Goal: Task Accomplishment & Management: Manage account settings

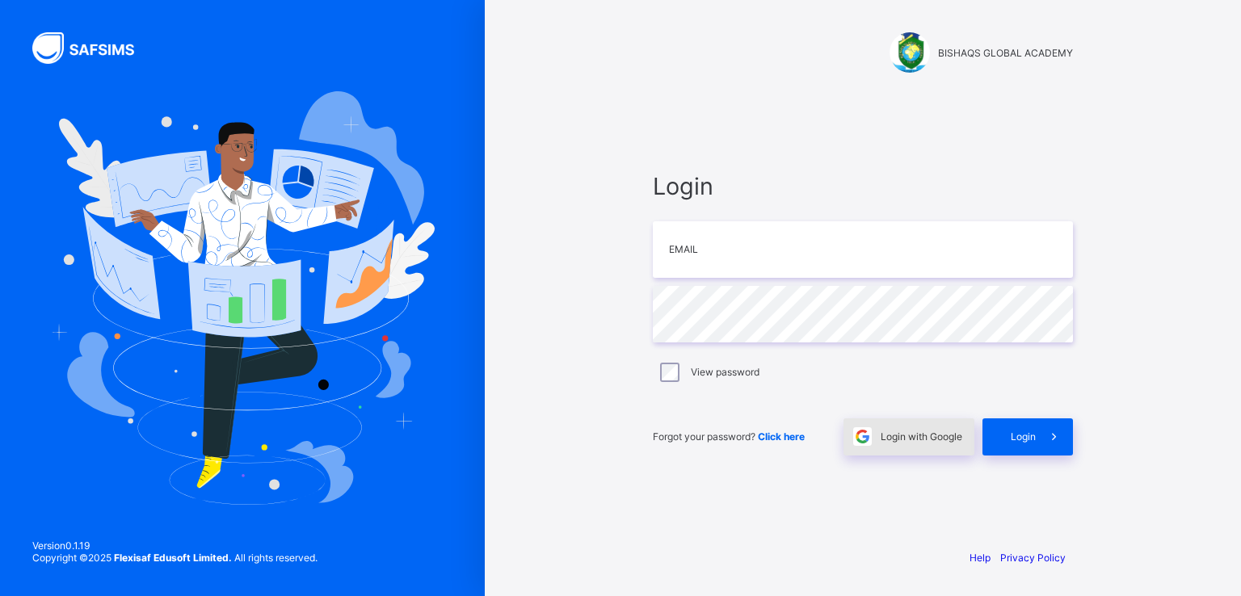
click at [897, 431] on span "Login with Google" at bounding box center [922, 437] width 82 height 12
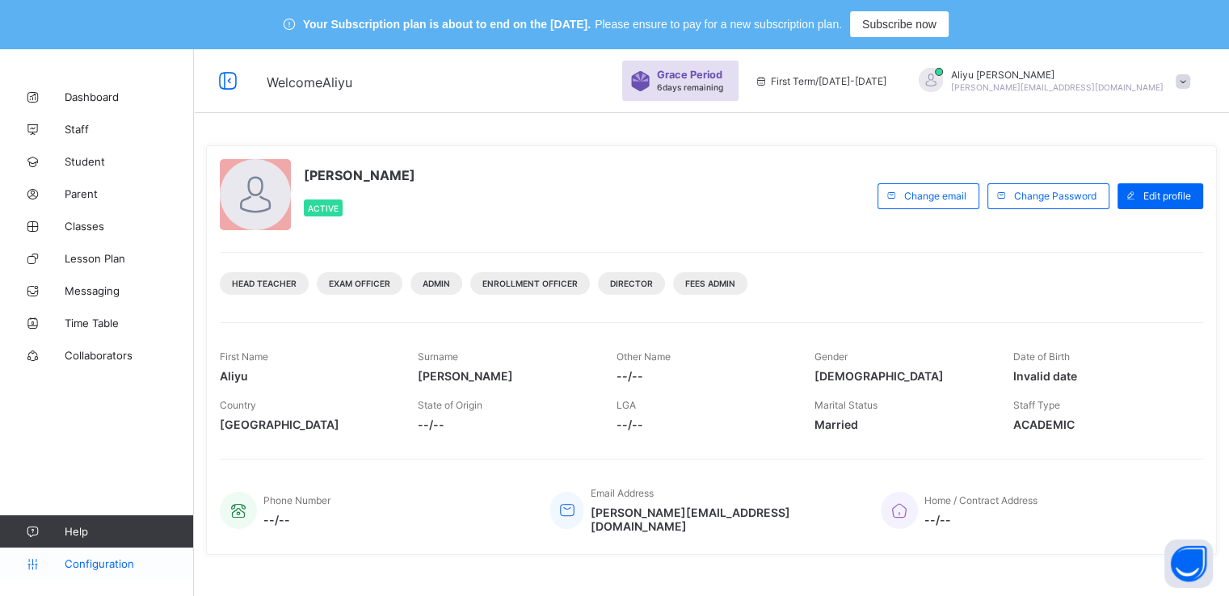
click at [96, 559] on span "Configuration" at bounding box center [129, 564] width 129 height 13
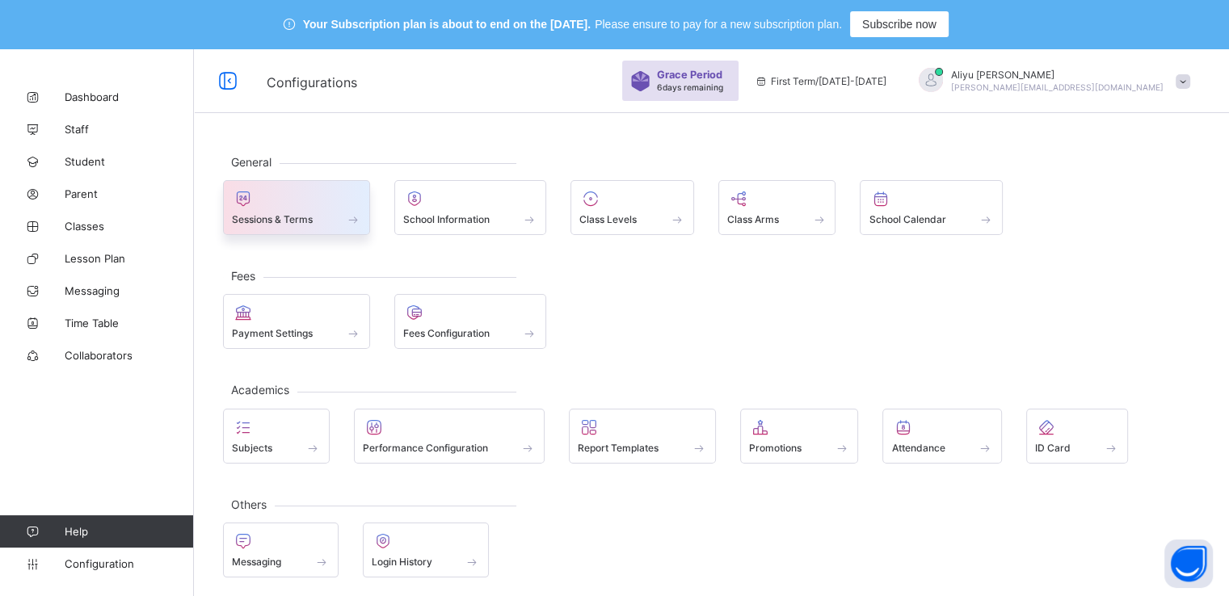
click at [311, 217] on span "Sessions & Terms" at bounding box center [272, 219] width 81 height 12
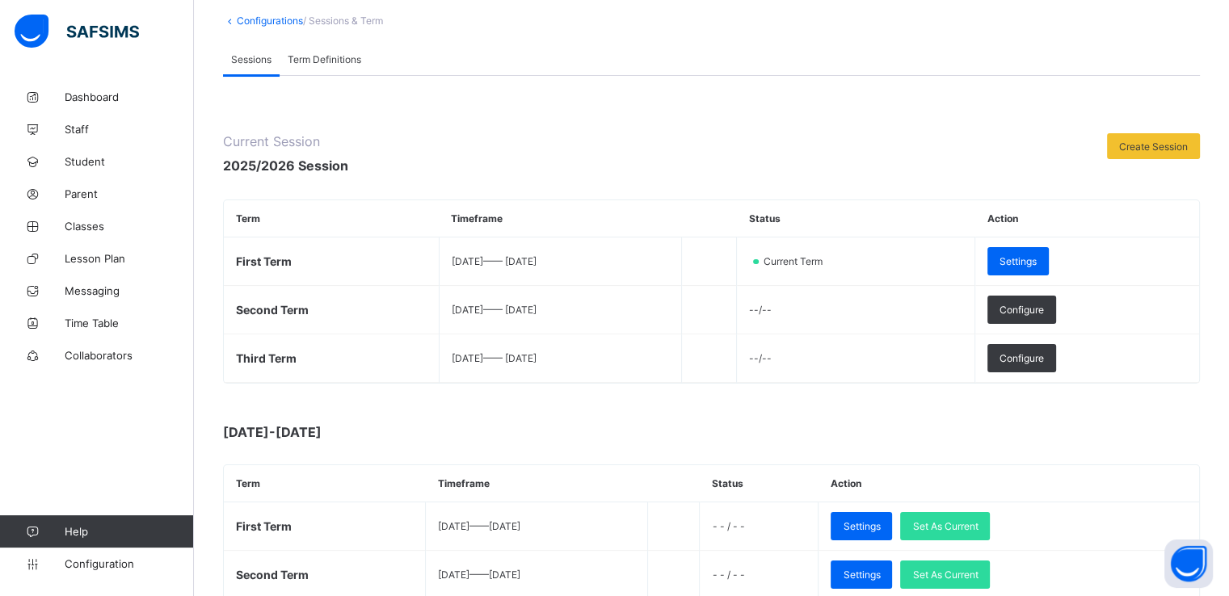
scroll to position [154, 0]
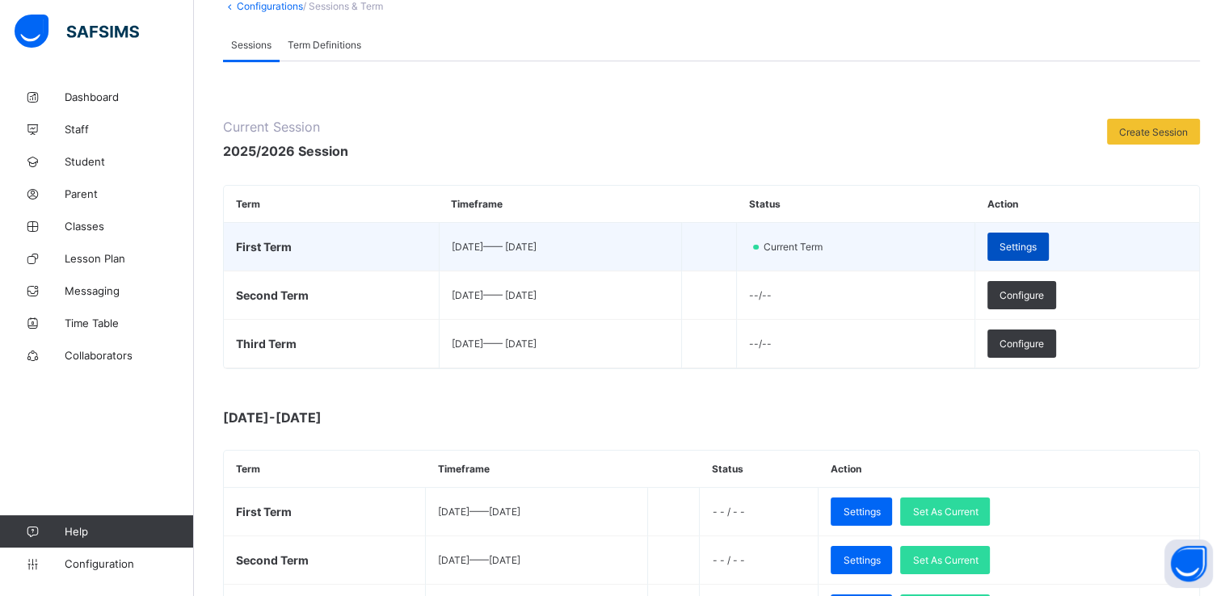
click at [1037, 242] on span "Settings" at bounding box center [1018, 247] width 37 height 12
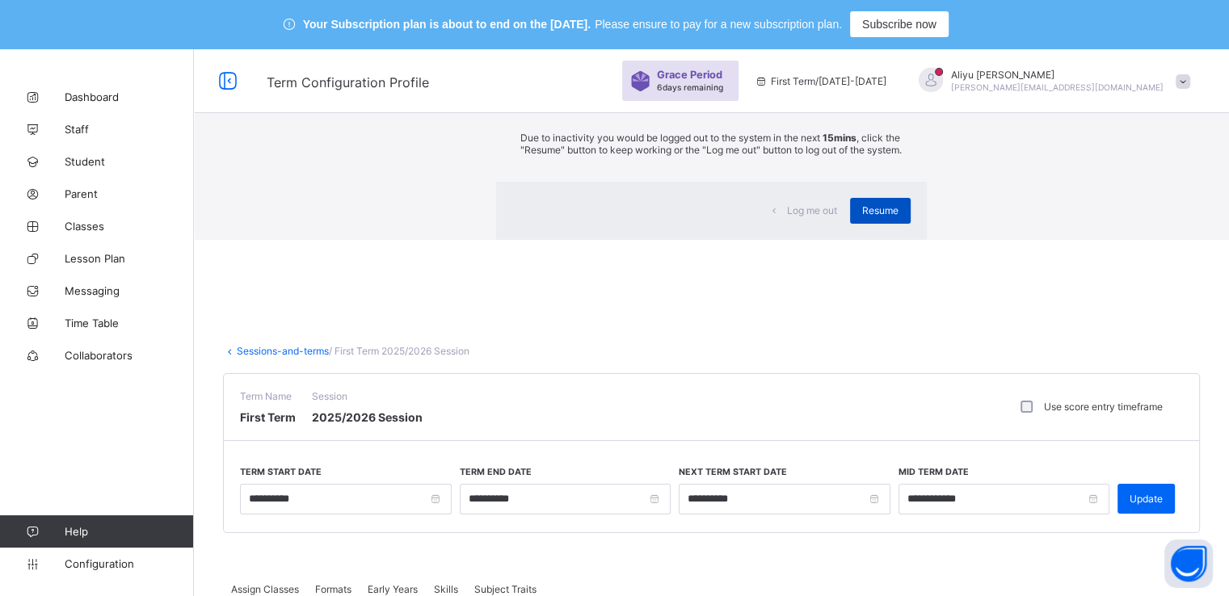
click at [862, 217] on span "Resume" at bounding box center [880, 210] width 36 height 12
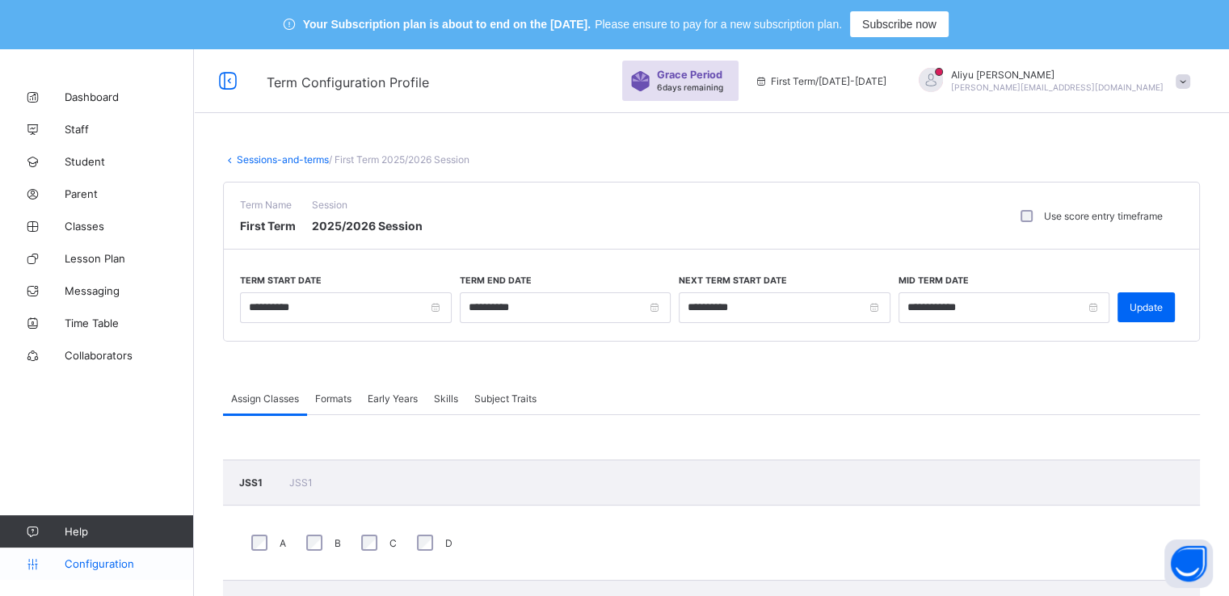
click at [94, 563] on span "Configuration" at bounding box center [129, 564] width 129 height 13
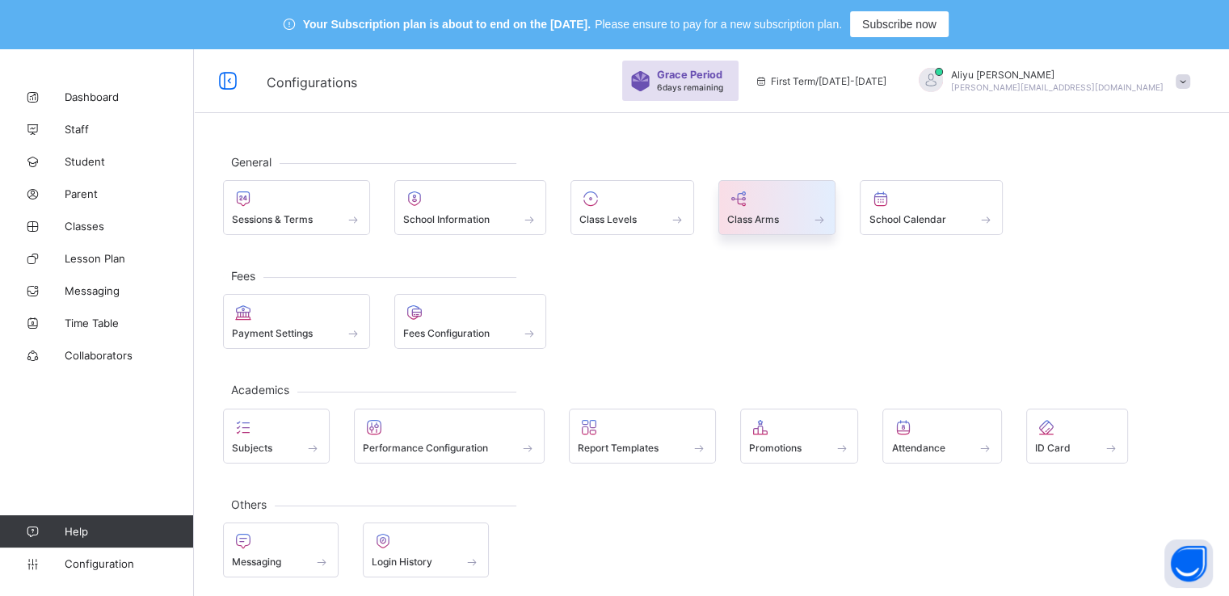
click at [750, 219] on span "Class Arms" at bounding box center [753, 219] width 52 height 12
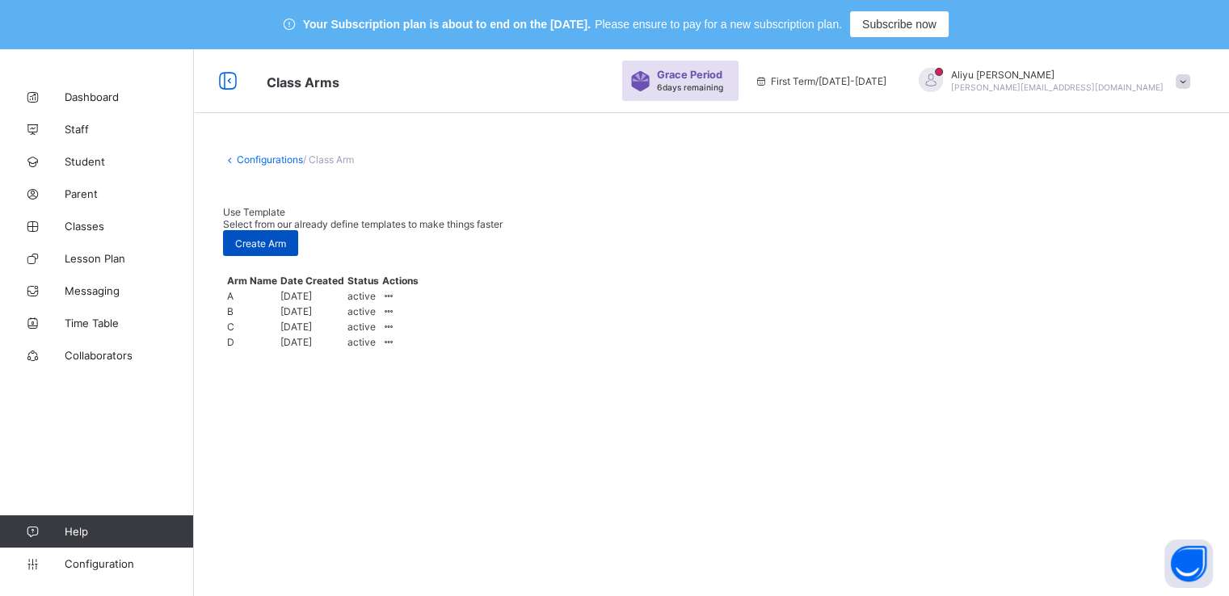
click at [286, 238] on span "Create Arm" at bounding box center [260, 244] width 51 height 12
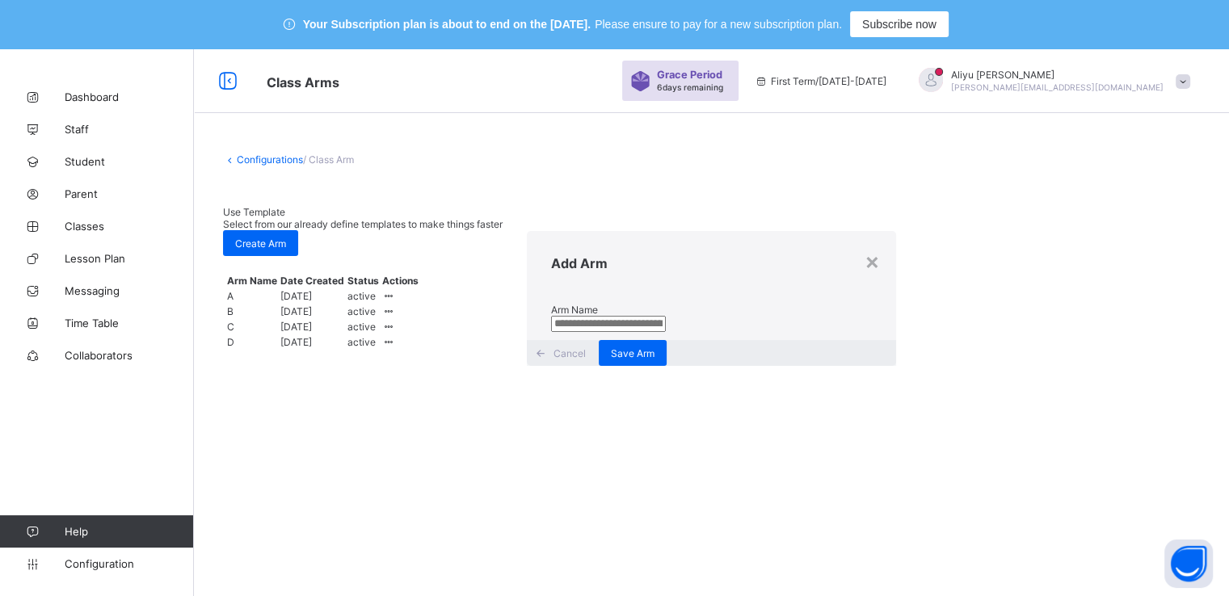
click at [634, 316] on input "text" at bounding box center [608, 324] width 115 height 16
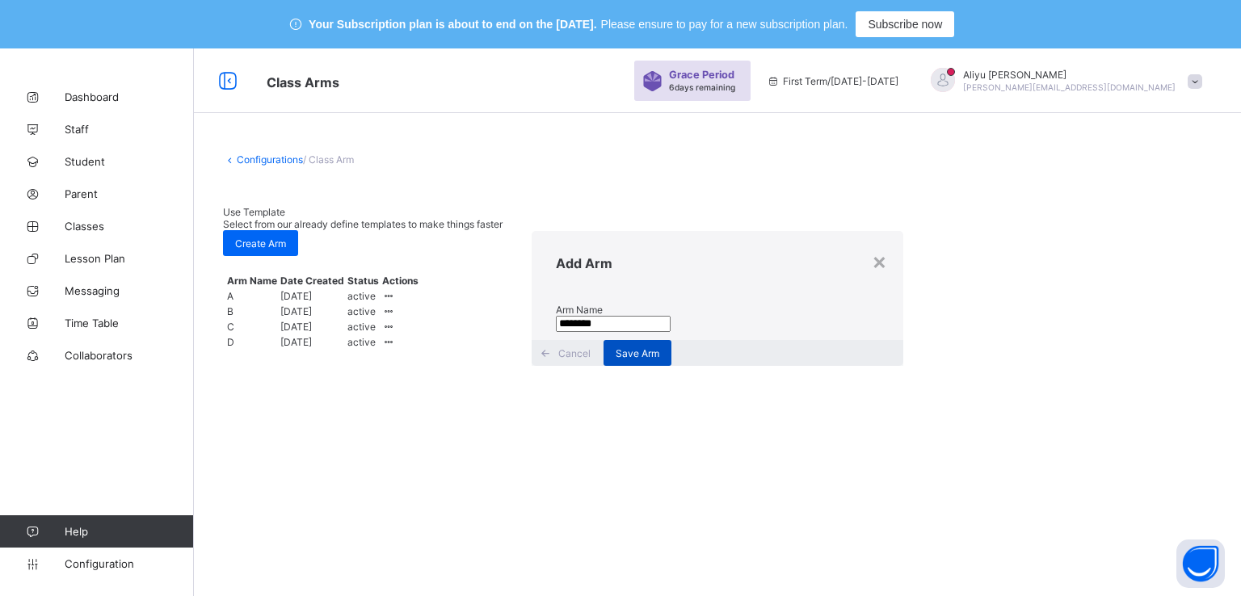
type input "*******"
click at [659, 360] on span "Save Arm" at bounding box center [638, 354] width 44 height 12
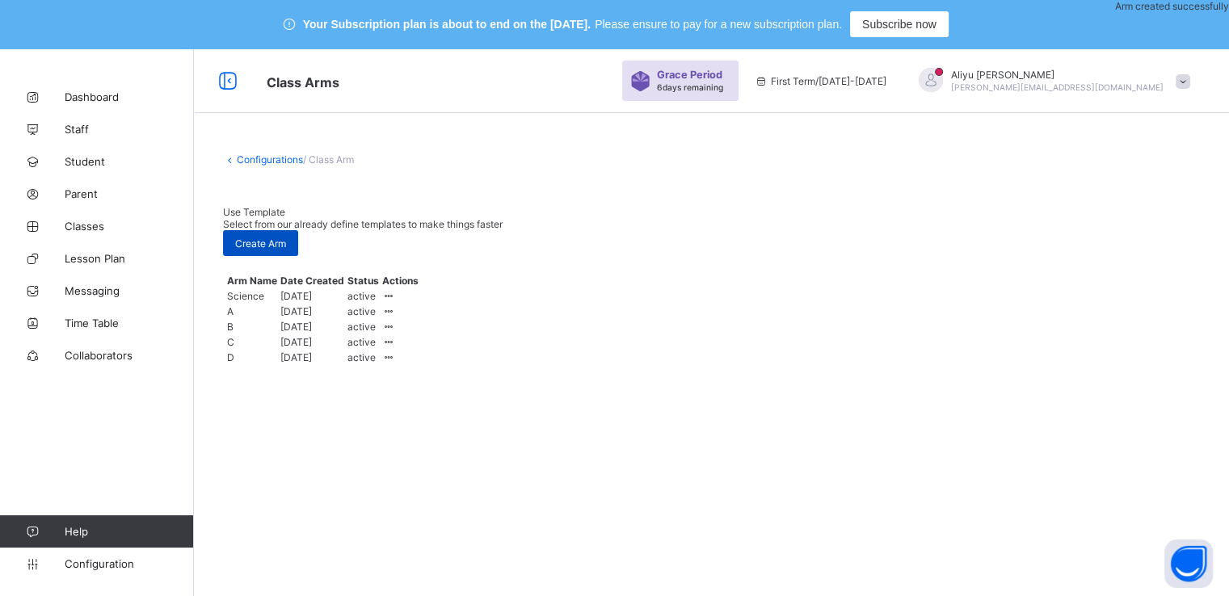
click at [286, 238] on span "Create Arm" at bounding box center [260, 244] width 51 height 12
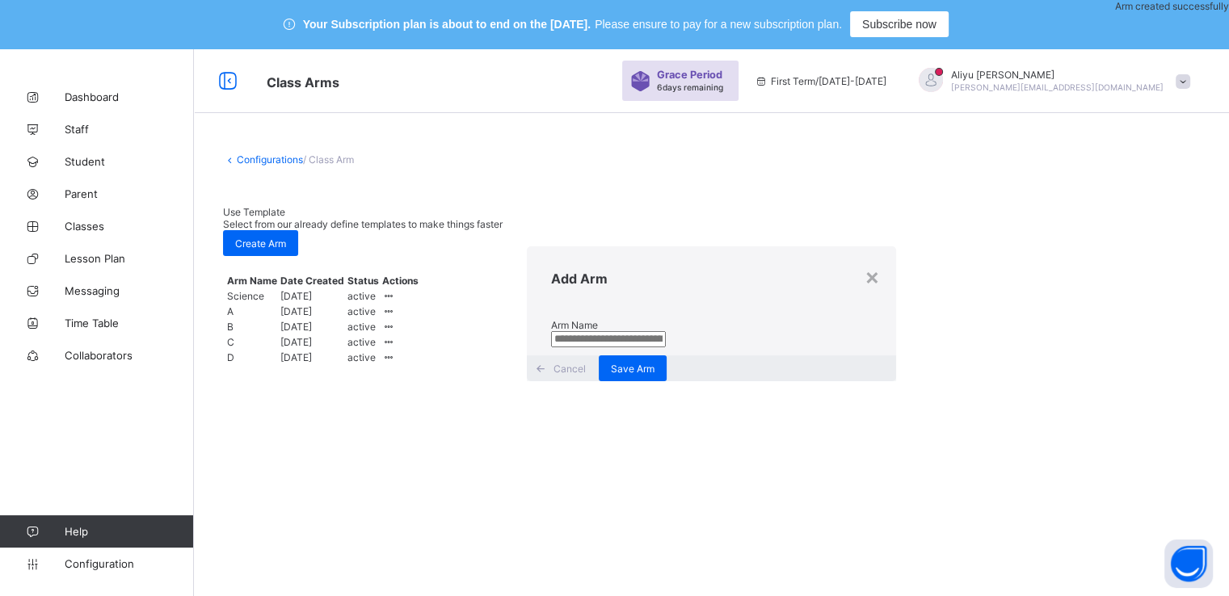
click at [660, 331] on input "text" at bounding box center [608, 339] width 115 height 16
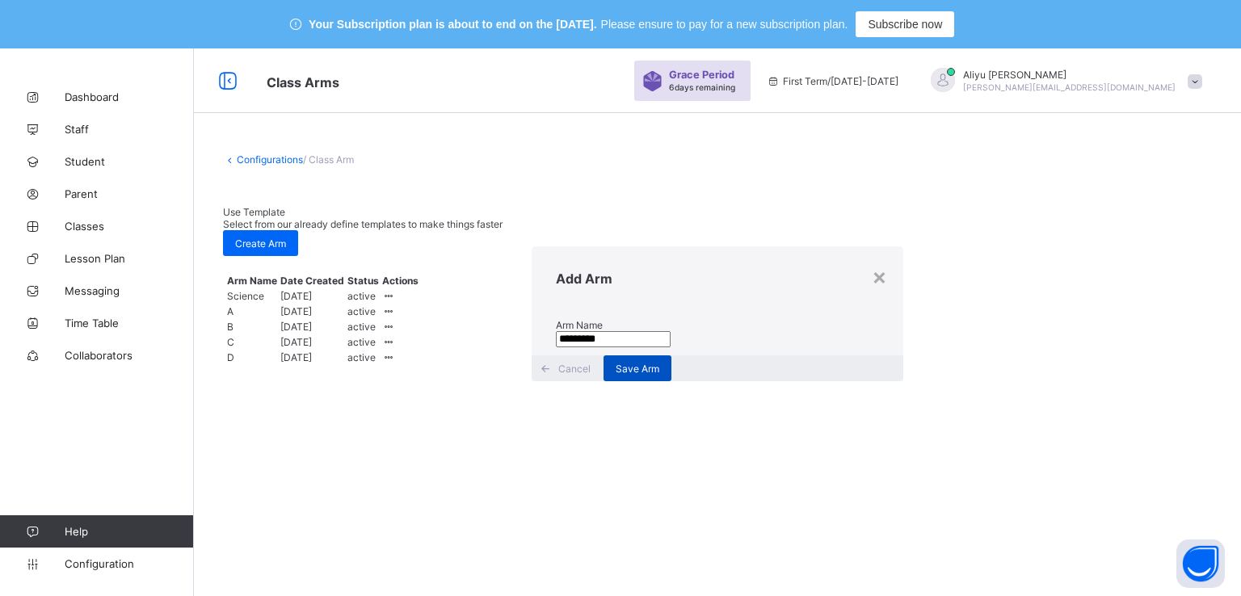
type input "********"
click at [659, 372] on span "Save Arm" at bounding box center [638, 369] width 44 height 12
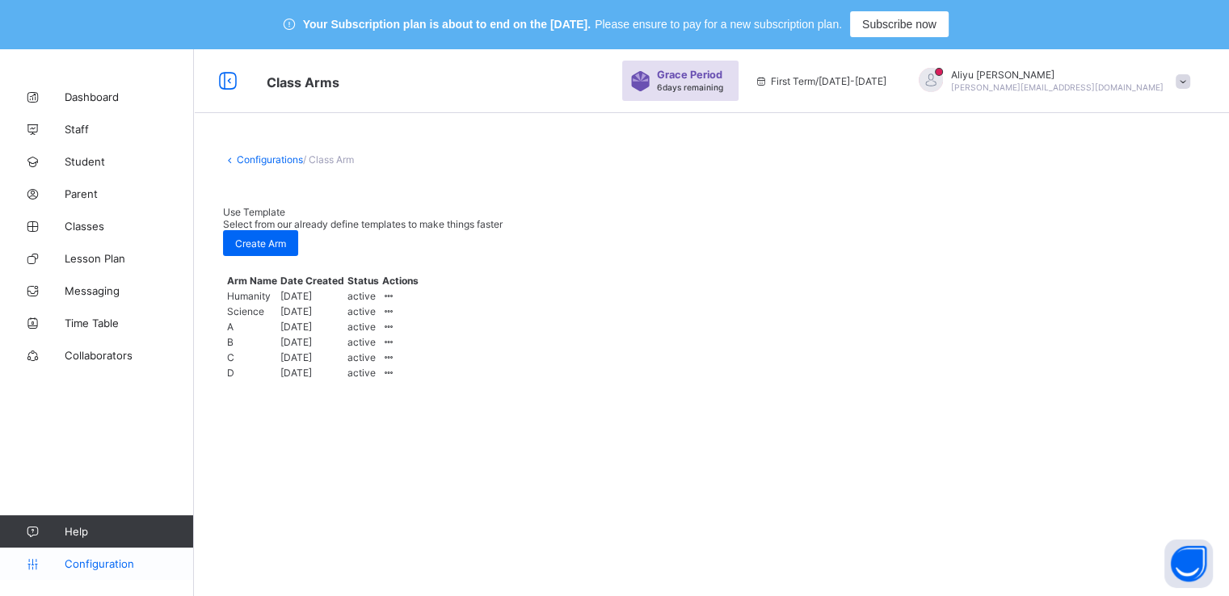
click at [69, 569] on span "Configuration" at bounding box center [129, 564] width 129 height 13
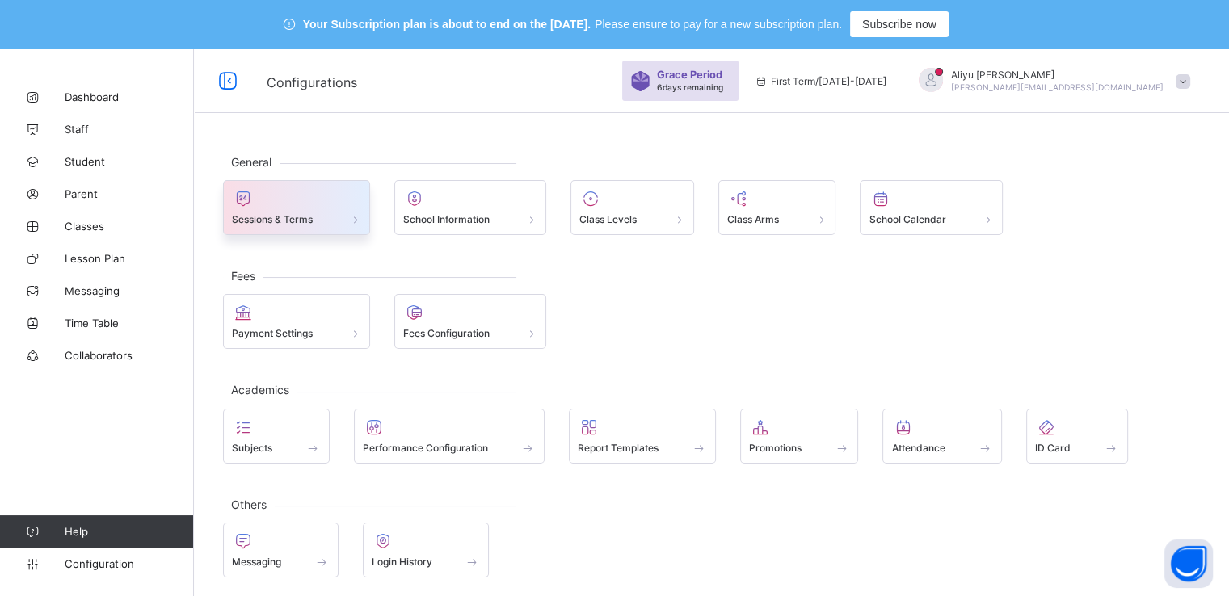
click at [299, 206] on div at bounding box center [296, 198] width 129 height 19
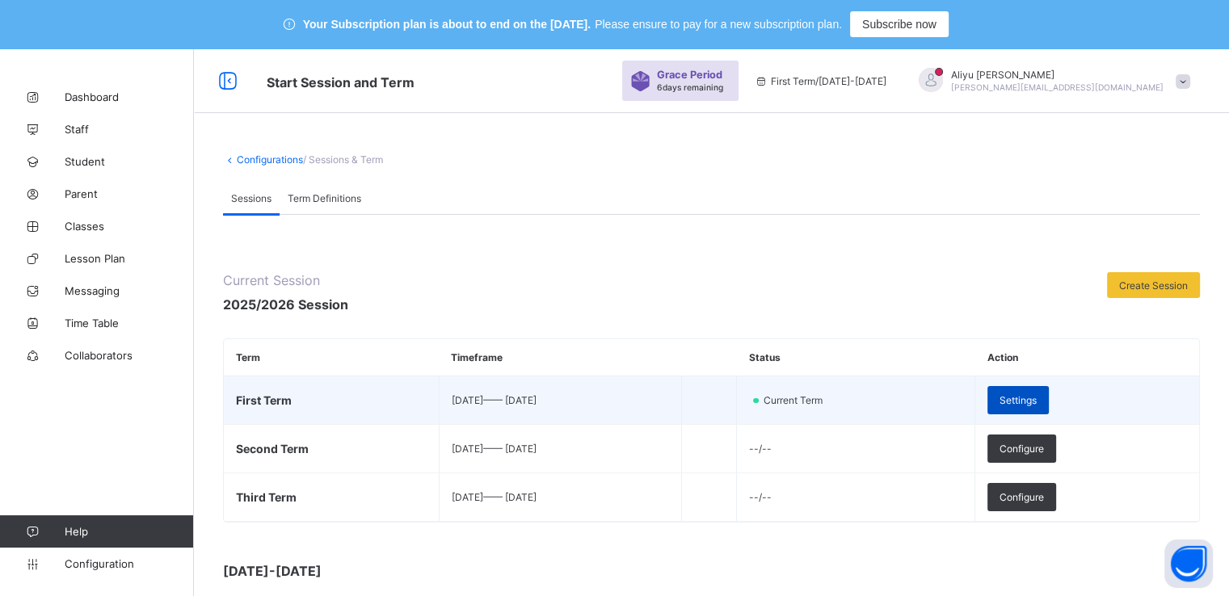
click at [1037, 395] on span "Settings" at bounding box center [1018, 400] width 37 height 12
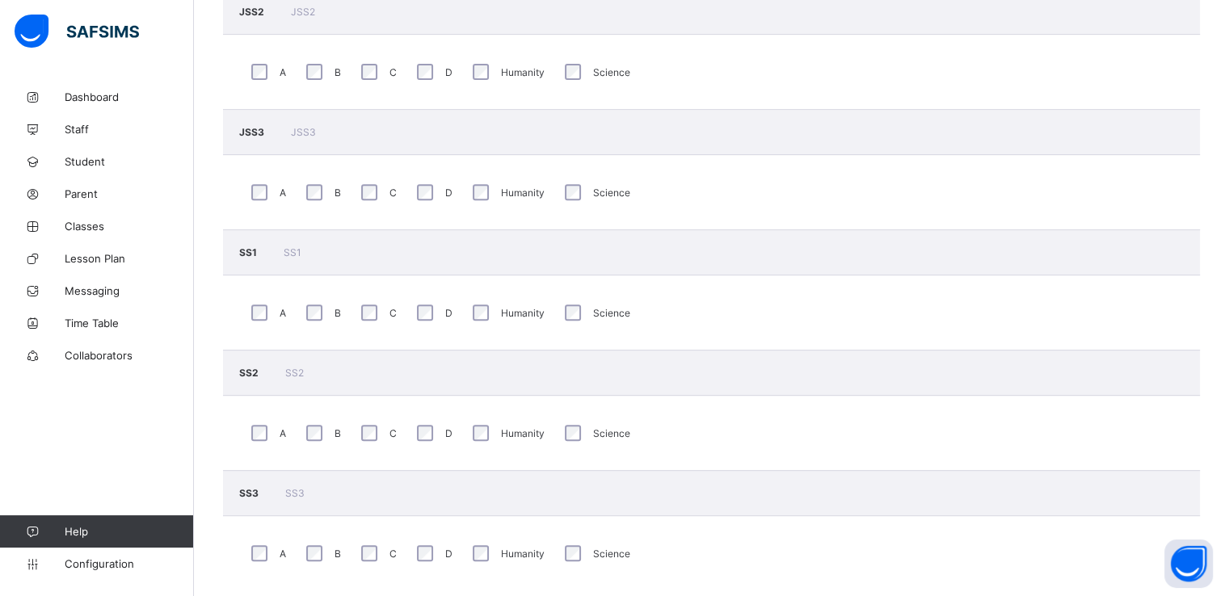
scroll to position [609, 0]
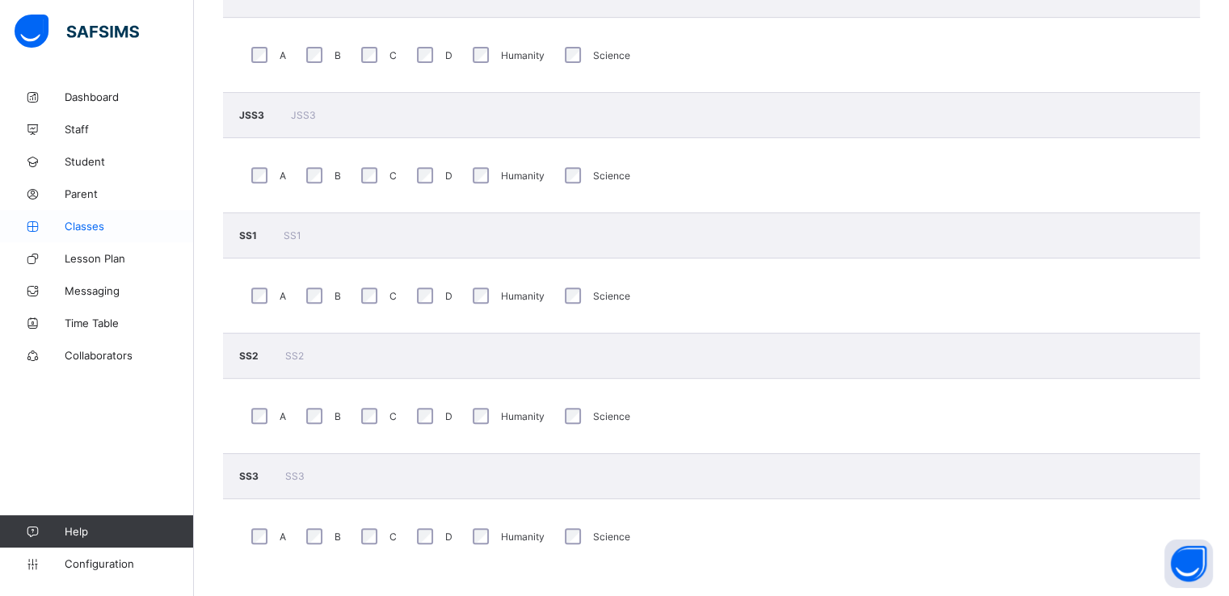
click at [89, 234] on link "Classes" at bounding box center [97, 226] width 194 height 32
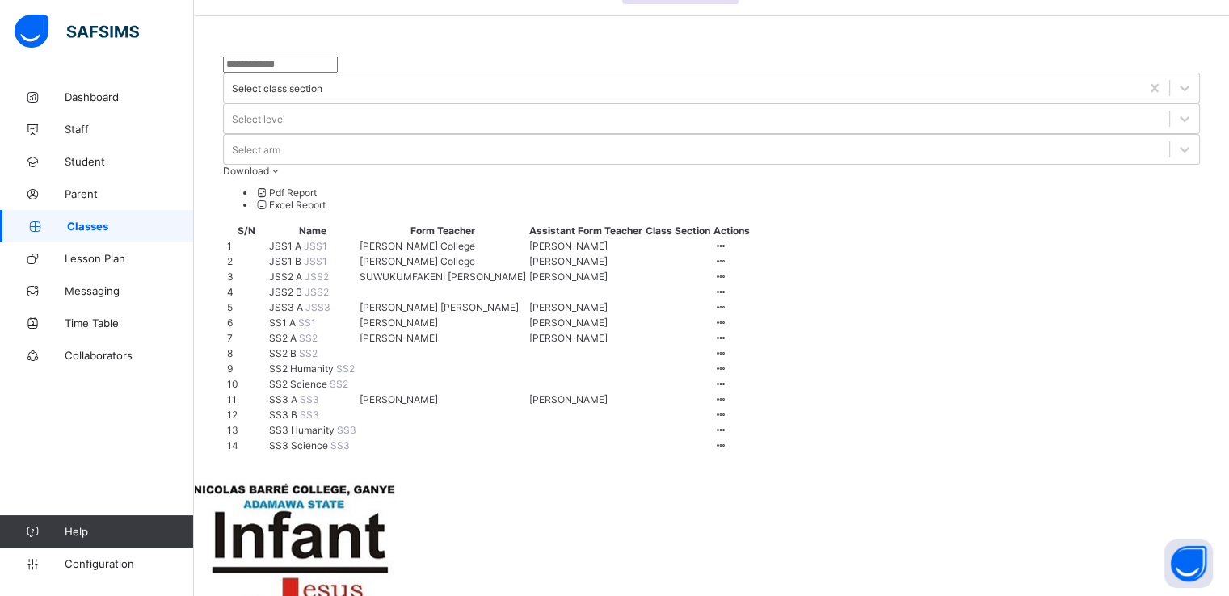
scroll to position [307, 0]
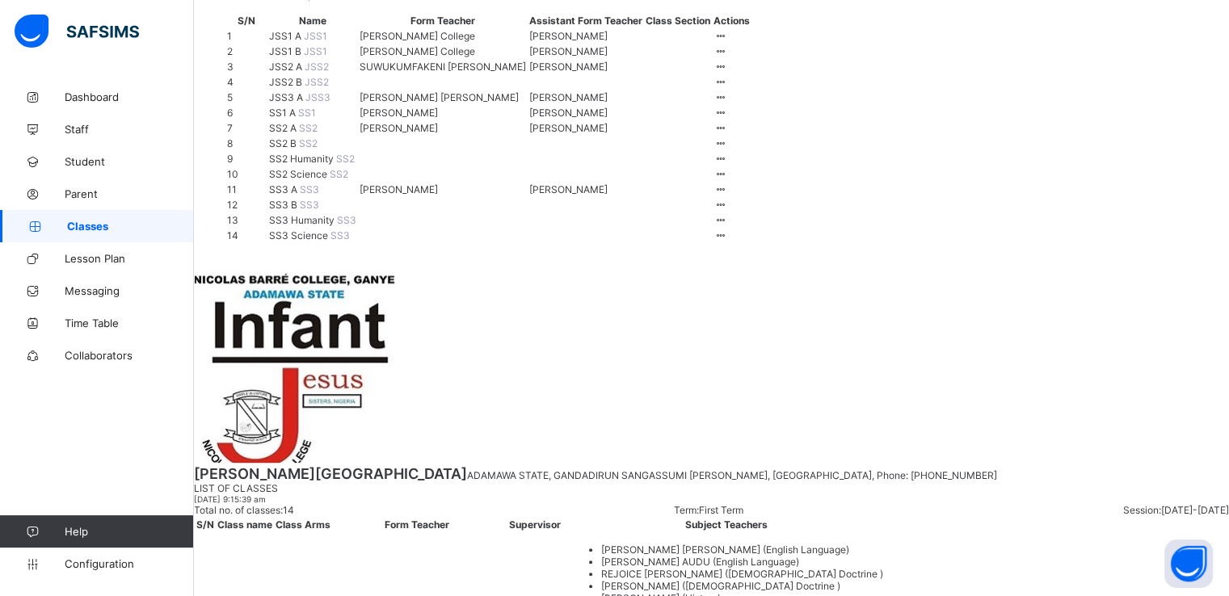
click at [288, 134] on span "SS2 A" at bounding box center [284, 128] width 30 height 12
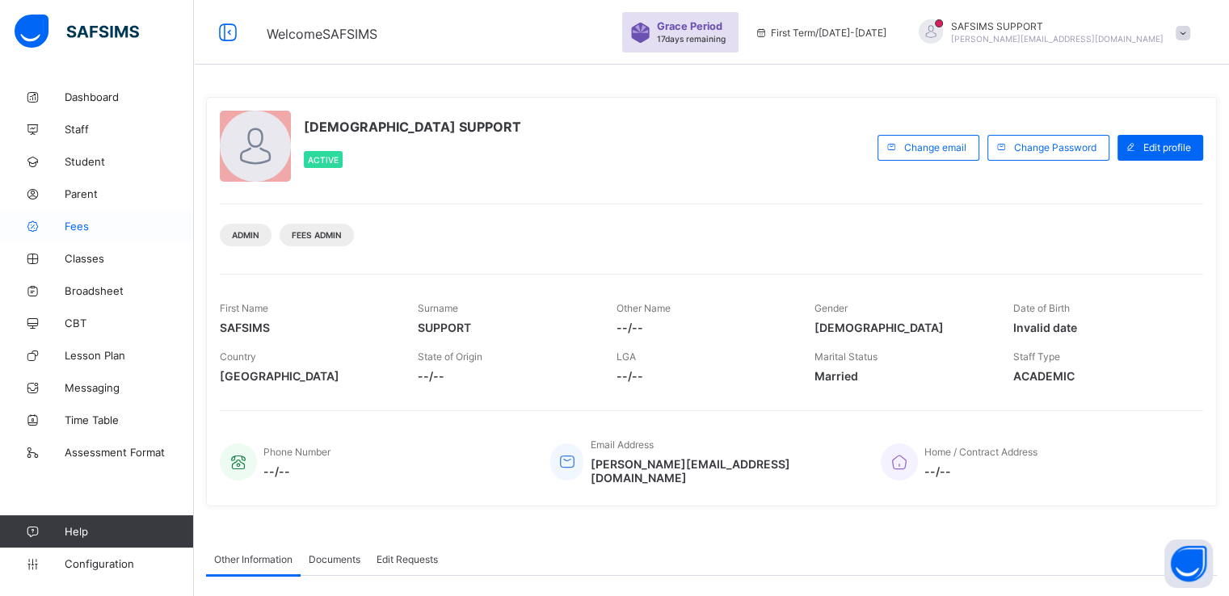
click at [71, 225] on span "Fees" at bounding box center [129, 226] width 129 height 13
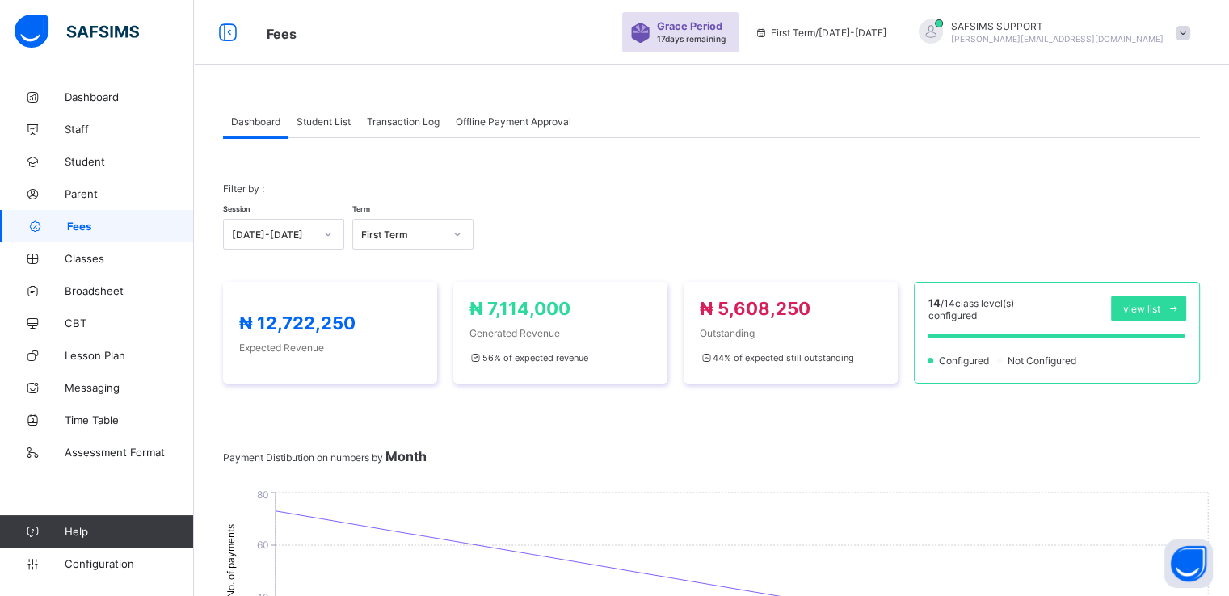
click at [322, 117] on span "Student List" at bounding box center [324, 122] width 54 height 12
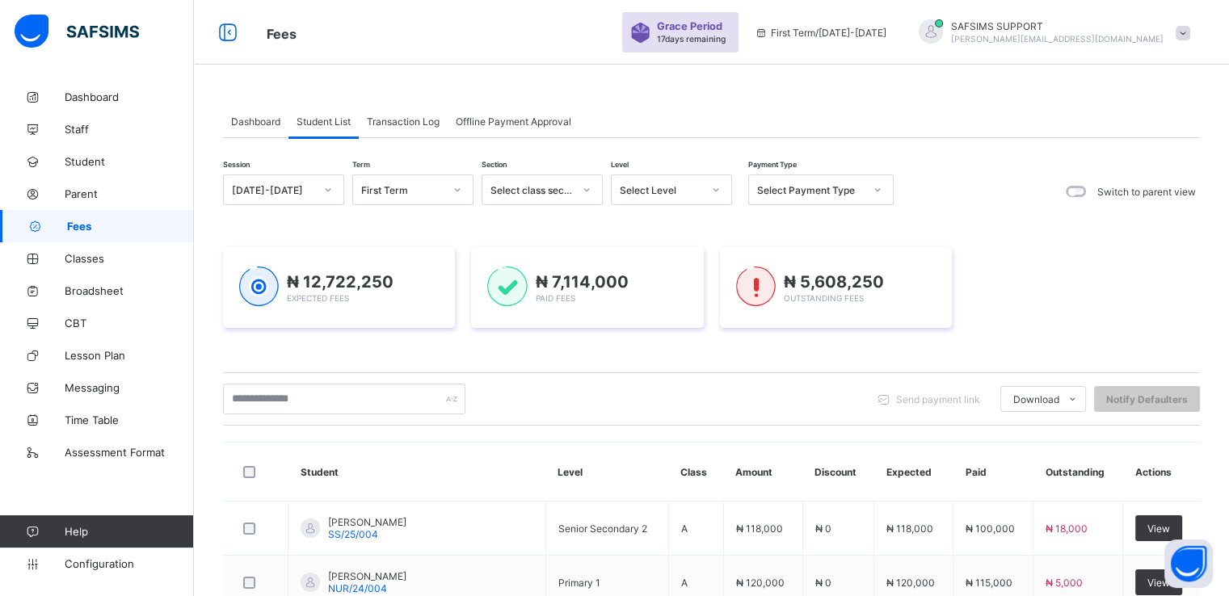
click at [249, 117] on span "Dashboard" at bounding box center [255, 122] width 49 height 12
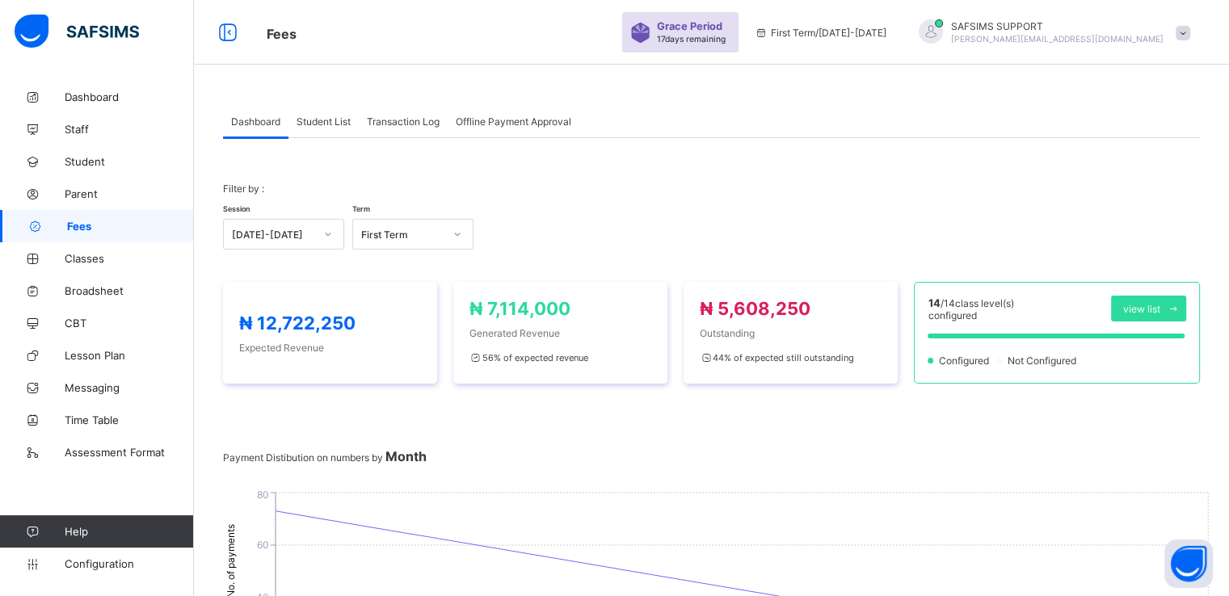
click at [327, 120] on span "Student List" at bounding box center [324, 122] width 54 height 12
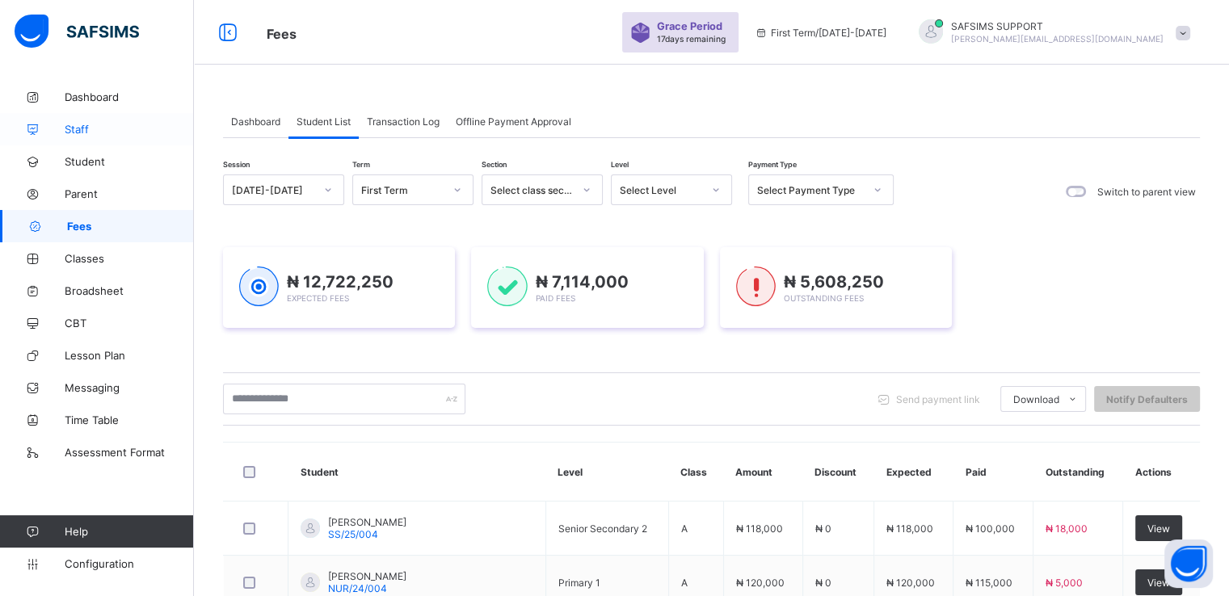
click at [92, 127] on span "Staff" at bounding box center [129, 129] width 129 height 13
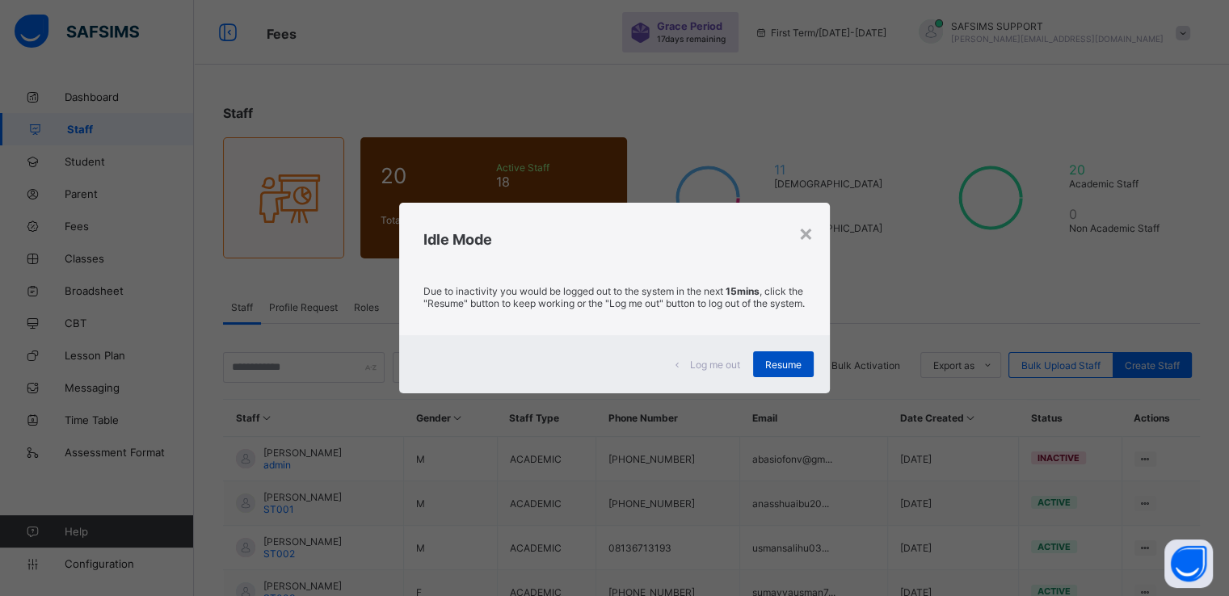
click at [765, 371] on div "Resume" at bounding box center [783, 365] width 61 height 26
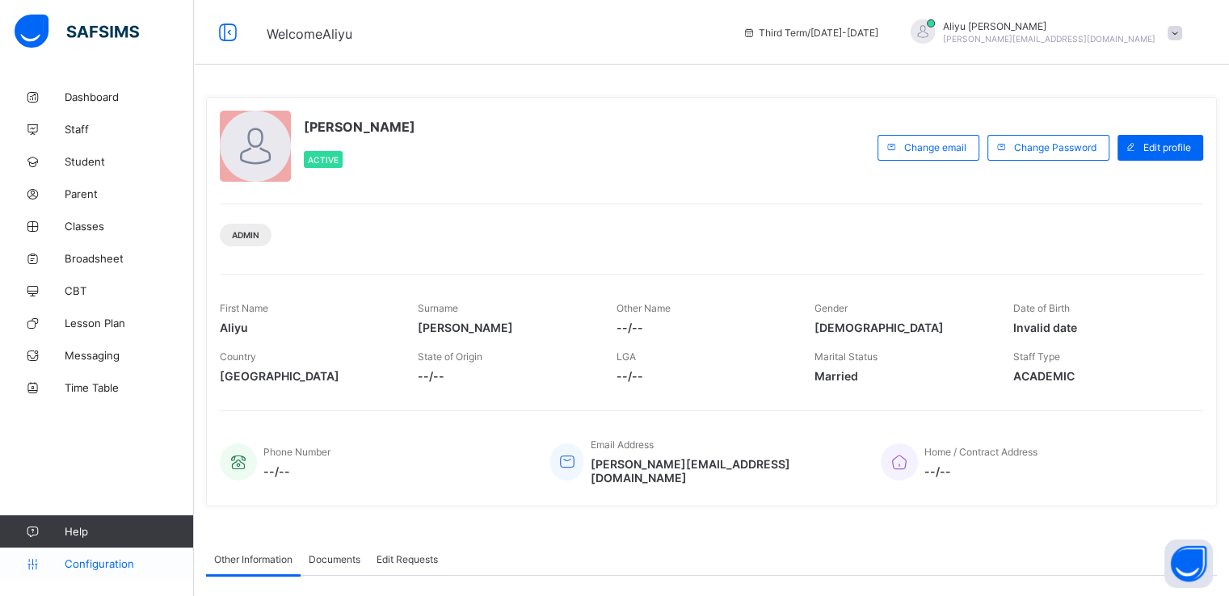
click at [89, 562] on span "Configuration" at bounding box center [129, 564] width 129 height 13
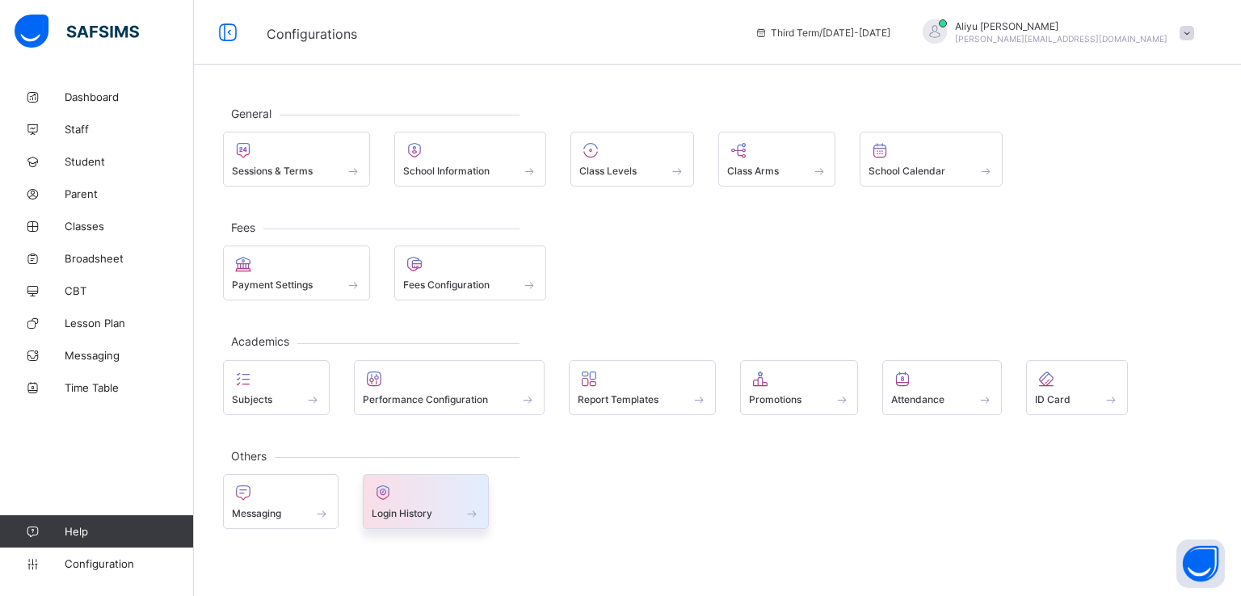
click at [398, 511] on span "Login History" at bounding box center [402, 514] width 61 height 12
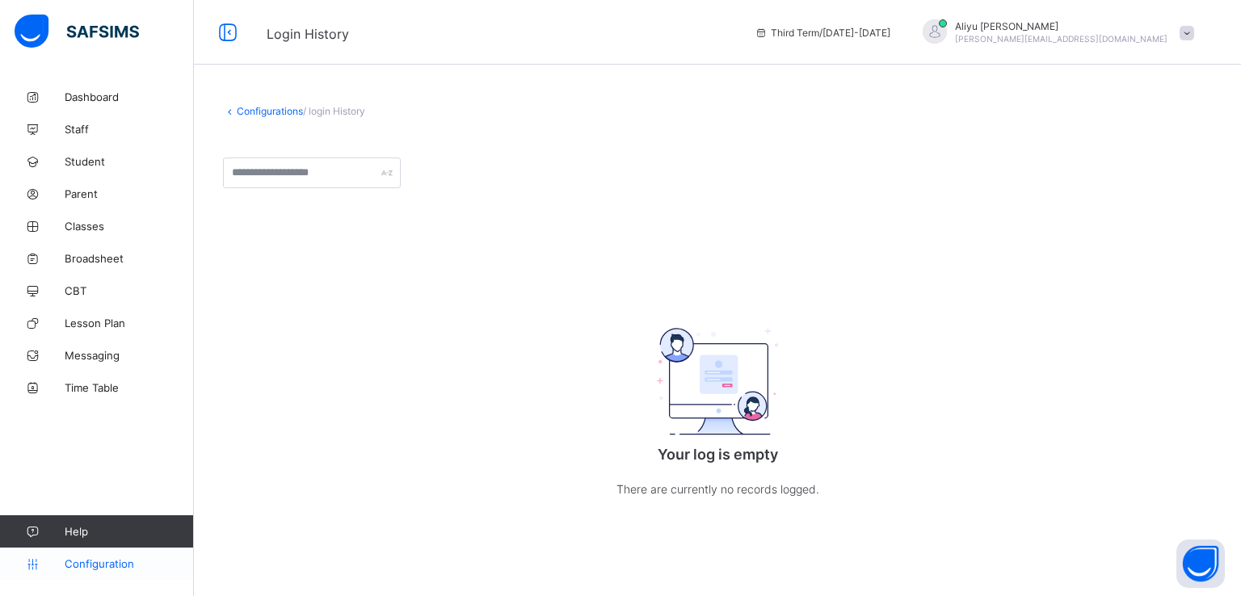
click at [91, 564] on span "Configuration" at bounding box center [129, 564] width 129 height 13
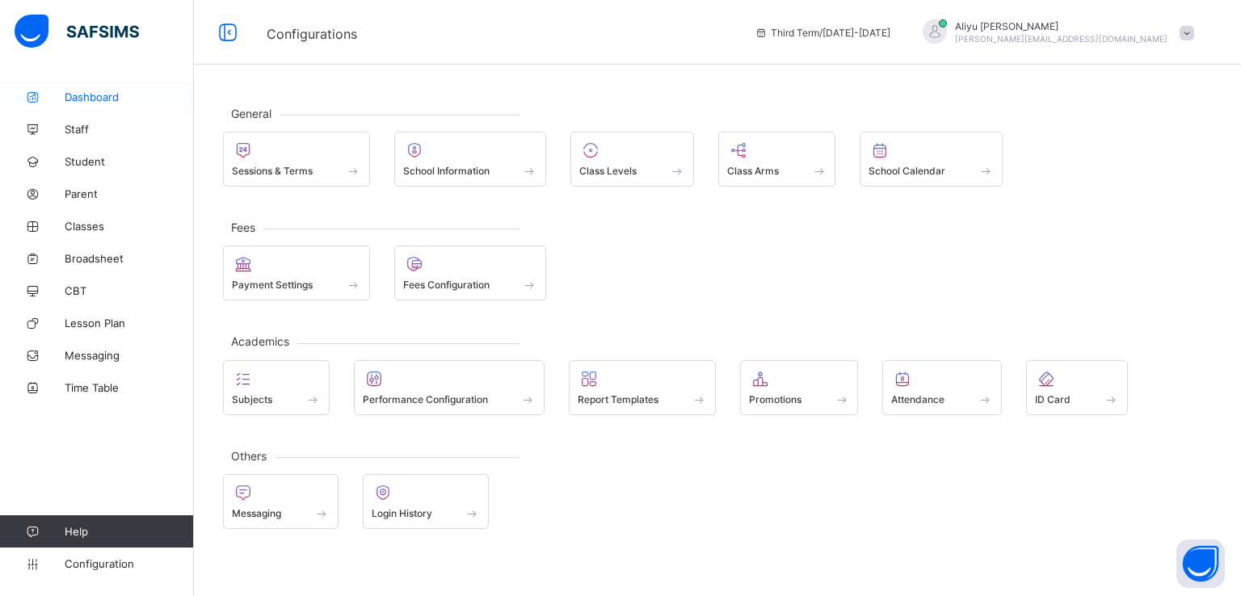
click at [86, 89] on link "Dashboard" at bounding box center [97, 97] width 194 height 32
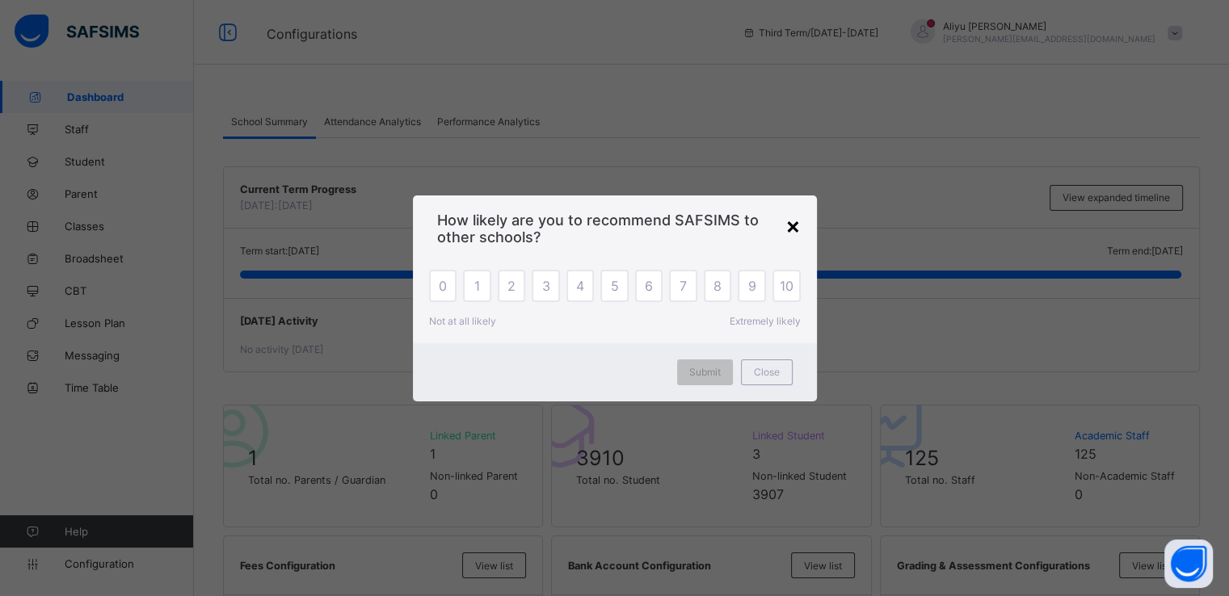
click at [799, 225] on div "×" at bounding box center [793, 225] width 15 height 27
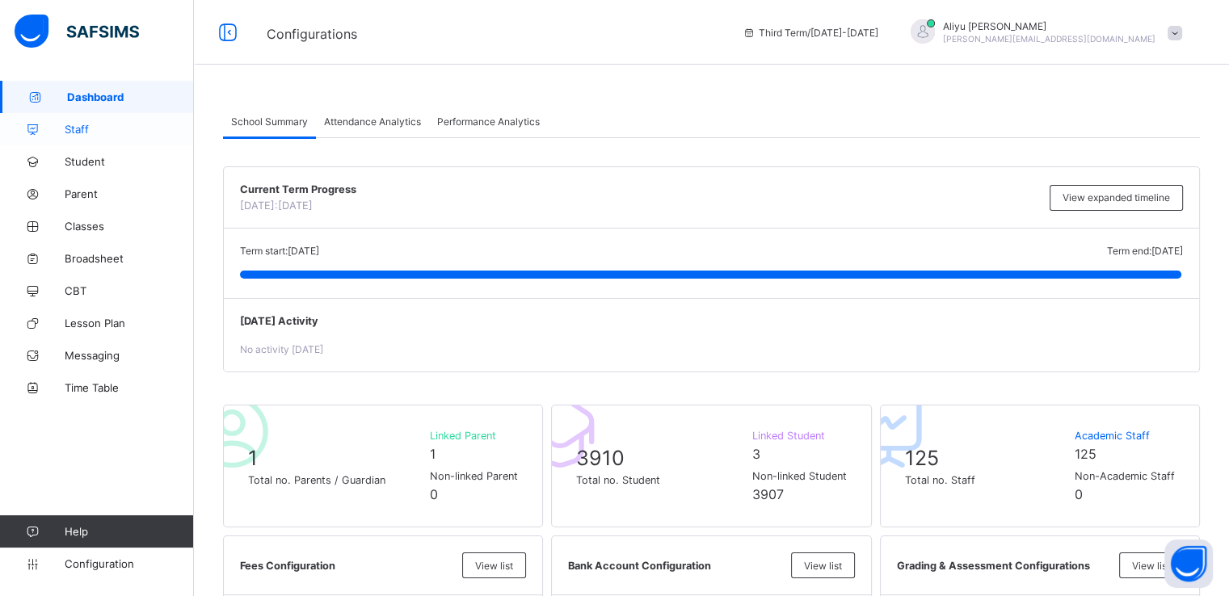
click at [78, 128] on span "Staff" at bounding box center [129, 129] width 129 height 13
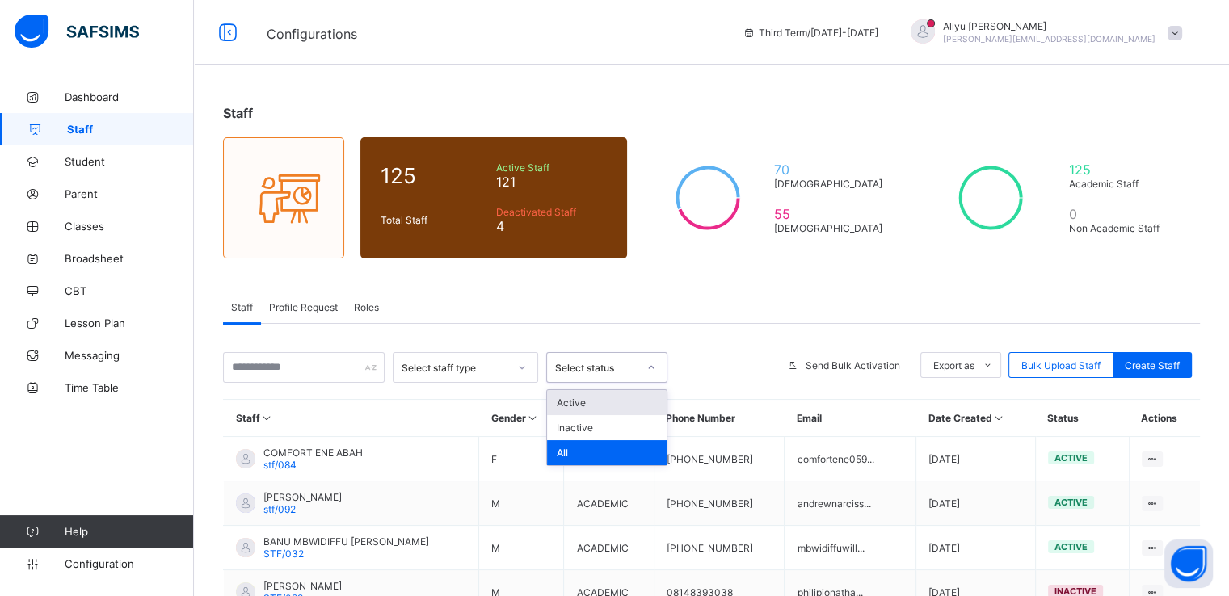
click at [646, 363] on div at bounding box center [651, 368] width 27 height 26
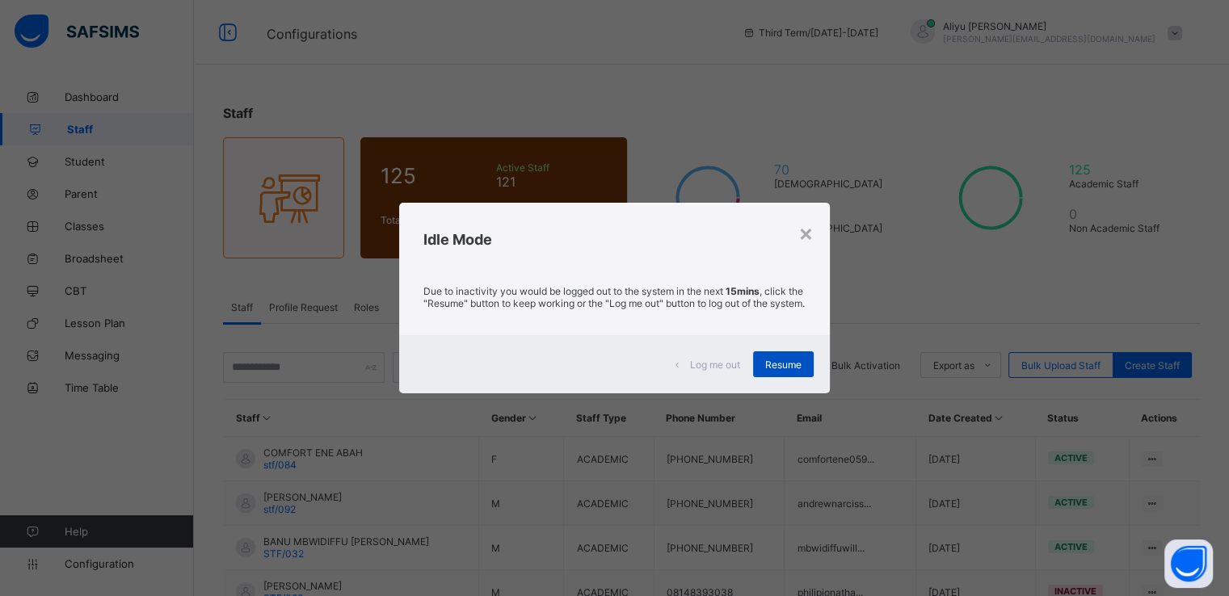
click at [783, 370] on span "Resume" at bounding box center [783, 365] width 36 height 12
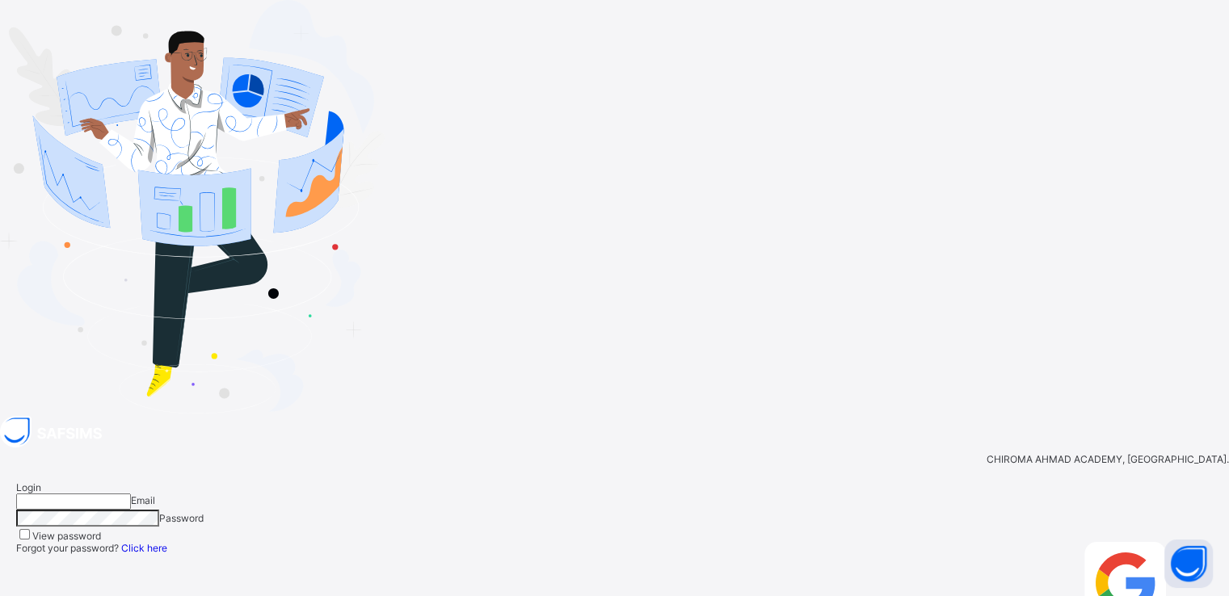
type input "**********"
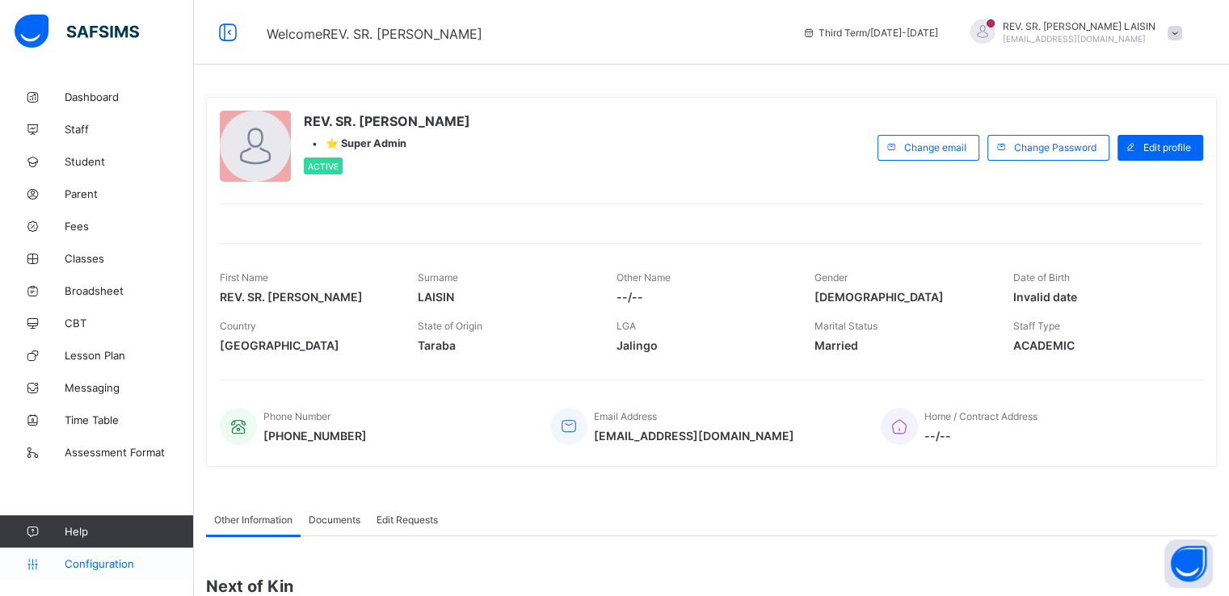
click at [94, 565] on span "Configuration" at bounding box center [129, 564] width 129 height 13
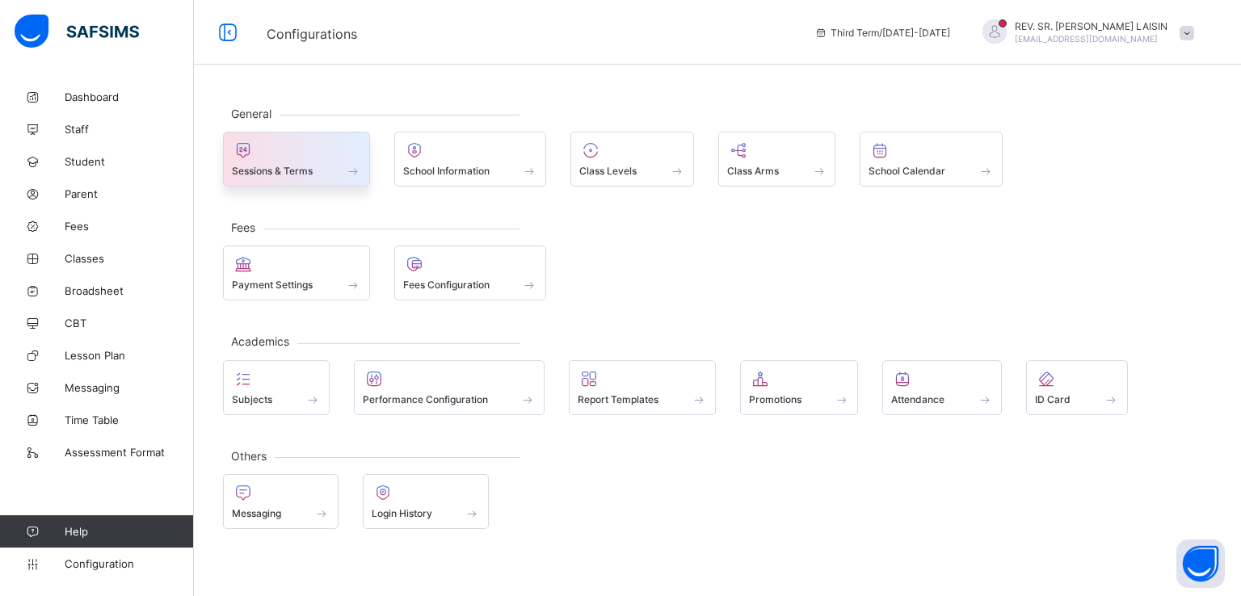
click at [305, 166] on span "Sessions & Terms" at bounding box center [272, 171] width 81 height 12
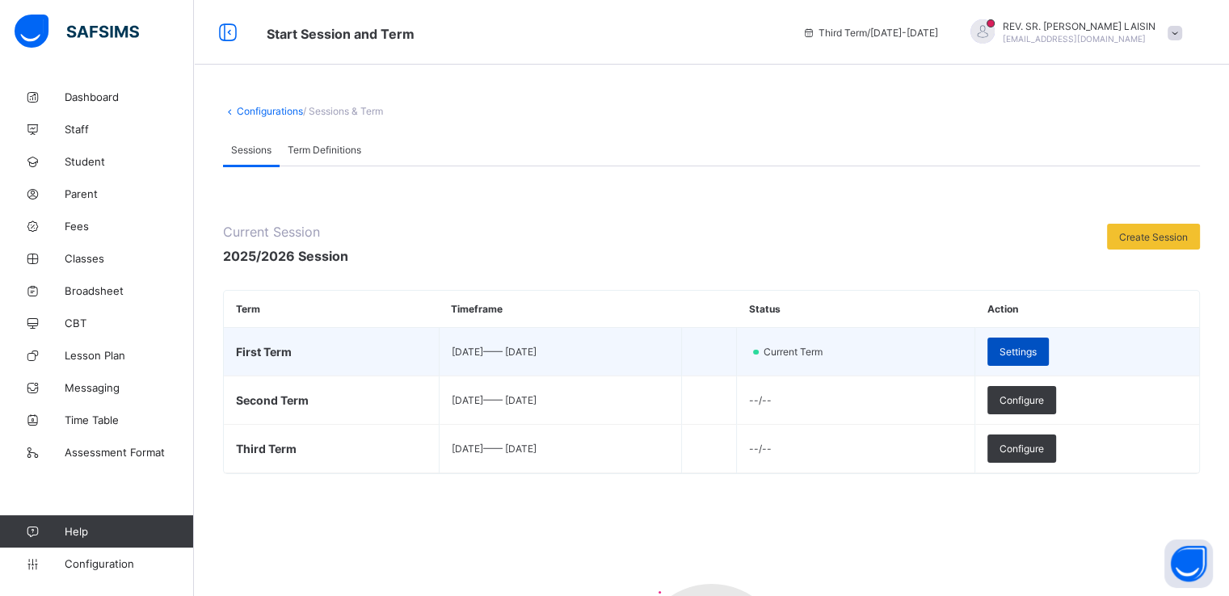
click at [1037, 350] on span "Settings" at bounding box center [1018, 352] width 37 height 12
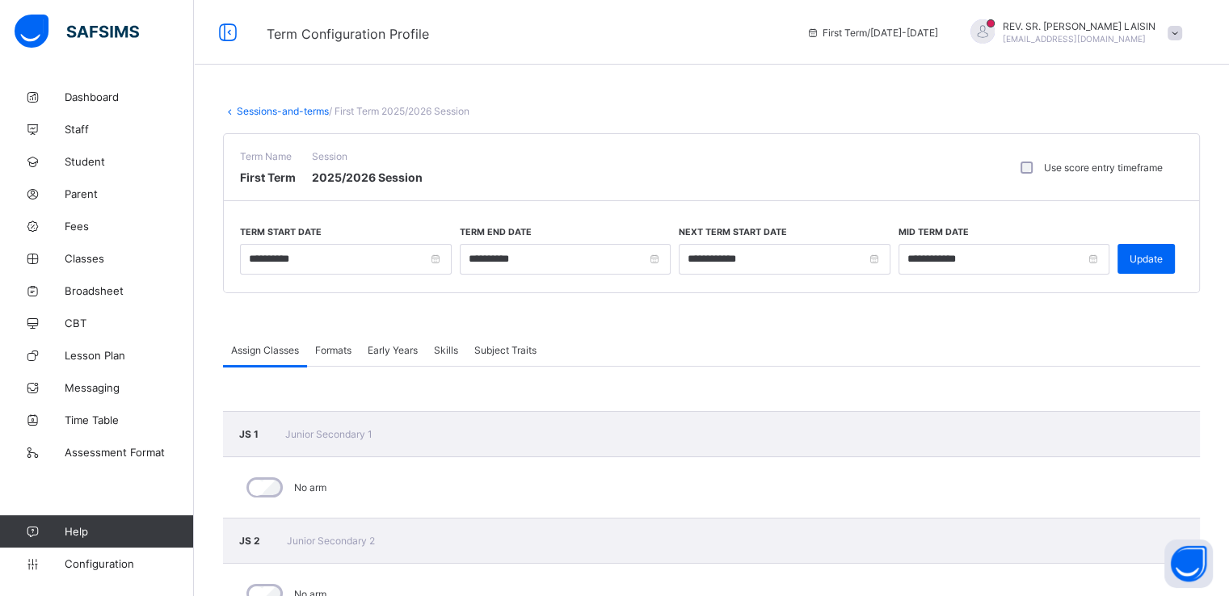
click at [259, 109] on link "Sessions-and-terms" at bounding box center [283, 111] width 92 height 12
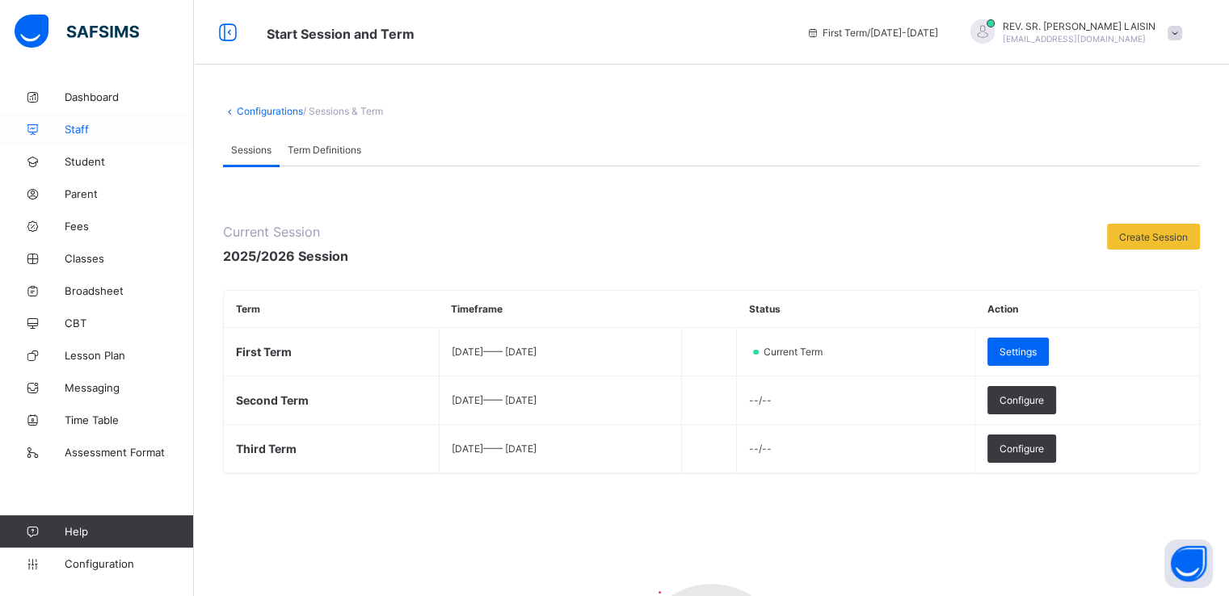
click at [84, 132] on span "Staff" at bounding box center [129, 129] width 129 height 13
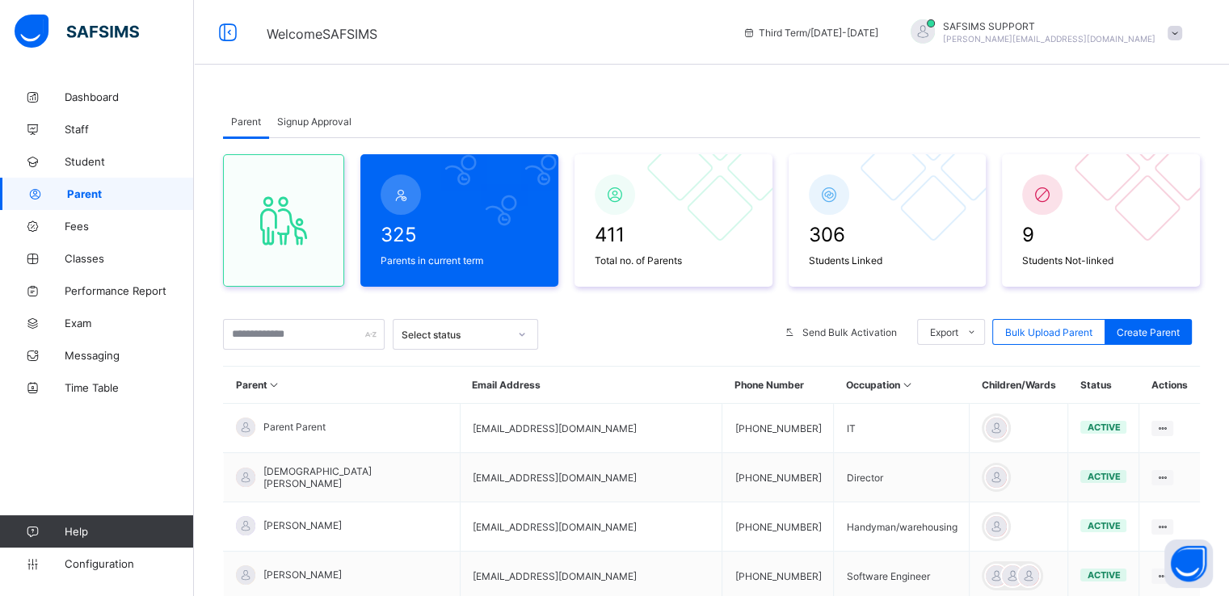
click at [317, 116] on span "Signup Approval" at bounding box center [314, 122] width 74 height 12
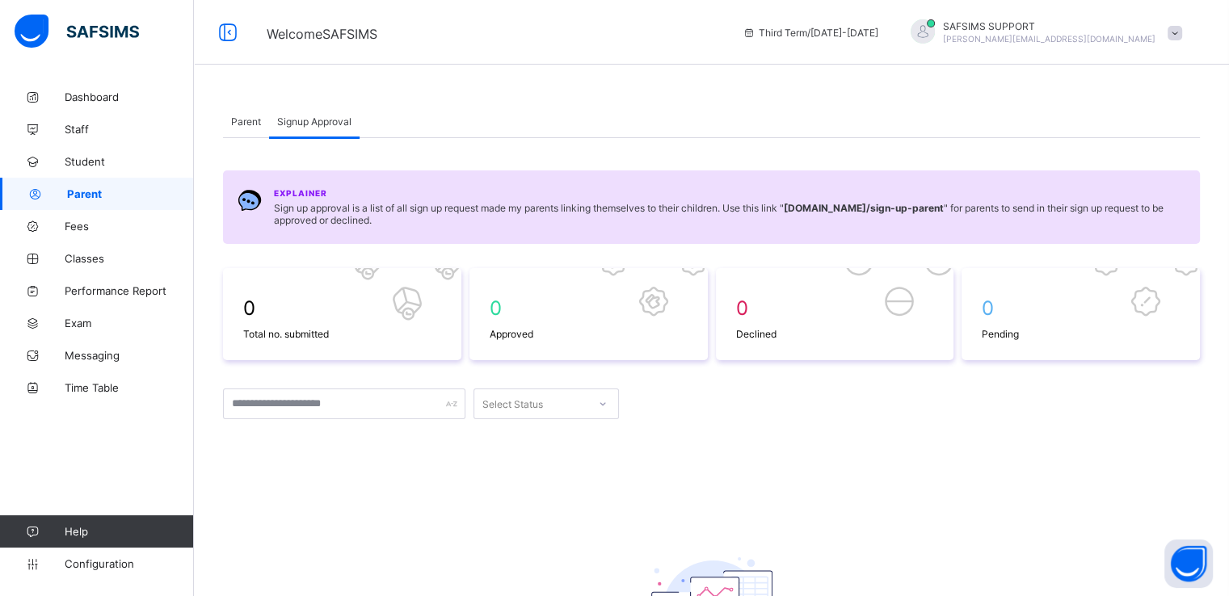
click at [247, 113] on div "Parent" at bounding box center [246, 121] width 46 height 32
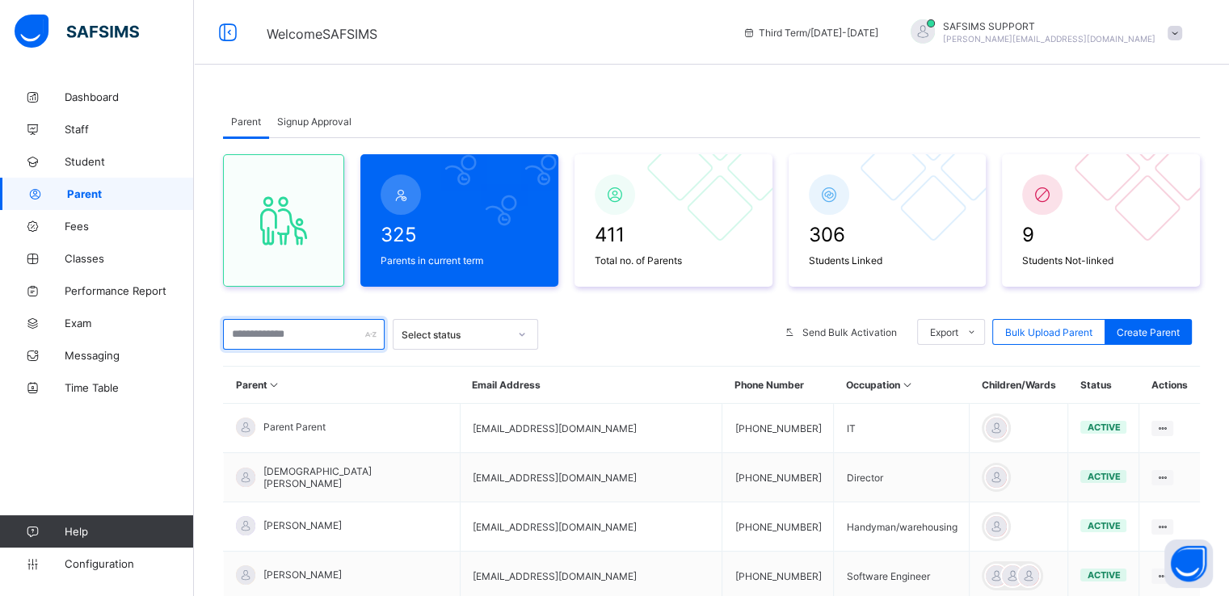
click at [317, 339] on input "text" at bounding box center [304, 334] width 162 height 31
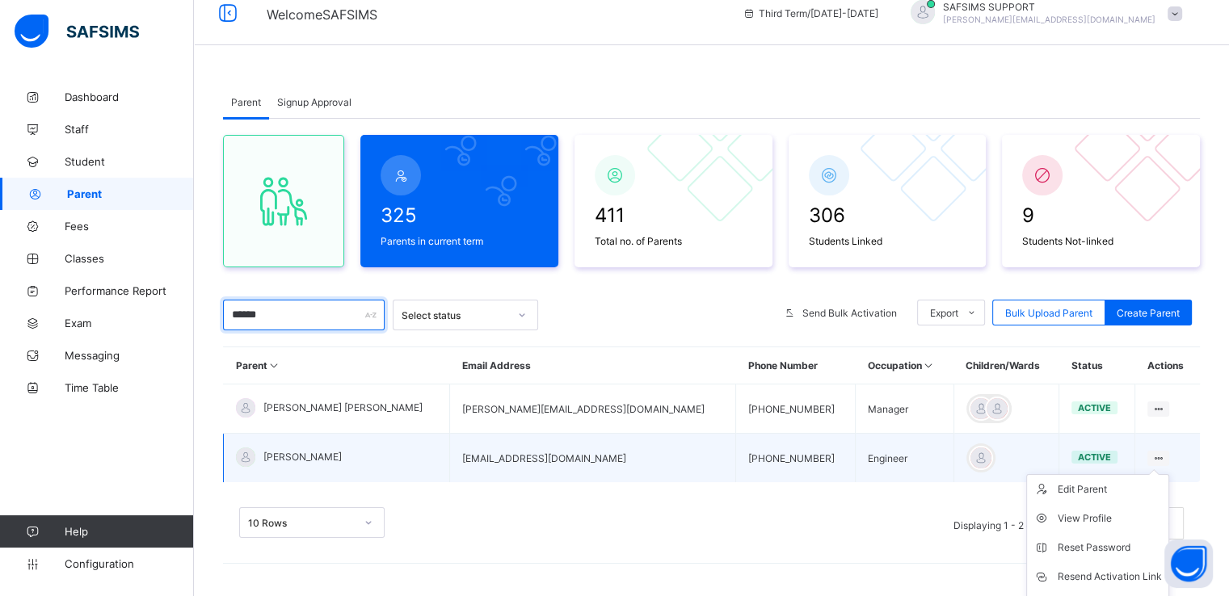
scroll to position [102, 0]
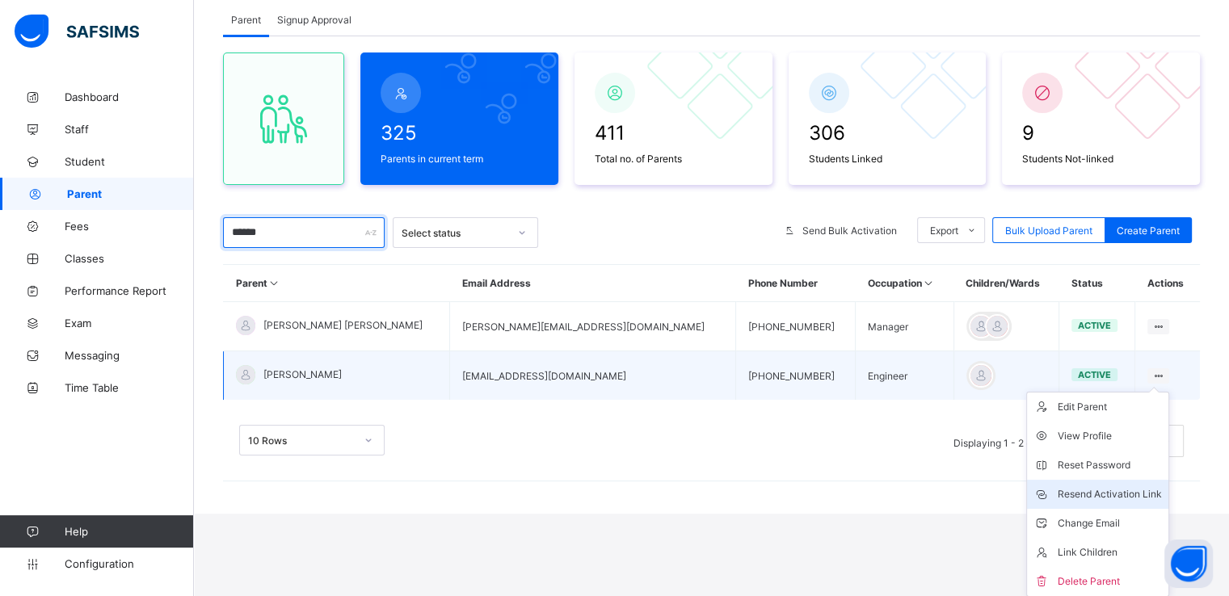
type input "******"
click at [1080, 492] on div "Resend Activation Link" at bounding box center [1110, 495] width 104 height 16
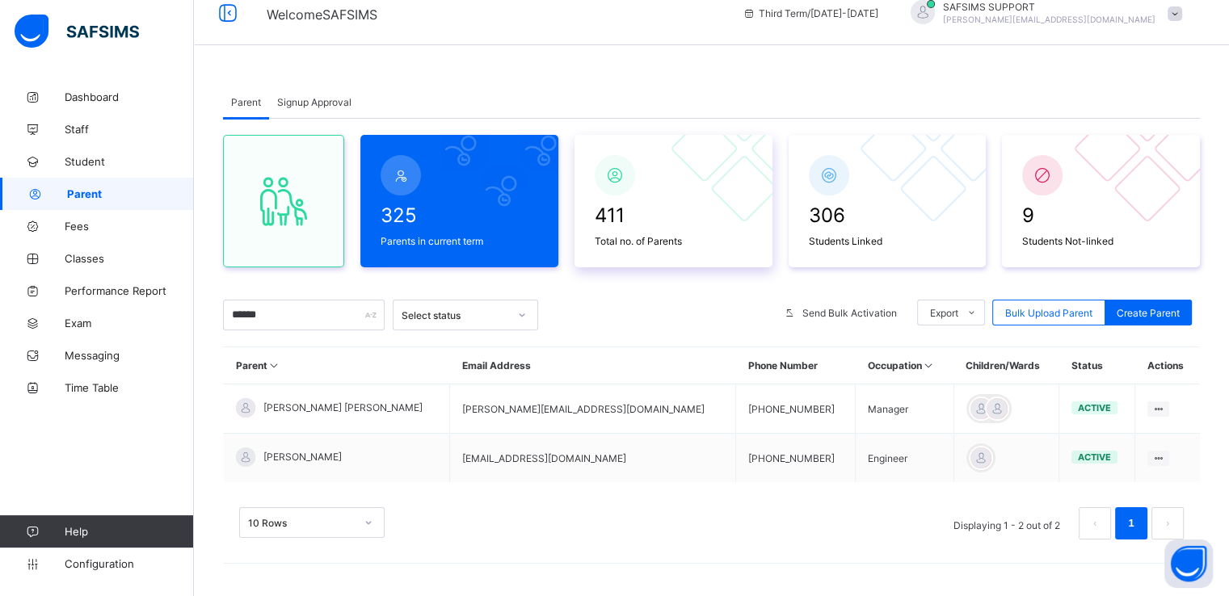
scroll to position [19, 0]
click at [71, 235] on link "Fees" at bounding box center [97, 226] width 194 height 32
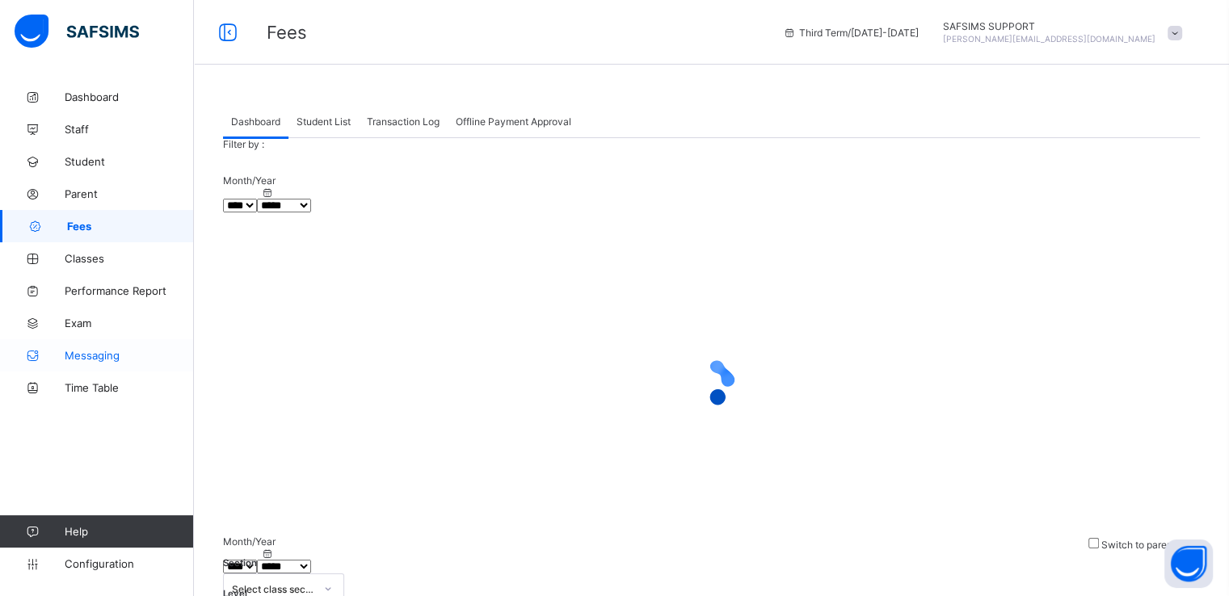
click at [187, 368] on link "Messaging" at bounding box center [97, 355] width 194 height 32
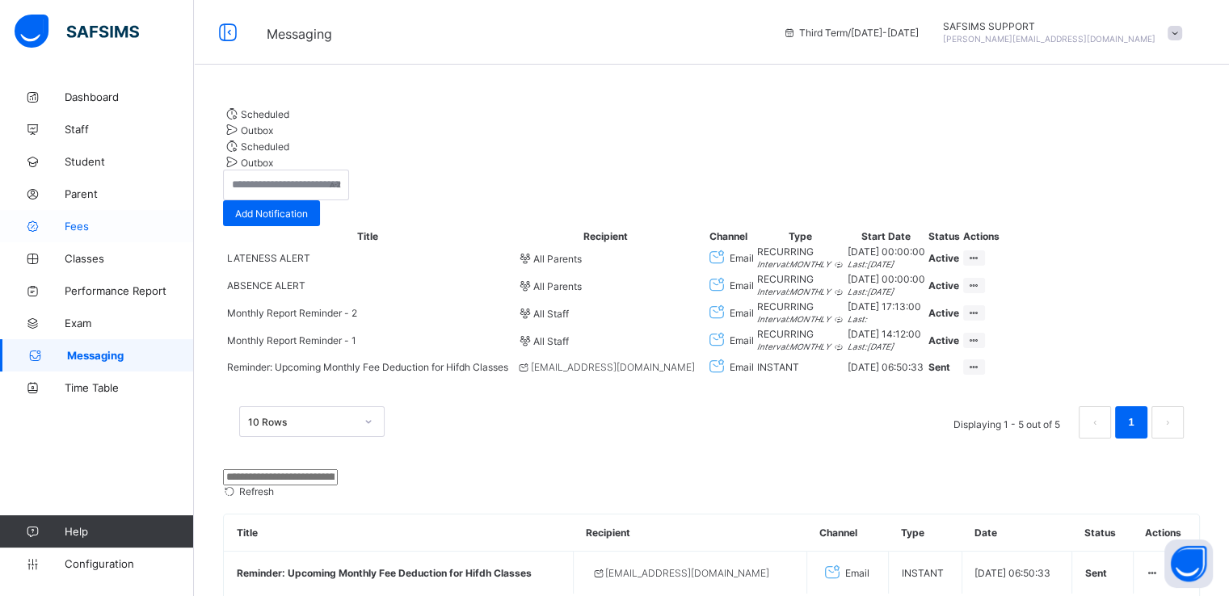
click at [68, 230] on span "Fees" at bounding box center [129, 226] width 129 height 13
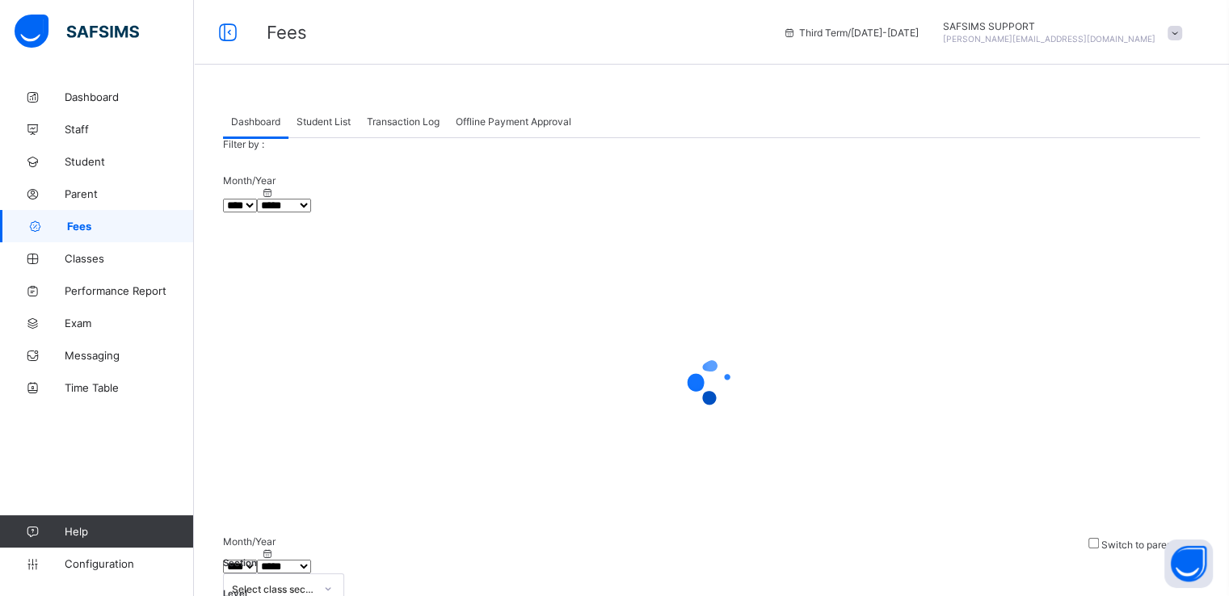
click at [326, 117] on span "Student List" at bounding box center [324, 122] width 54 height 12
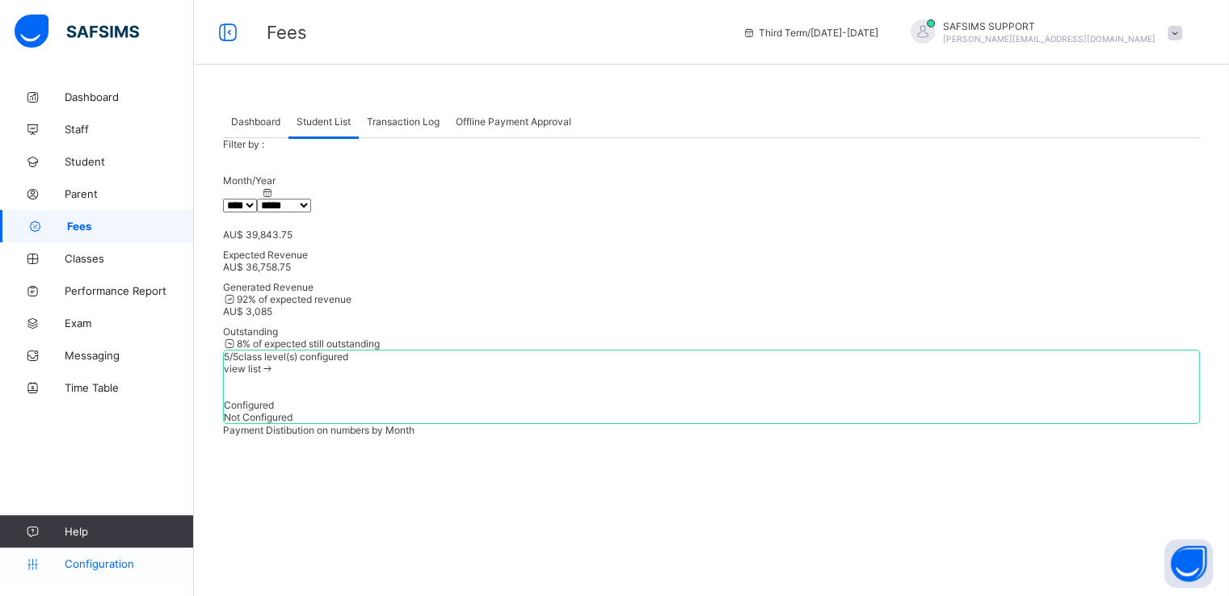
click at [91, 565] on span "Configuration" at bounding box center [129, 564] width 129 height 13
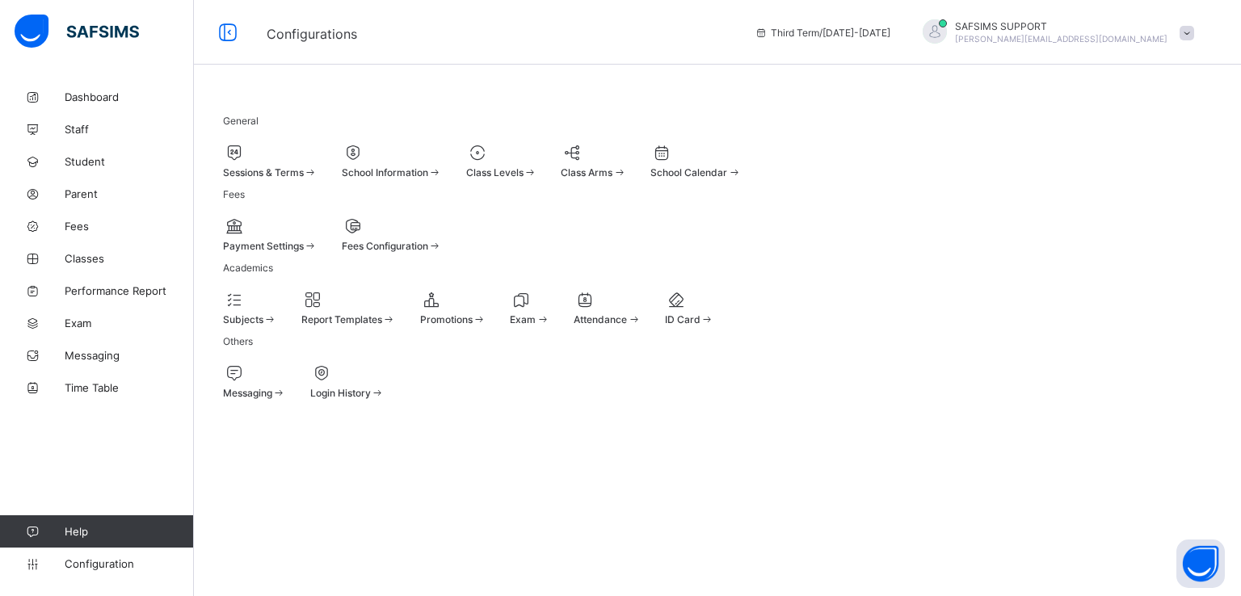
click at [432, 162] on span at bounding box center [392, 164] width 100 height 4
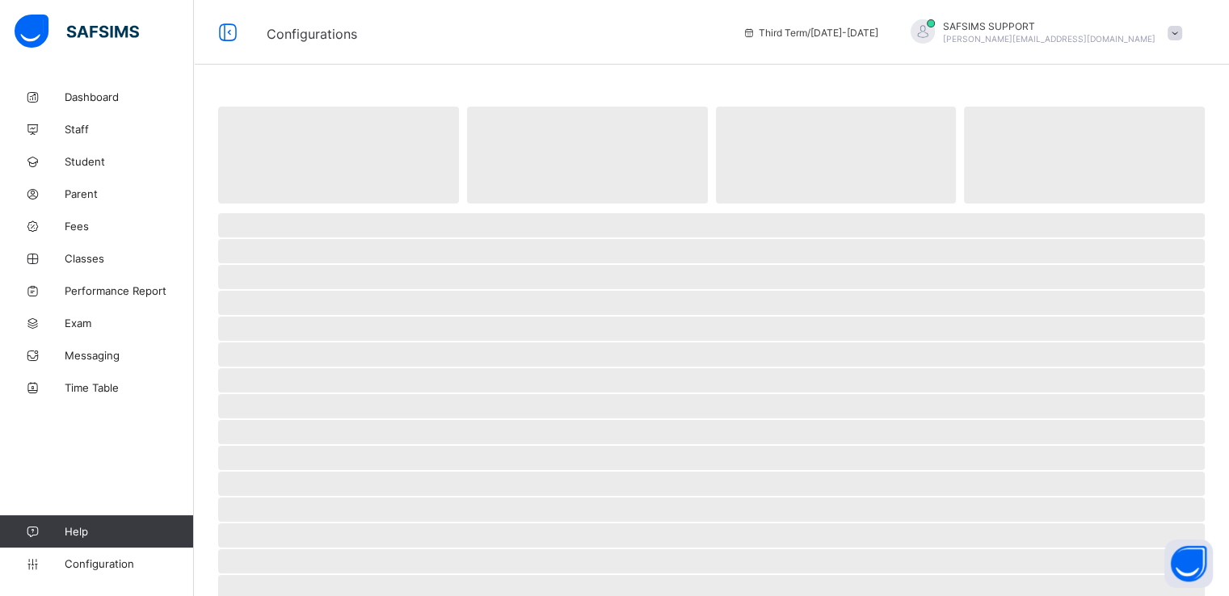
select select "**"
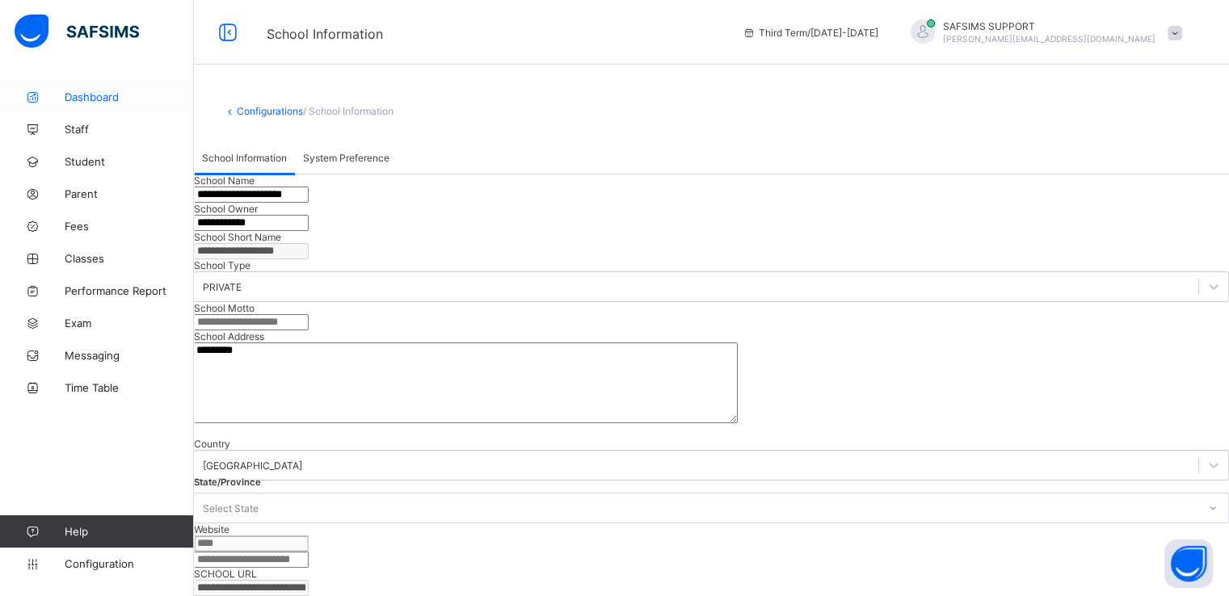
click at [97, 101] on span "Dashboard" at bounding box center [129, 97] width 129 height 13
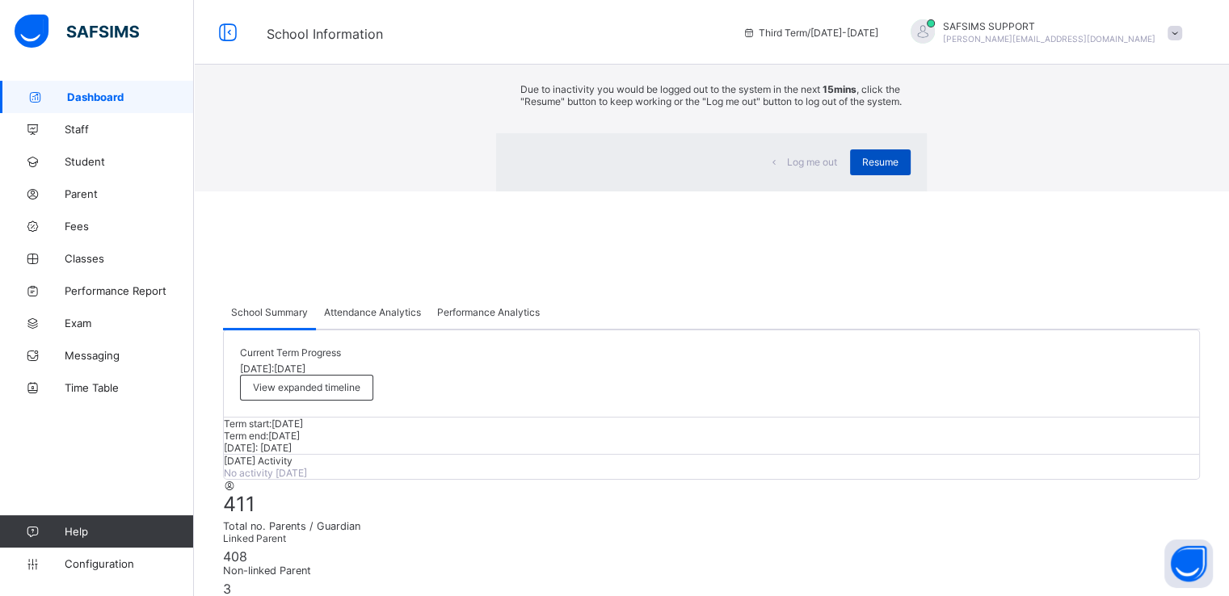
click at [862, 168] on span "Resume" at bounding box center [880, 162] width 36 height 12
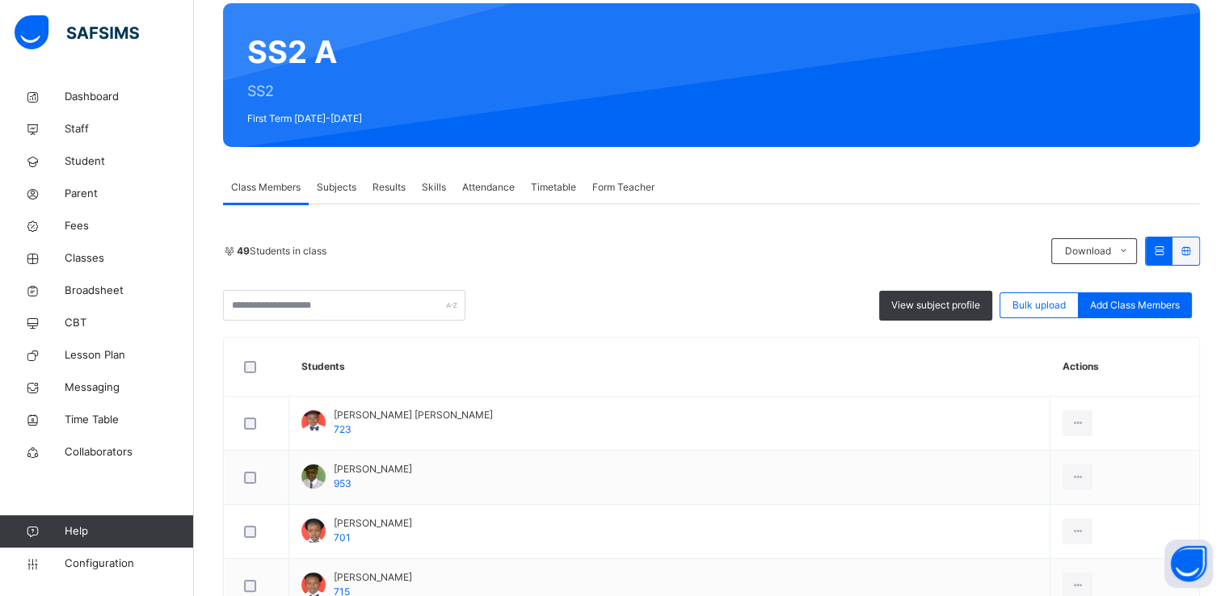
scroll to position [178, 0]
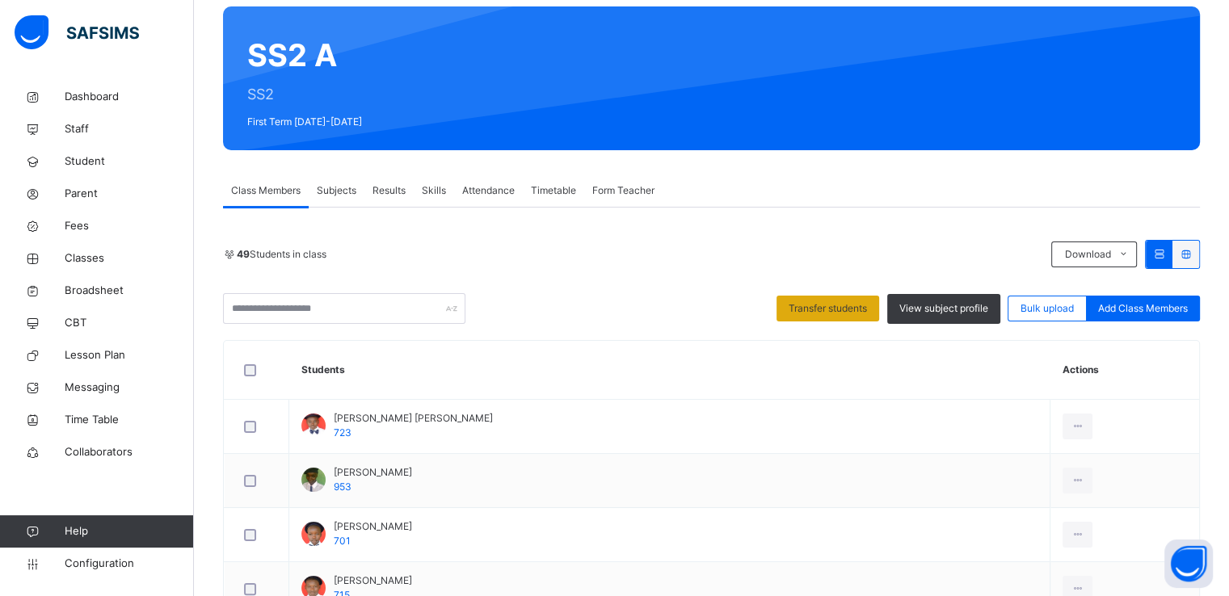
click at [815, 305] on span "Transfer students" at bounding box center [828, 308] width 78 height 15
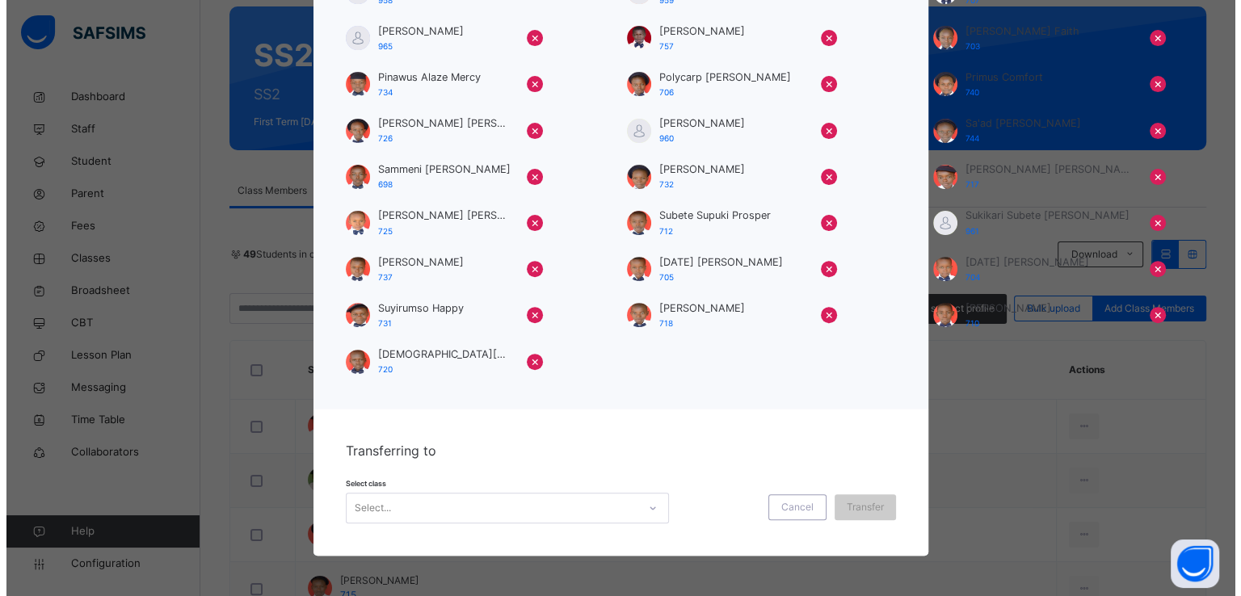
scroll to position [543, 0]
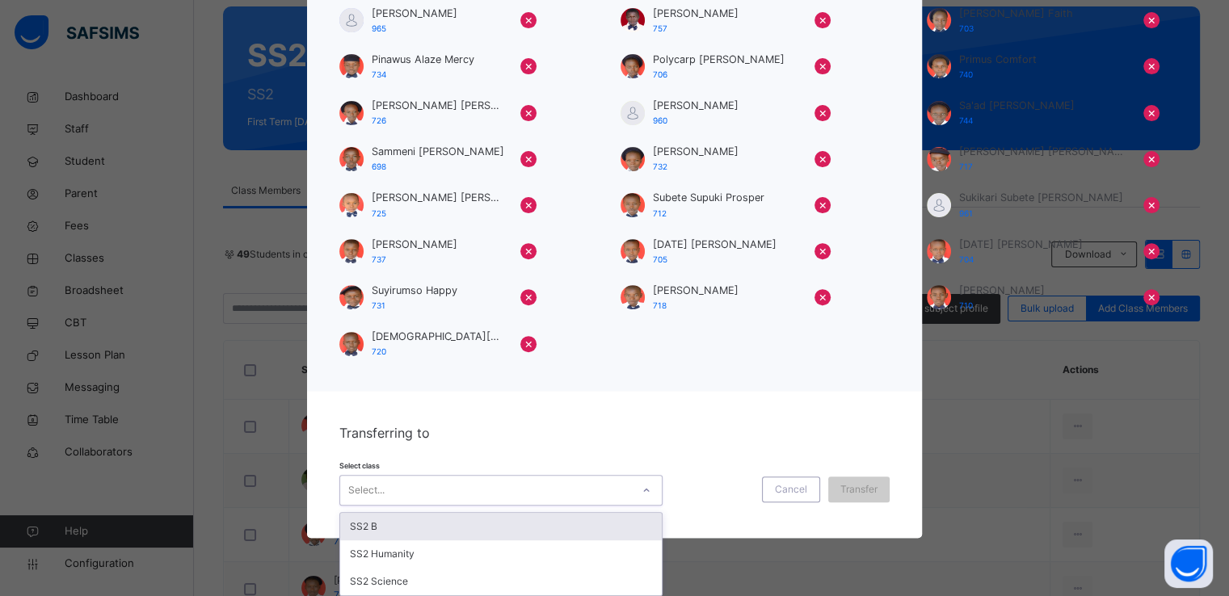
click at [527, 506] on div "option SS2 B focused, 1 of 3. 3 results available. Use Up and Down to choose op…" at bounding box center [500, 490] width 323 height 31
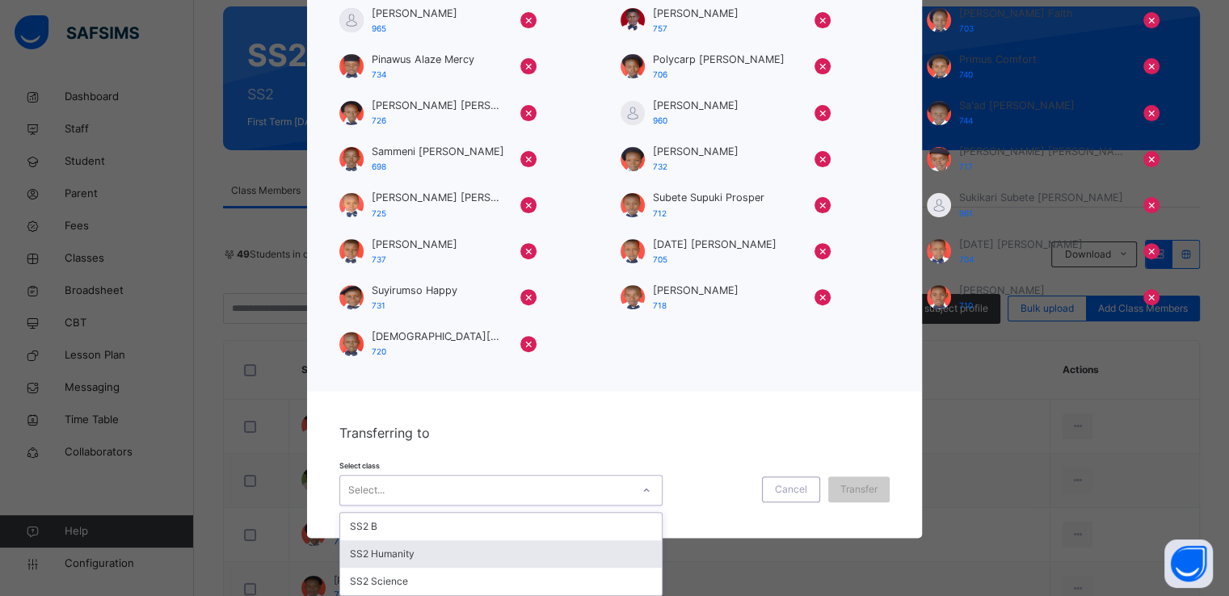
click at [417, 560] on div "SS2 Humanity" at bounding box center [501, 554] width 322 height 27
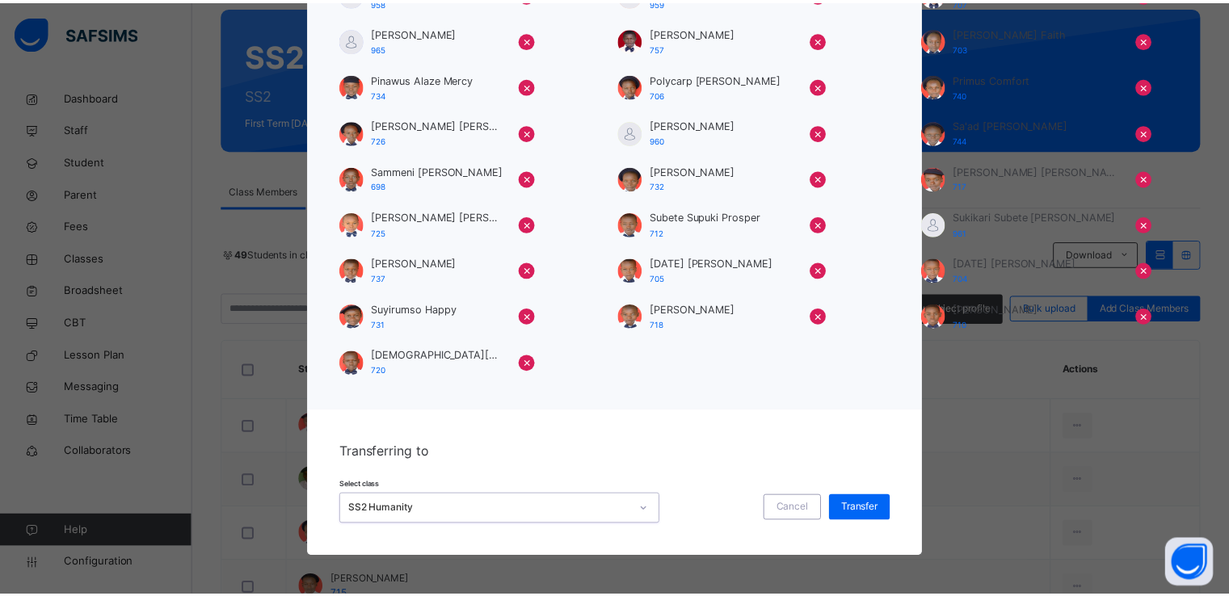
scroll to position [526, 0]
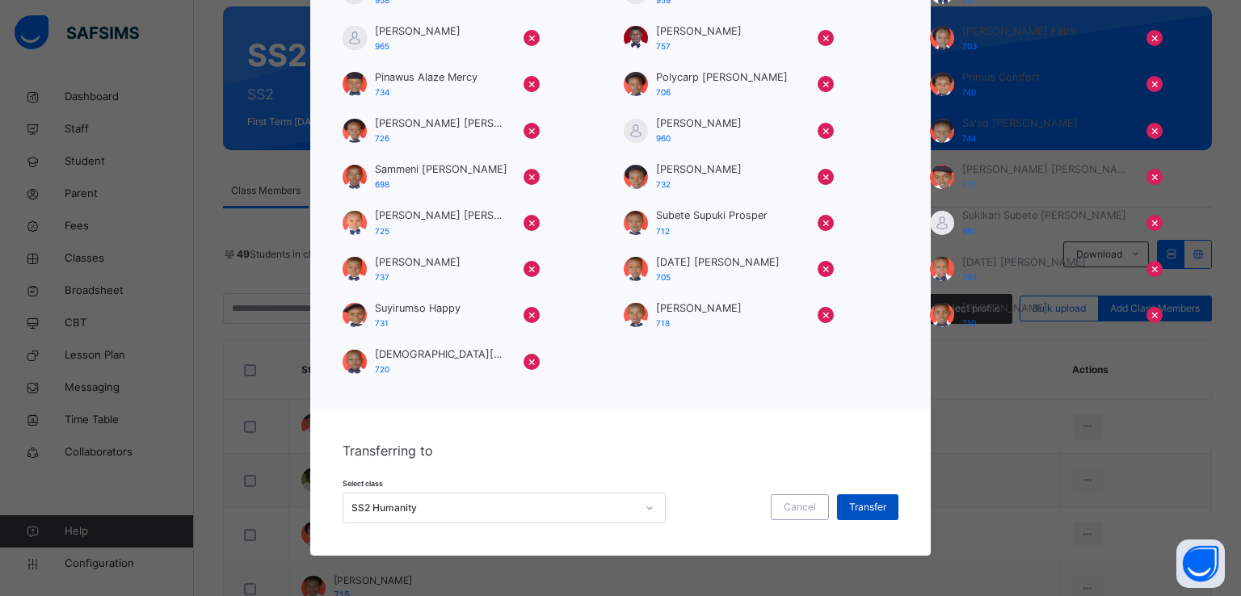
click at [870, 504] on span "Transfer" at bounding box center [867, 507] width 37 height 15
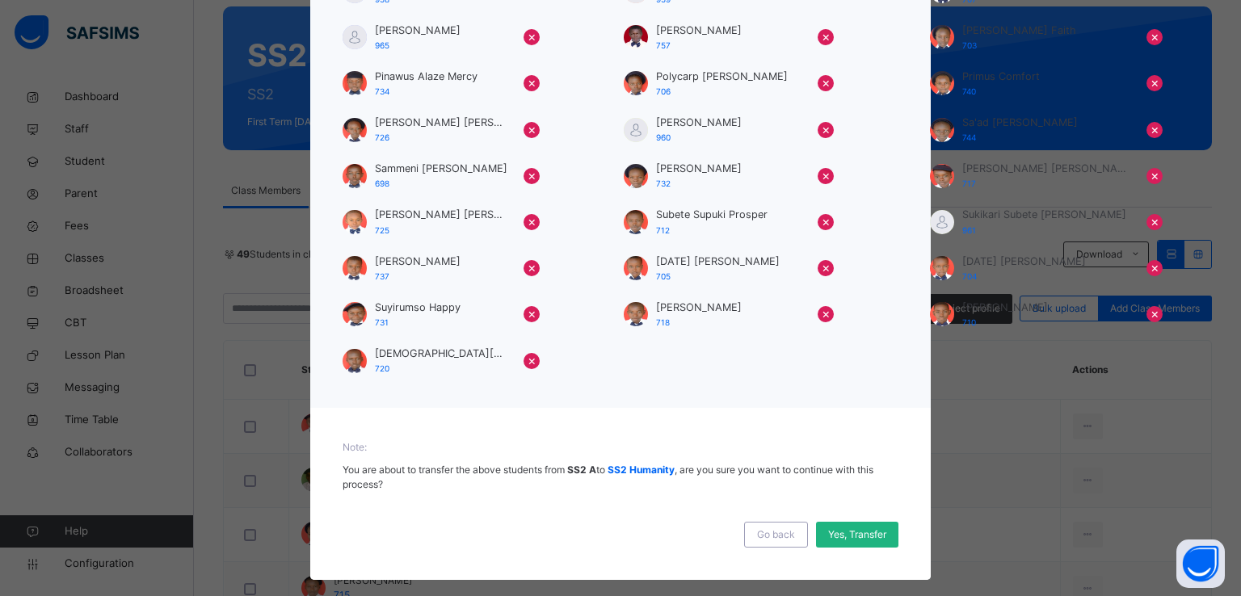
click at [839, 539] on span "Yes, Transfer" at bounding box center [857, 535] width 58 height 15
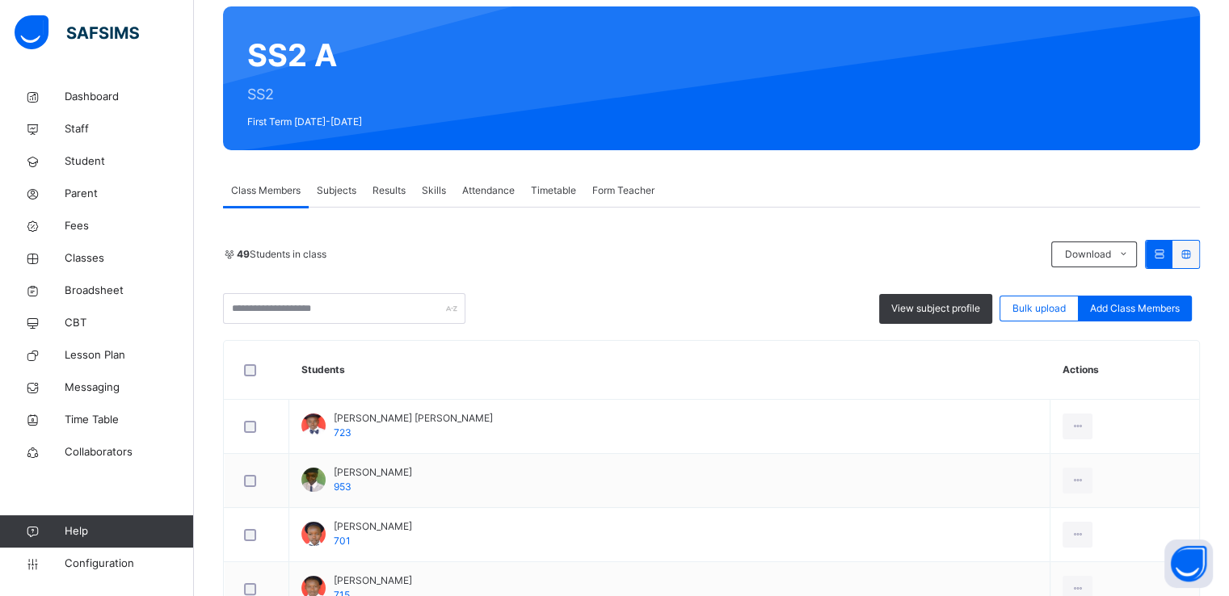
scroll to position [0, 0]
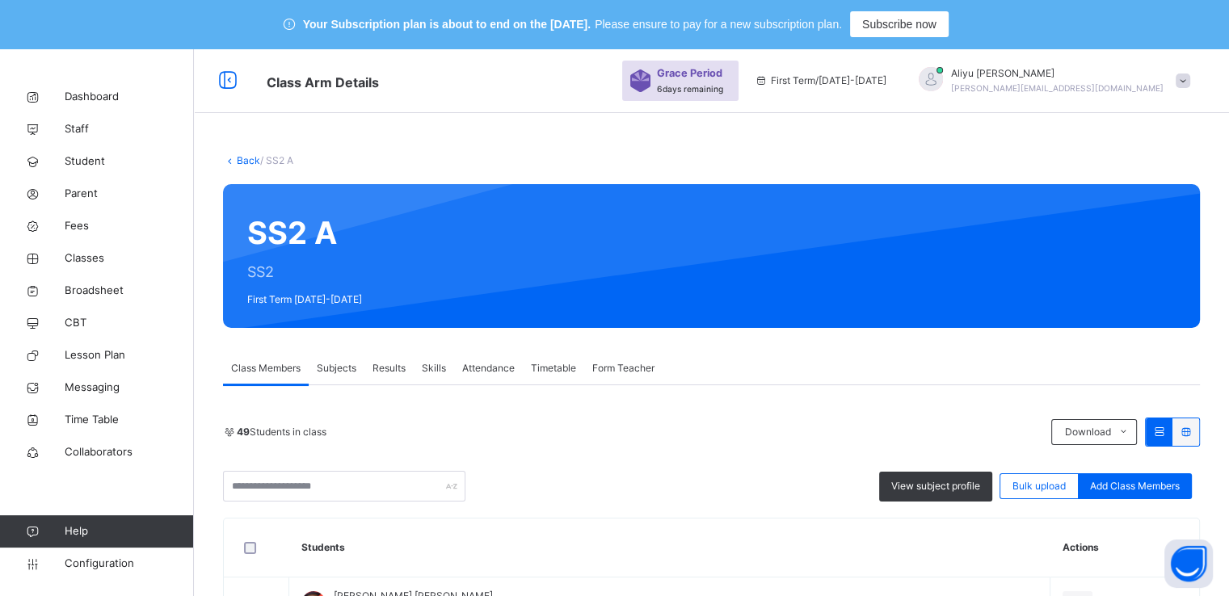
click at [243, 156] on link "Back" at bounding box center [248, 160] width 23 height 12
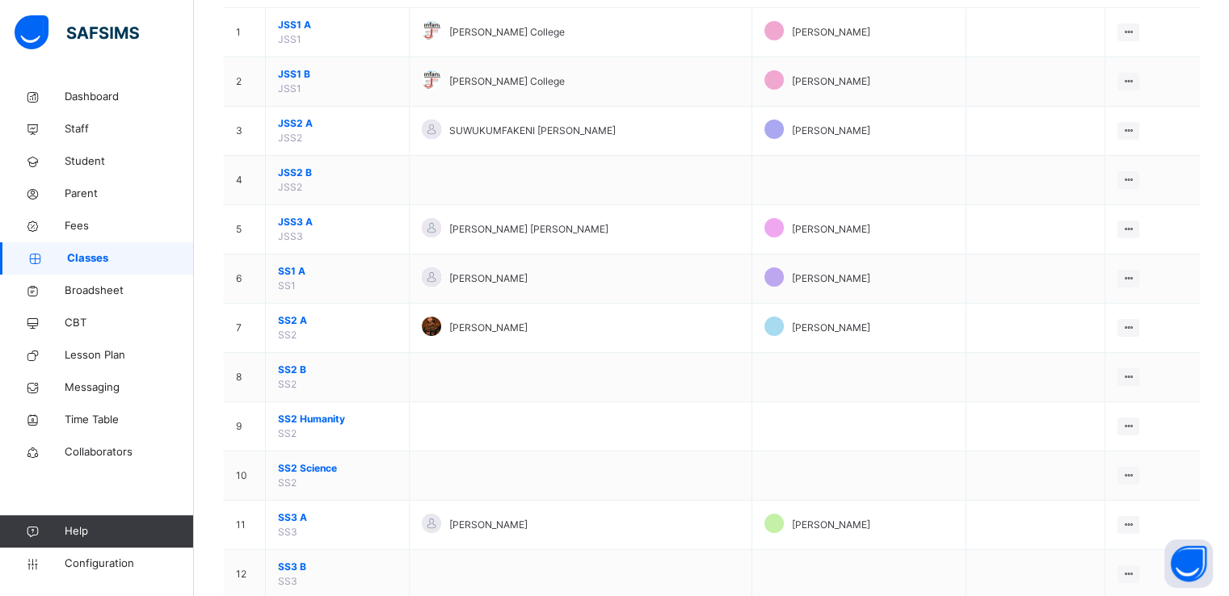
scroll to position [231, 0]
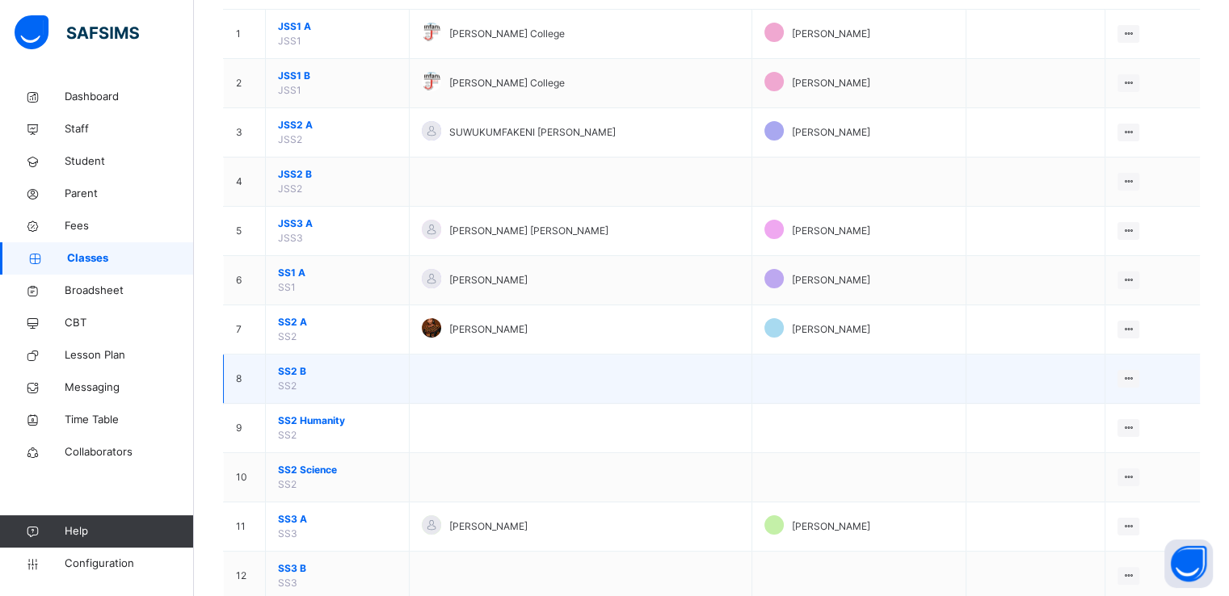
click at [289, 370] on span "SS2 B" at bounding box center [337, 371] width 119 height 15
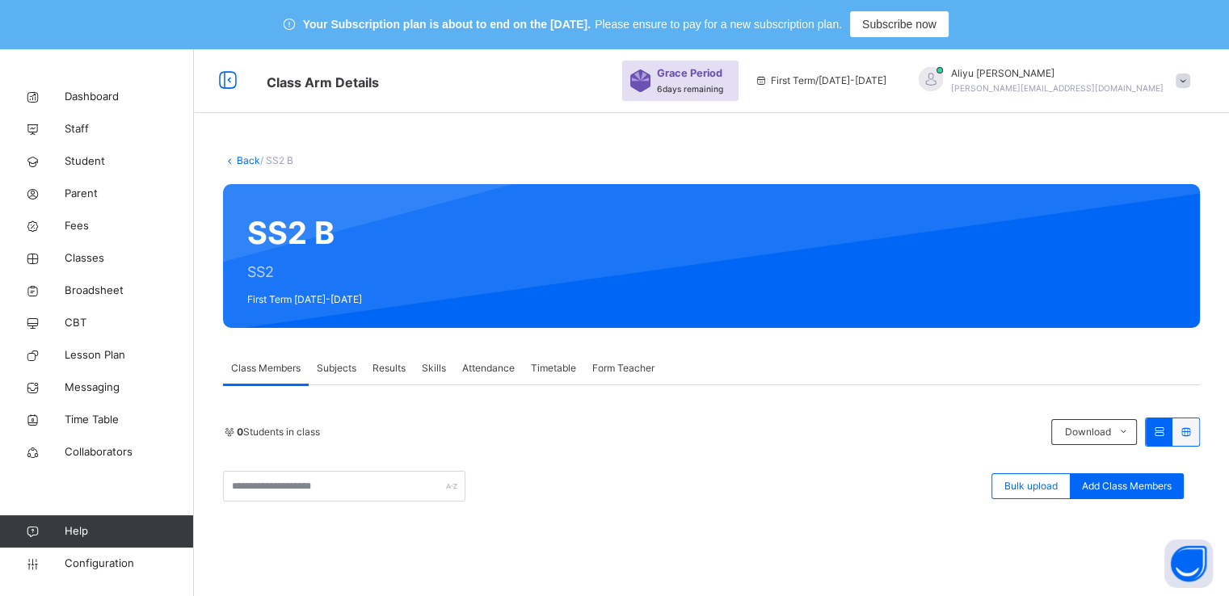
click at [246, 162] on link "Back" at bounding box center [248, 160] width 23 height 12
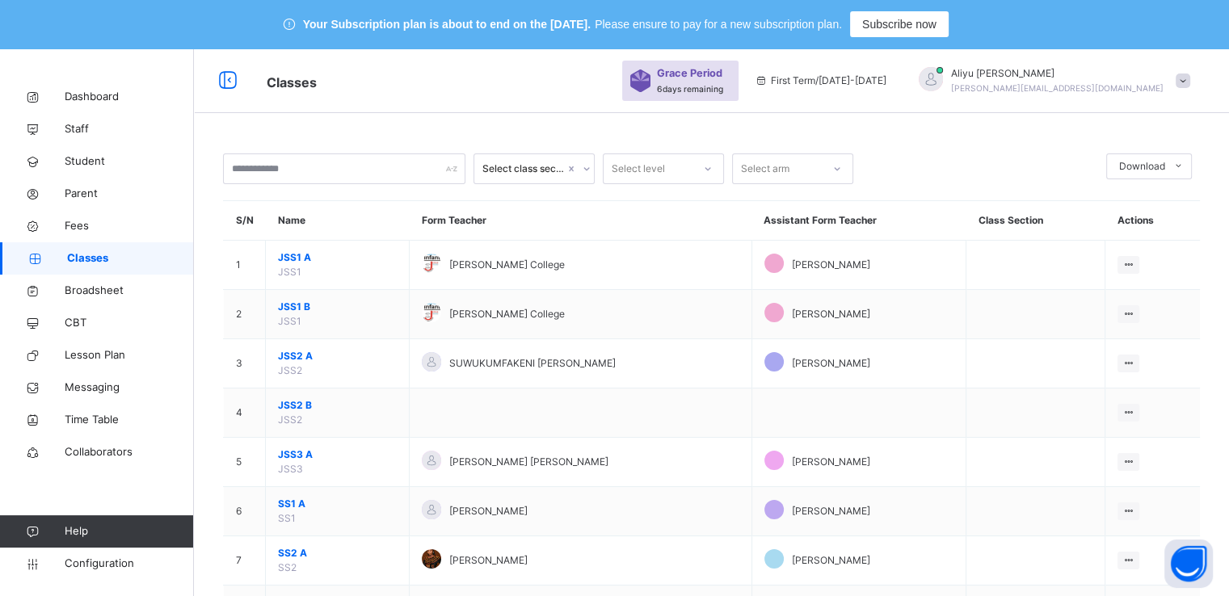
scroll to position [373, 0]
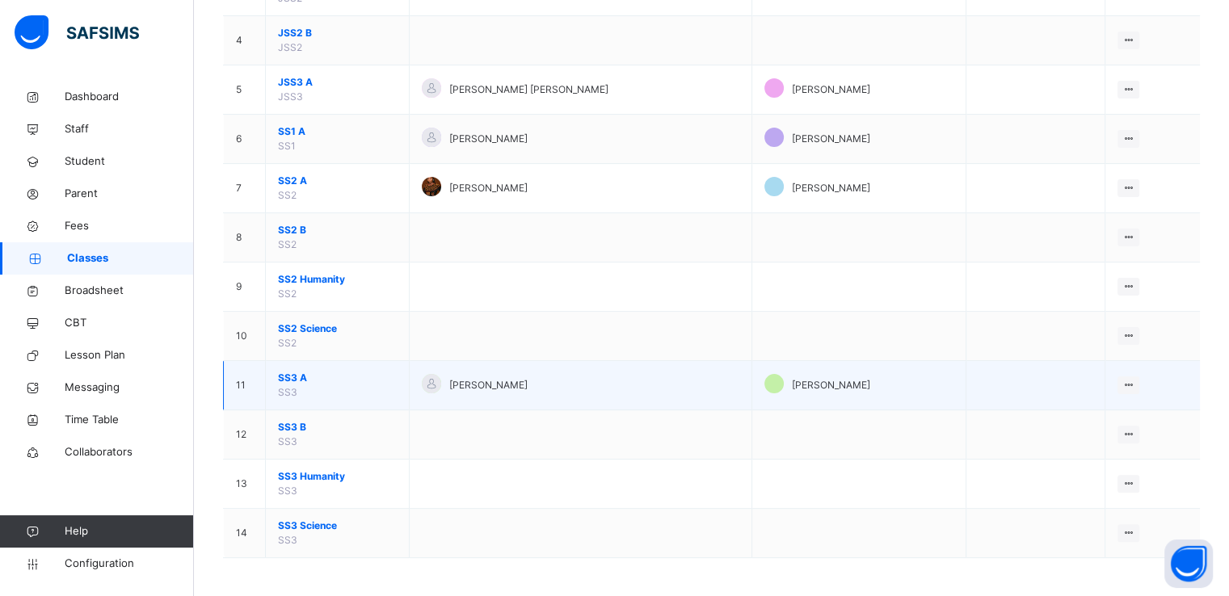
click at [286, 373] on span "SS3 A" at bounding box center [337, 378] width 119 height 15
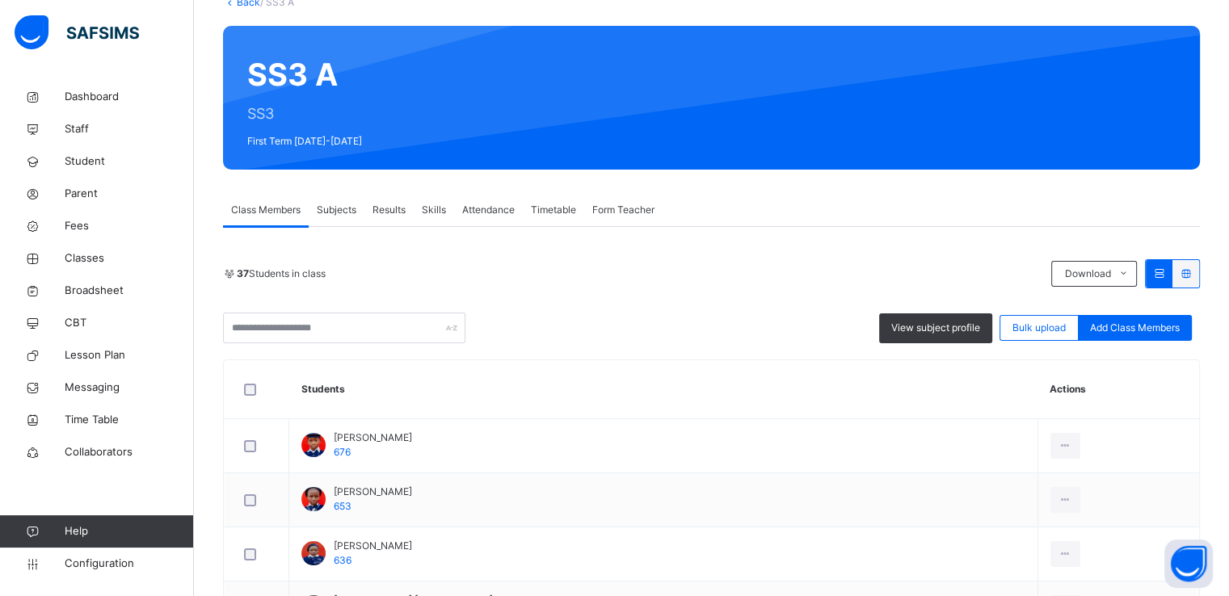
scroll to position [155, 0]
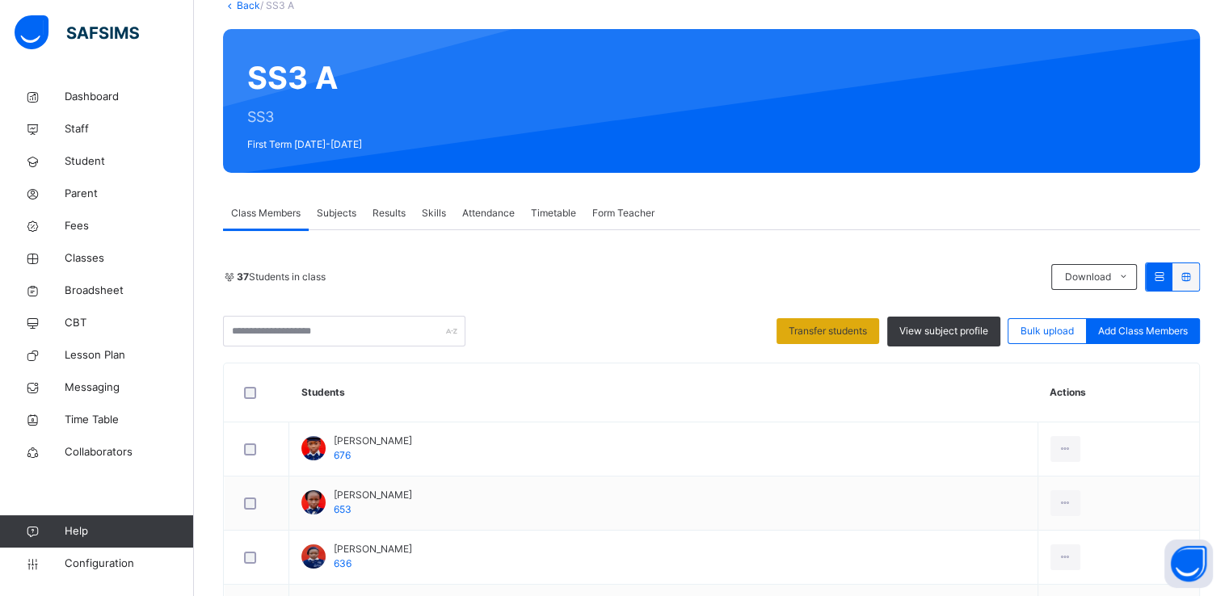
click at [828, 324] on span "Transfer students" at bounding box center [828, 331] width 78 height 15
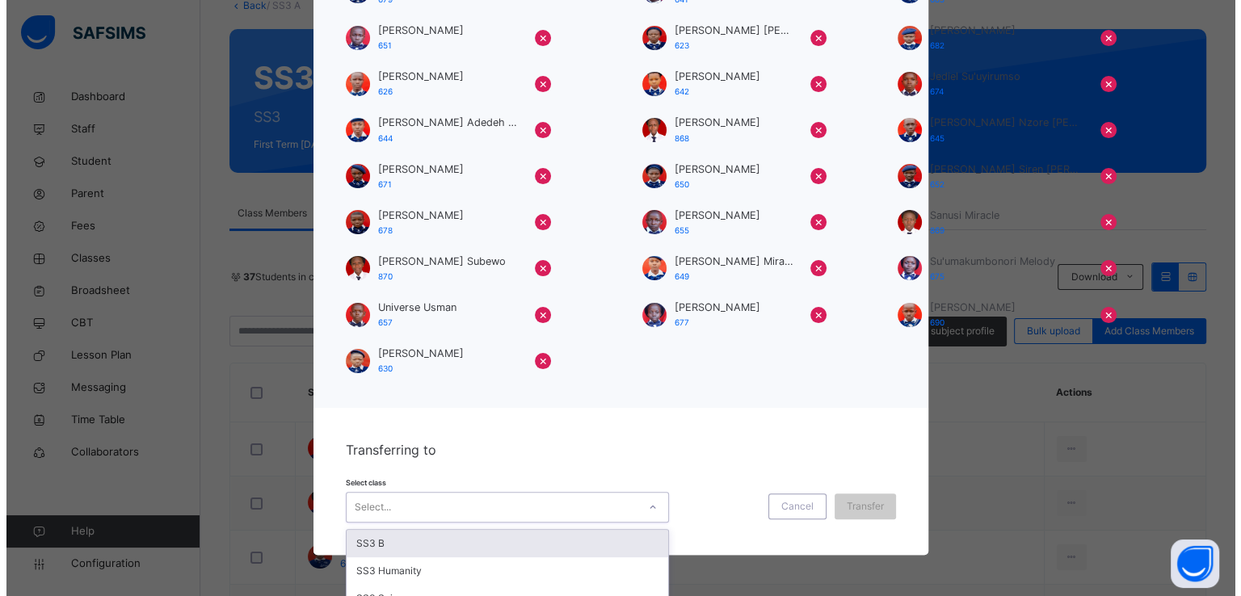
scroll to position [359, 0]
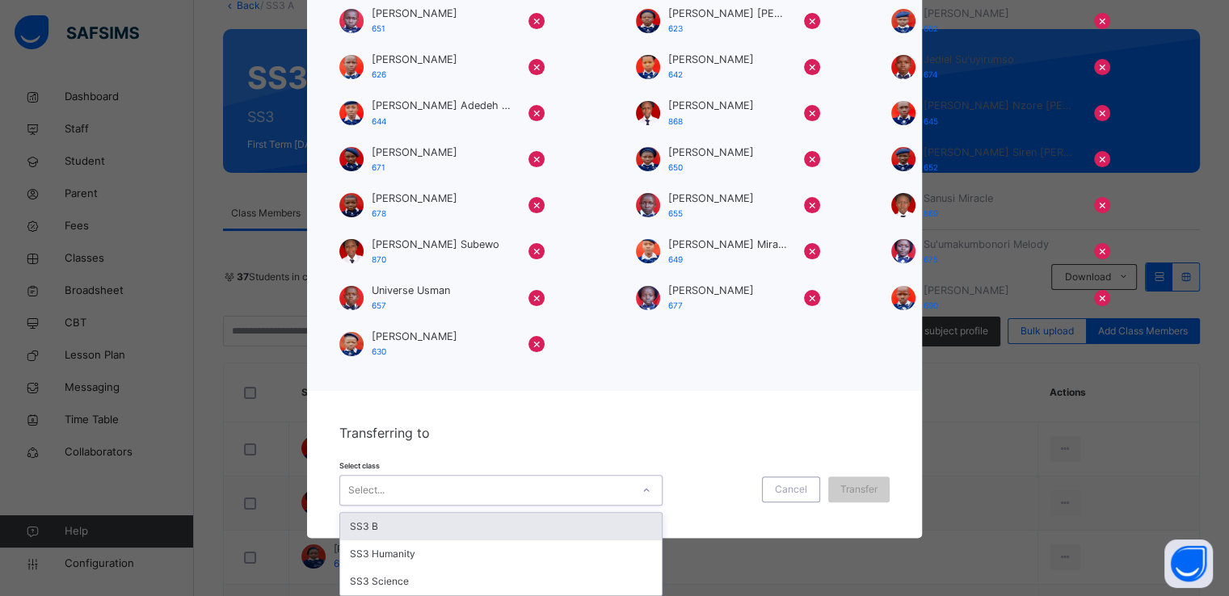
click at [596, 499] on div "Select..." at bounding box center [485, 490] width 291 height 25
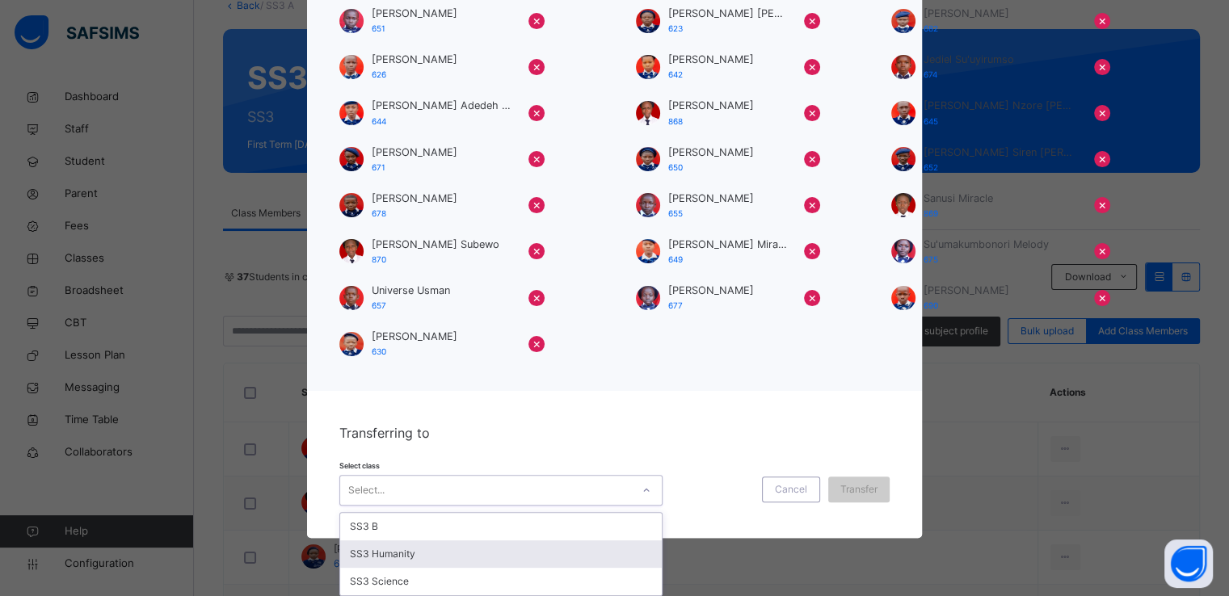
click at [419, 554] on div "SS3 Humanity" at bounding box center [501, 554] width 322 height 27
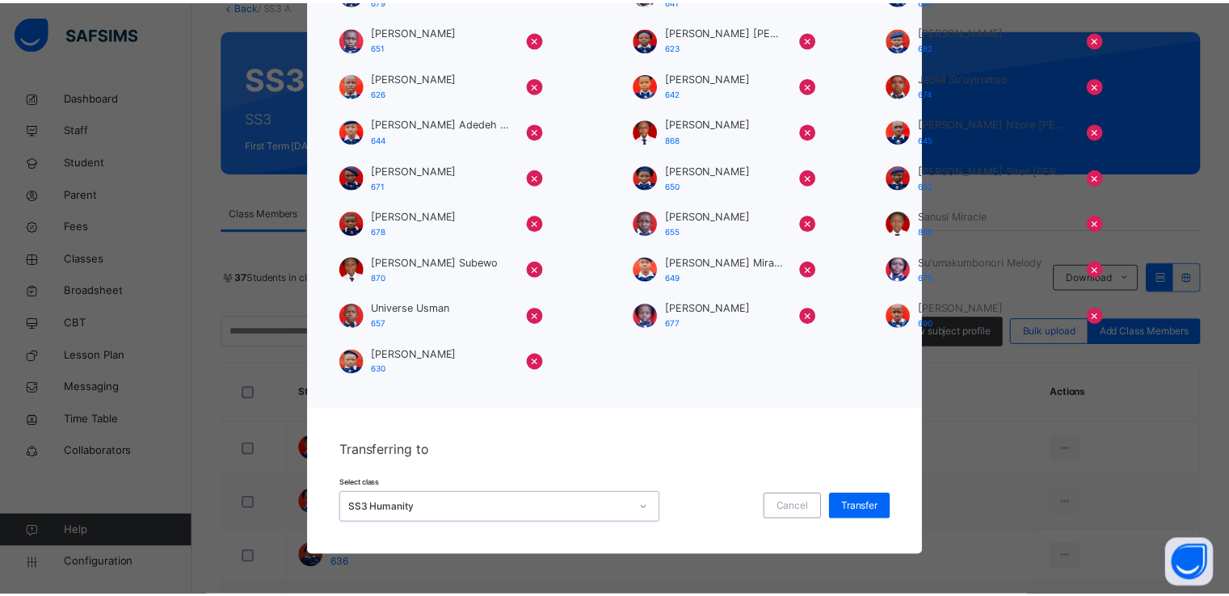
scroll to position [341, 0]
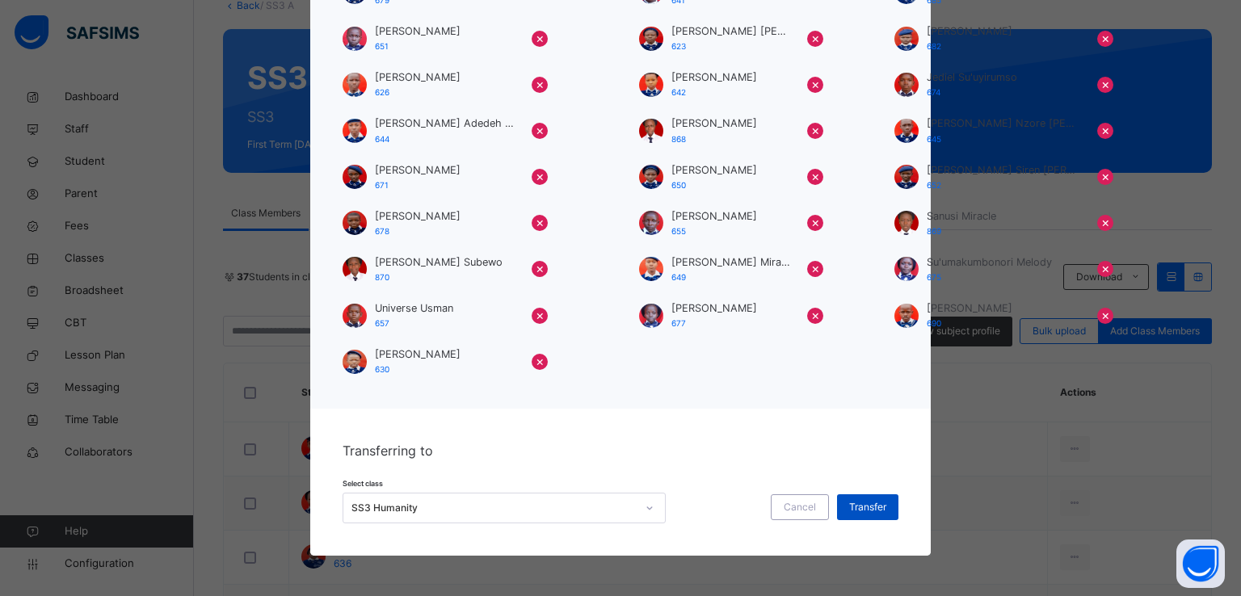
click at [853, 505] on span "Transfer" at bounding box center [867, 507] width 37 height 15
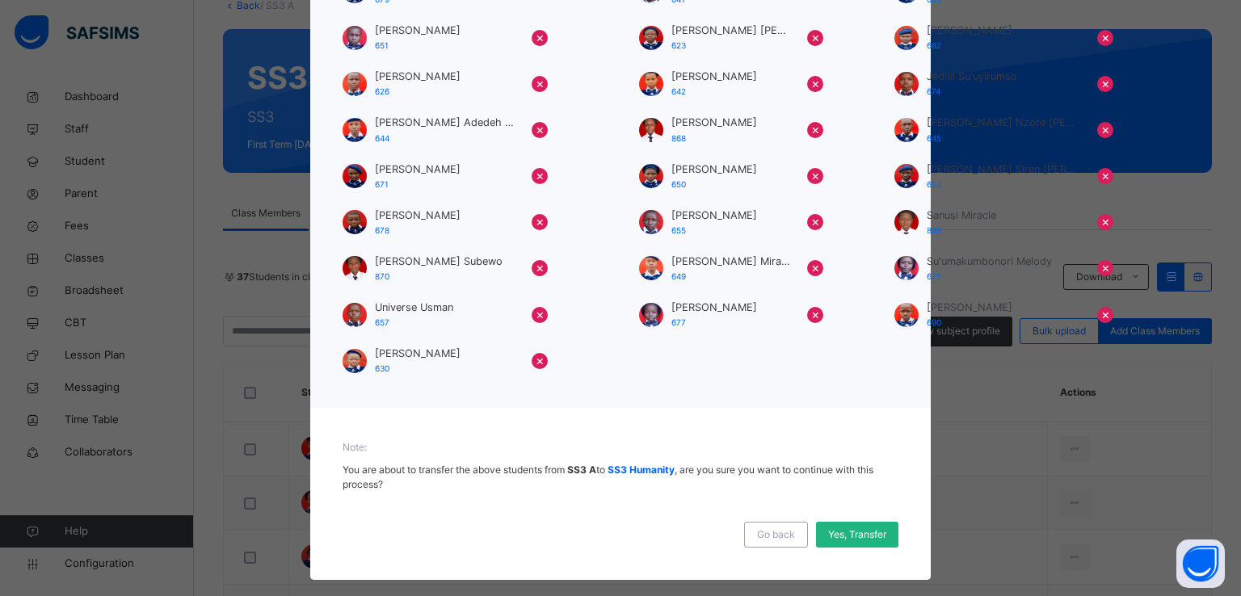
click at [828, 541] on span "Yes, Transfer" at bounding box center [857, 535] width 58 height 15
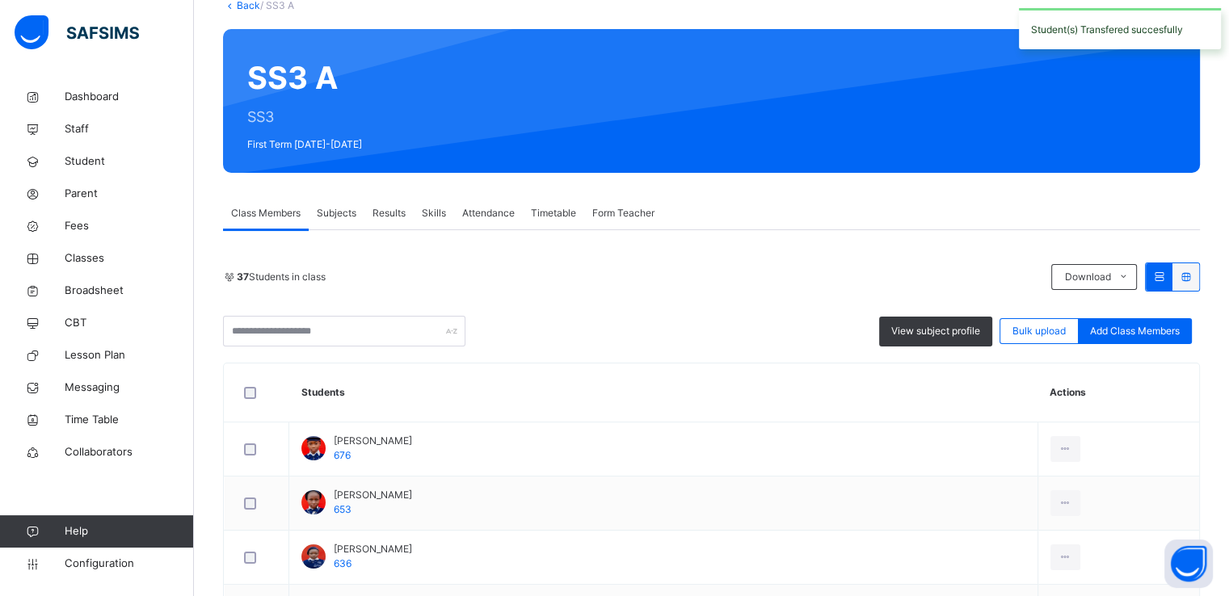
scroll to position [0, 0]
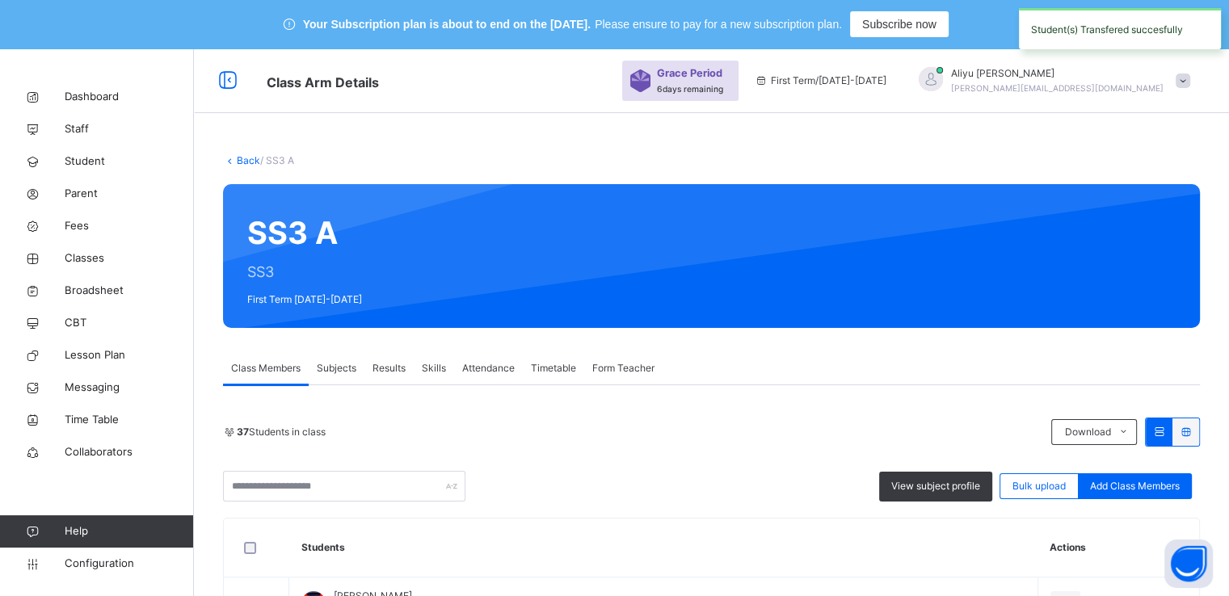
click at [244, 164] on link "Back" at bounding box center [248, 160] width 23 height 12
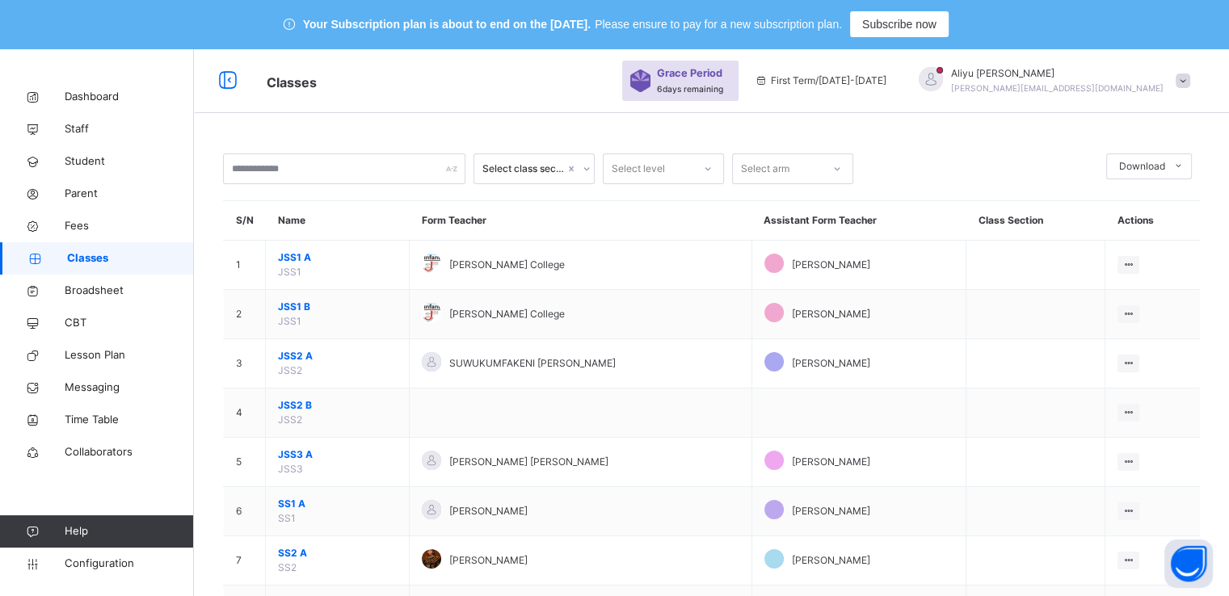
scroll to position [373, 0]
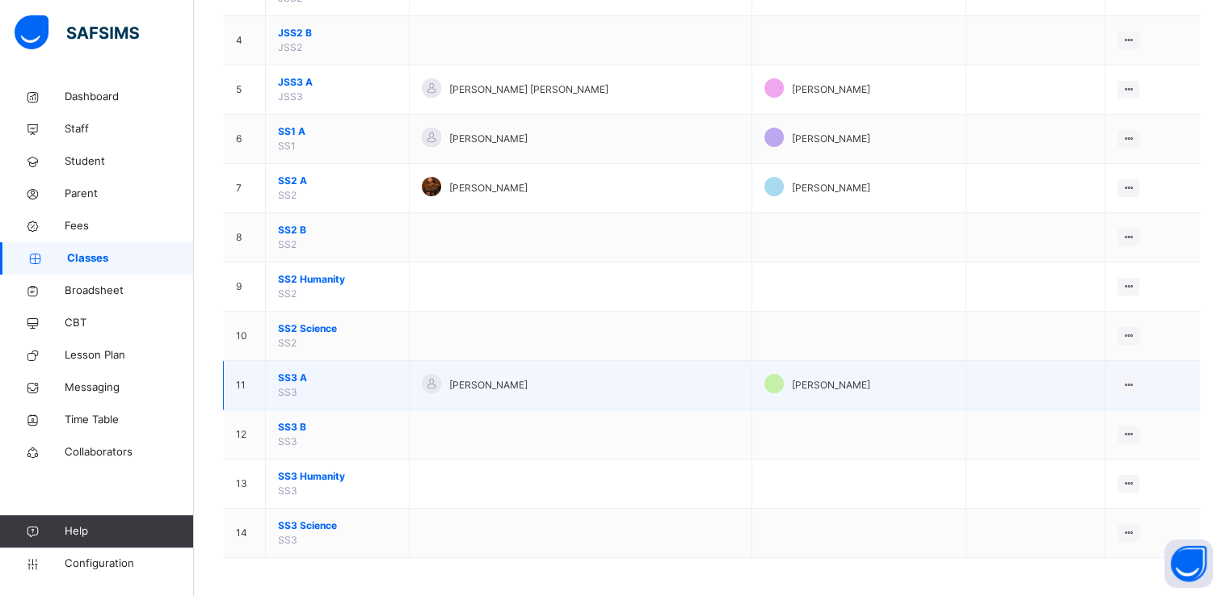
click at [286, 381] on span "SS3 A" at bounding box center [337, 378] width 119 height 15
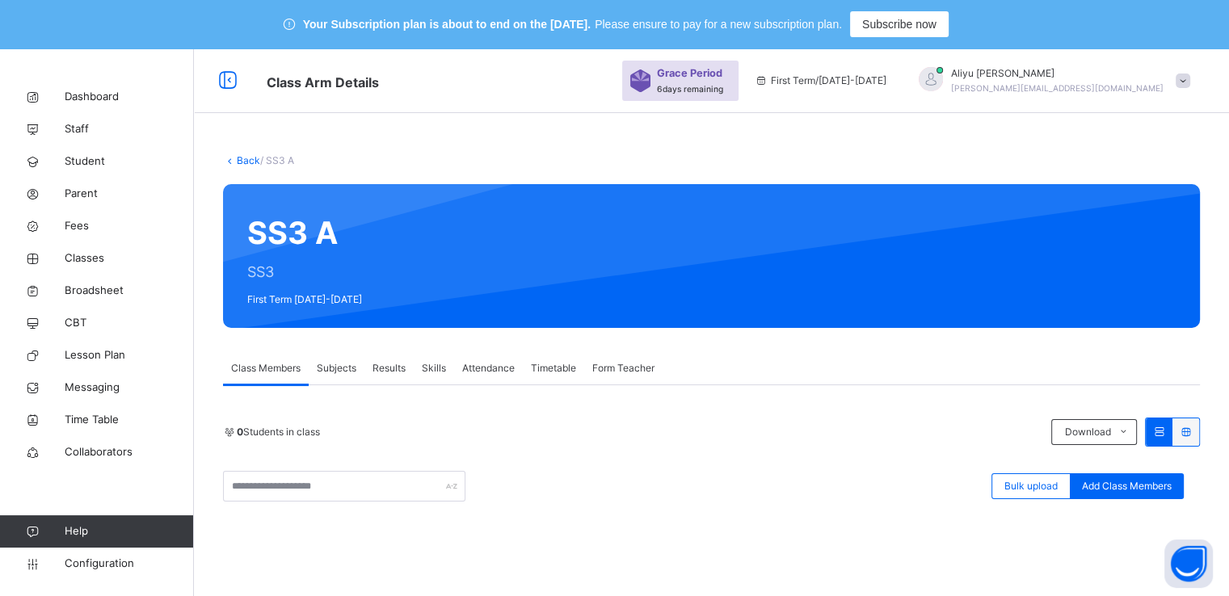
click at [244, 160] on link "Back" at bounding box center [248, 160] width 23 height 12
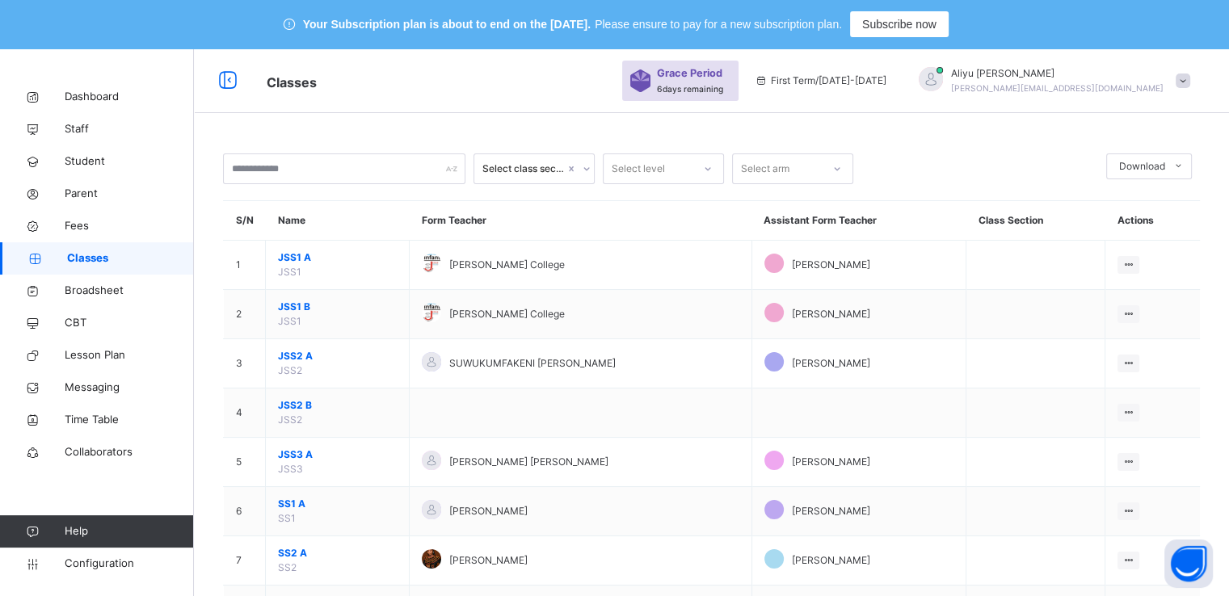
scroll to position [373, 0]
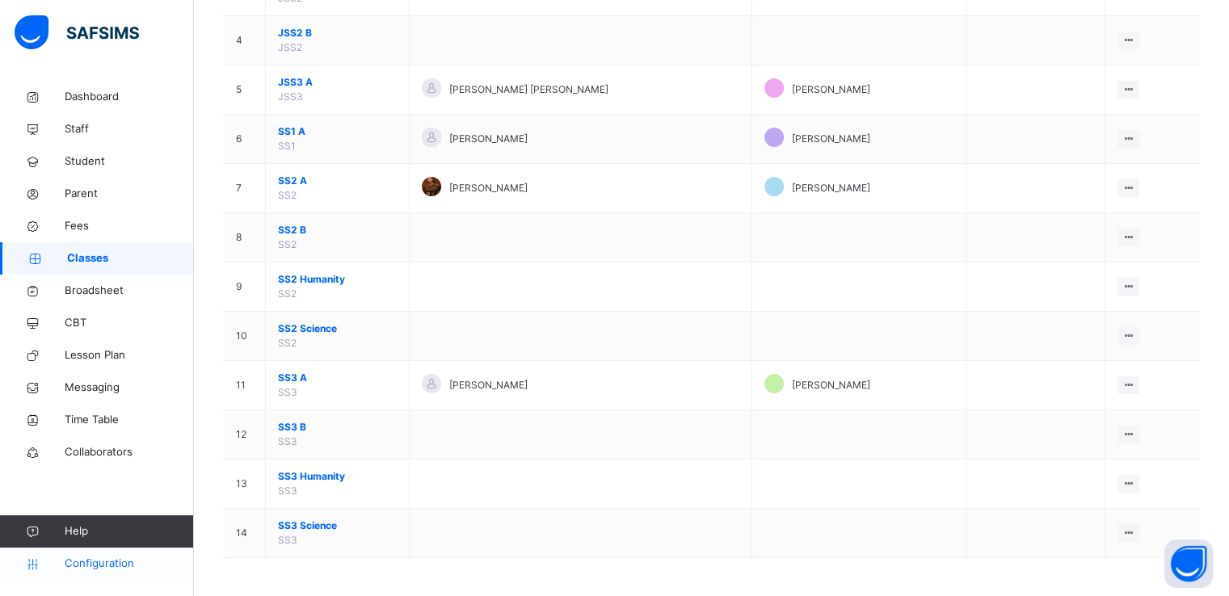
click at [102, 567] on span "Configuration" at bounding box center [129, 564] width 129 height 16
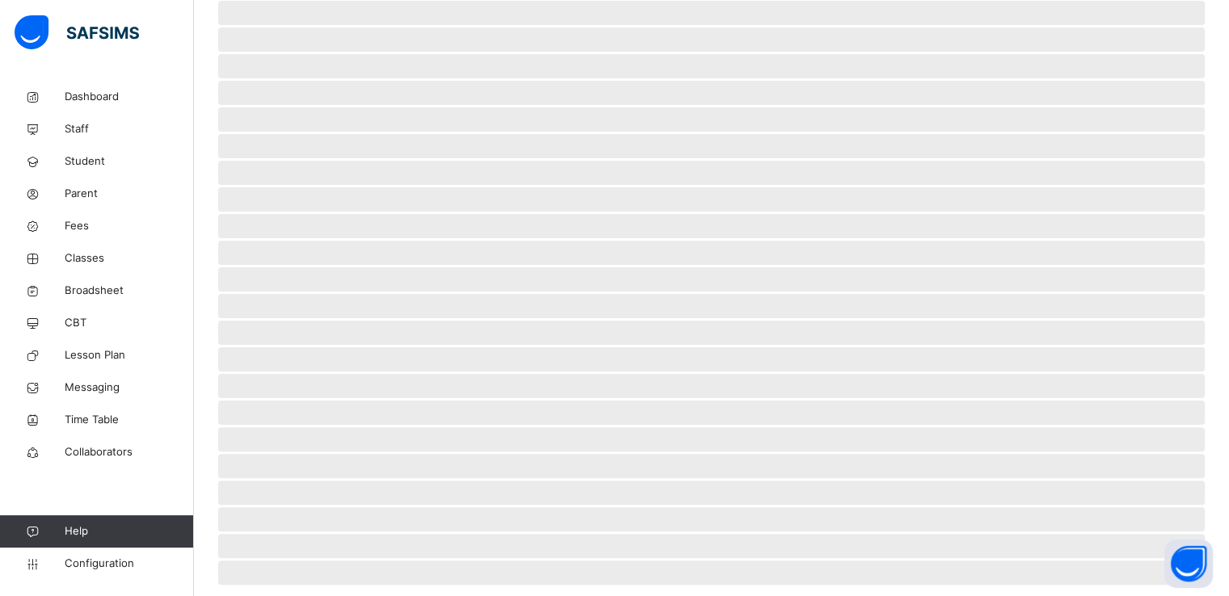
scroll to position [48, 0]
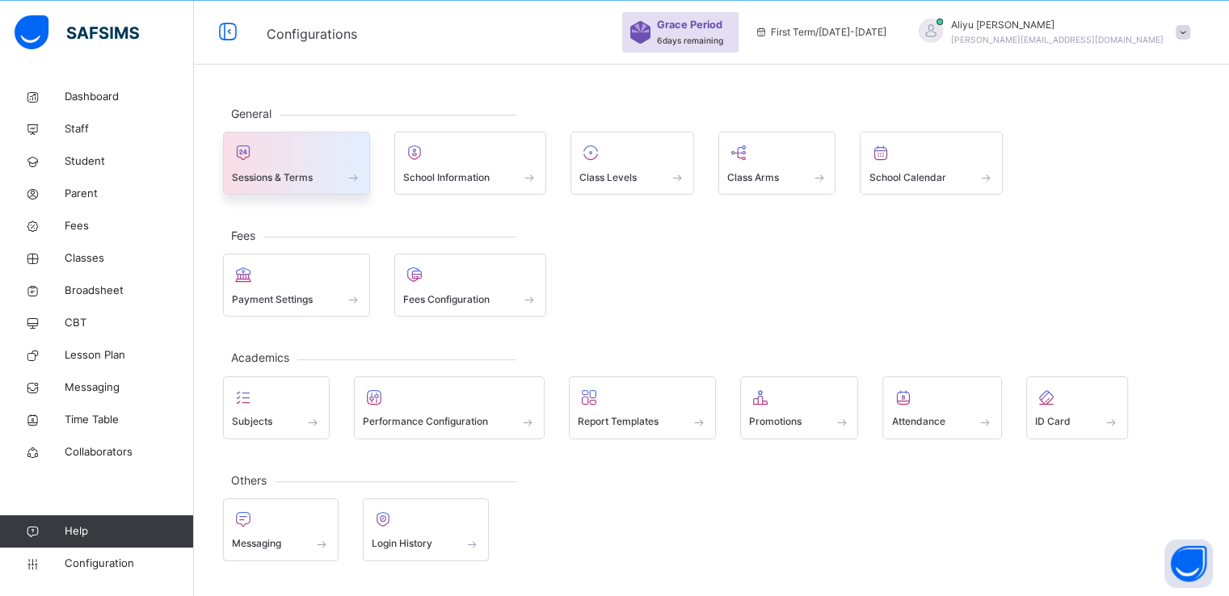
click at [270, 179] on span "Sessions & Terms" at bounding box center [272, 178] width 81 height 15
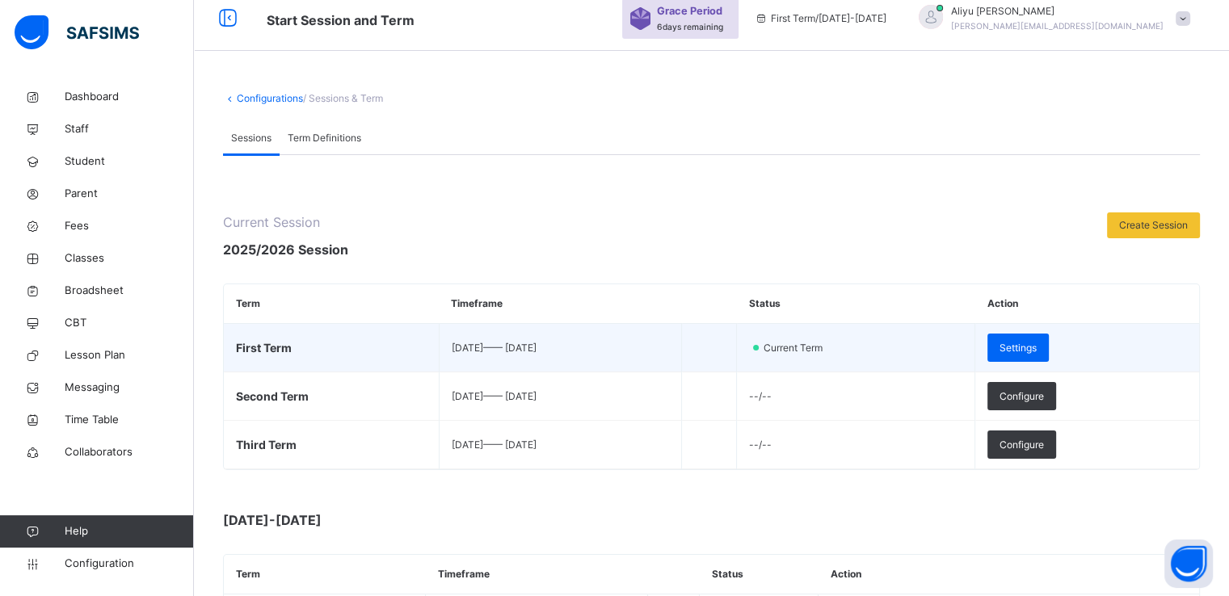
scroll to position [49, 0]
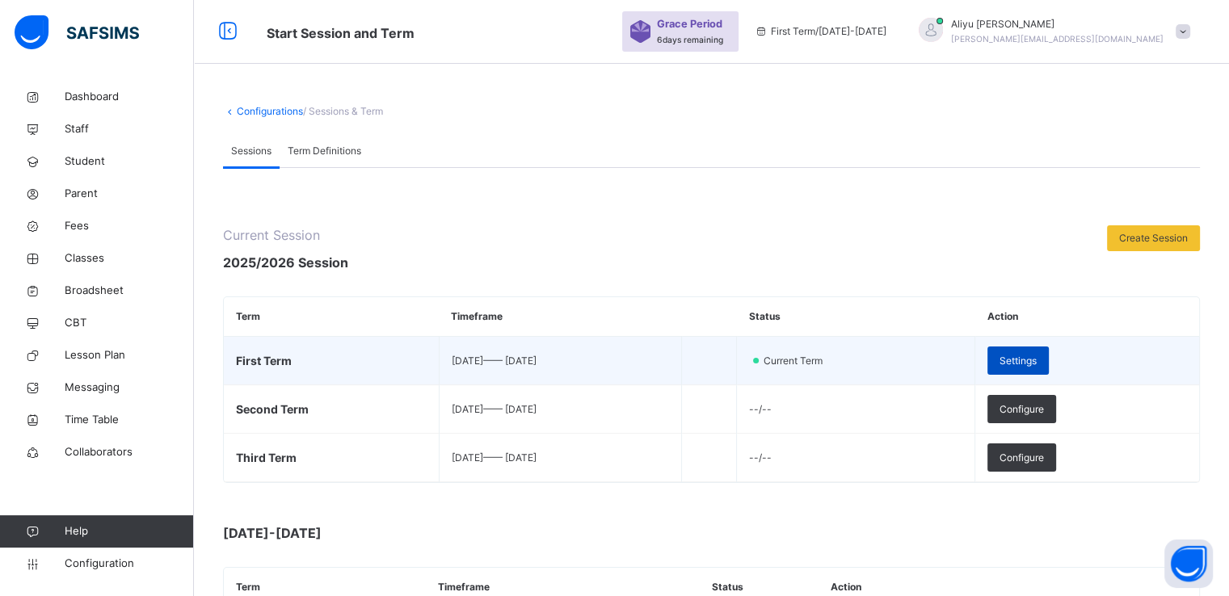
click at [1037, 364] on span "Settings" at bounding box center [1018, 361] width 37 height 15
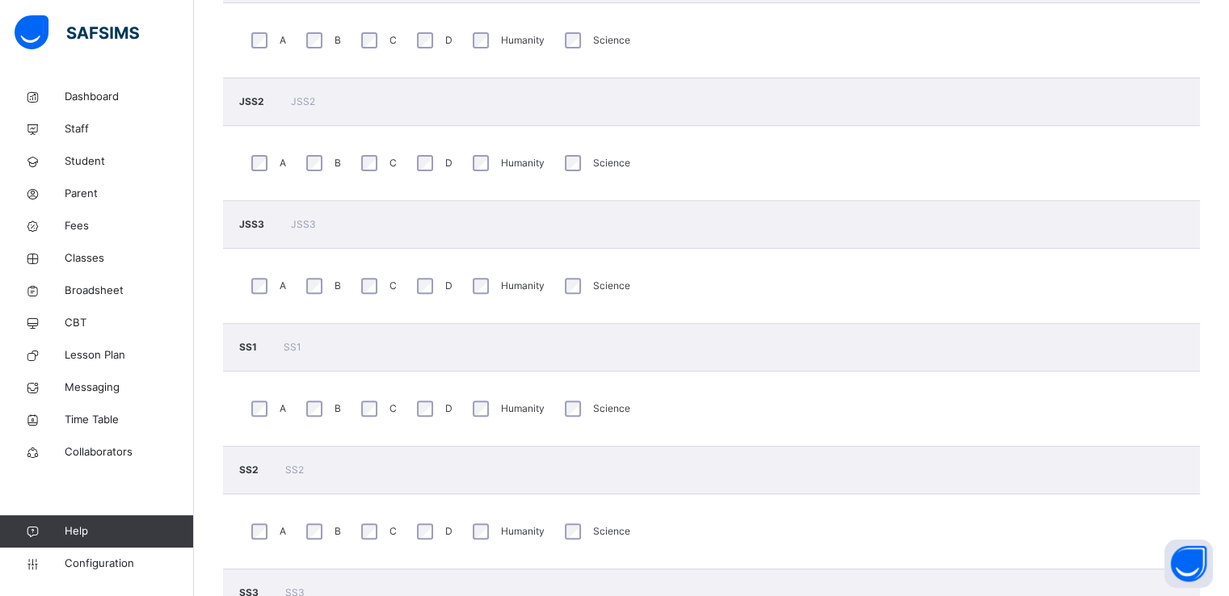
scroll to position [633, 0]
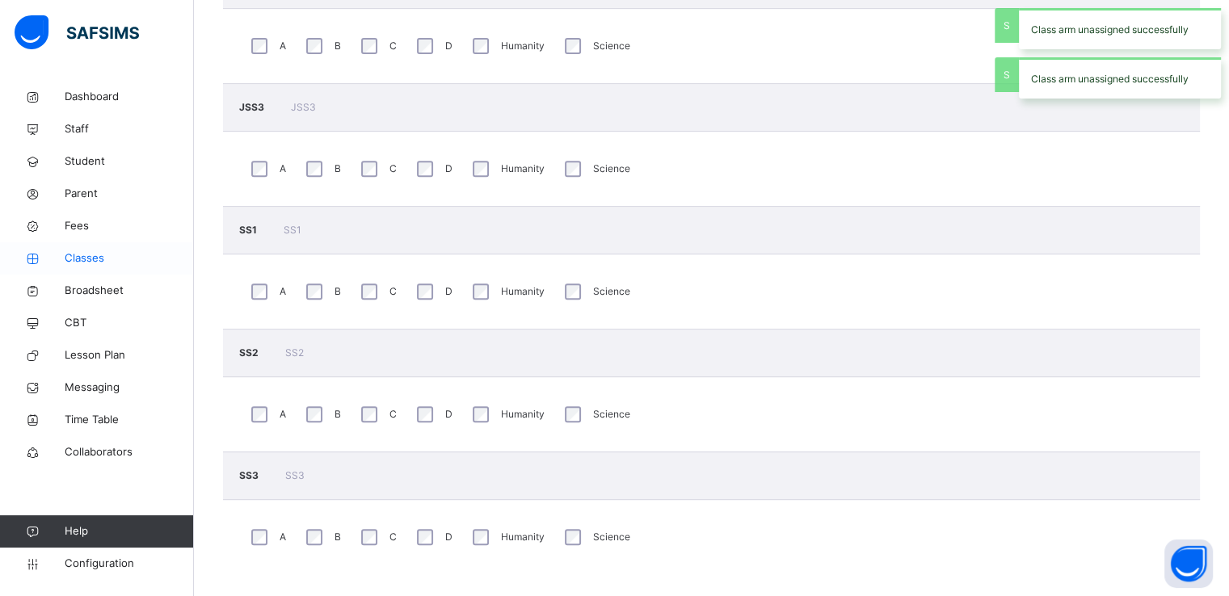
click at [89, 259] on span "Classes" at bounding box center [129, 259] width 129 height 16
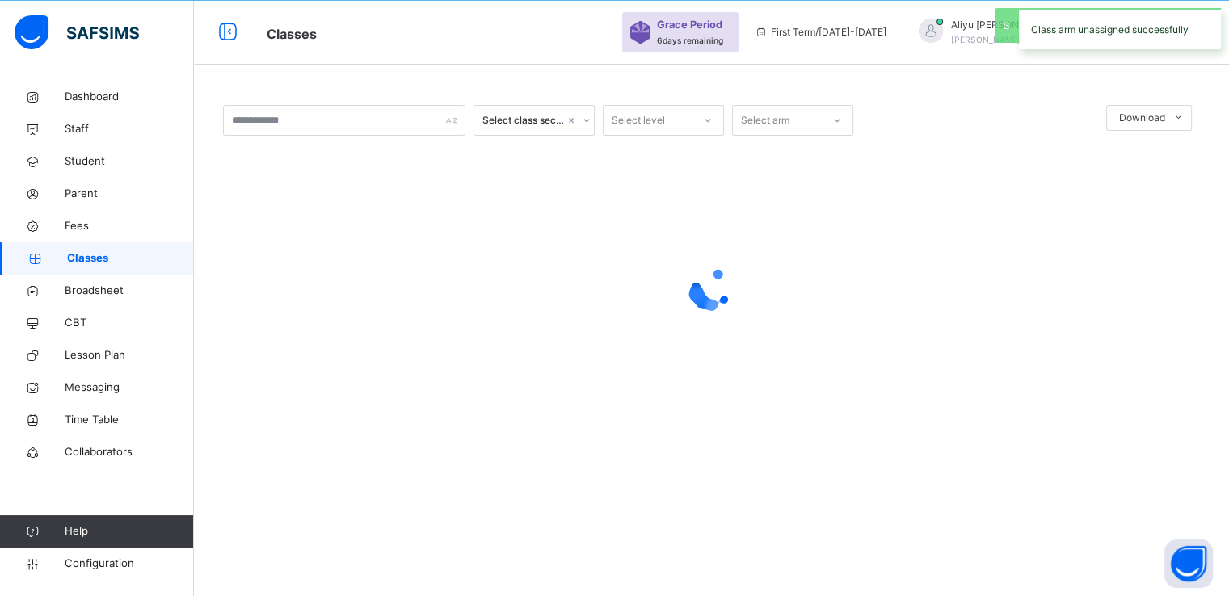
scroll to position [176, 0]
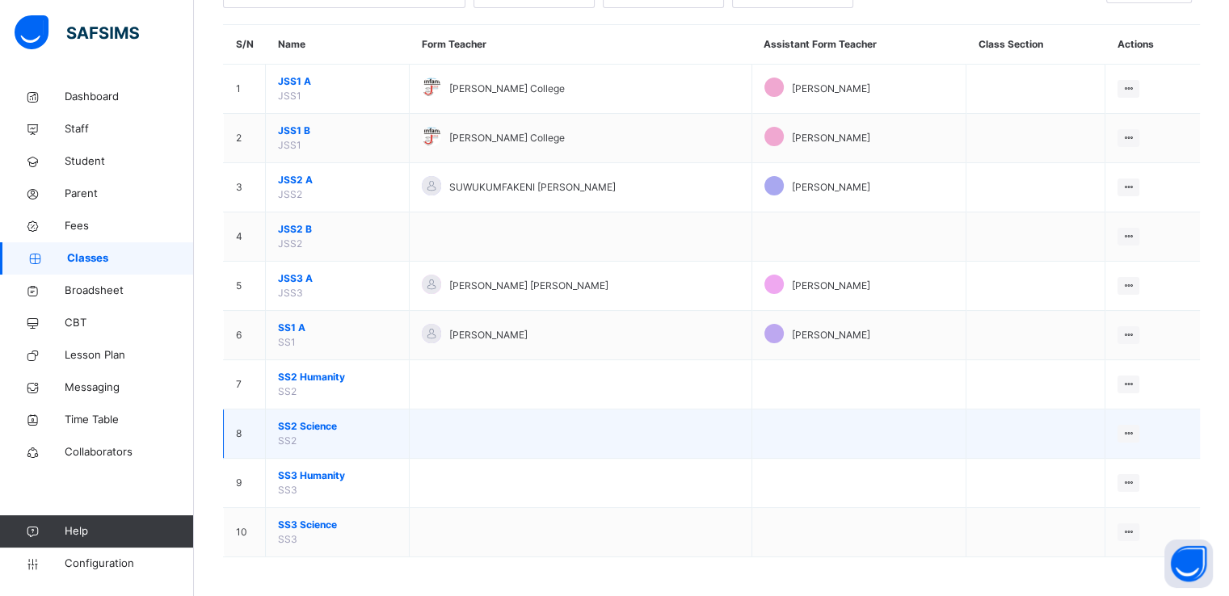
click at [290, 428] on span "SS2 Science" at bounding box center [337, 426] width 119 height 15
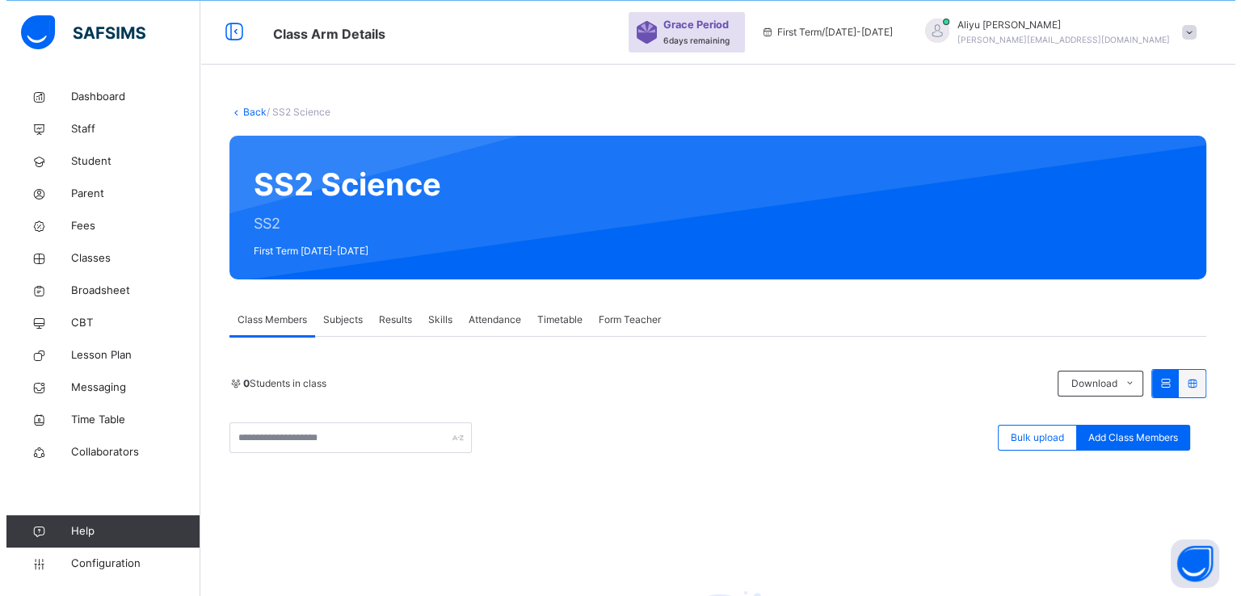
scroll to position [176, 0]
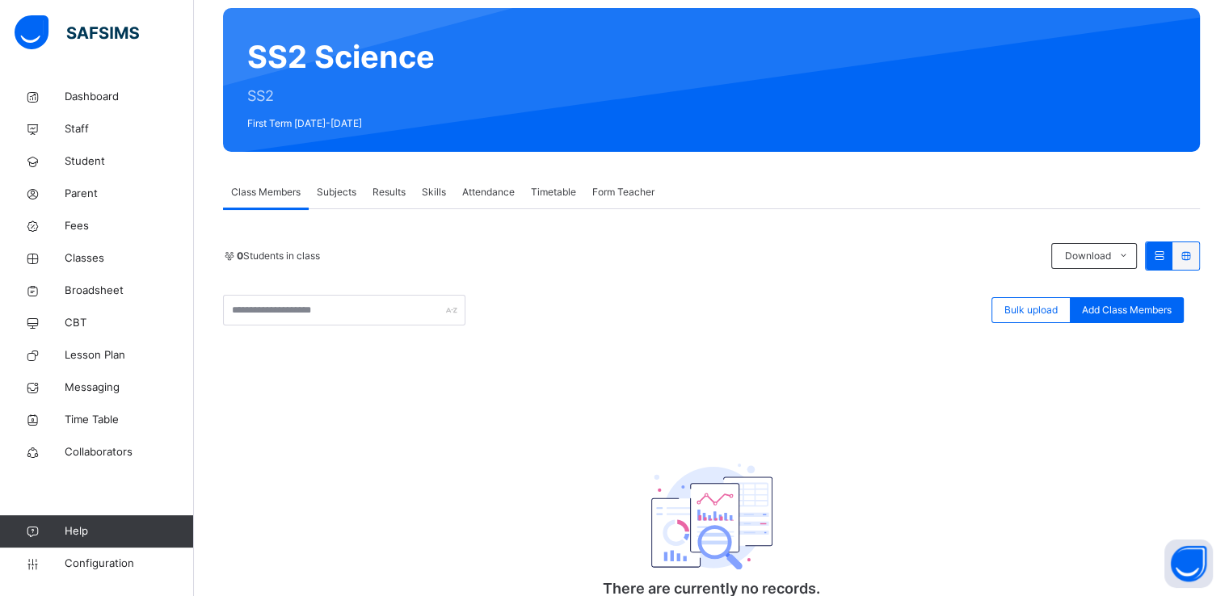
click at [615, 204] on div "Form Teacher" at bounding box center [623, 192] width 78 height 32
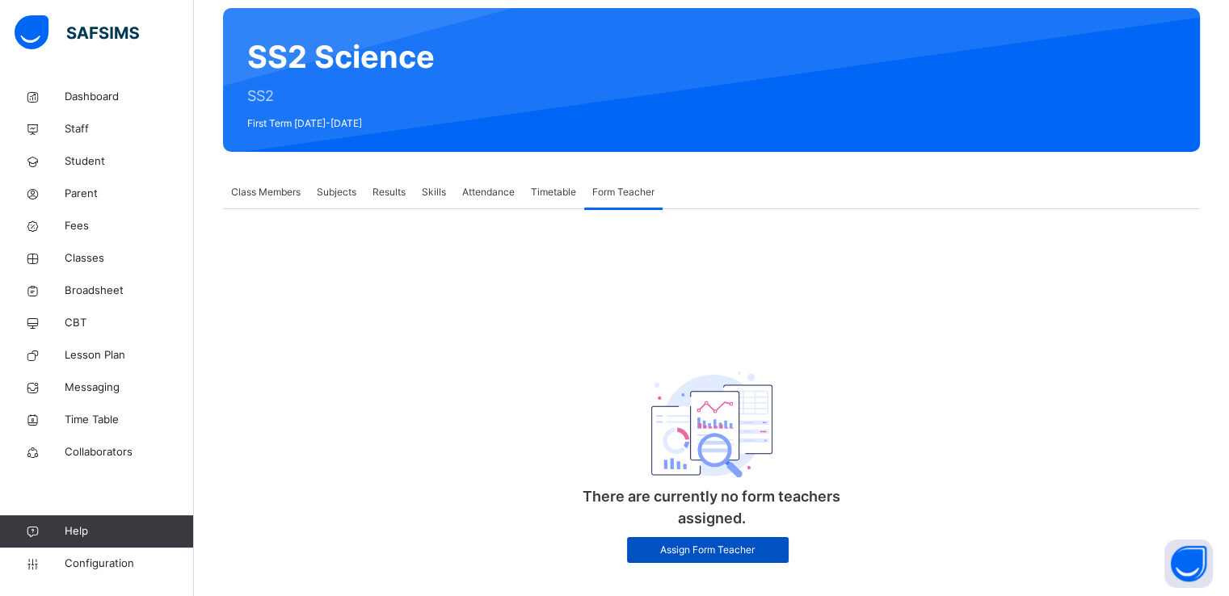
click at [689, 551] on span "Assign Form Teacher" at bounding box center [707, 550] width 137 height 15
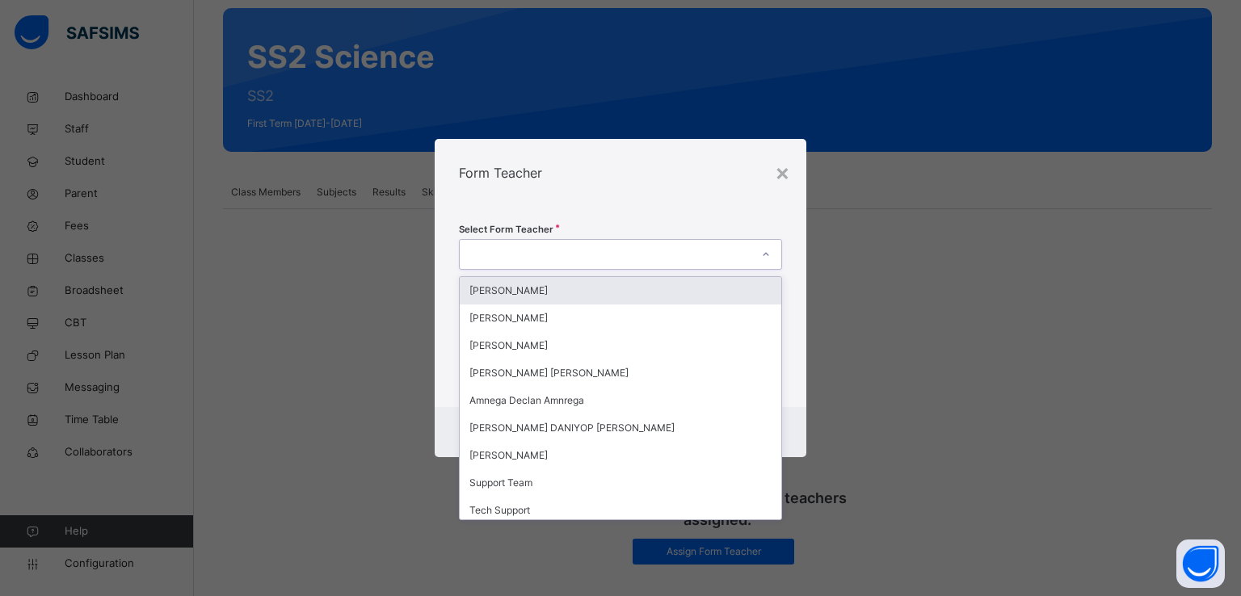
click at [499, 242] on div at bounding box center [606, 254] width 292 height 25
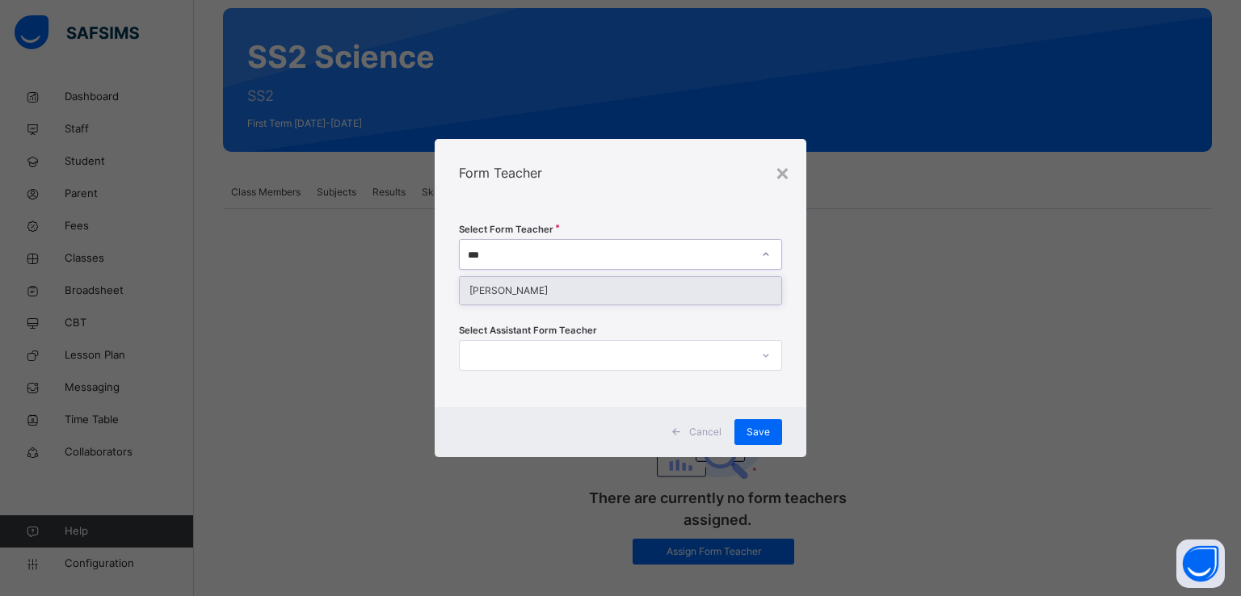
type input "****"
click at [507, 290] on div "SUSARI HEMAN" at bounding box center [621, 290] width 322 height 27
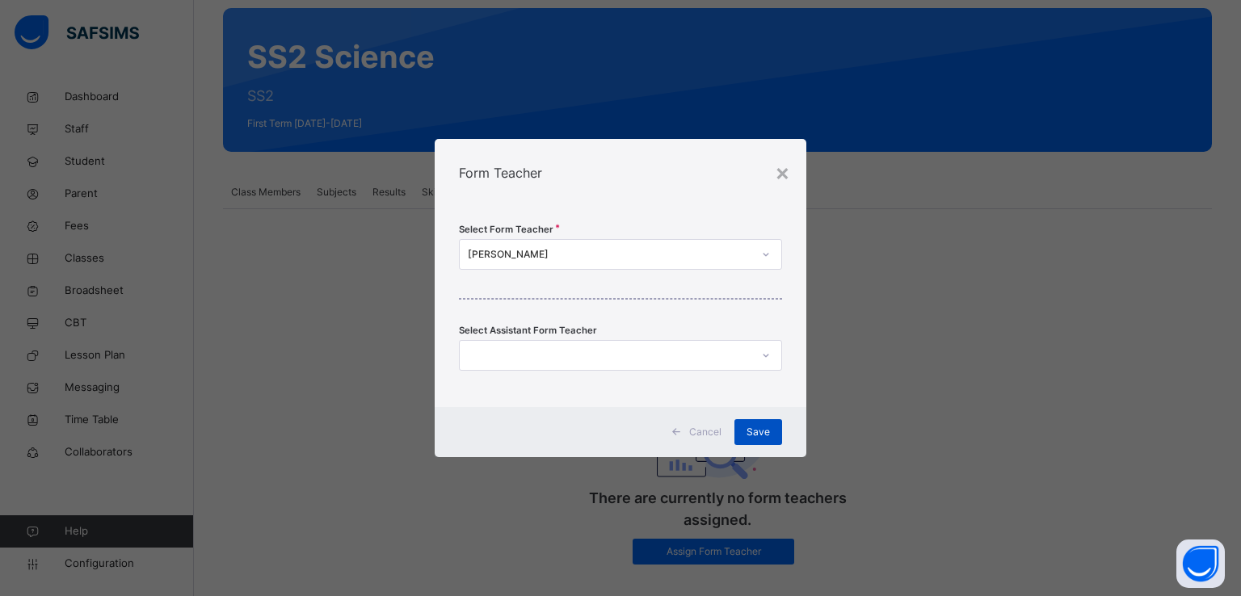
click at [760, 433] on span "Save" at bounding box center [758, 432] width 23 height 15
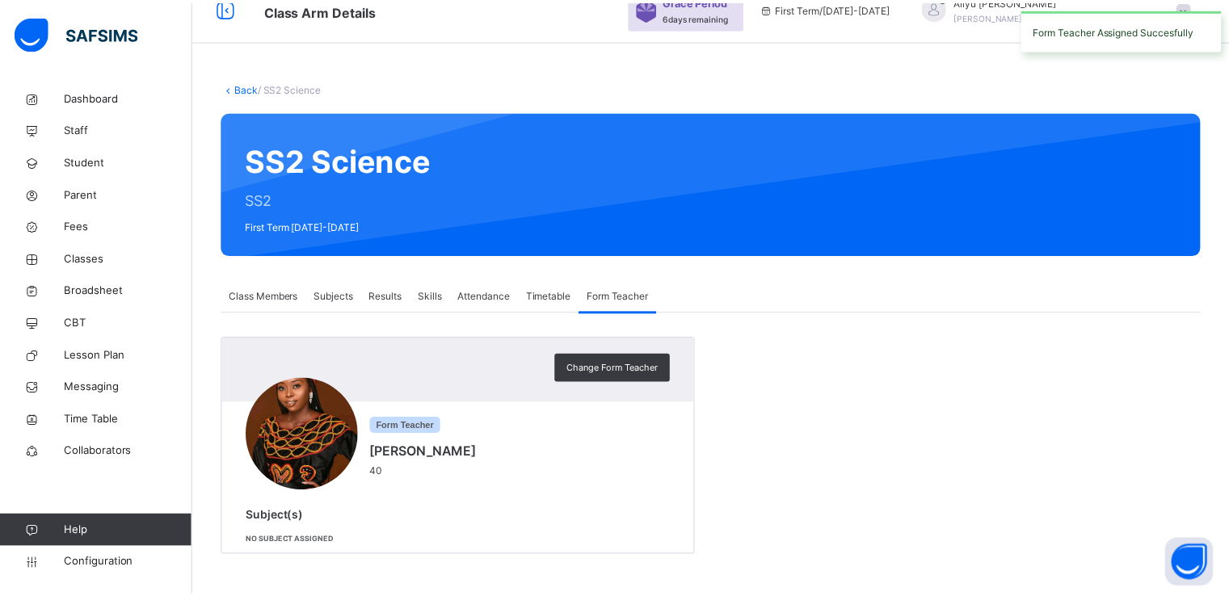
scroll to position [73, 0]
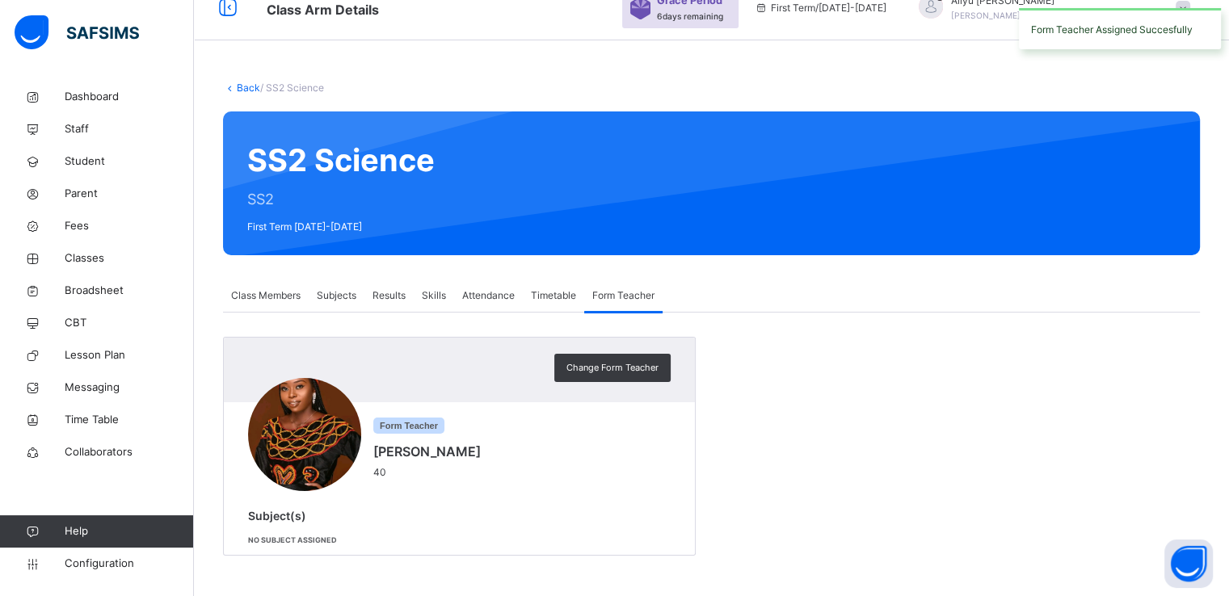
click at [248, 84] on link "Back" at bounding box center [248, 88] width 23 height 12
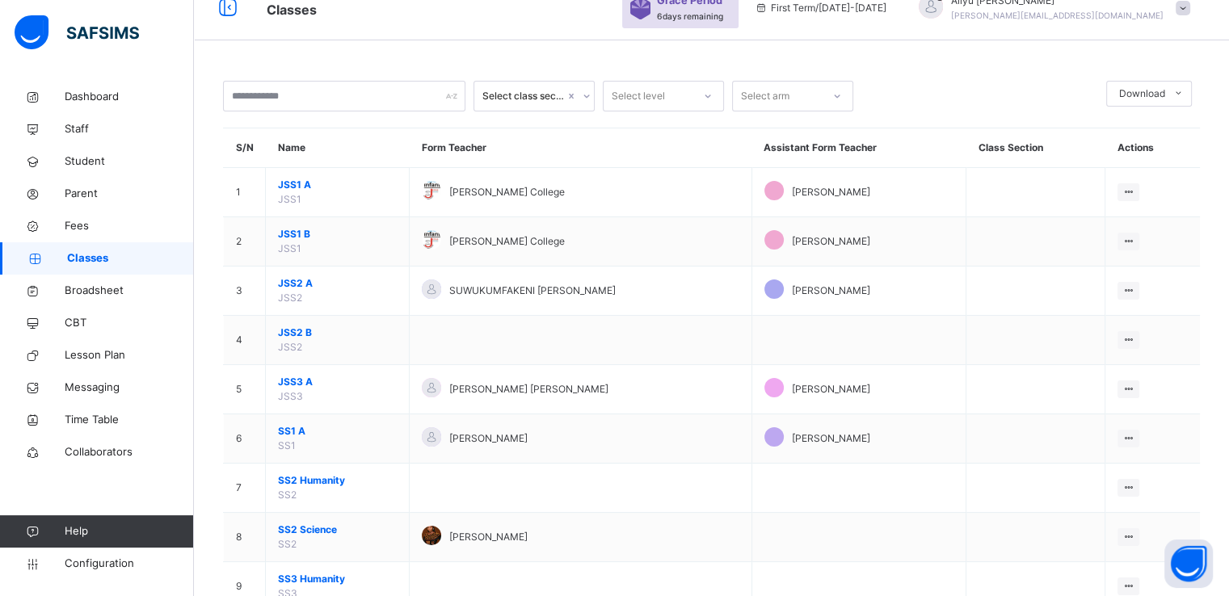
scroll to position [176, 0]
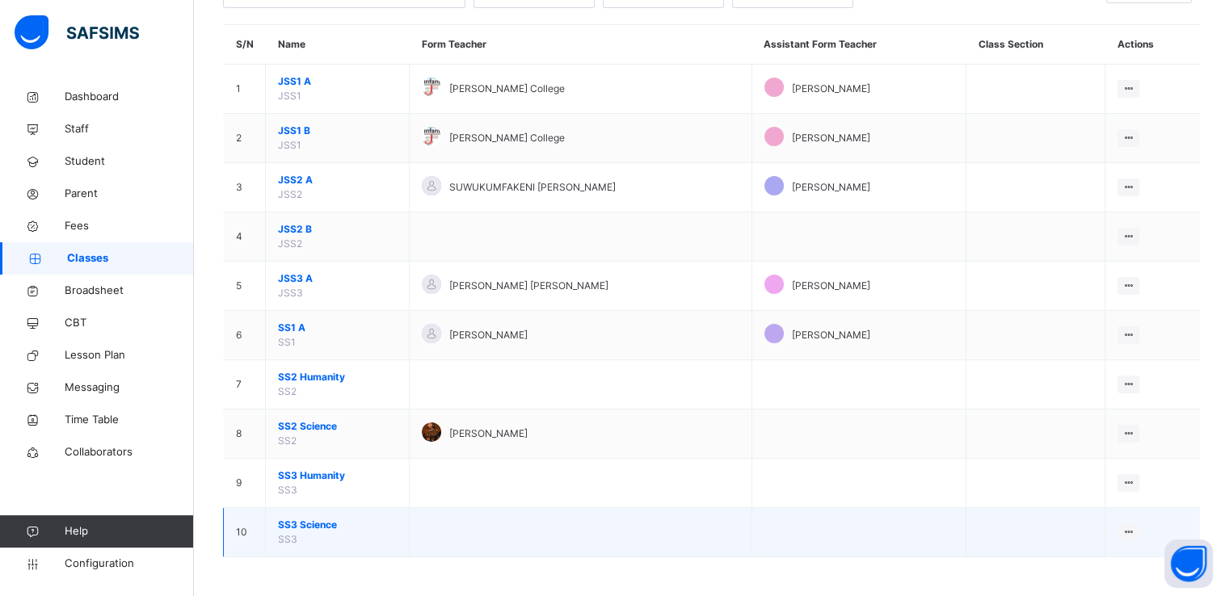
click at [301, 518] on span "SS3 Science" at bounding box center [337, 525] width 119 height 15
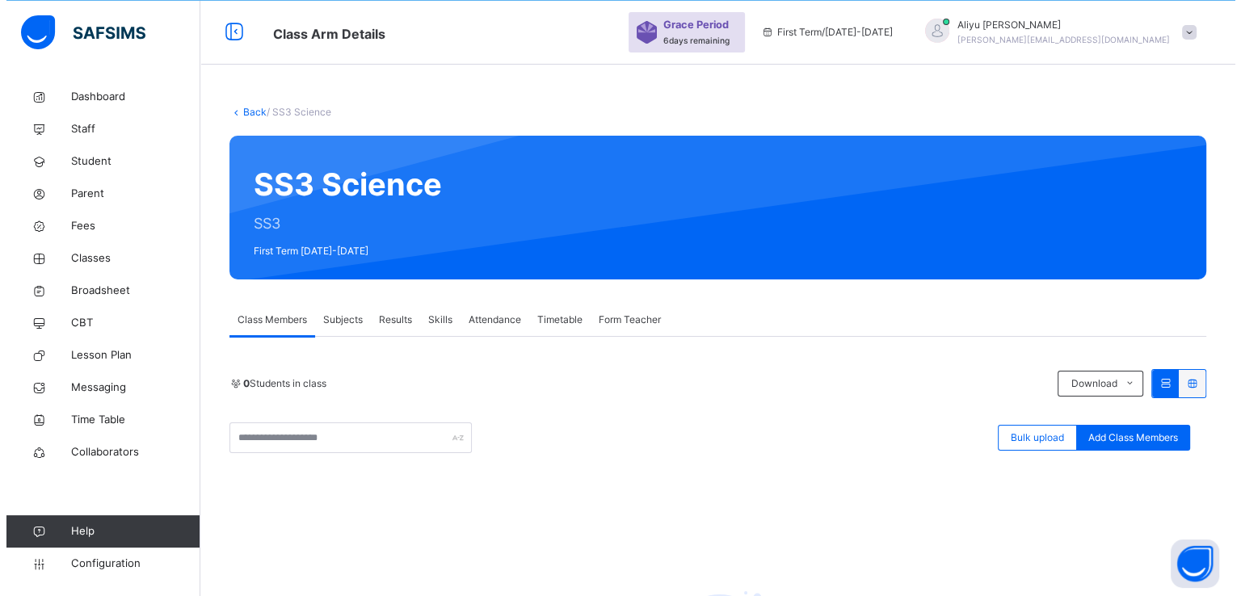
scroll to position [176, 0]
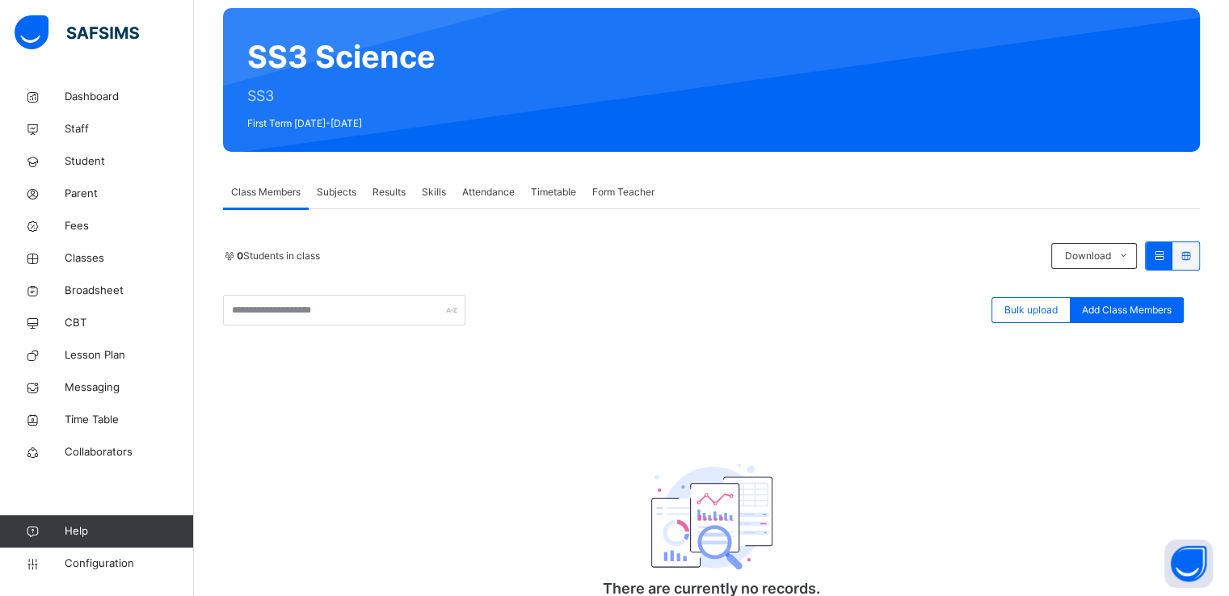
click at [630, 192] on span "Form Teacher" at bounding box center [623, 192] width 62 height 15
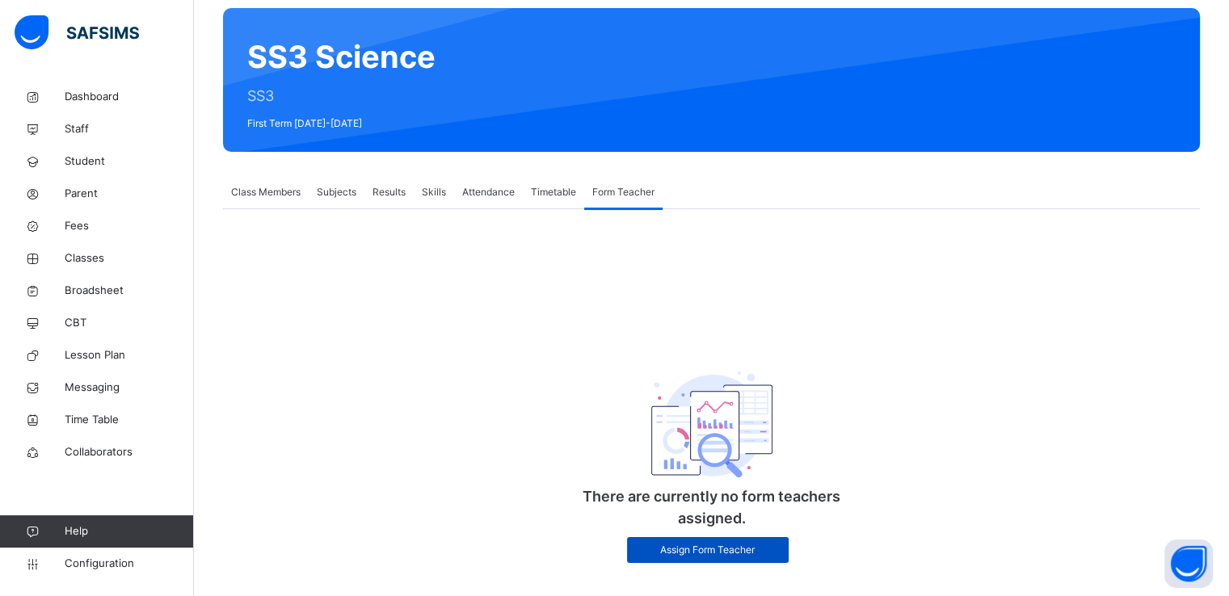
click at [691, 552] on span "Assign Form Teacher" at bounding box center [707, 550] width 137 height 15
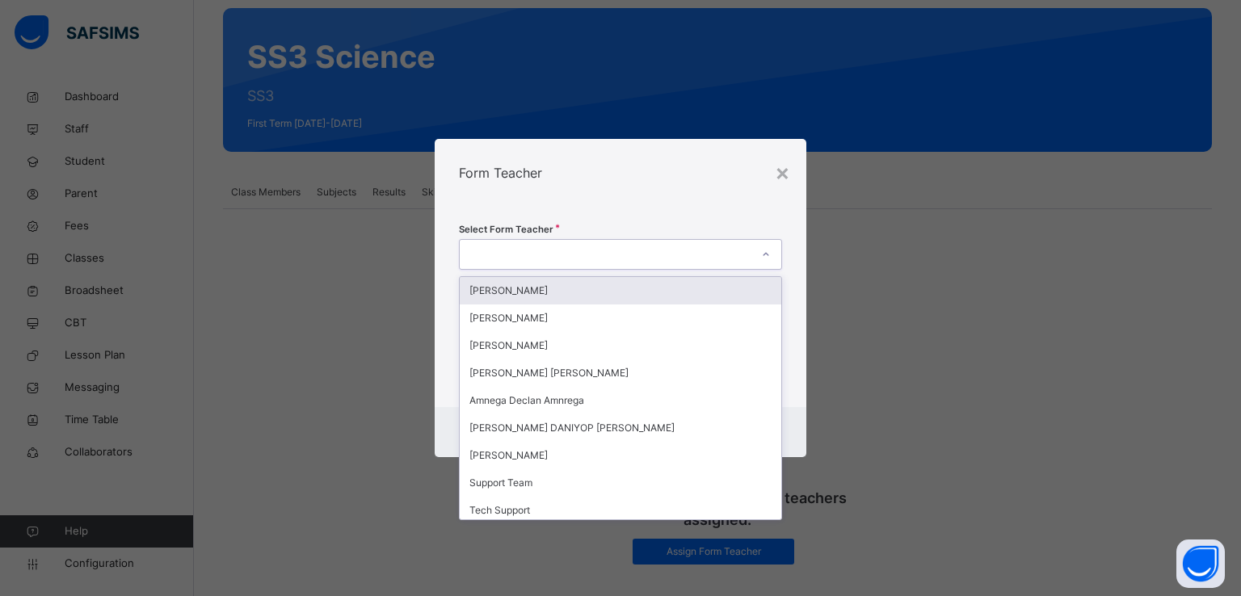
click at [491, 259] on div at bounding box center [606, 254] width 292 height 25
type input "**"
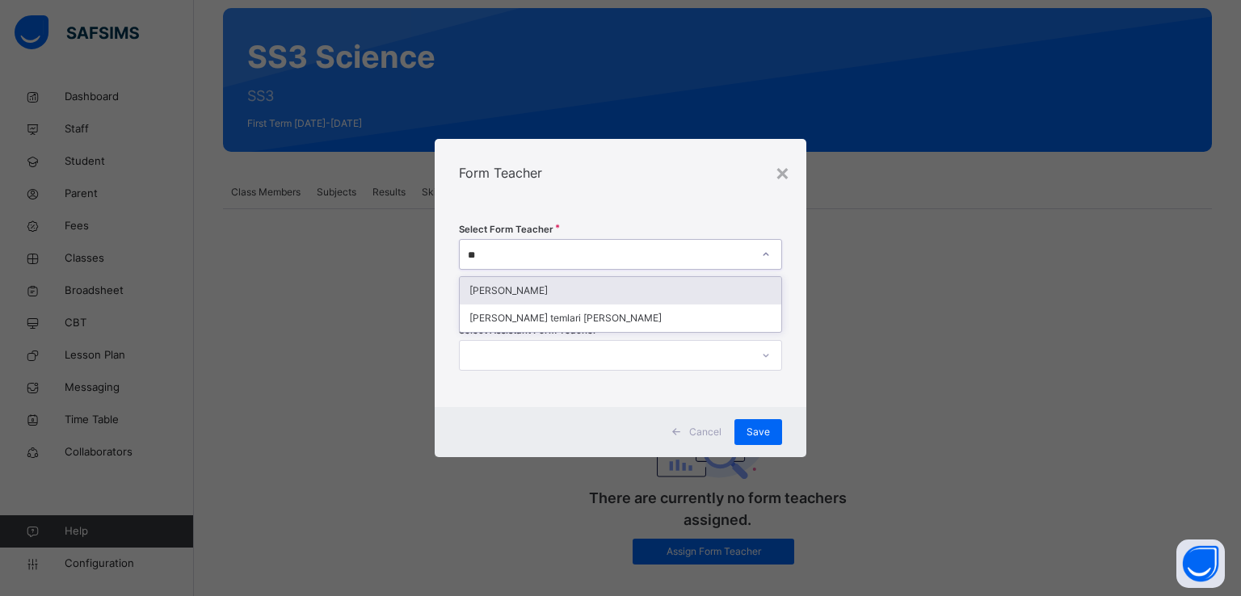
click at [502, 291] on div "EDWIN EMMANUEL" at bounding box center [621, 290] width 322 height 27
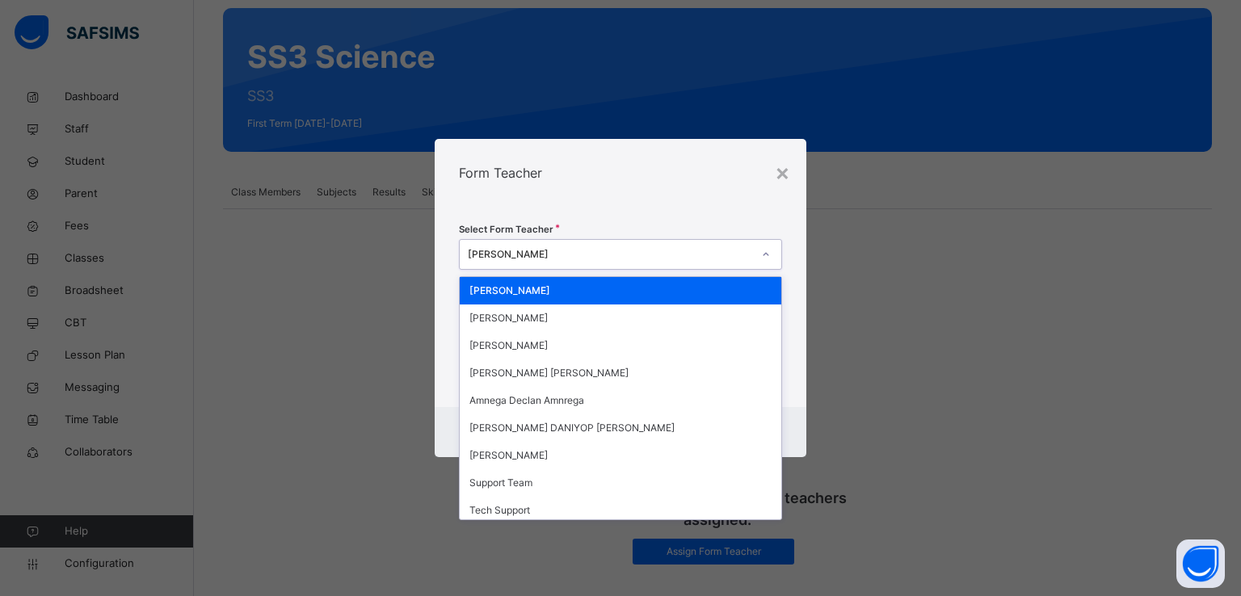
click at [620, 266] on div "EDWIN EMMANUEL" at bounding box center [606, 254] width 292 height 25
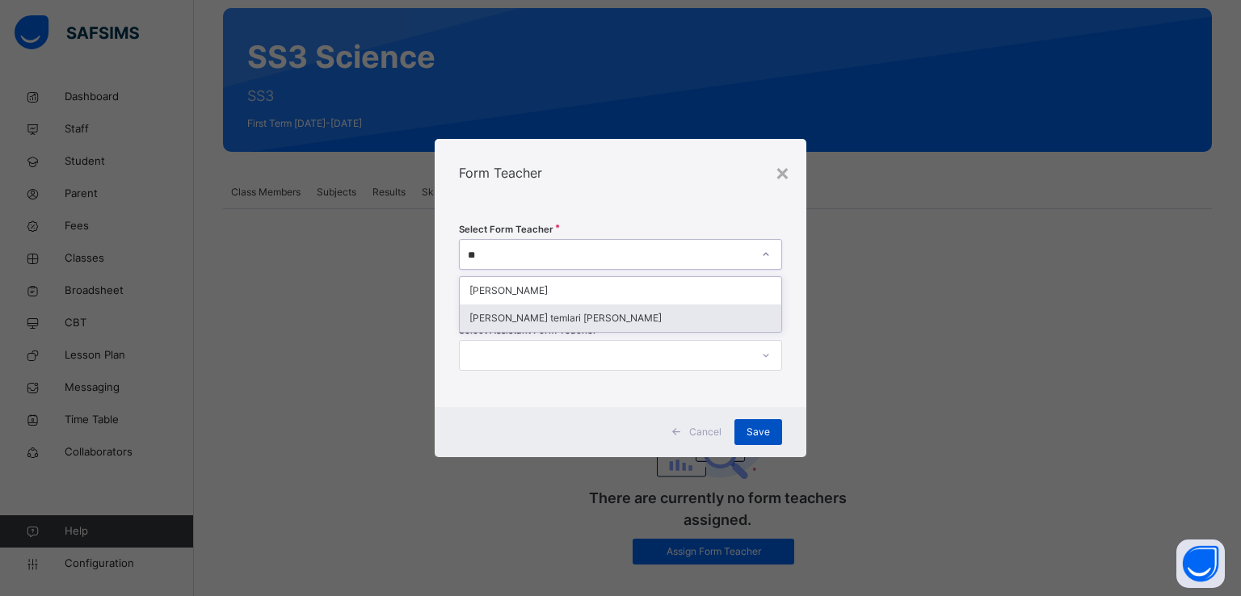
type input "**"
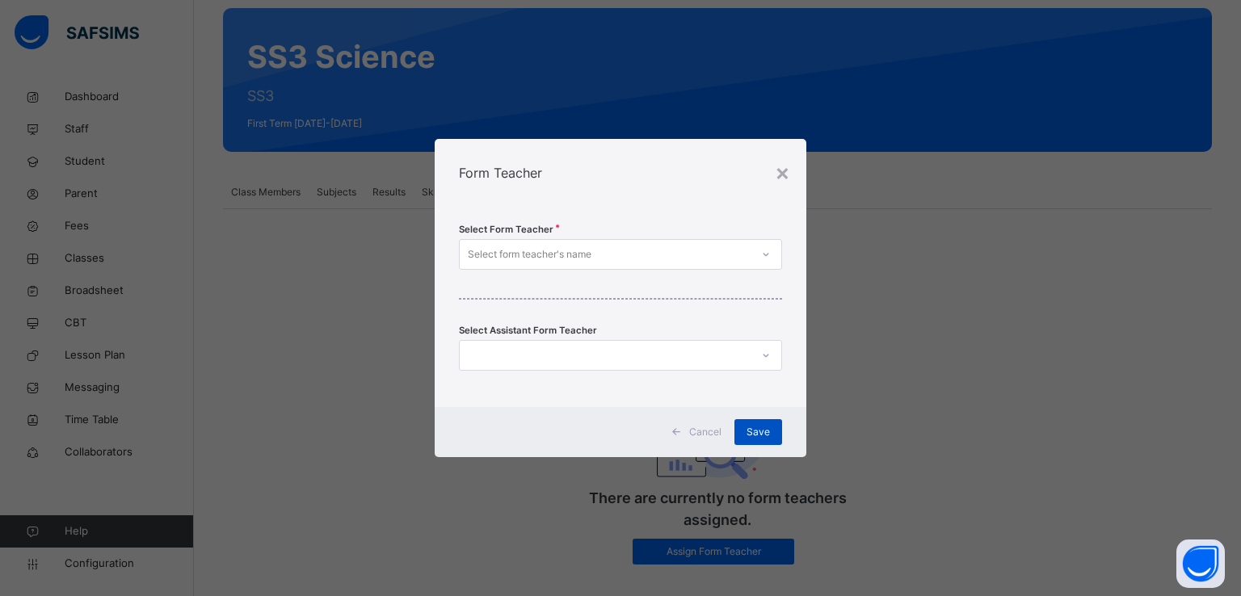
click at [751, 436] on span "Save" at bounding box center [758, 432] width 23 height 15
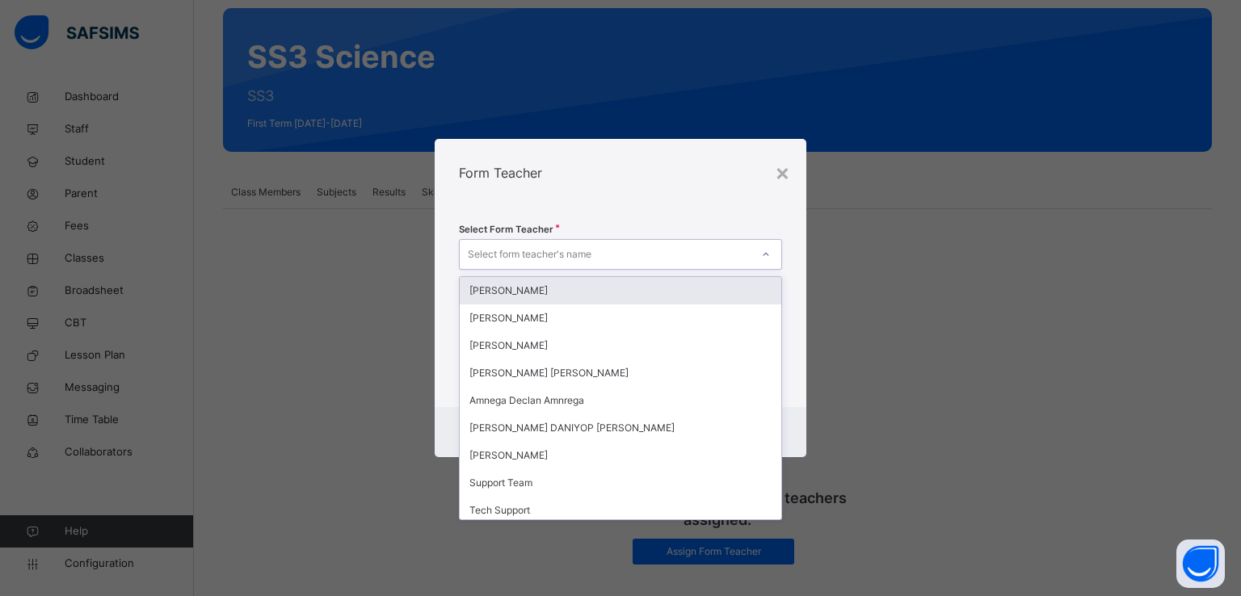
click at [605, 247] on div "Select form teacher's name" at bounding box center [606, 254] width 292 height 25
type input "**"
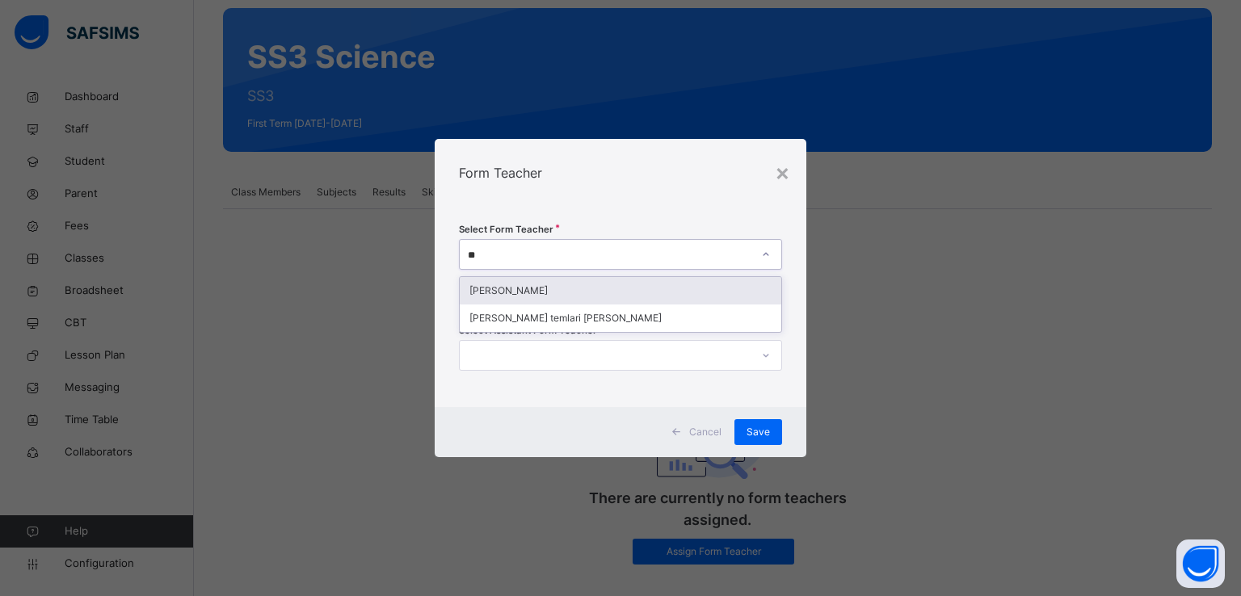
click at [529, 297] on div "EDWIN EMMANUEL" at bounding box center [621, 290] width 322 height 27
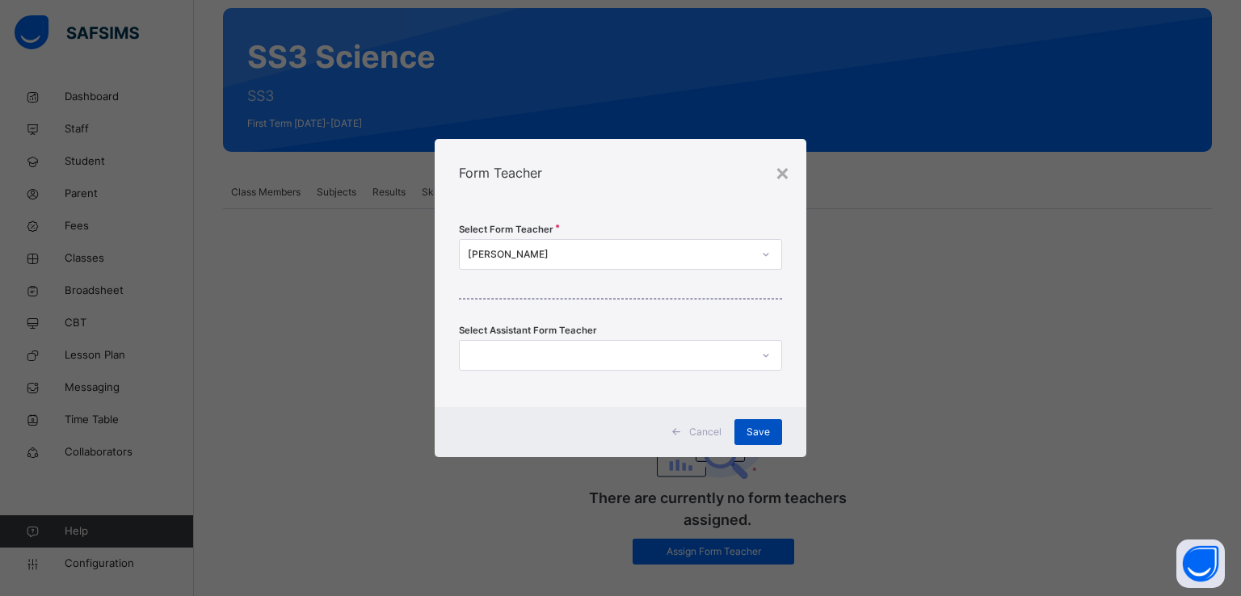
click at [748, 429] on span "Save" at bounding box center [758, 432] width 23 height 15
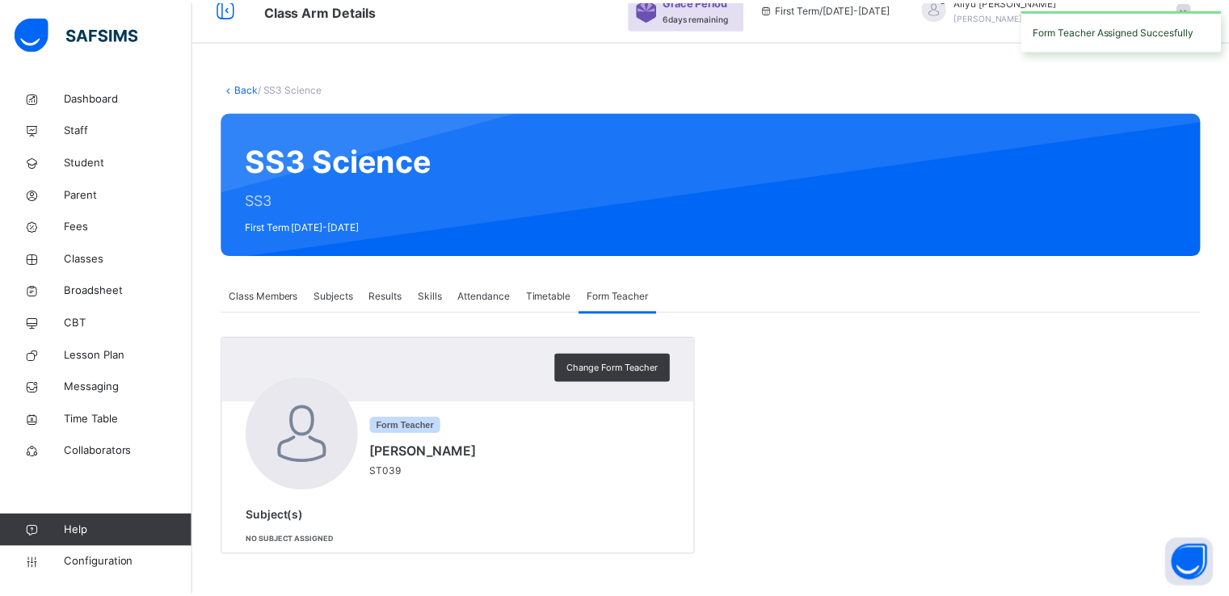
scroll to position [73, 0]
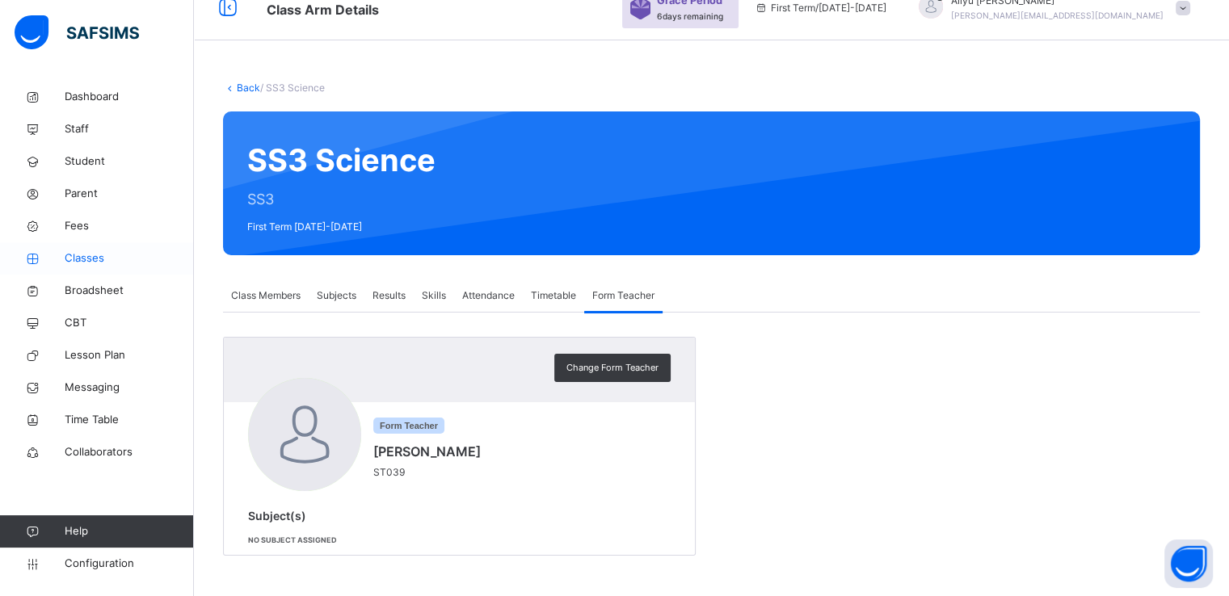
click at [91, 259] on span "Classes" at bounding box center [129, 259] width 129 height 16
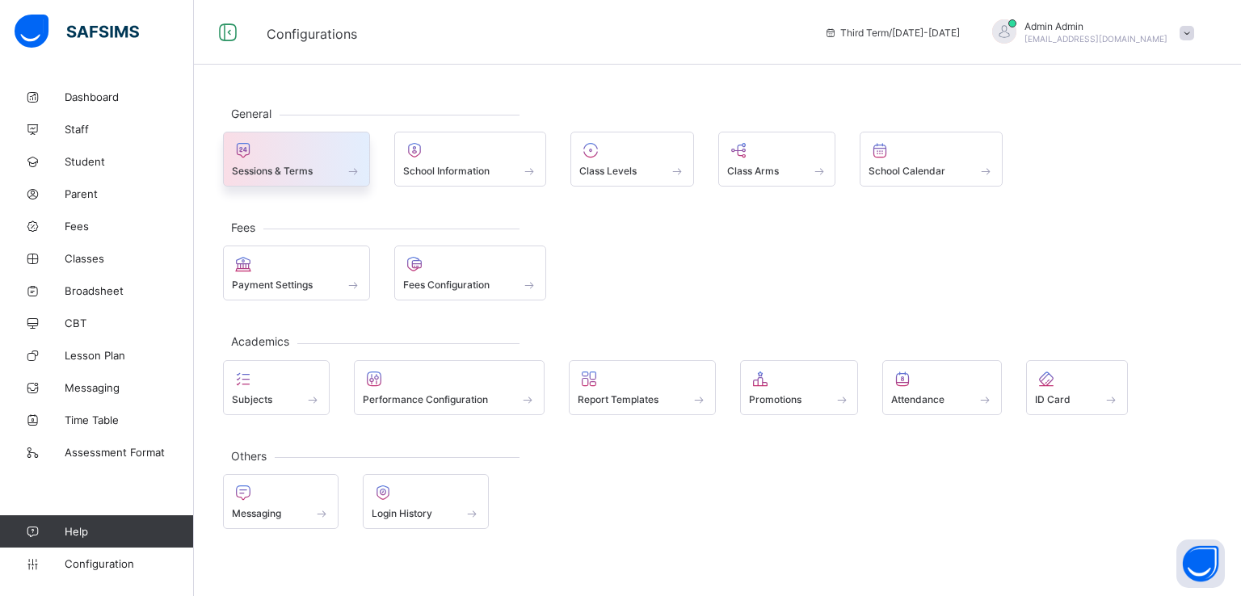
click at [266, 150] on div at bounding box center [296, 150] width 129 height 19
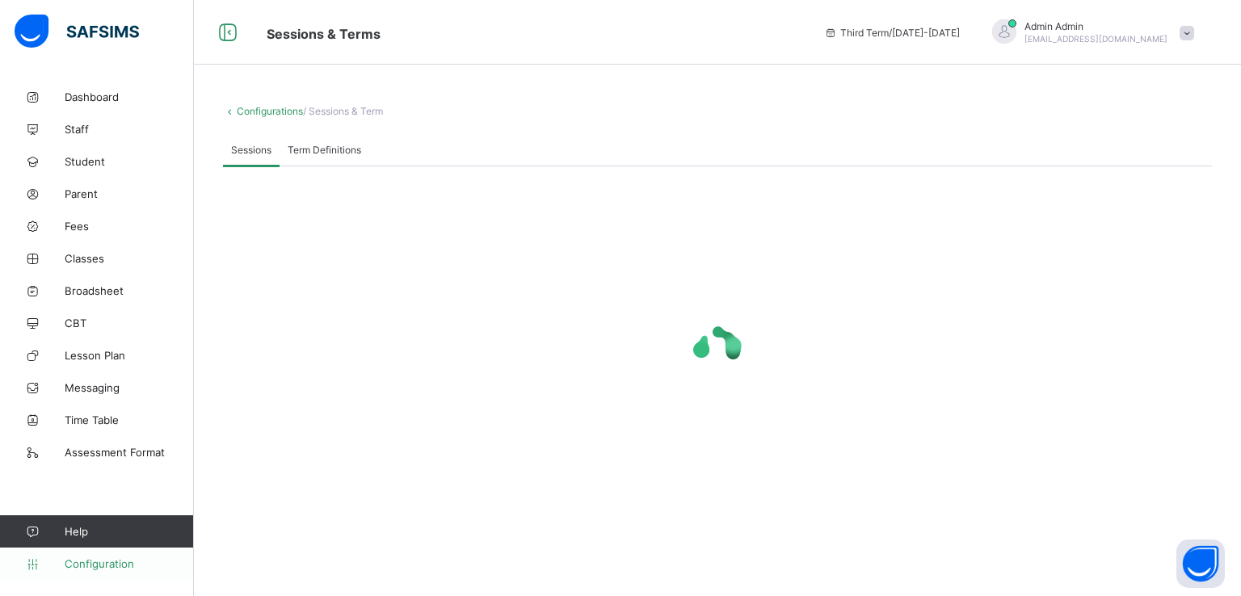
click at [110, 558] on span "Configuration" at bounding box center [129, 564] width 129 height 13
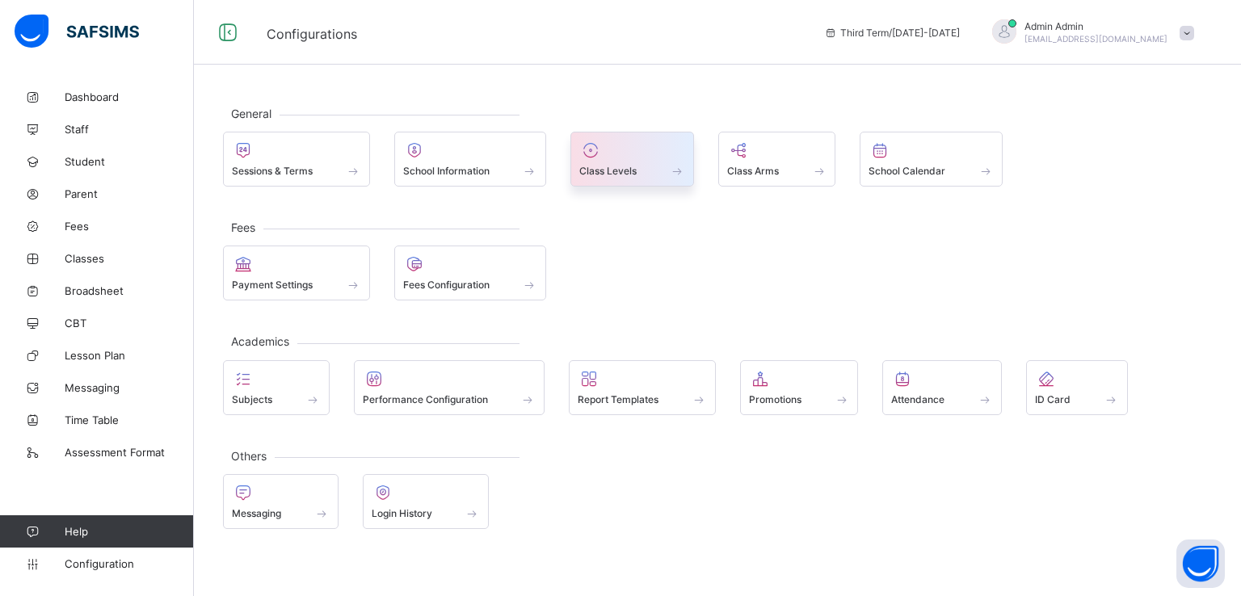
click at [621, 167] on span "Class Levels" at bounding box center [607, 171] width 57 height 12
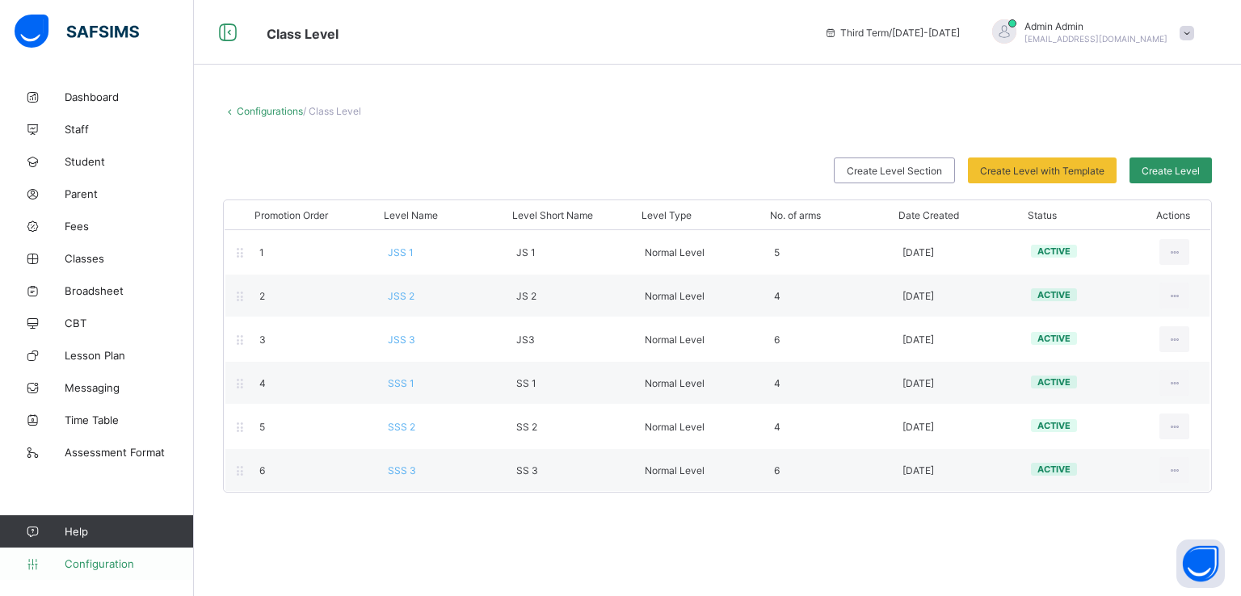
click at [84, 563] on span "Configuration" at bounding box center [129, 564] width 129 height 13
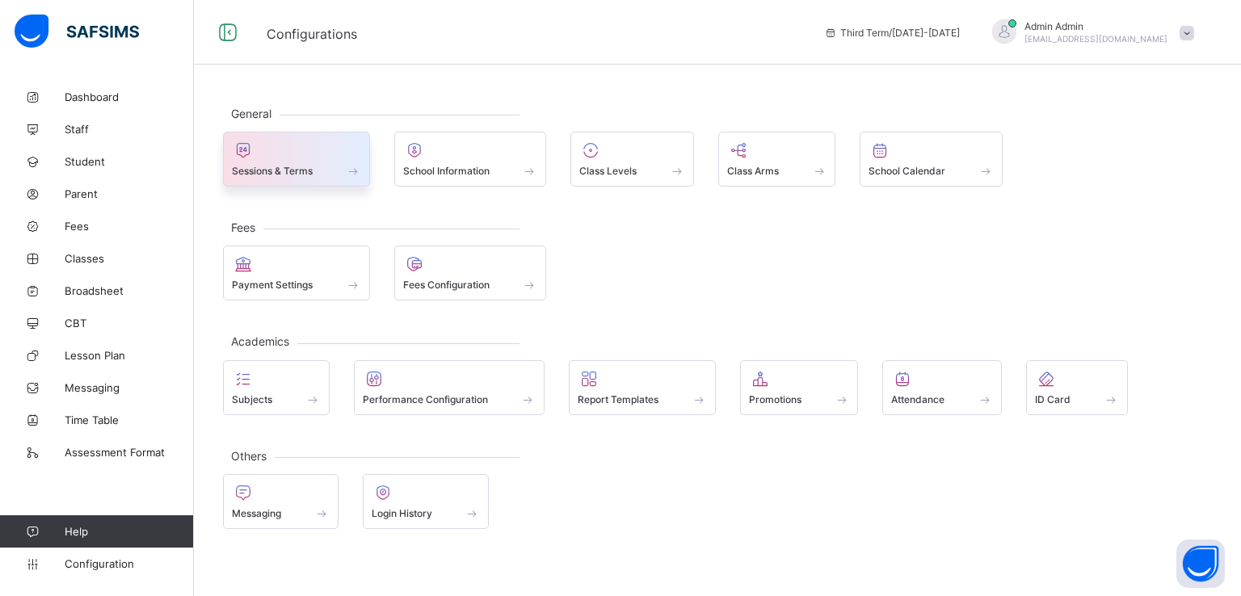
click at [276, 166] on span "Sessions & Terms" at bounding box center [272, 171] width 81 height 12
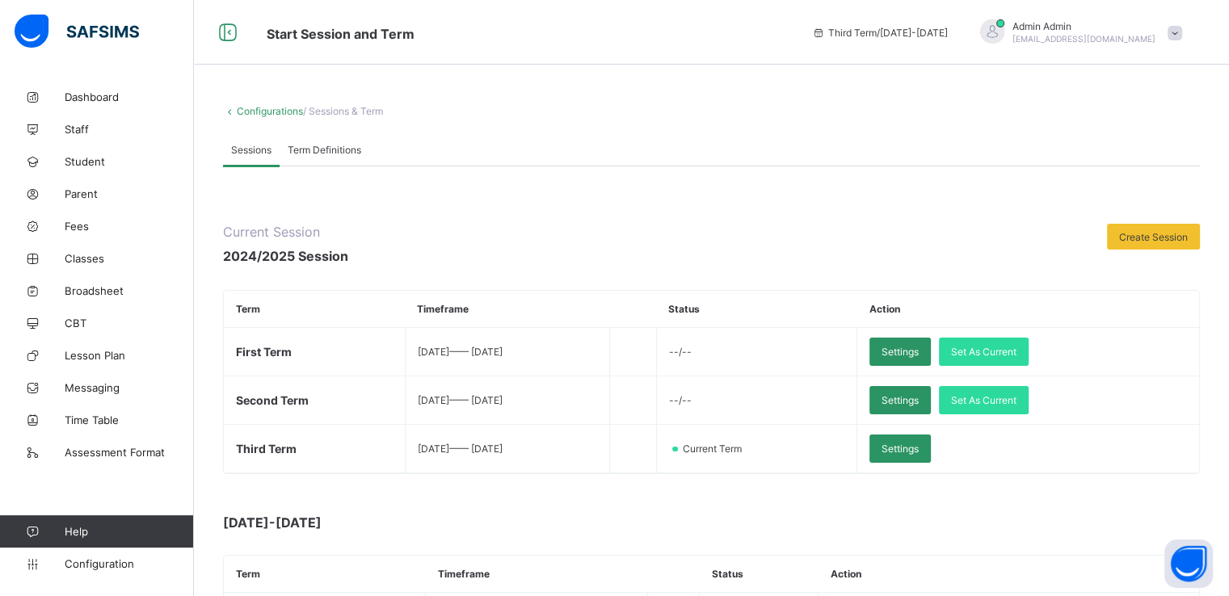
click at [727, 356] on td "--/--" at bounding box center [756, 352] width 201 height 48
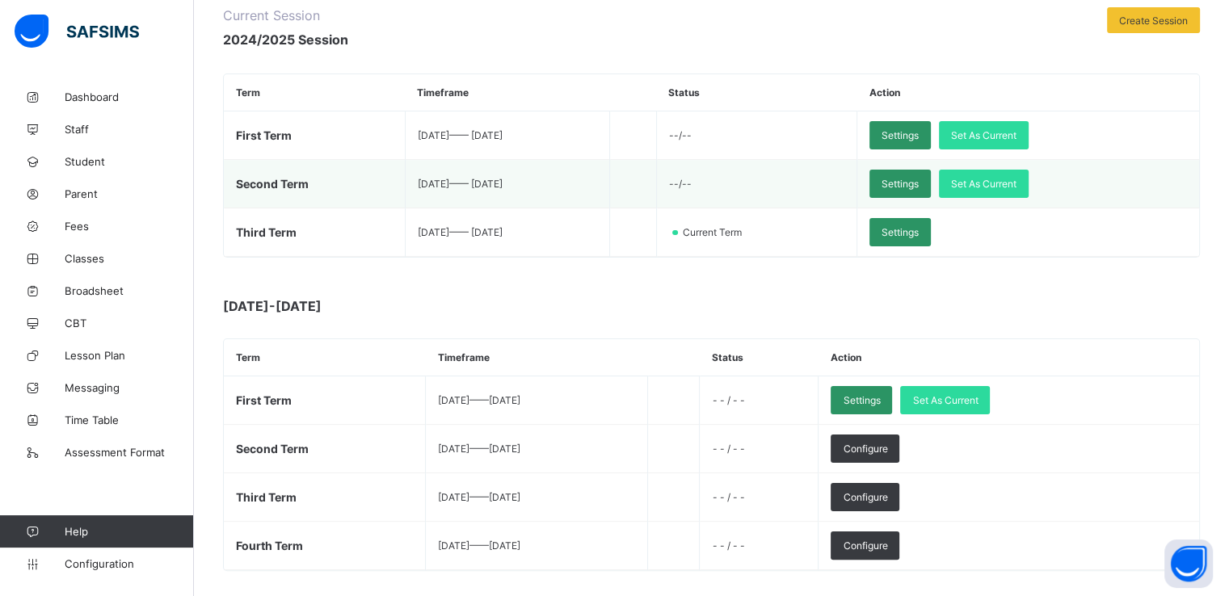
scroll to position [213, 0]
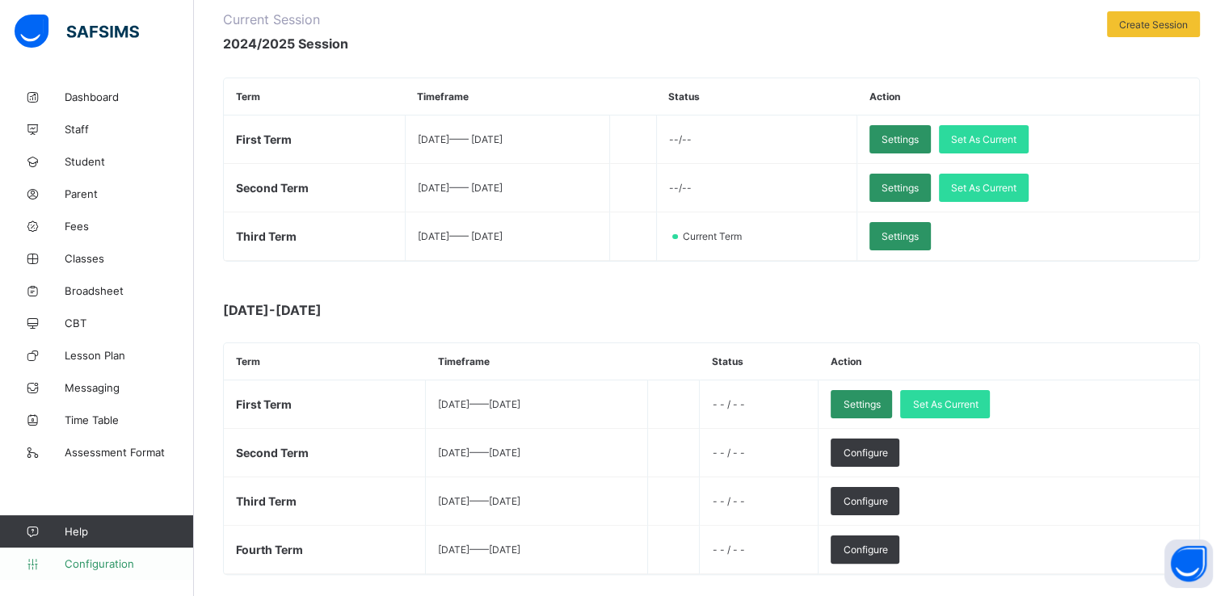
click at [96, 563] on span "Configuration" at bounding box center [129, 564] width 129 height 13
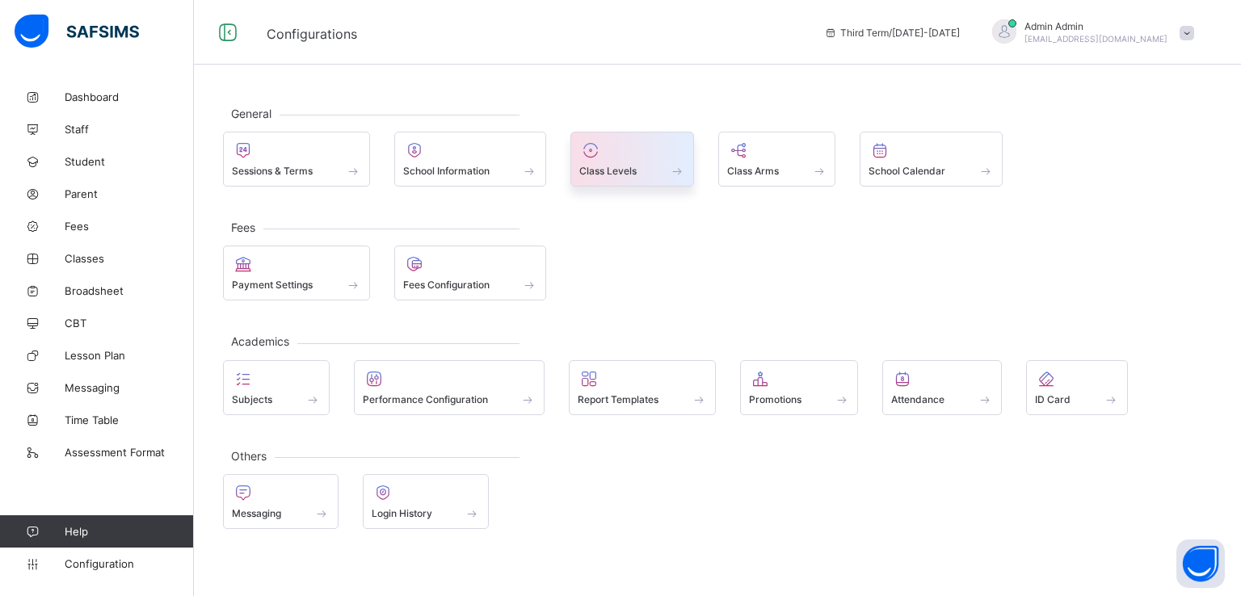
click at [614, 170] on span "Class Levels" at bounding box center [607, 171] width 57 height 12
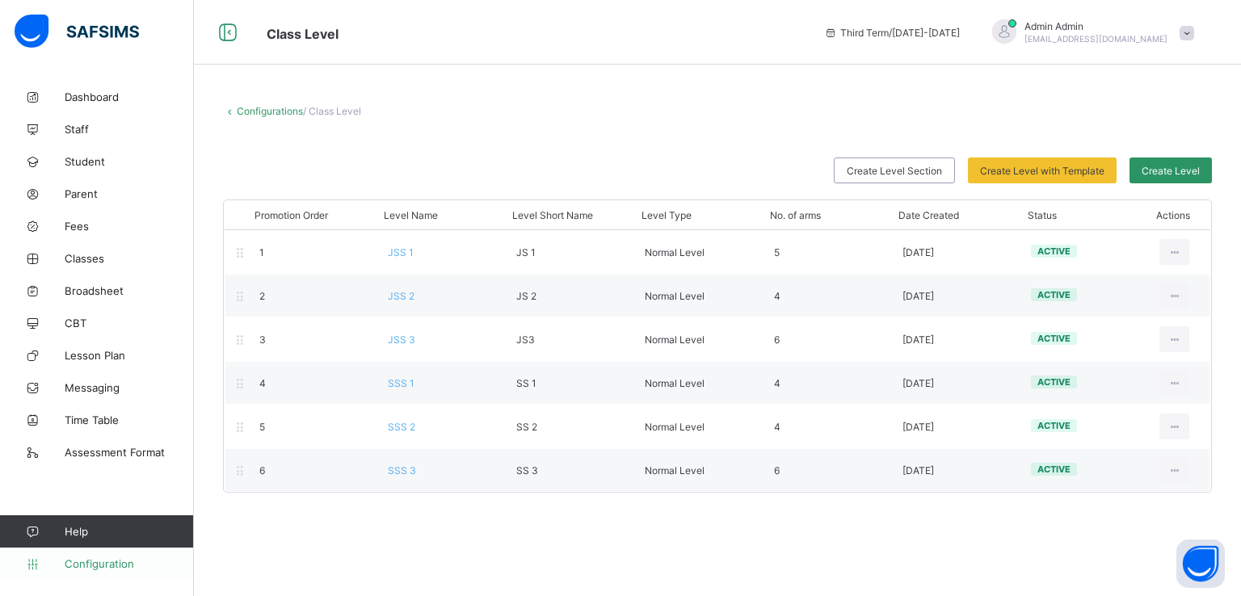
click at [99, 562] on span "Configuration" at bounding box center [129, 564] width 129 height 13
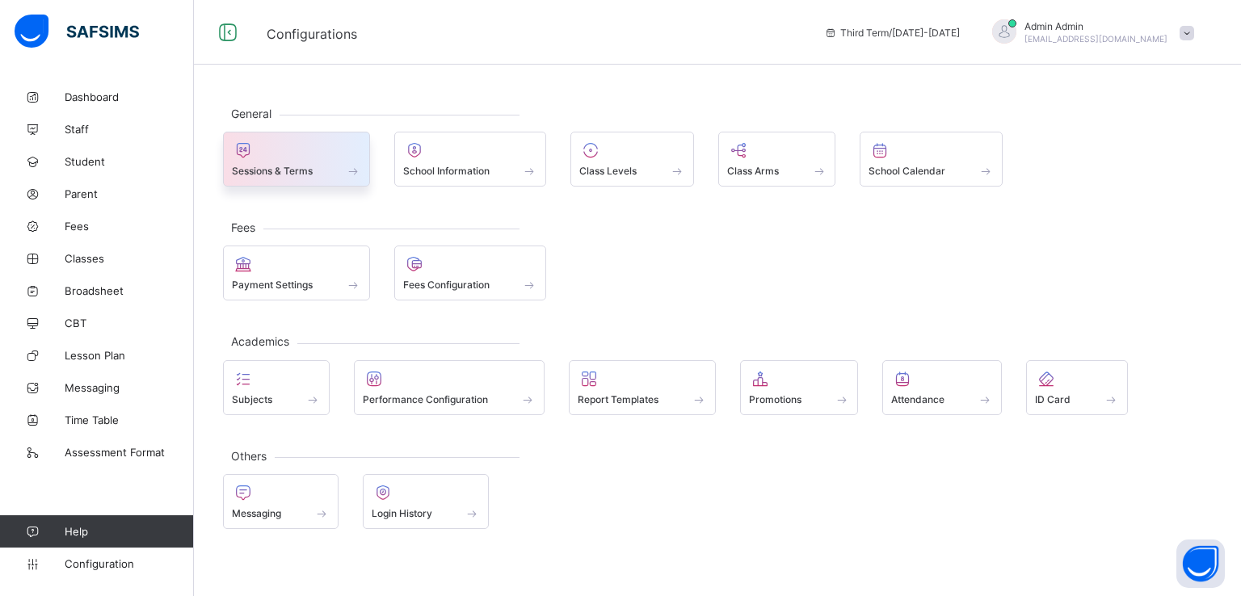
click at [301, 164] on div "Sessions & Terms" at bounding box center [296, 171] width 129 height 14
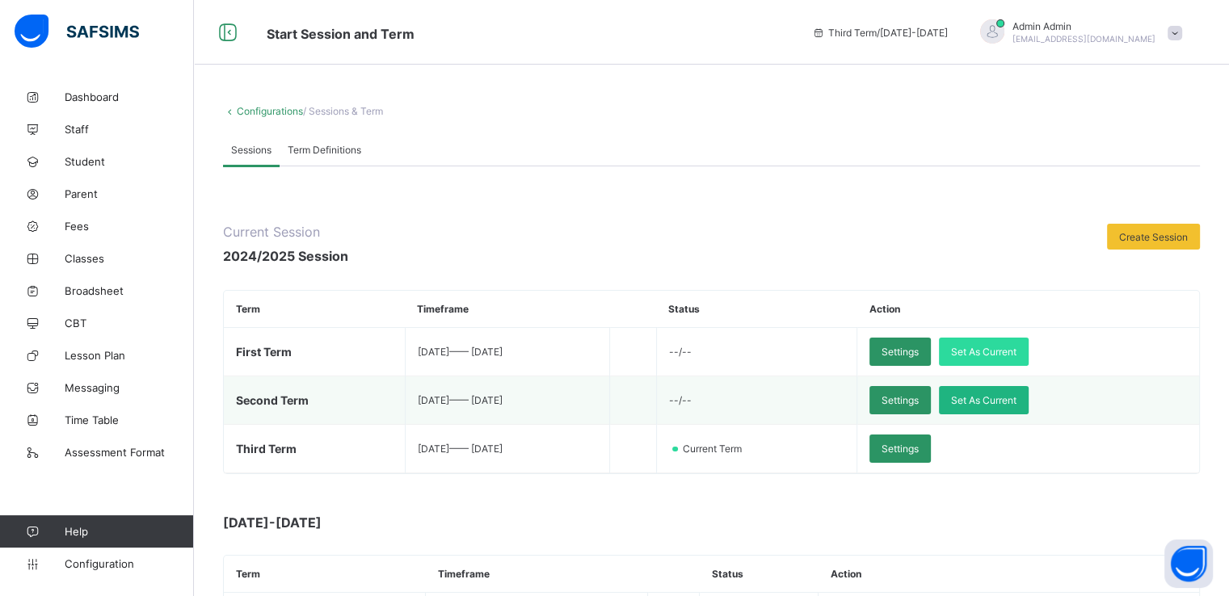
click at [1017, 406] on span "Set As Current" at bounding box center [983, 400] width 65 height 12
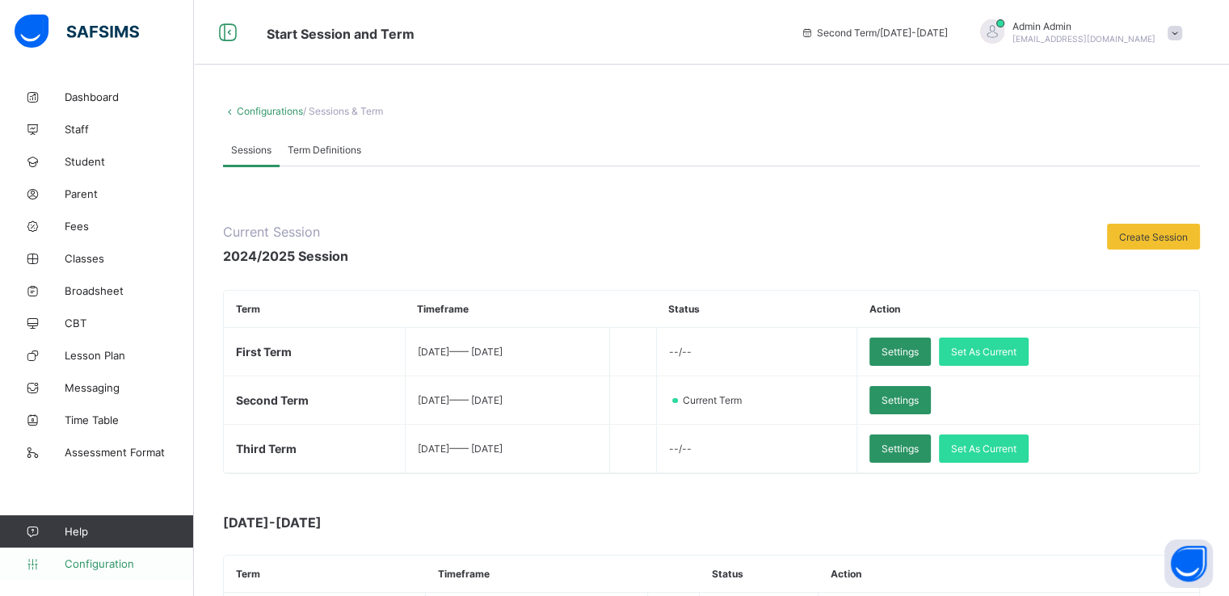
click at [100, 564] on span "Configuration" at bounding box center [129, 564] width 129 height 13
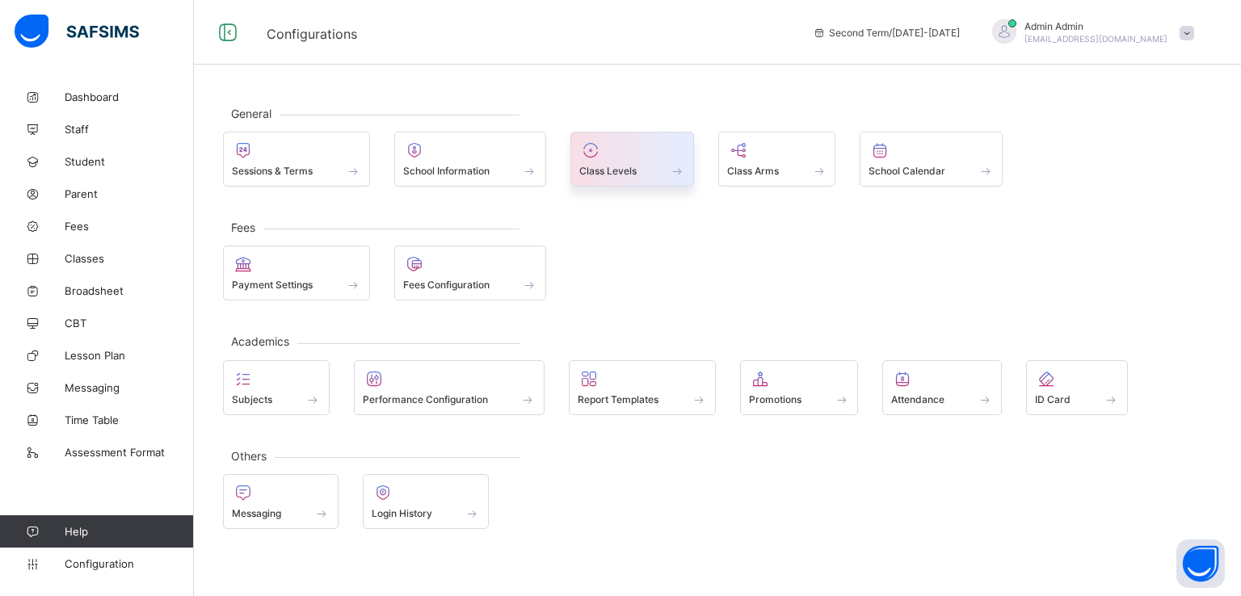
click at [643, 175] on div "Class Levels" at bounding box center [632, 171] width 106 height 14
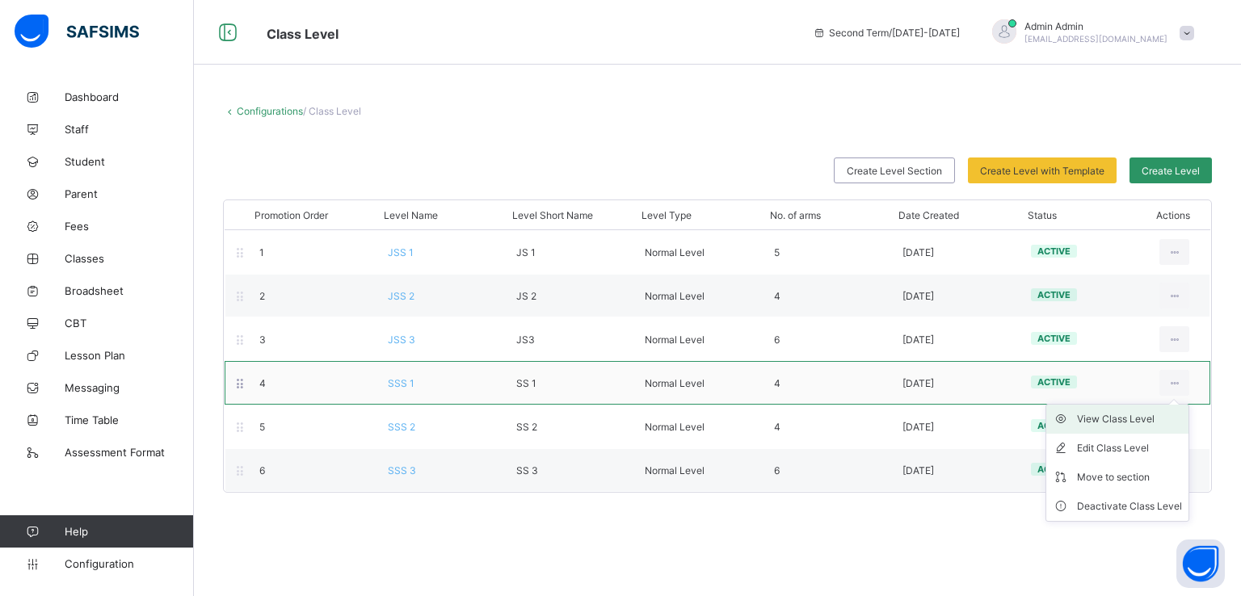
click at [1119, 421] on div "View Class Level" at bounding box center [1129, 419] width 105 height 16
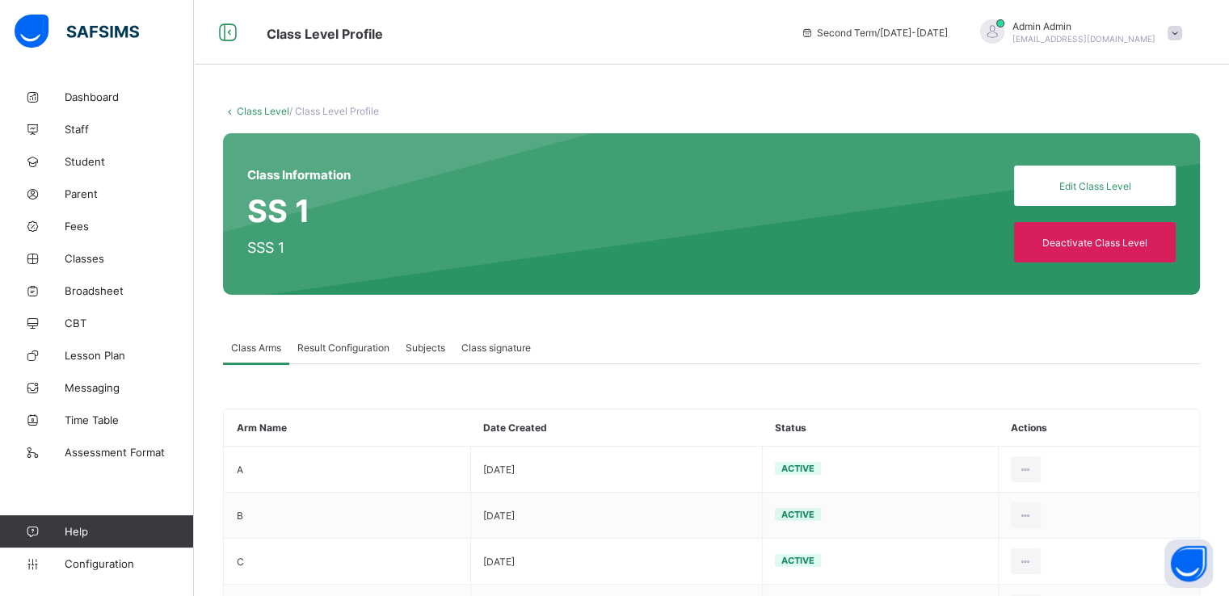
click at [352, 347] on span "Result Configuration" at bounding box center [343, 348] width 92 height 12
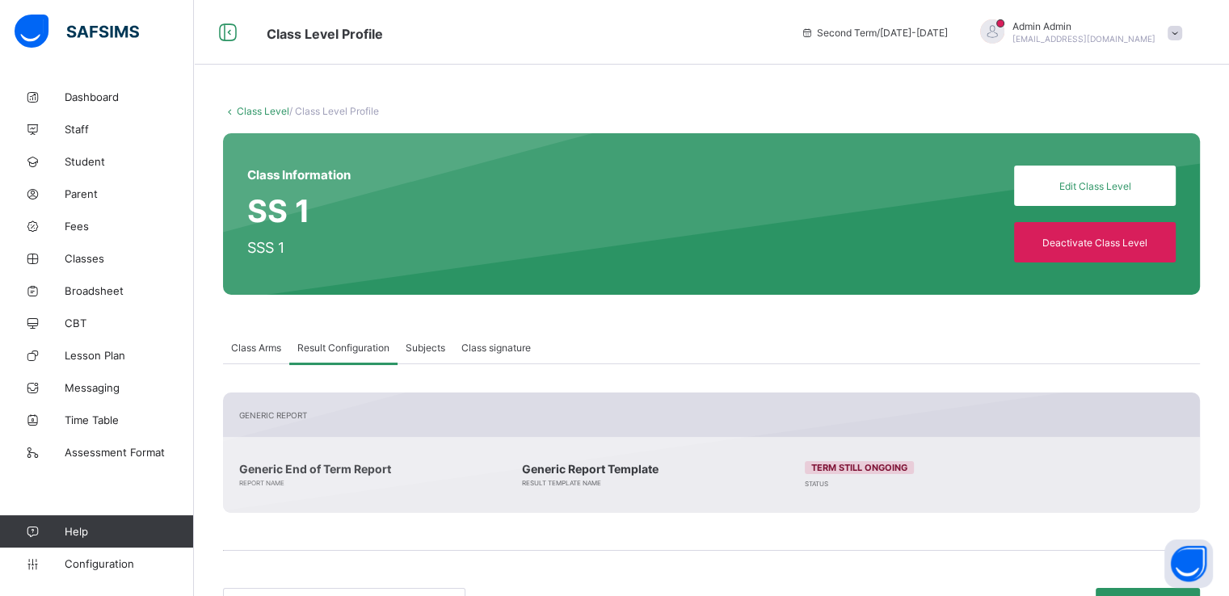
click at [246, 112] on link "Class Level" at bounding box center [263, 111] width 53 height 12
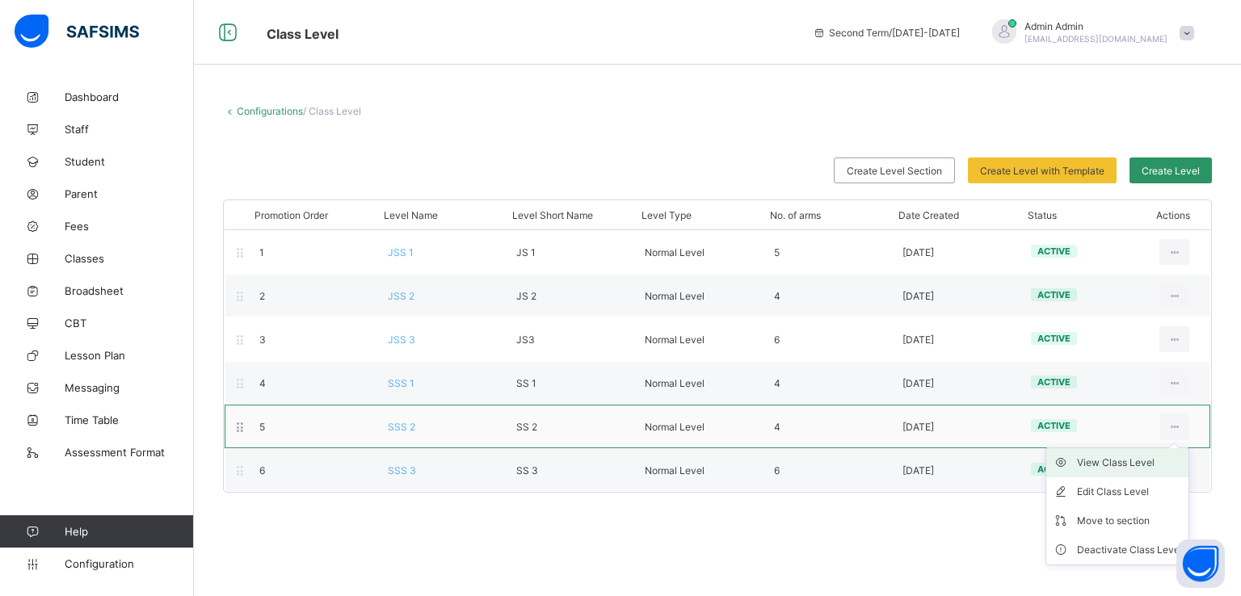
click at [1112, 460] on div "View Class Level" at bounding box center [1129, 463] width 105 height 16
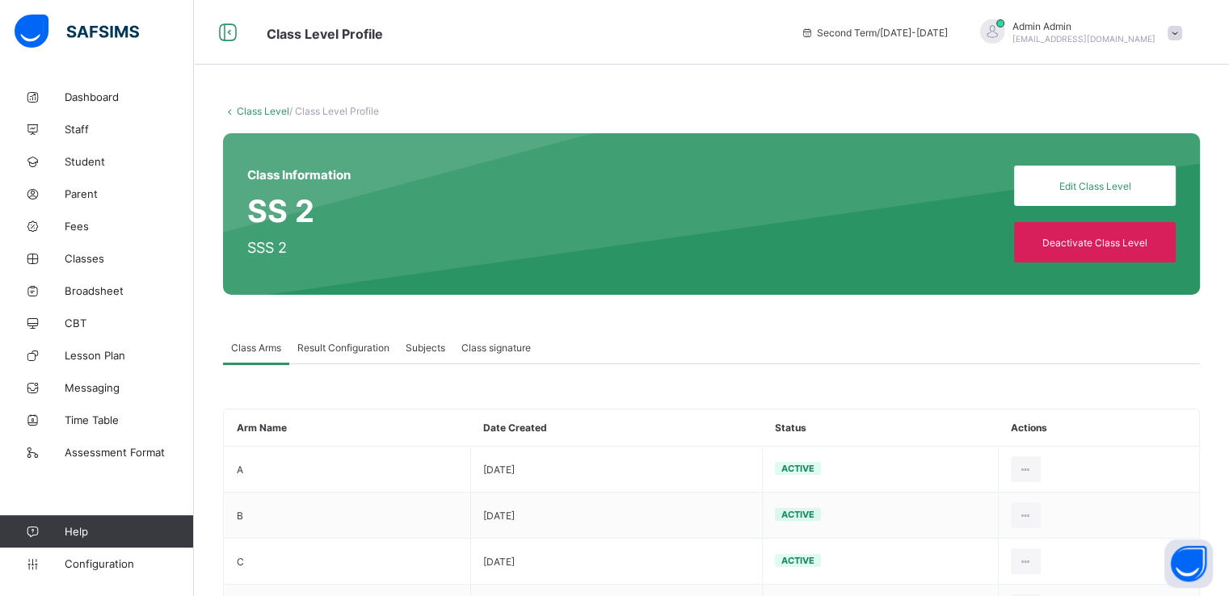
click at [327, 348] on span "Result Configuration" at bounding box center [343, 348] width 92 height 12
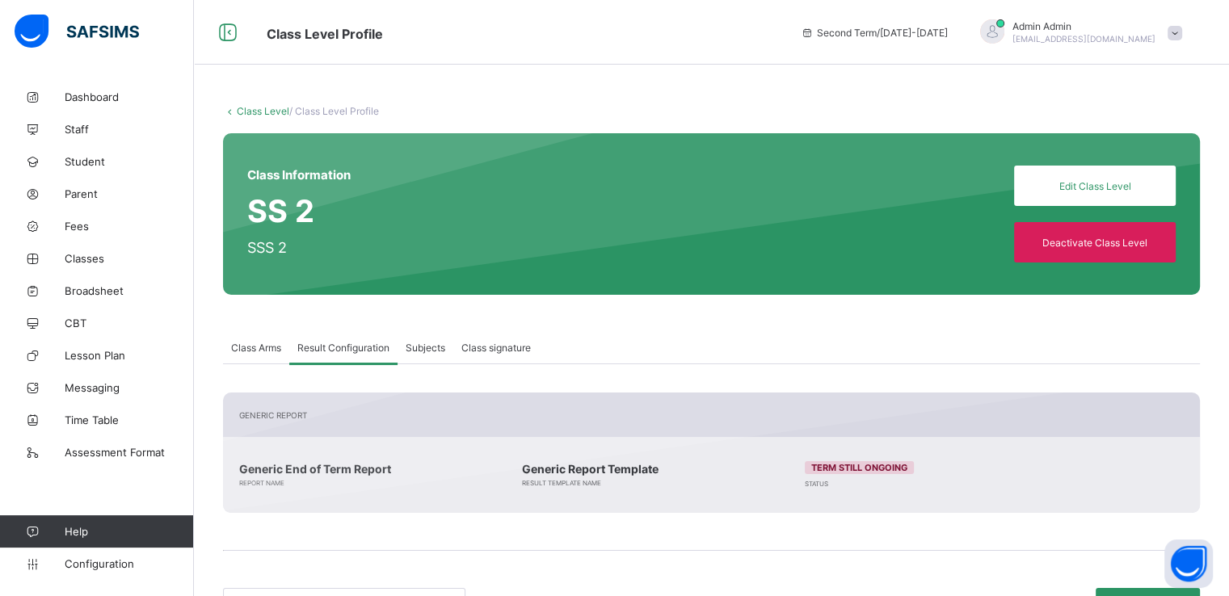
click at [253, 115] on link "Class Level" at bounding box center [263, 111] width 53 height 12
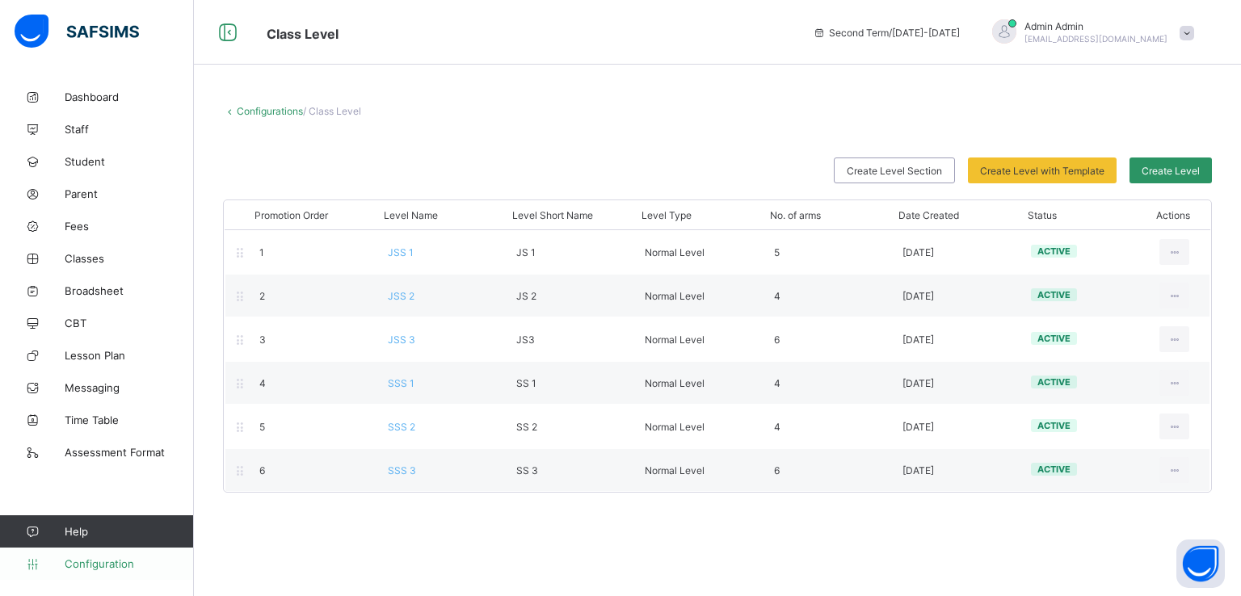
click at [87, 562] on span "Configuration" at bounding box center [129, 564] width 129 height 13
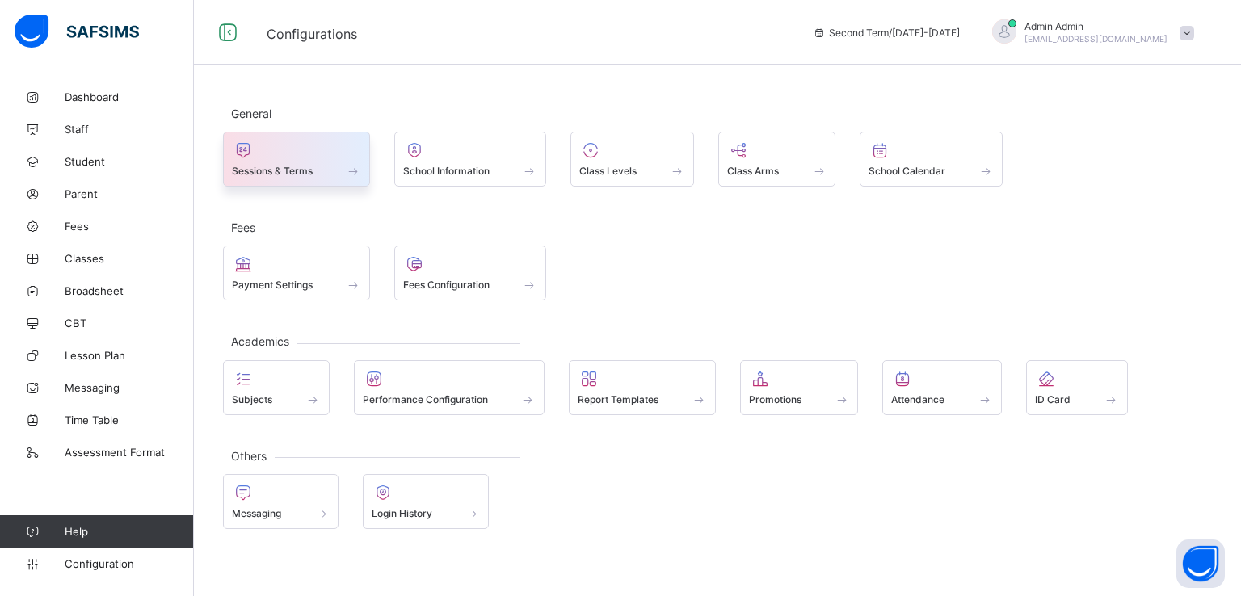
click at [297, 169] on span "Sessions & Terms" at bounding box center [272, 171] width 81 height 12
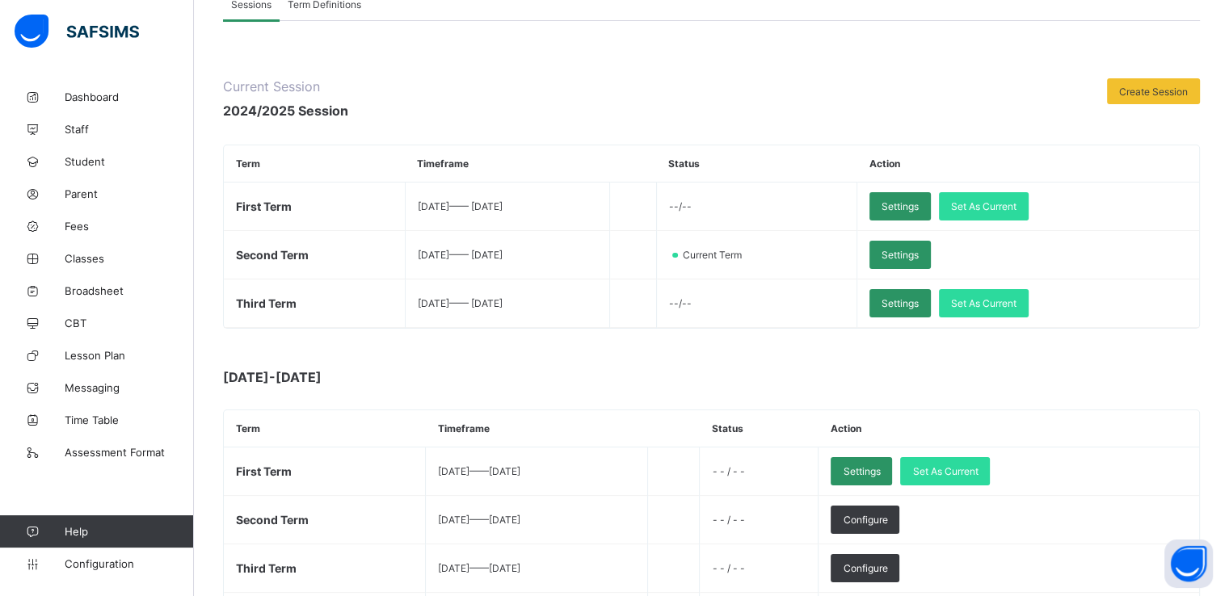
scroll to position [181, 0]
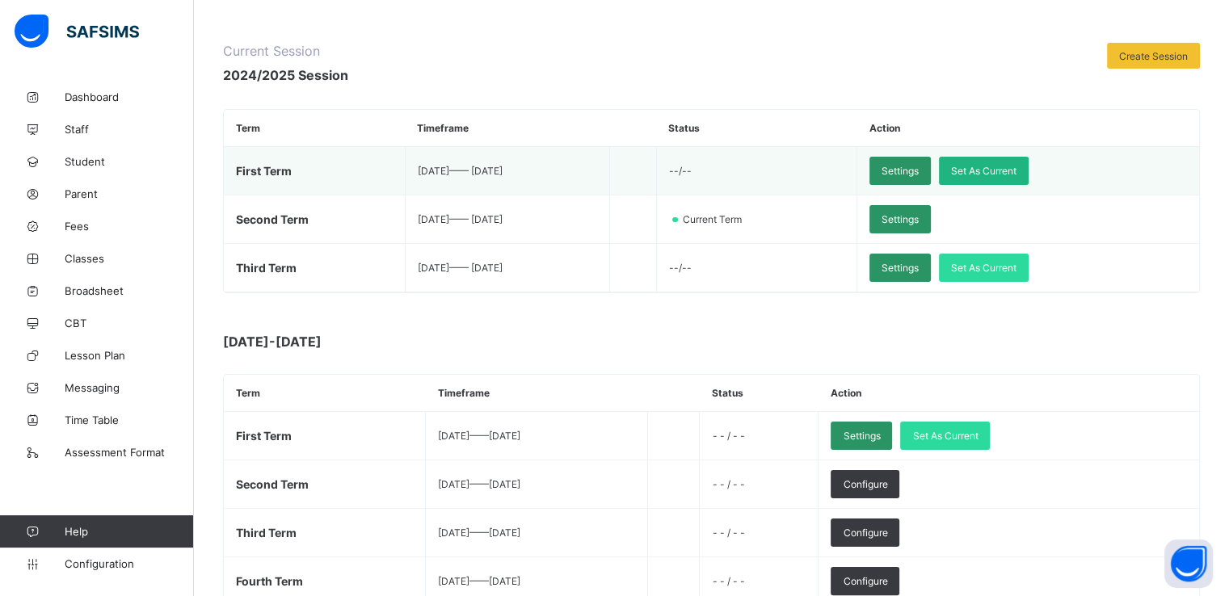
click at [1017, 166] on span "Set As Current" at bounding box center [983, 171] width 65 height 12
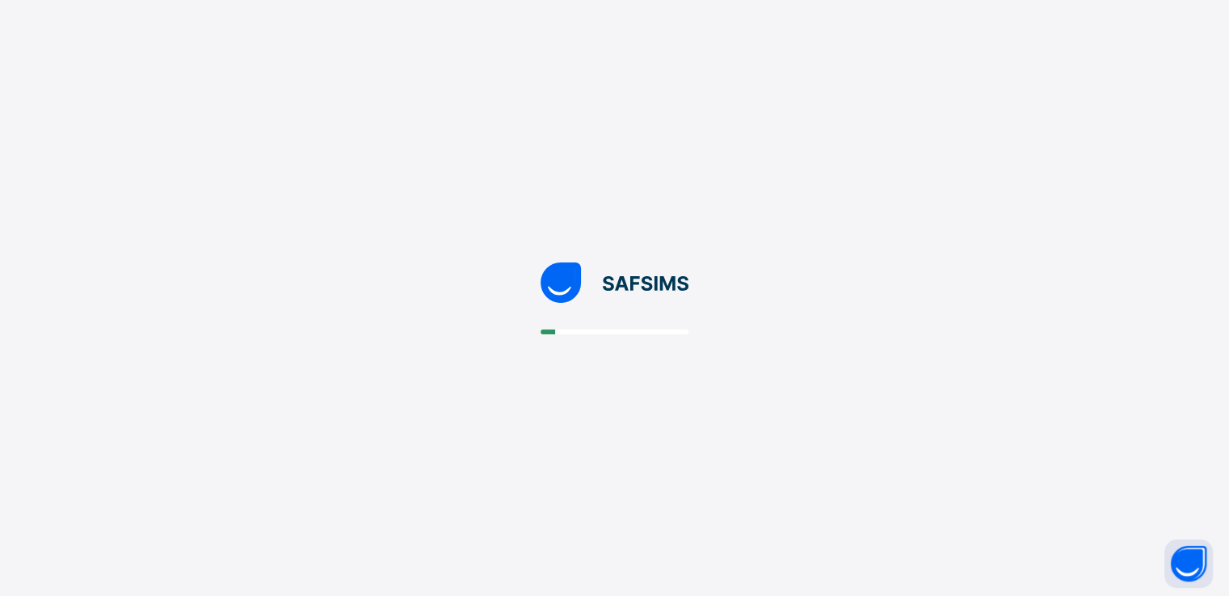
scroll to position [0, 0]
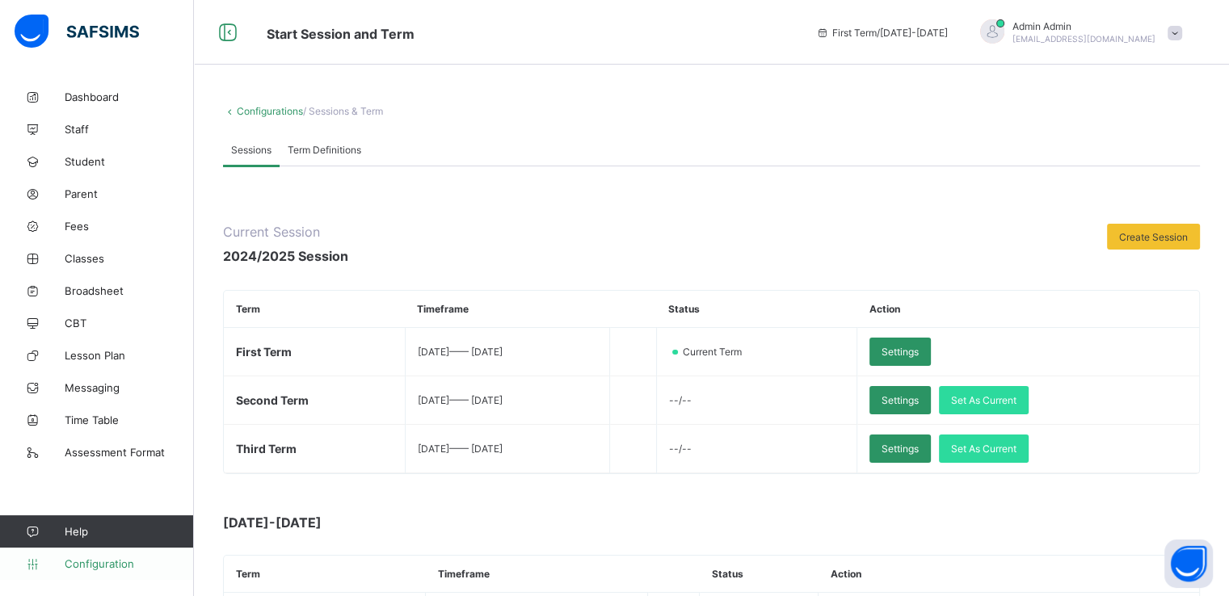
click at [87, 569] on span "Configuration" at bounding box center [129, 564] width 129 height 13
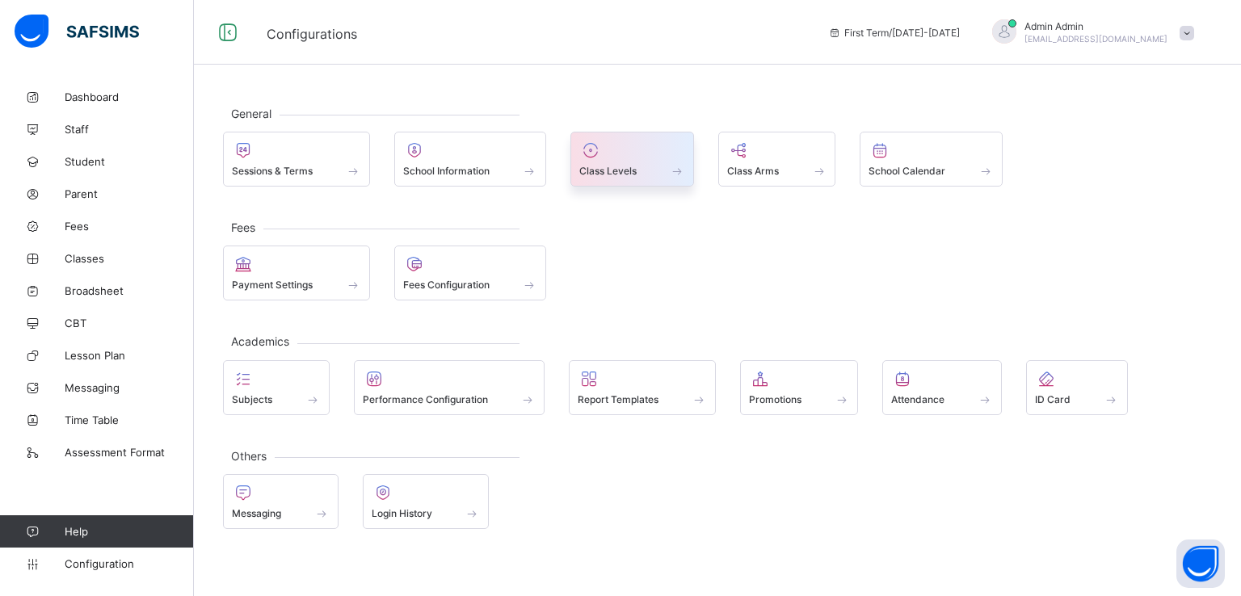
click at [616, 169] on span "Class Levels" at bounding box center [607, 171] width 57 height 12
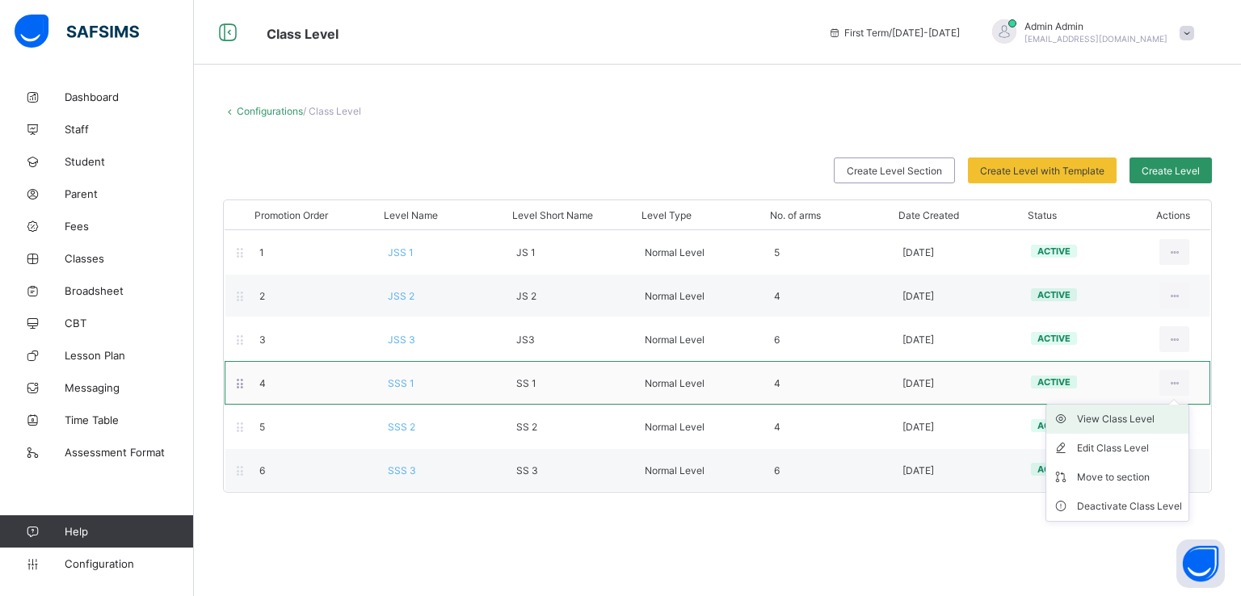
click at [1108, 426] on li "View Class Level" at bounding box center [1118, 419] width 142 height 29
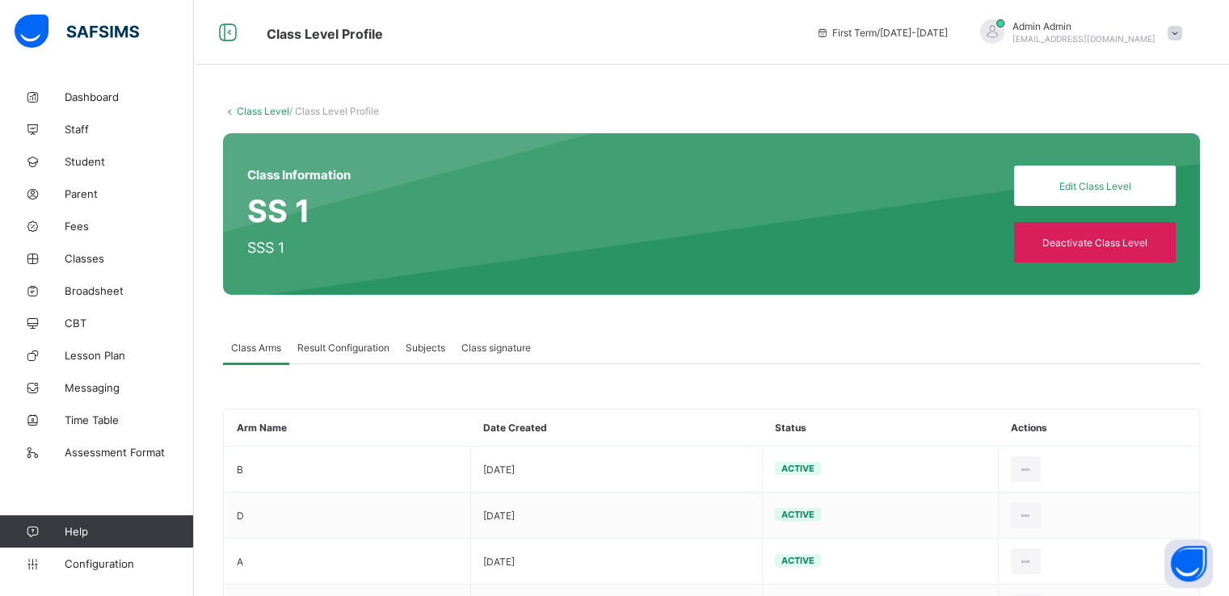
scroll to position [74, 0]
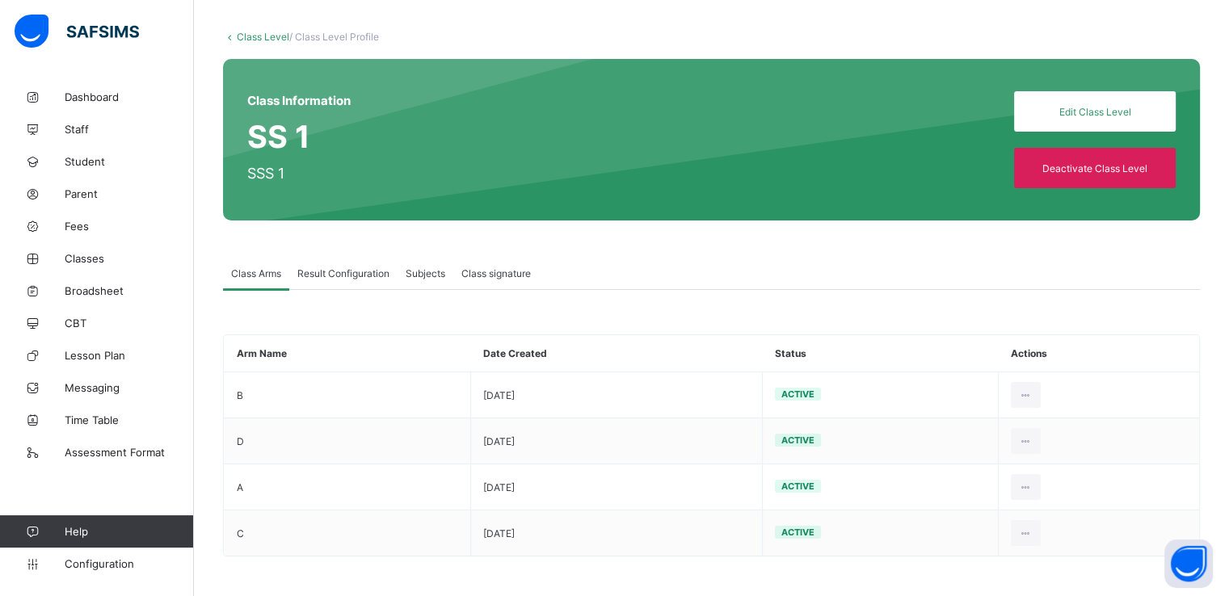
click at [343, 268] on span "Result Configuration" at bounding box center [343, 274] width 92 height 12
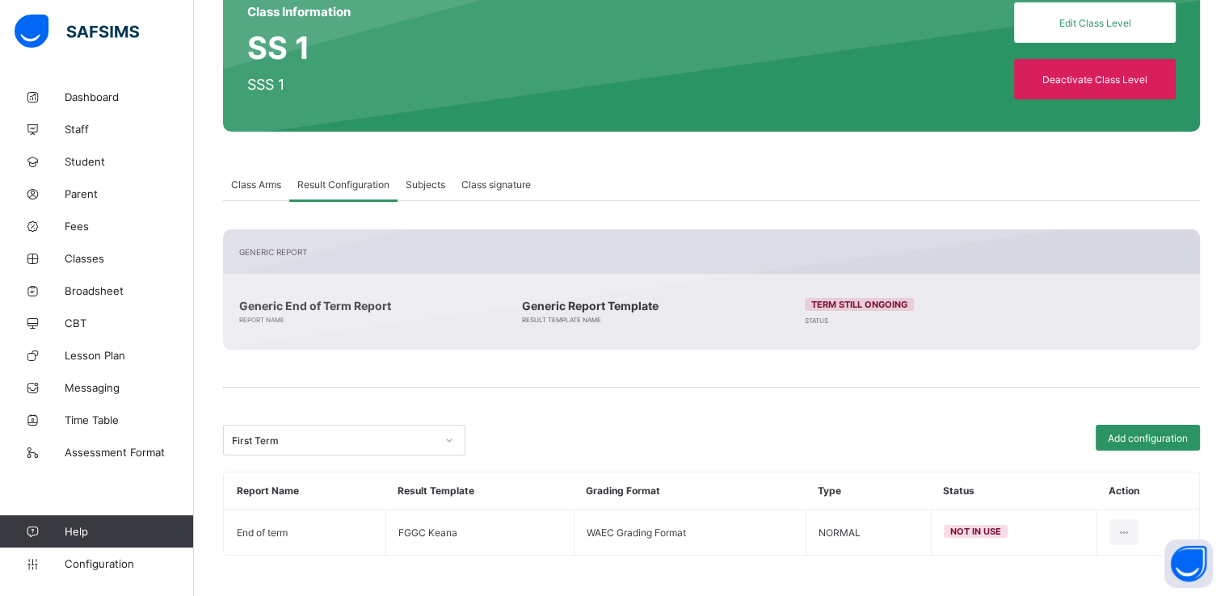
scroll to position [0, 0]
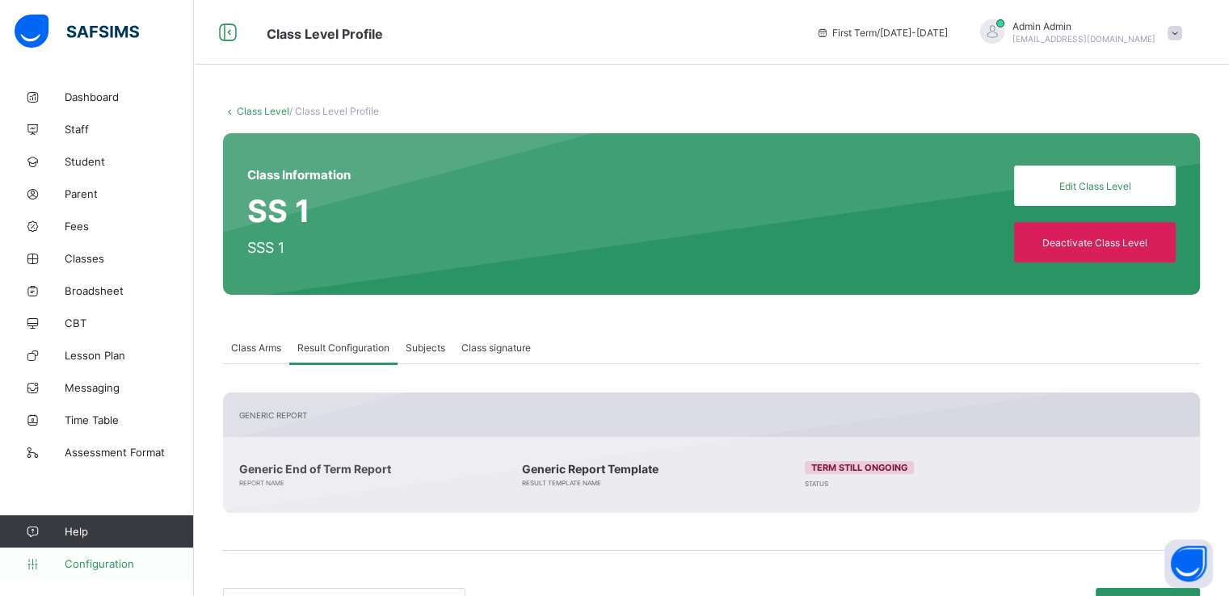
click at [96, 560] on span "Configuration" at bounding box center [129, 564] width 129 height 13
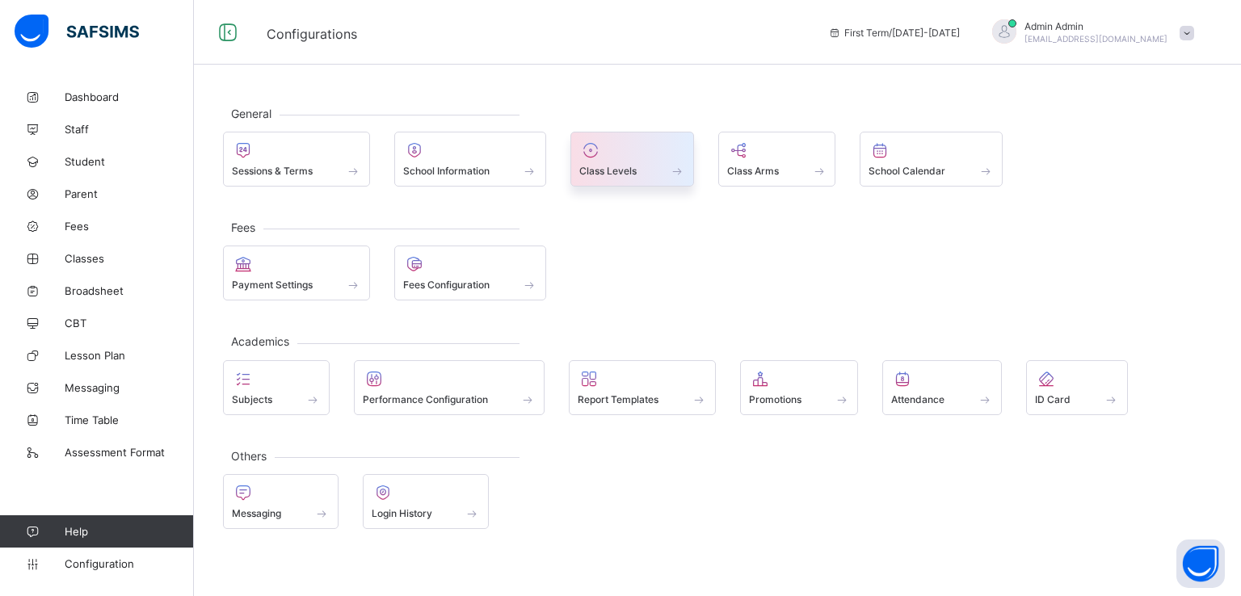
click at [619, 170] on span "Class Levels" at bounding box center [607, 171] width 57 height 12
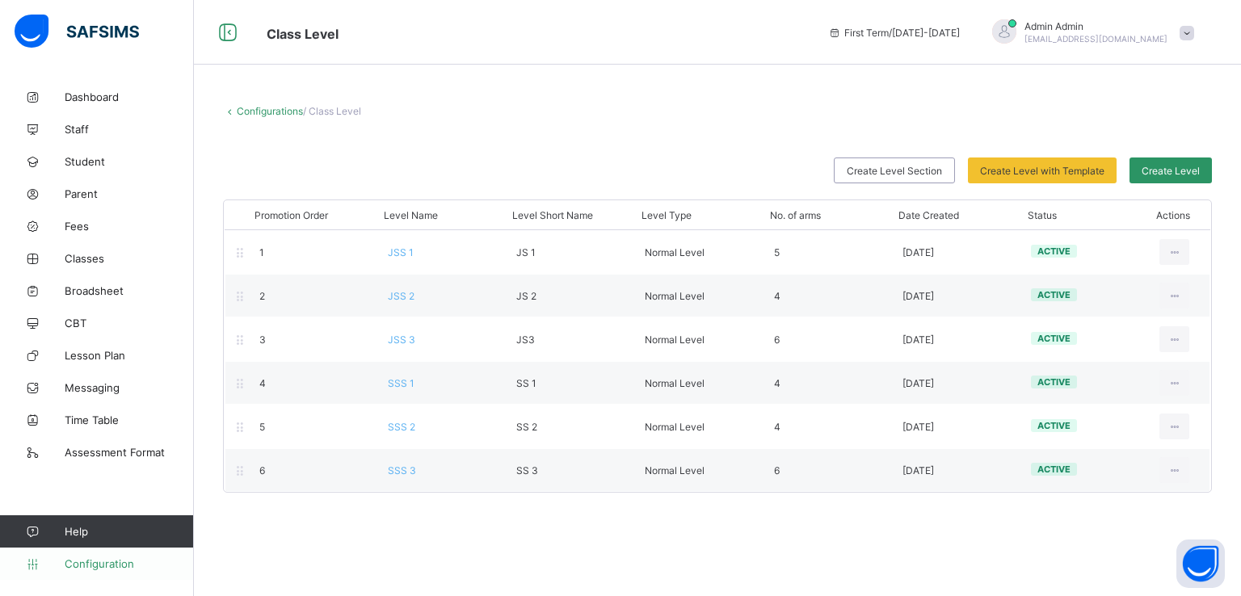
click at [94, 563] on span "Configuration" at bounding box center [129, 564] width 129 height 13
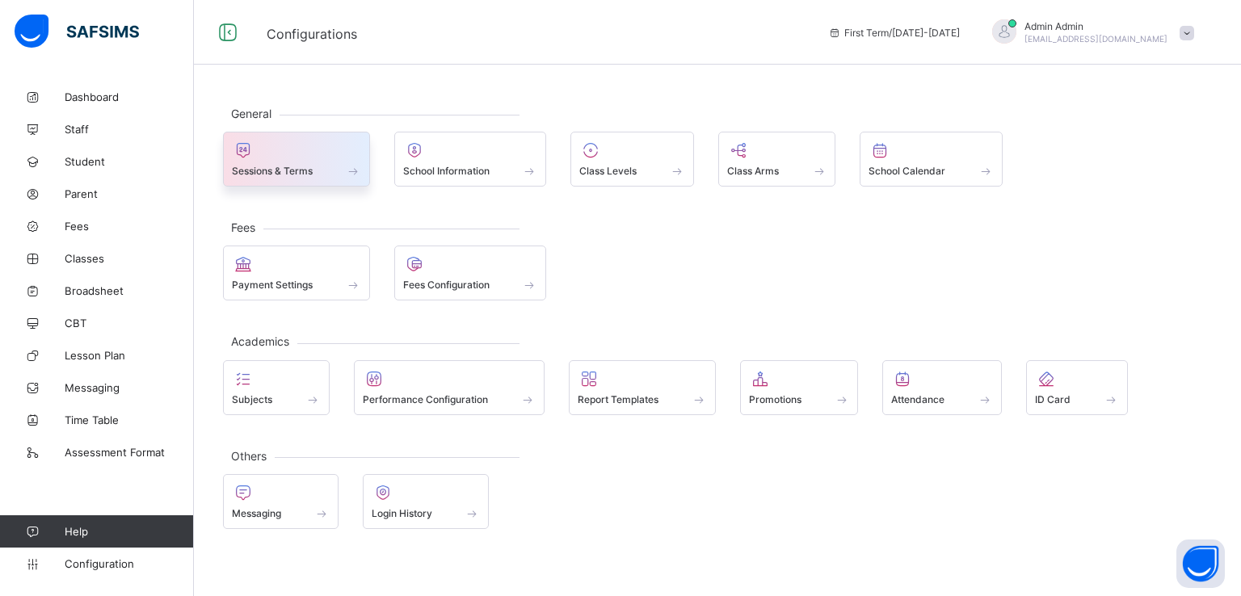
click at [301, 162] on span at bounding box center [296, 162] width 129 height 4
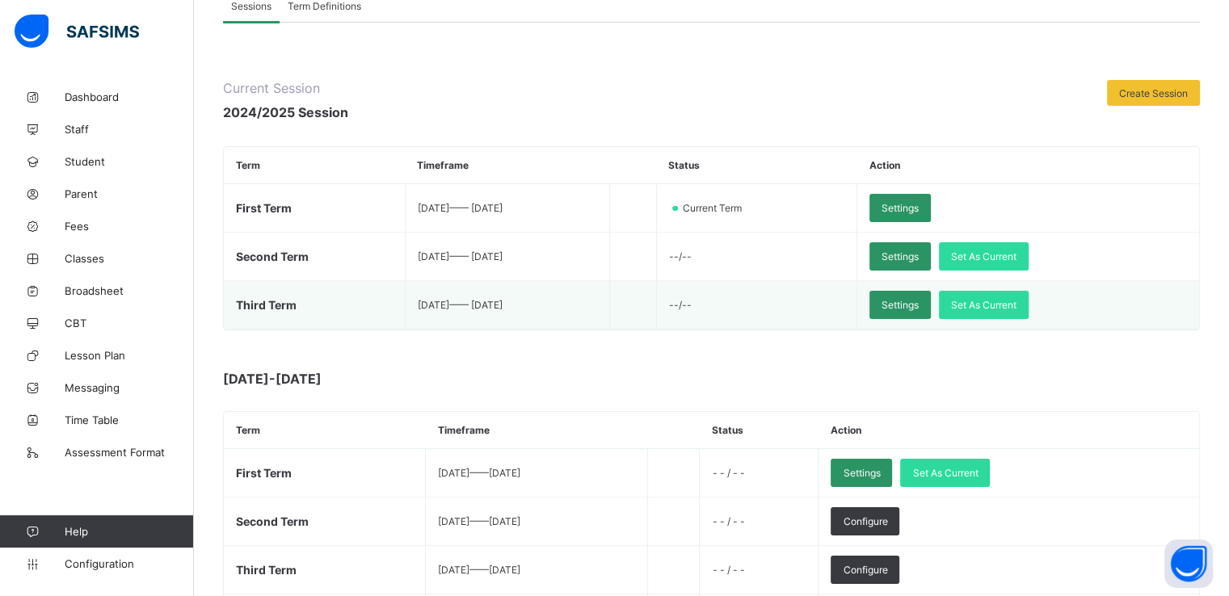
scroll to position [145, 0]
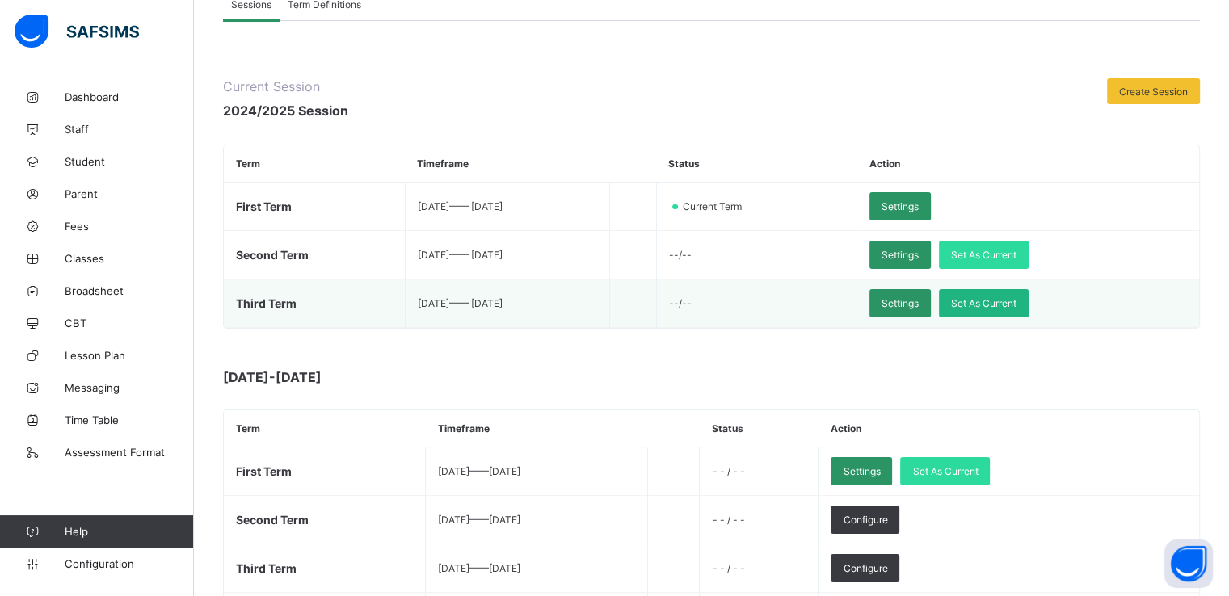
click at [1017, 303] on span "Set As Current" at bounding box center [983, 303] width 65 height 12
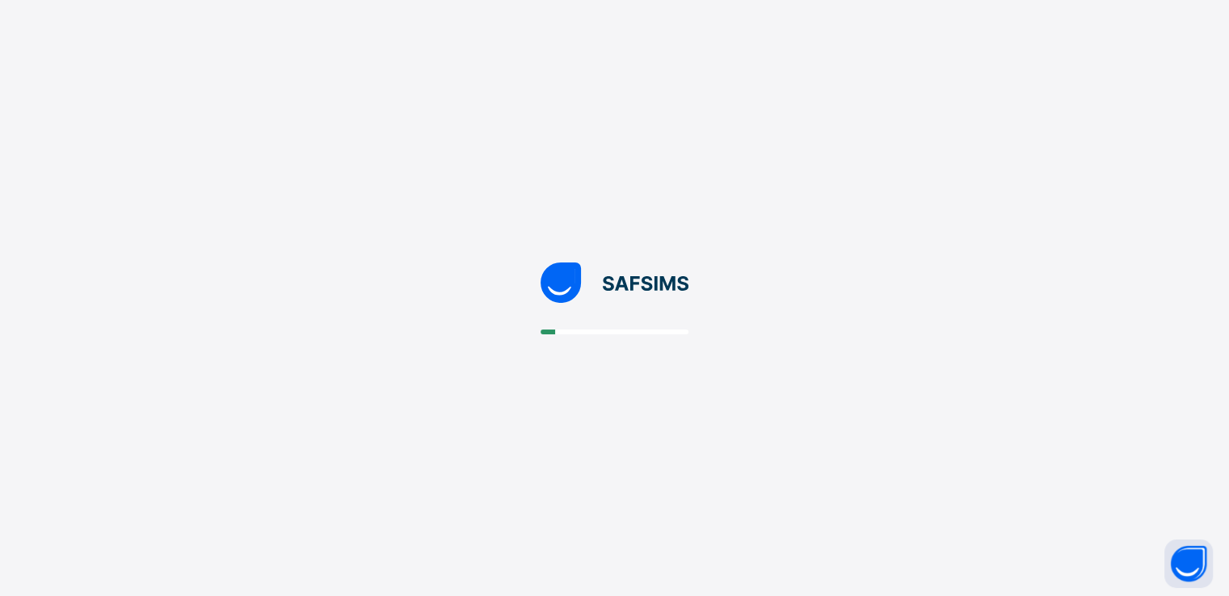
scroll to position [0, 0]
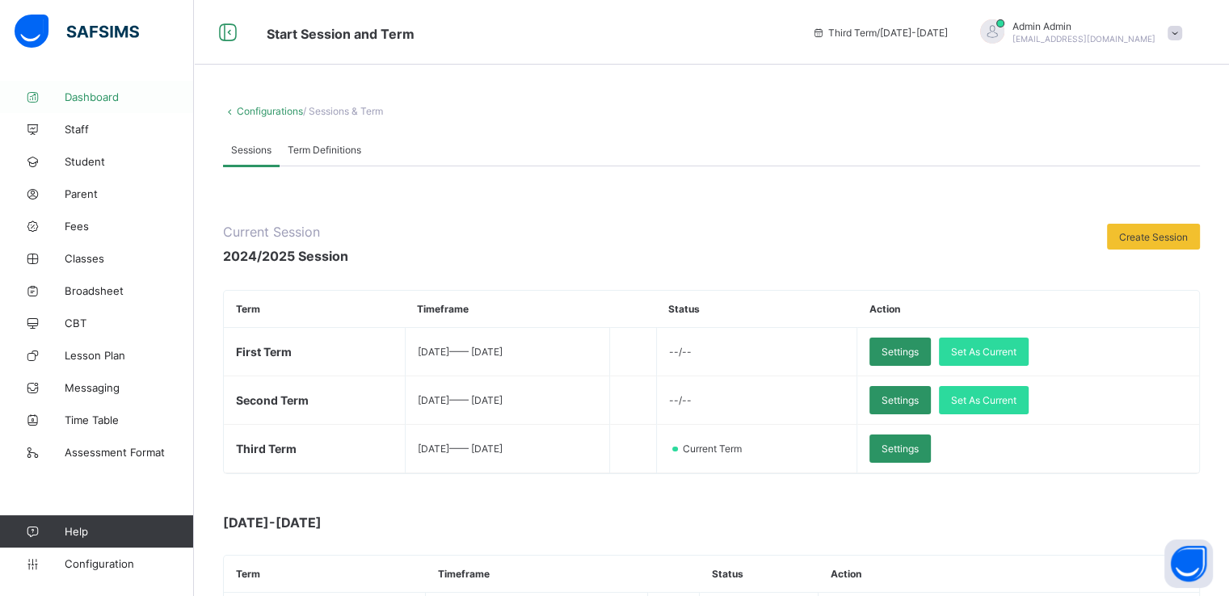
click at [77, 102] on span "Dashboard" at bounding box center [129, 97] width 129 height 13
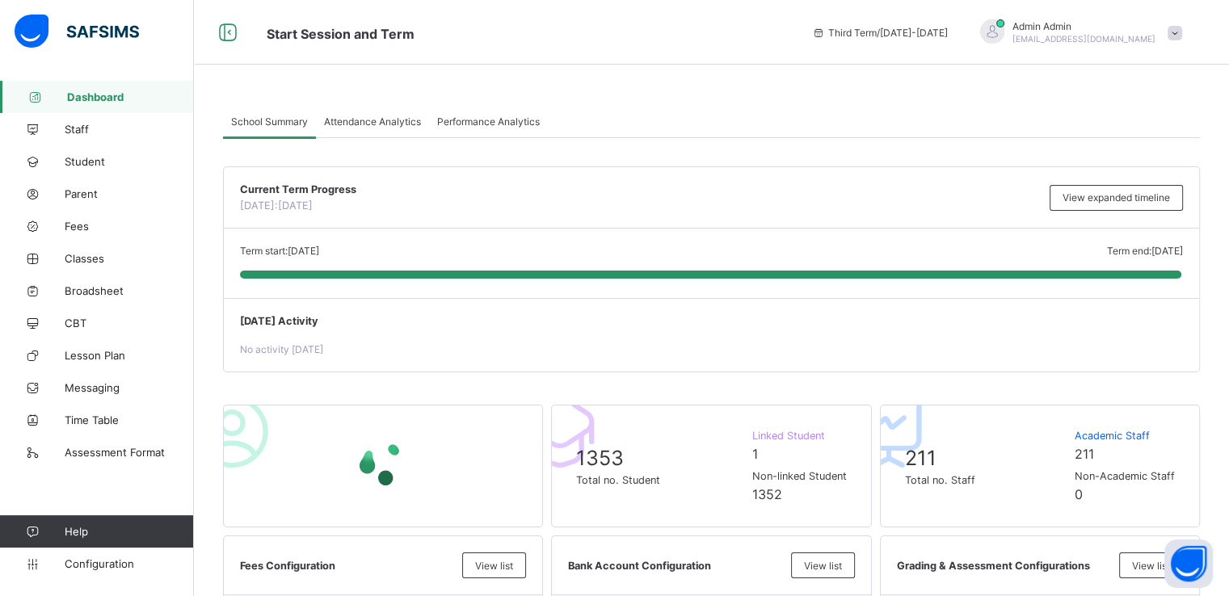
click at [472, 125] on span "Performance Analytics" at bounding box center [488, 122] width 103 height 12
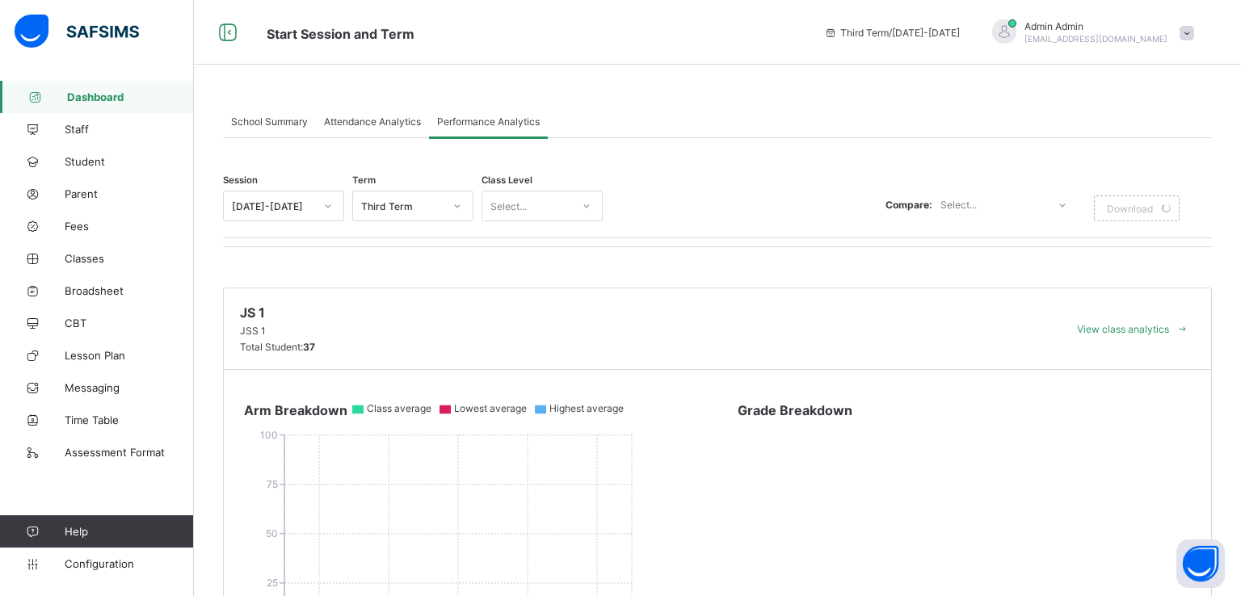
click at [448, 204] on div at bounding box center [457, 206] width 27 height 26
click at [449, 205] on div at bounding box center [457, 206] width 27 height 26
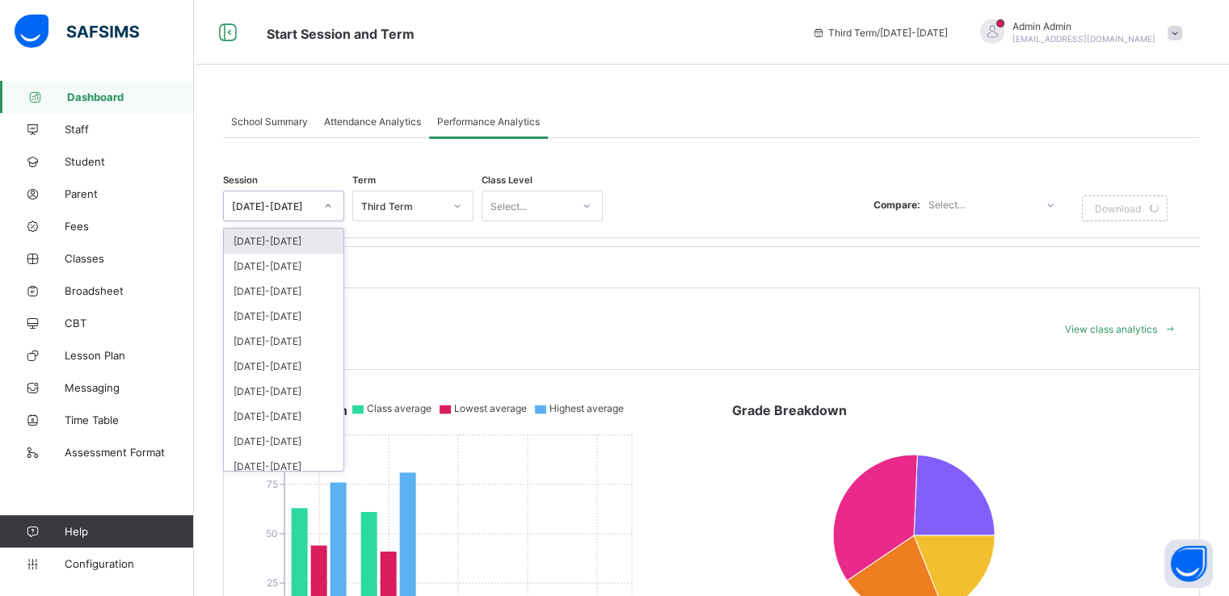
click at [320, 206] on div at bounding box center [327, 206] width 27 height 26
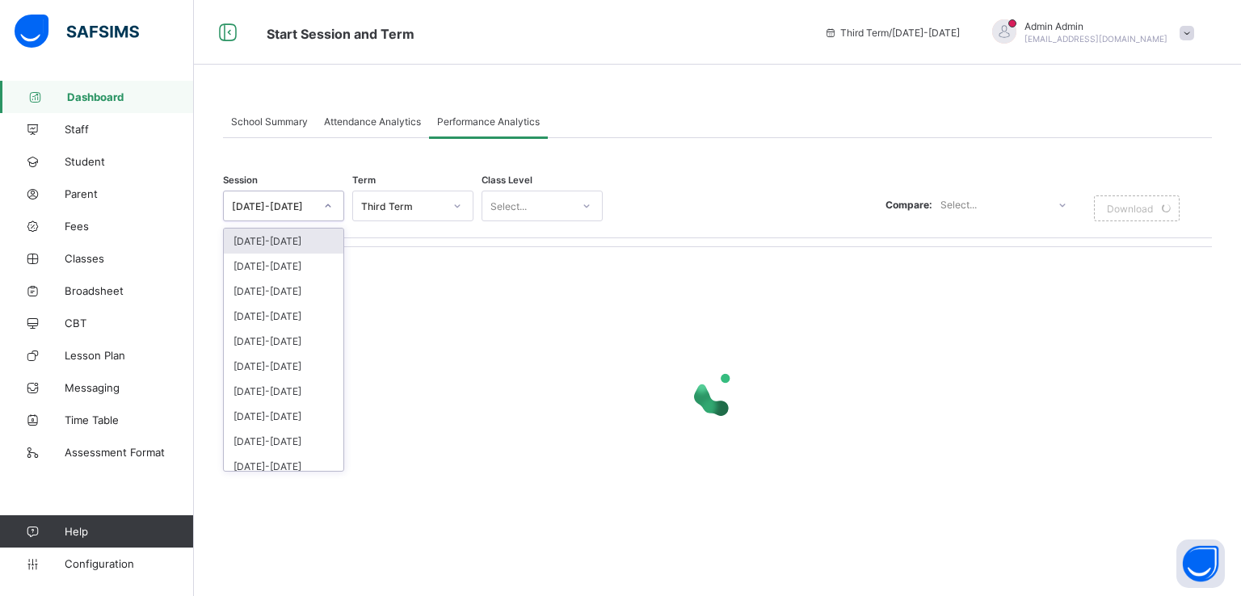
click at [705, 143] on div "Session option 2025-2026 focused, 1 of 15. 15 results available. Use Up and Dow…" at bounding box center [717, 326] width 989 height 376
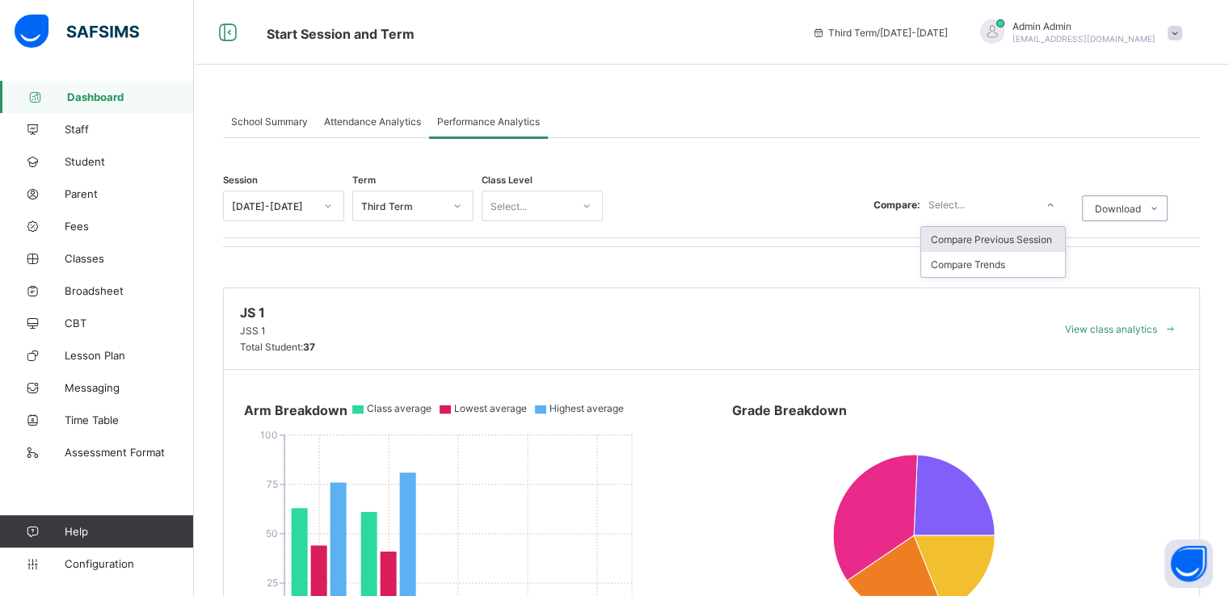
click at [1055, 204] on icon at bounding box center [1051, 205] width 10 height 16
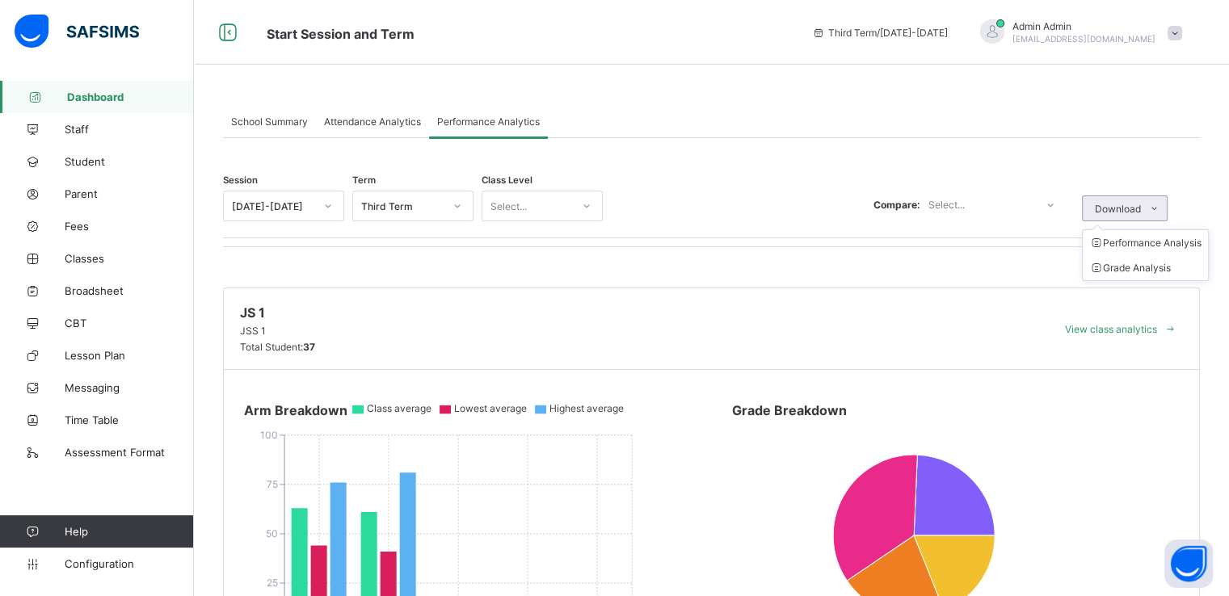
click at [1167, 204] on span at bounding box center [1154, 209] width 26 height 26
click at [546, 204] on div "Select..." at bounding box center [526, 206] width 89 height 23
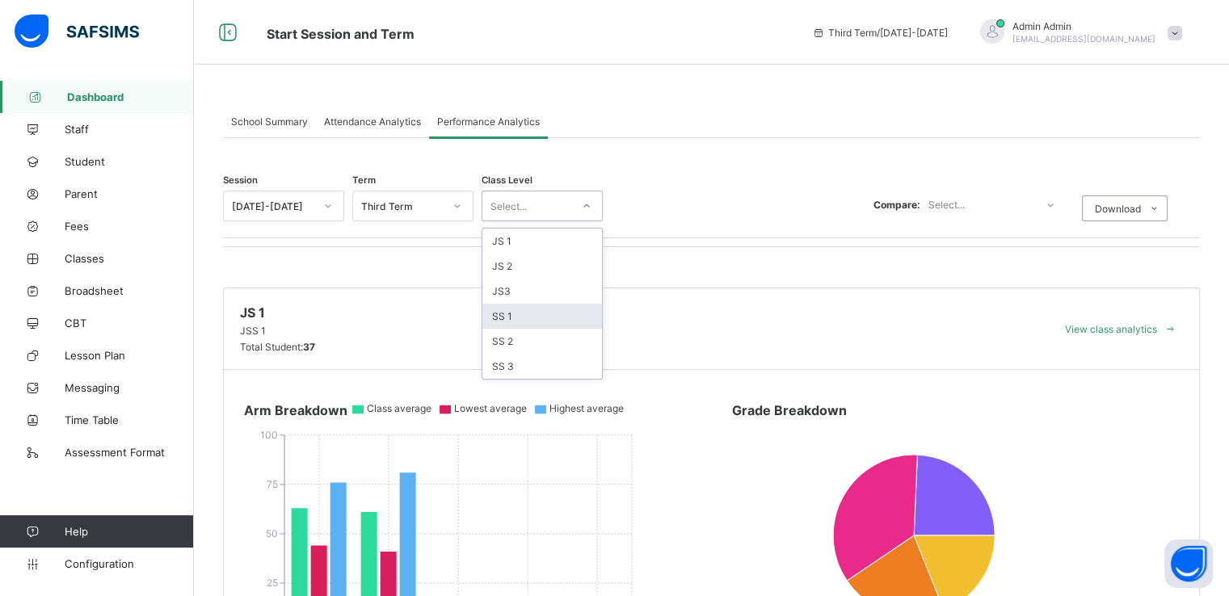
click at [518, 317] on div "SS 1" at bounding box center [542, 316] width 120 height 25
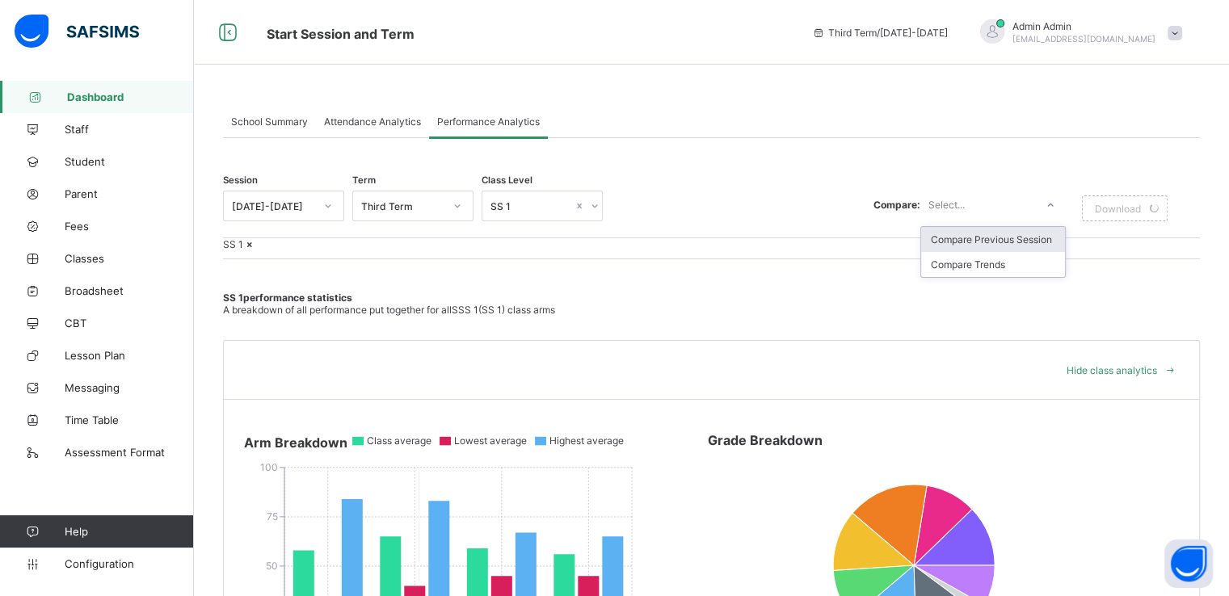
click at [1055, 209] on icon at bounding box center [1051, 205] width 10 height 16
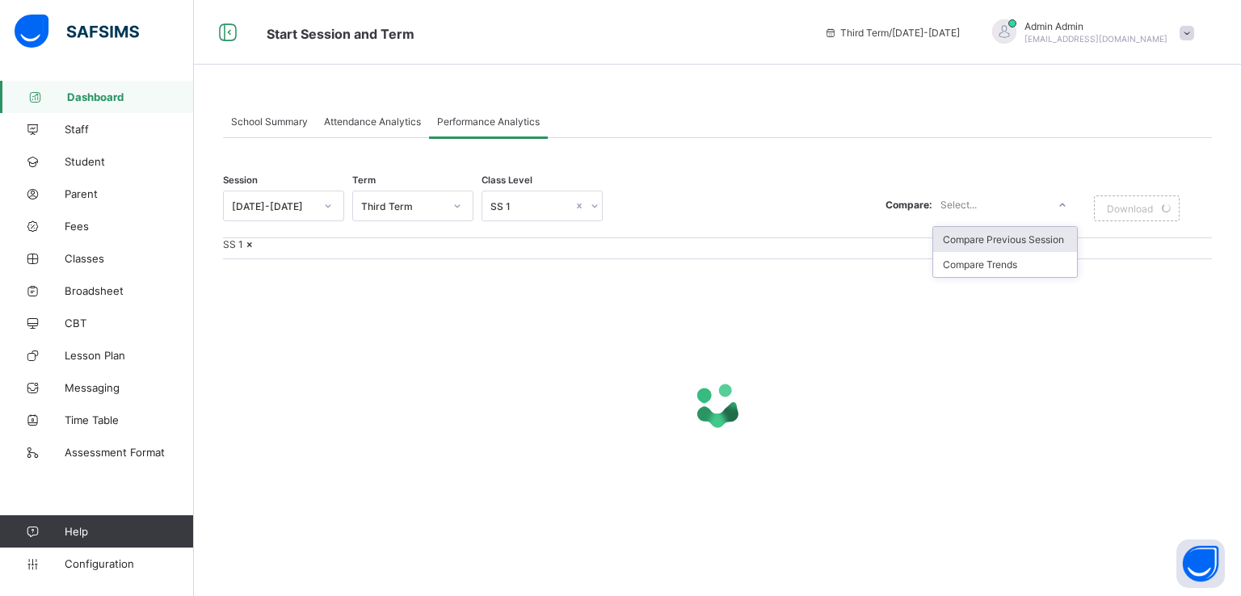
click at [752, 191] on div "Compare: option Compare Previous Session focused, 1 of 2. 2 results available. …" at bounding box center [899, 204] width 577 height 34
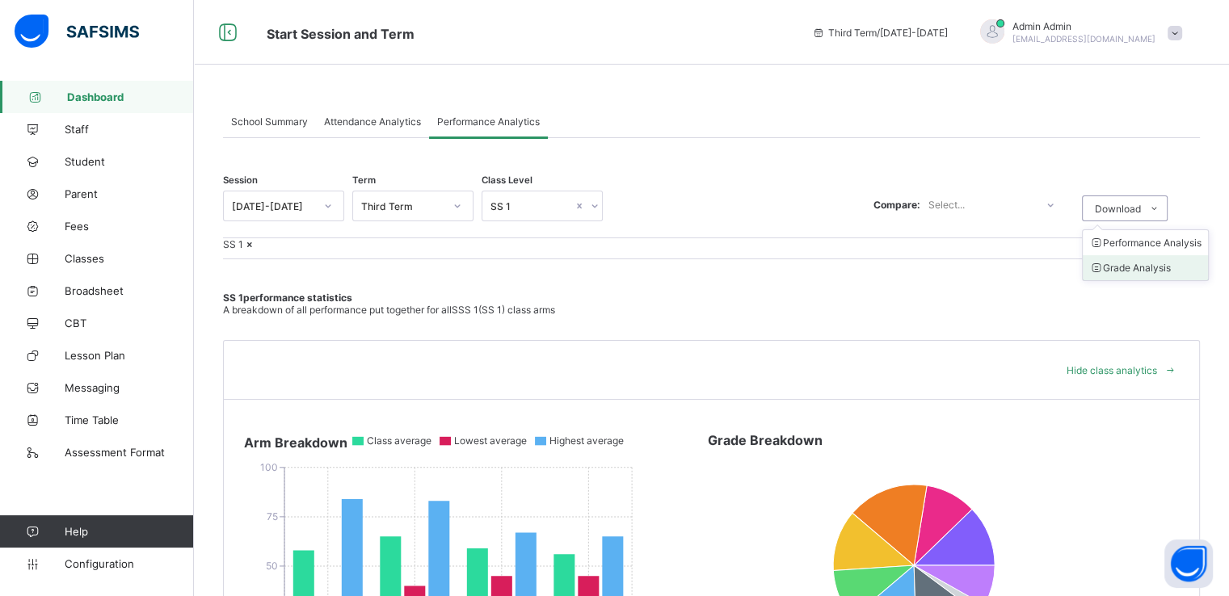
click at [1140, 267] on li "Grade Analysis" at bounding box center [1145, 267] width 125 height 25
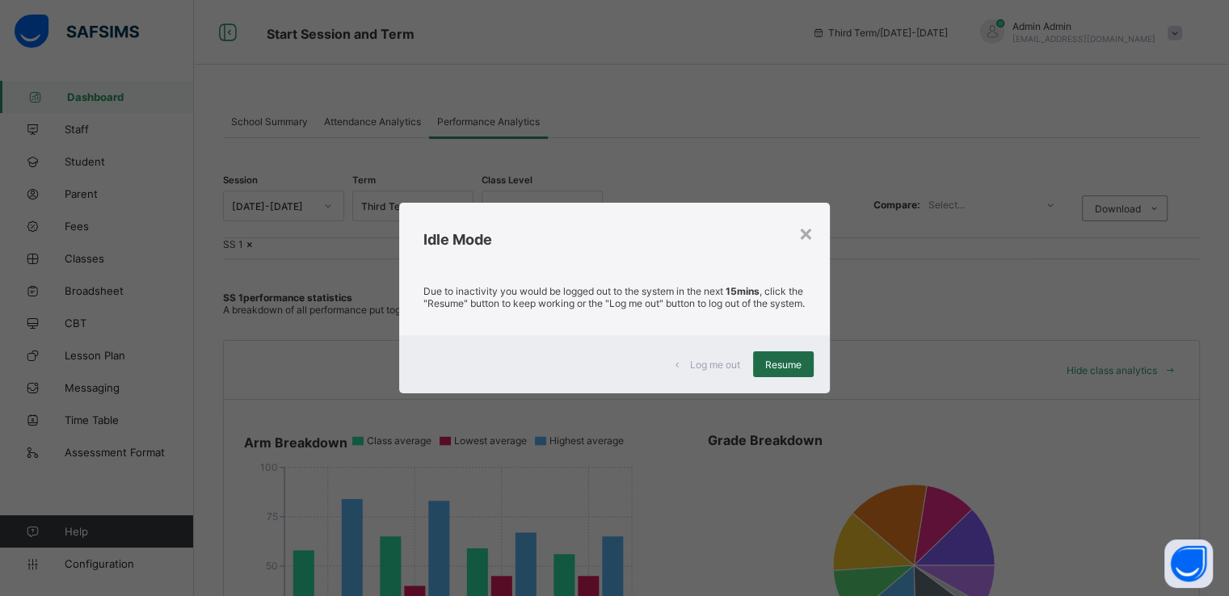
click at [772, 369] on span "Resume" at bounding box center [783, 365] width 36 height 12
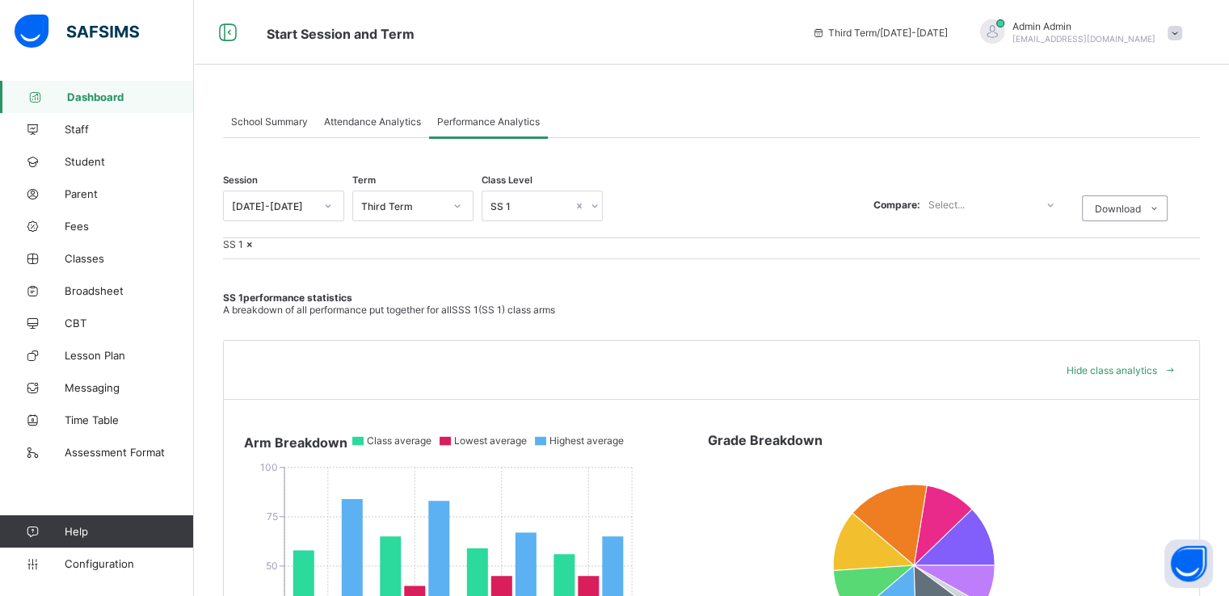
click at [364, 127] on div "Attendance Analytics" at bounding box center [372, 121] width 113 height 32
click at [376, 116] on span "Attendance Analytics" at bounding box center [372, 122] width 97 height 12
click at [358, 121] on span "Attendance Analytics" at bounding box center [372, 122] width 97 height 12
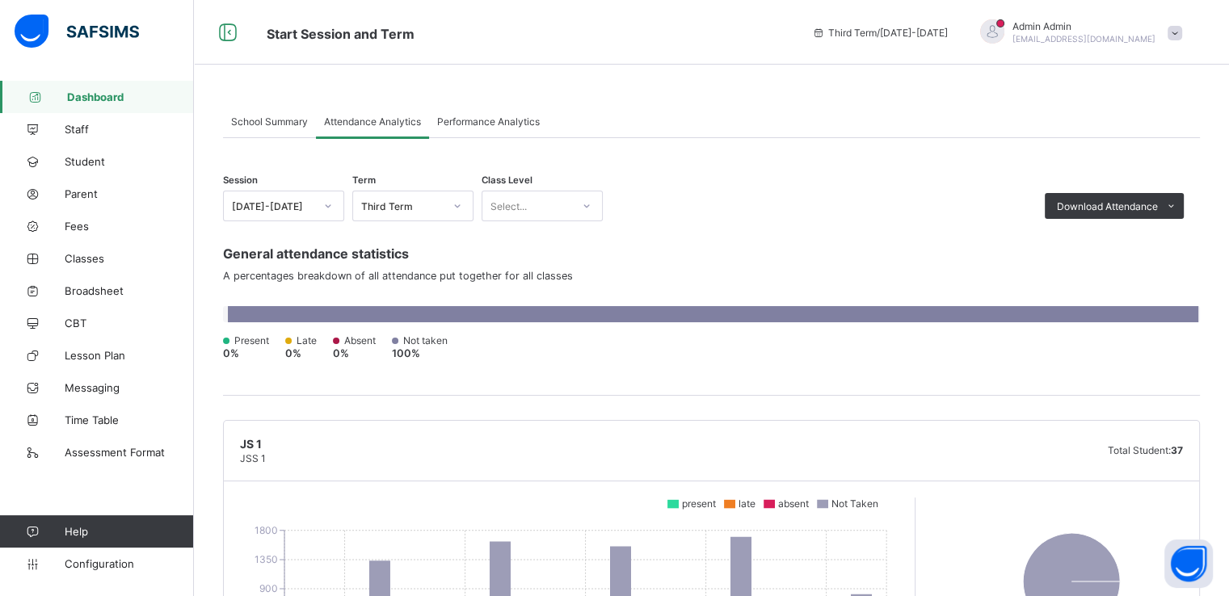
click at [478, 129] on div "Performance Analytics" at bounding box center [488, 121] width 119 height 32
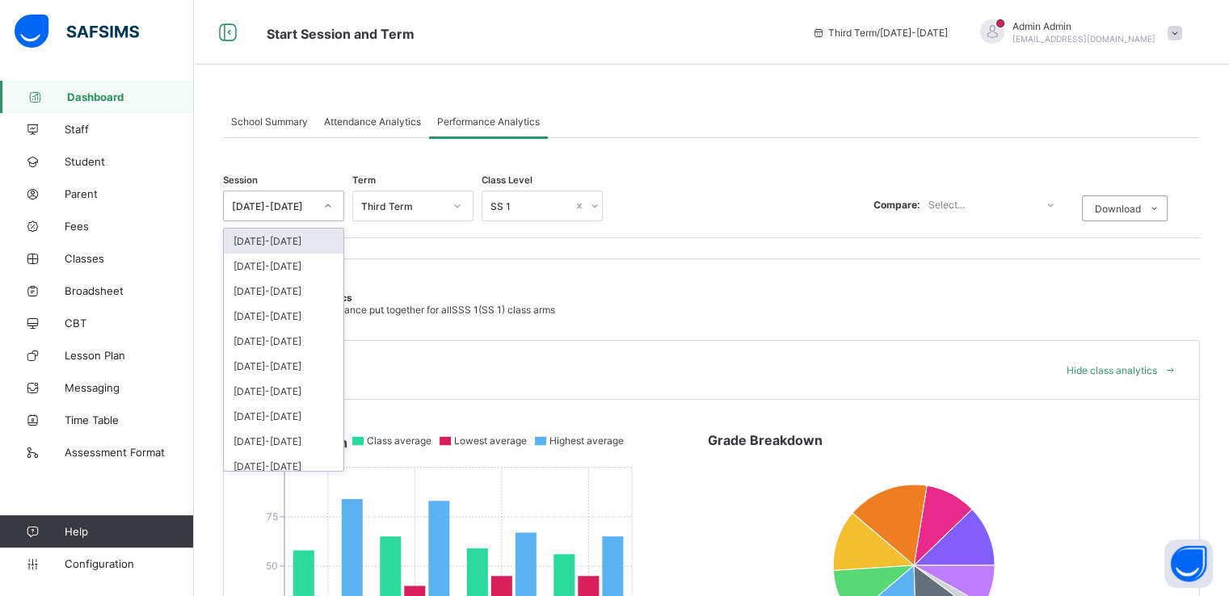
click at [313, 204] on div at bounding box center [328, 206] width 31 height 29
click at [255, 269] on div "2024-2025" at bounding box center [284, 266] width 120 height 25
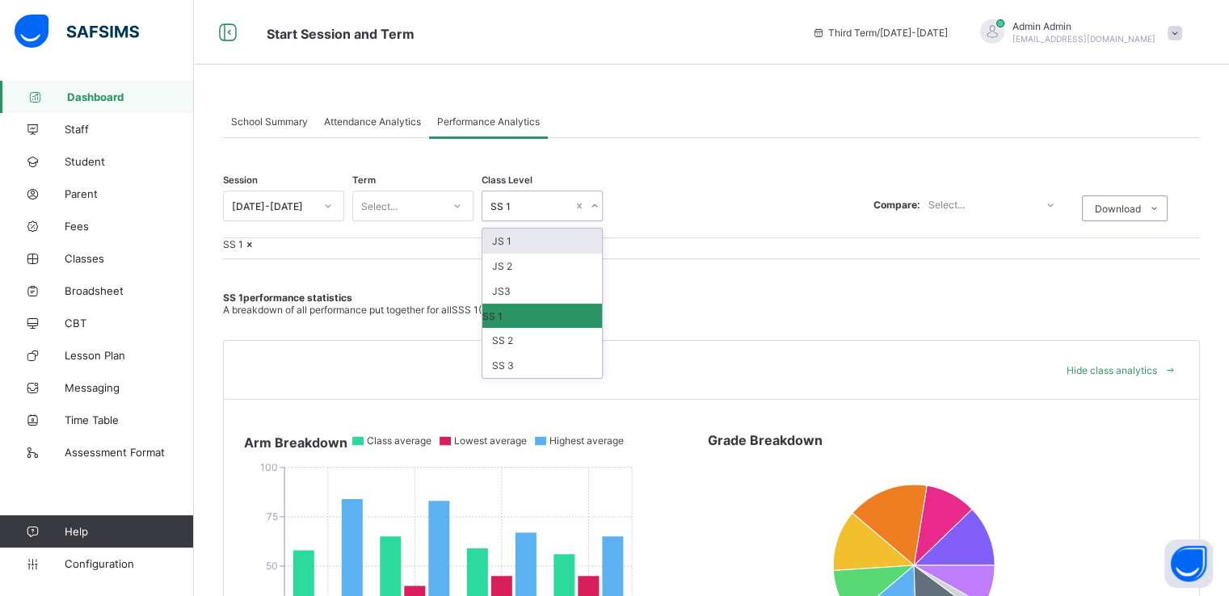
click at [589, 210] on div at bounding box center [594, 206] width 15 height 26
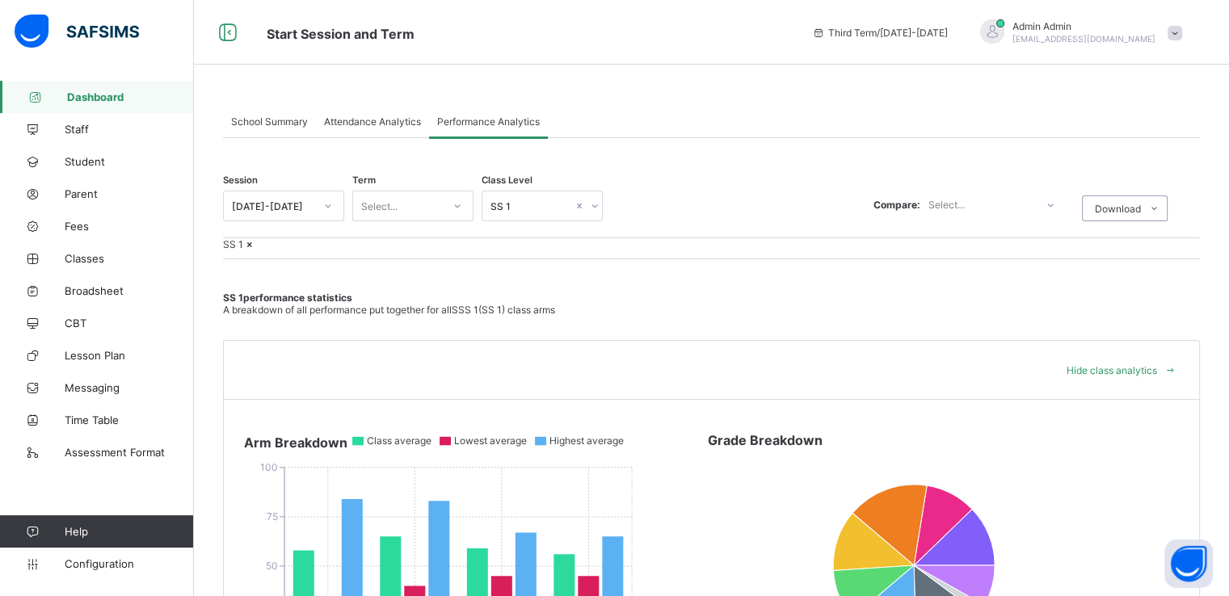
click at [1136, 242] on li "Performance Analysis" at bounding box center [1145, 242] width 125 height 25
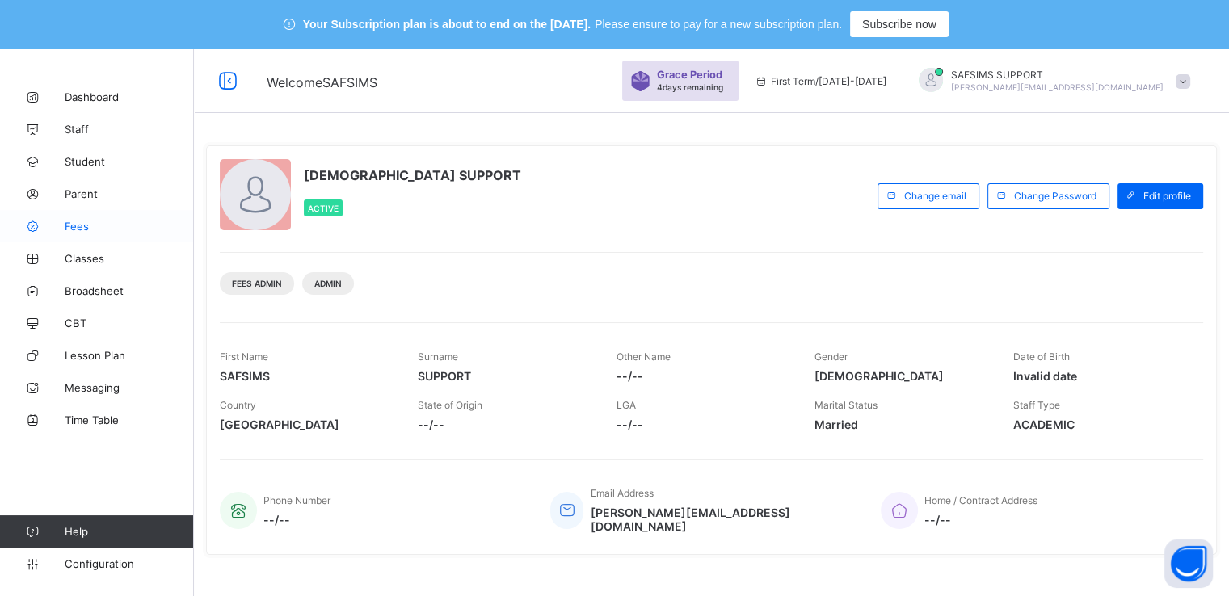
click at [65, 224] on span "Fees" at bounding box center [129, 226] width 129 height 13
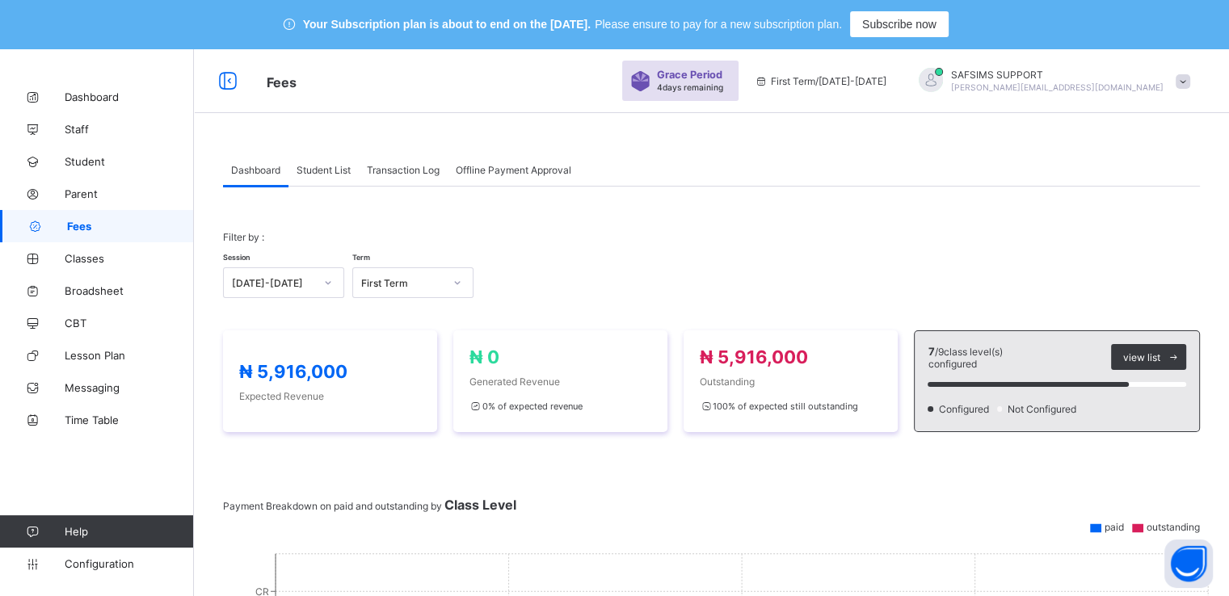
click at [318, 166] on span "Student List" at bounding box center [324, 170] width 54 height 12
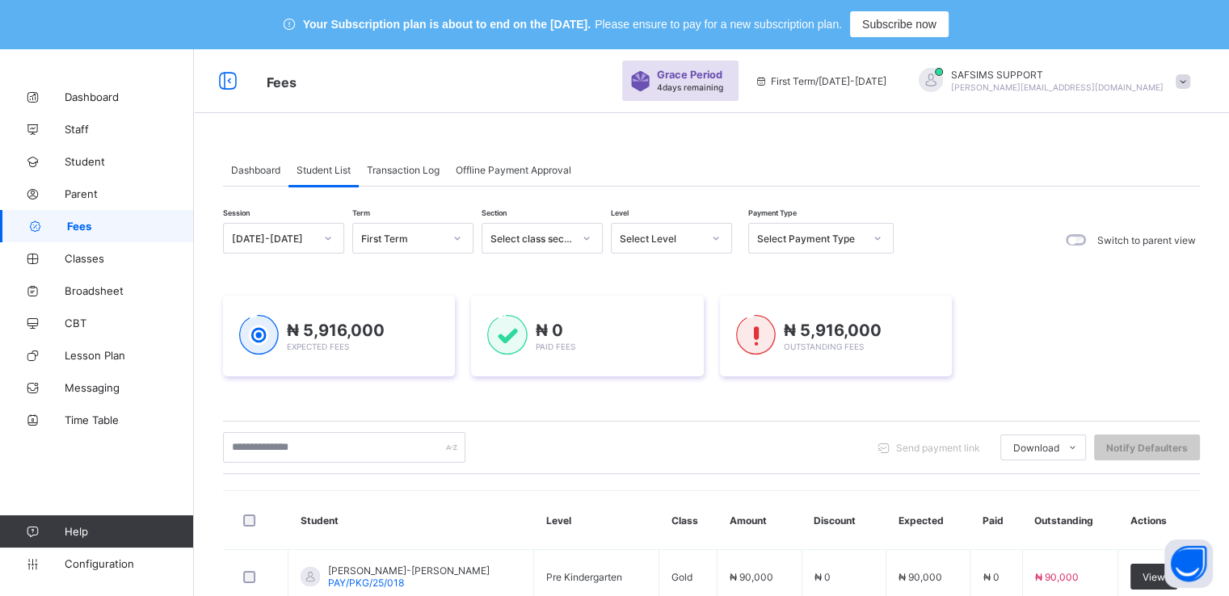
click at [1190, 81] on span at bounding box center [1183, 81] width 15 height 15
click at [1131, 234] on span "Subscription" at bounding box center [1125, 238] width 81 height 12
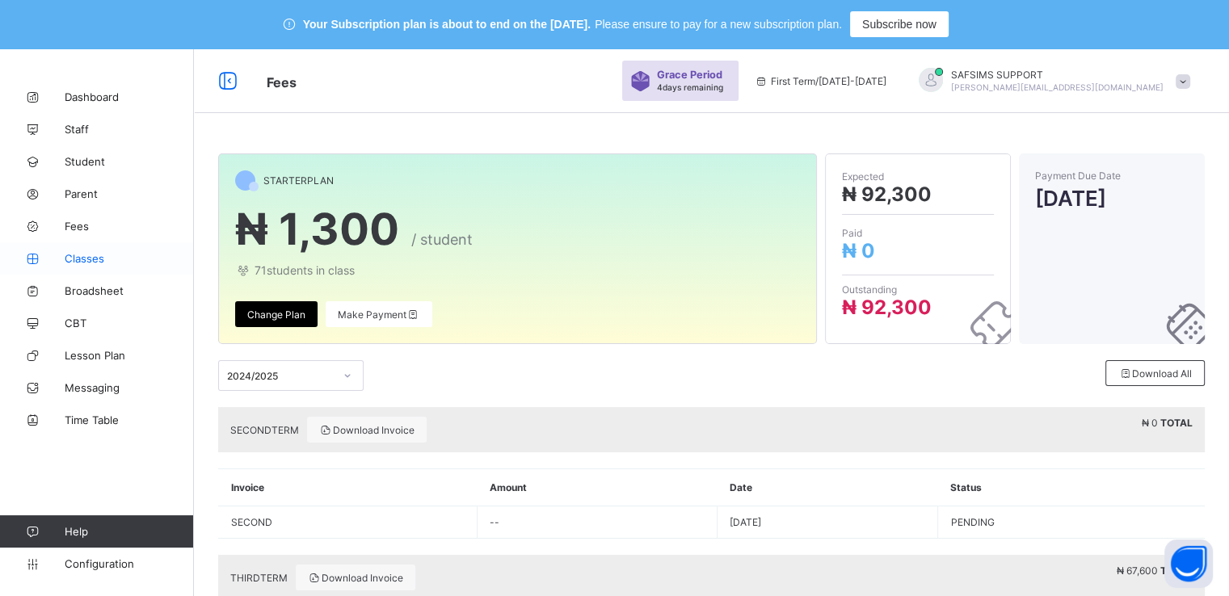
click at [86, 250] on link "Classes" at bounding box center [97, 258] width 194 height 32
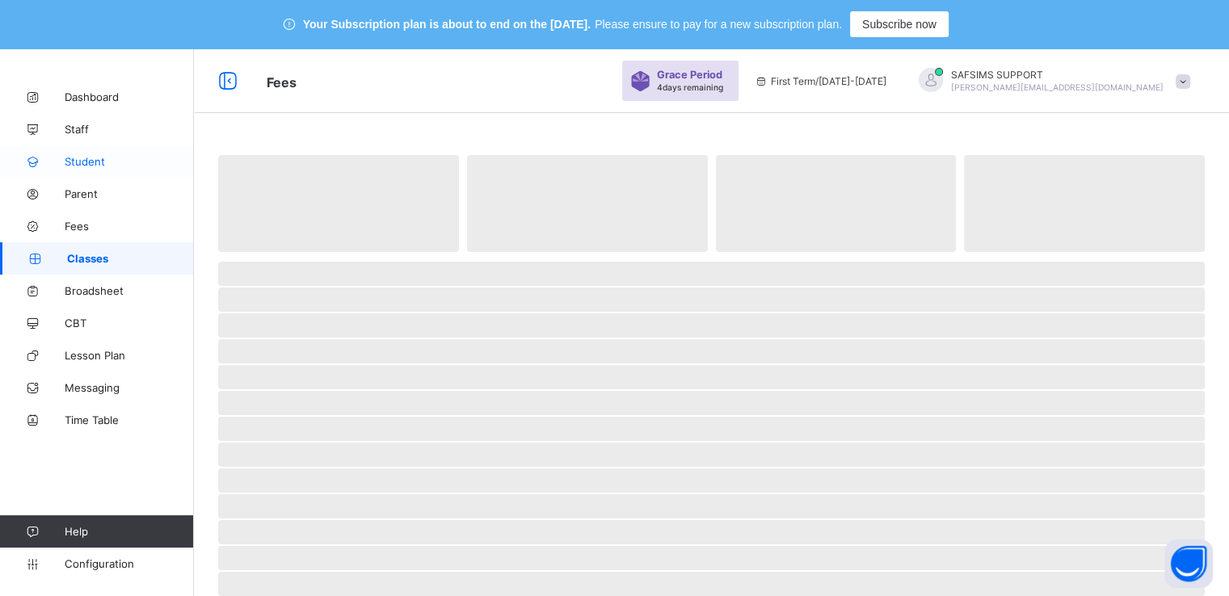
click at [89, 151] on link "Student" at bounding box center [97, 161] width 194 height 32
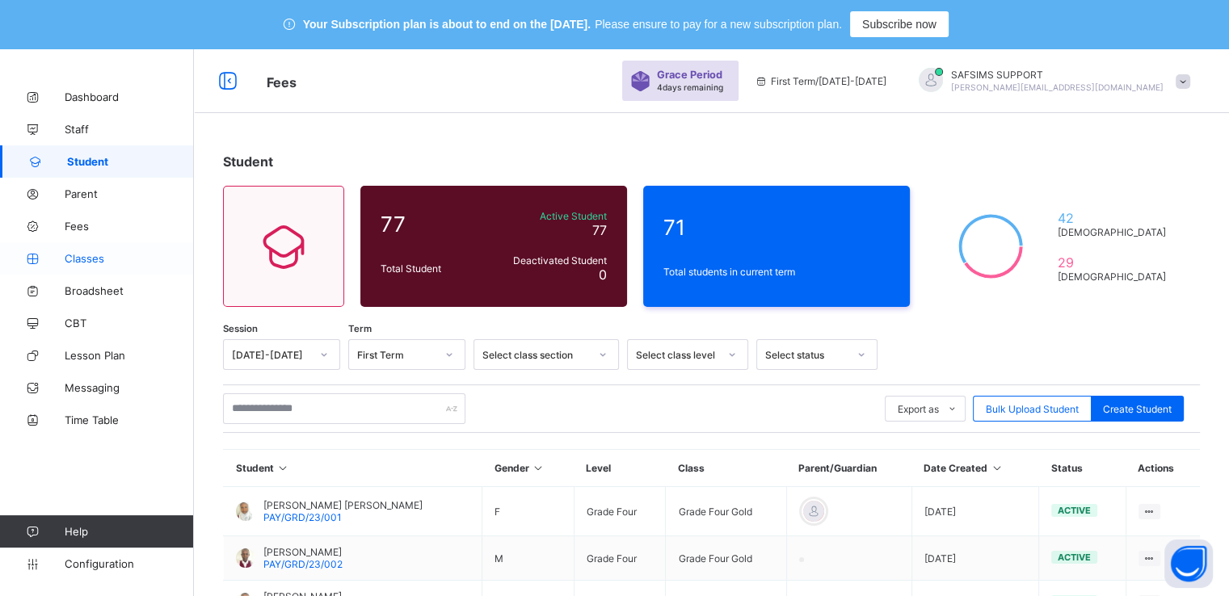
click at [91, 254] on span "Classes" at bounding box center [129, 258] width 129 height 13
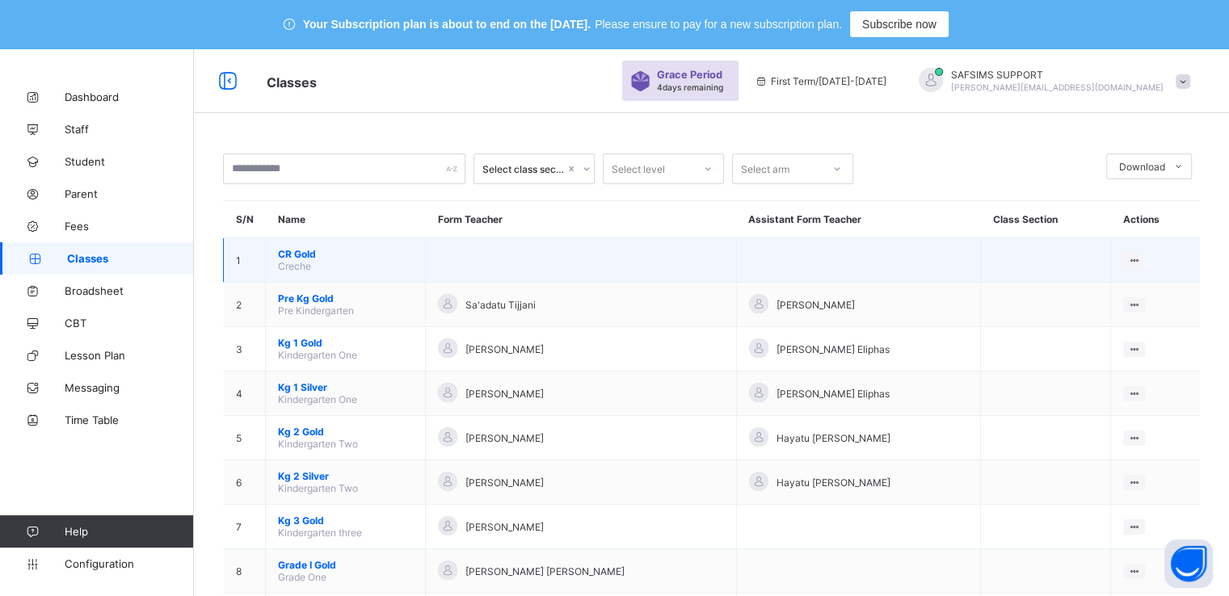
click at [304, 256] on span "CR Gold" at bounding box center [345, 254] width 135 height 12
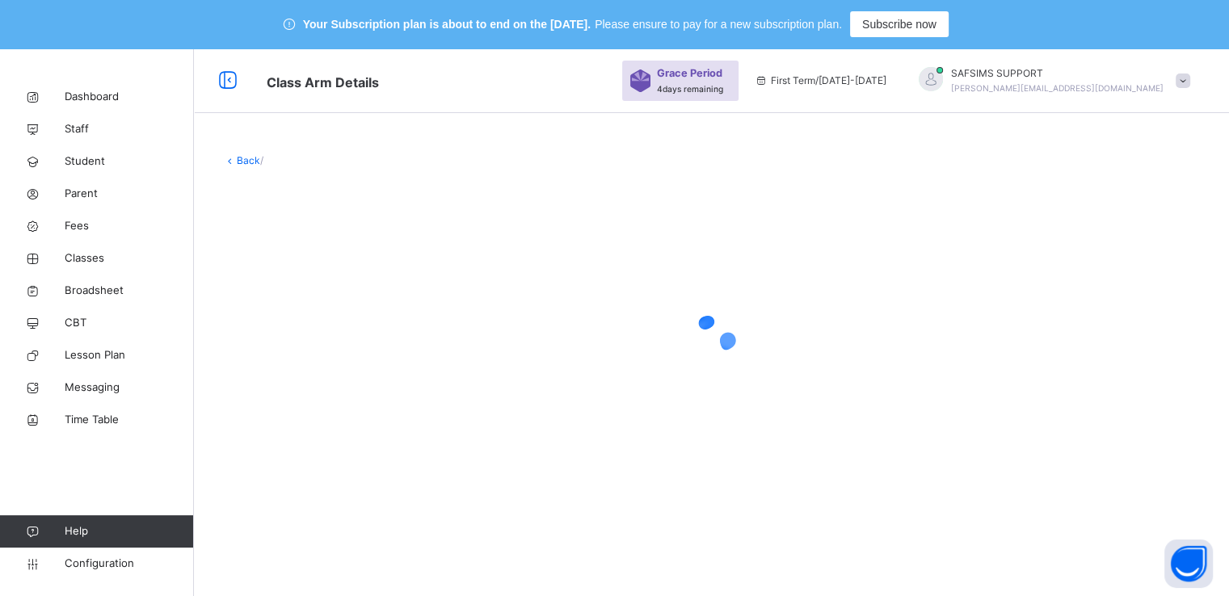
click at [314, 259] on div at bounding box center [711, 337] width 977 height 307
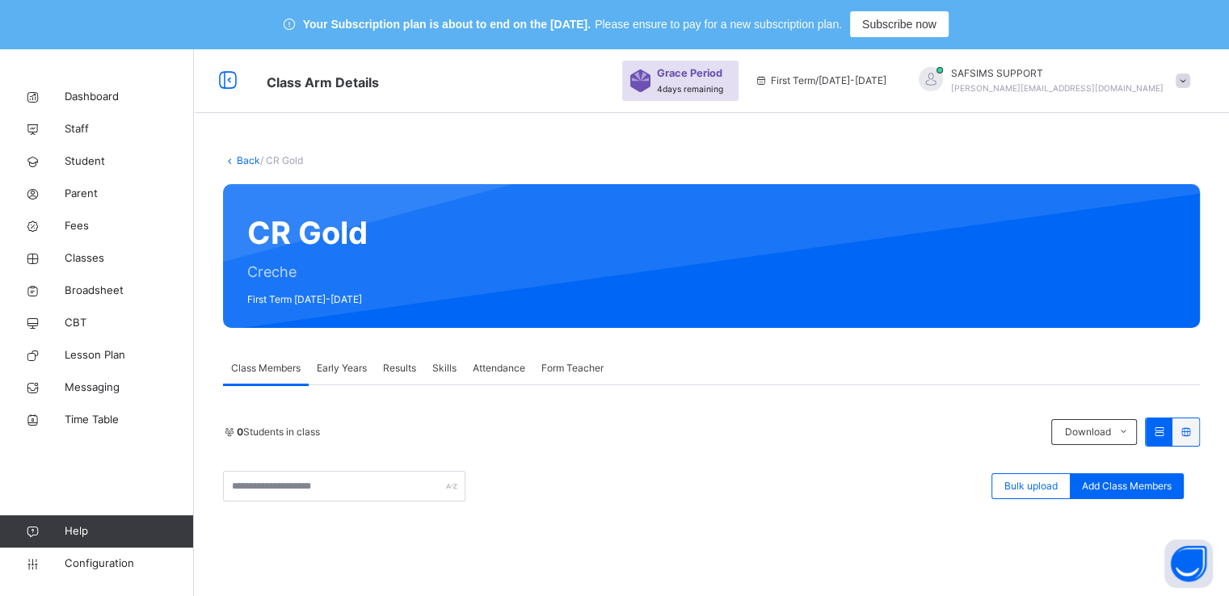
drag, startPoint x: 314, startPoint y: 259, endPoint x: 239, endPoint y: 155, distance: 128.1
click at [239, 155] on link "Back" at bounding box center [248, 160] width 23 height 12
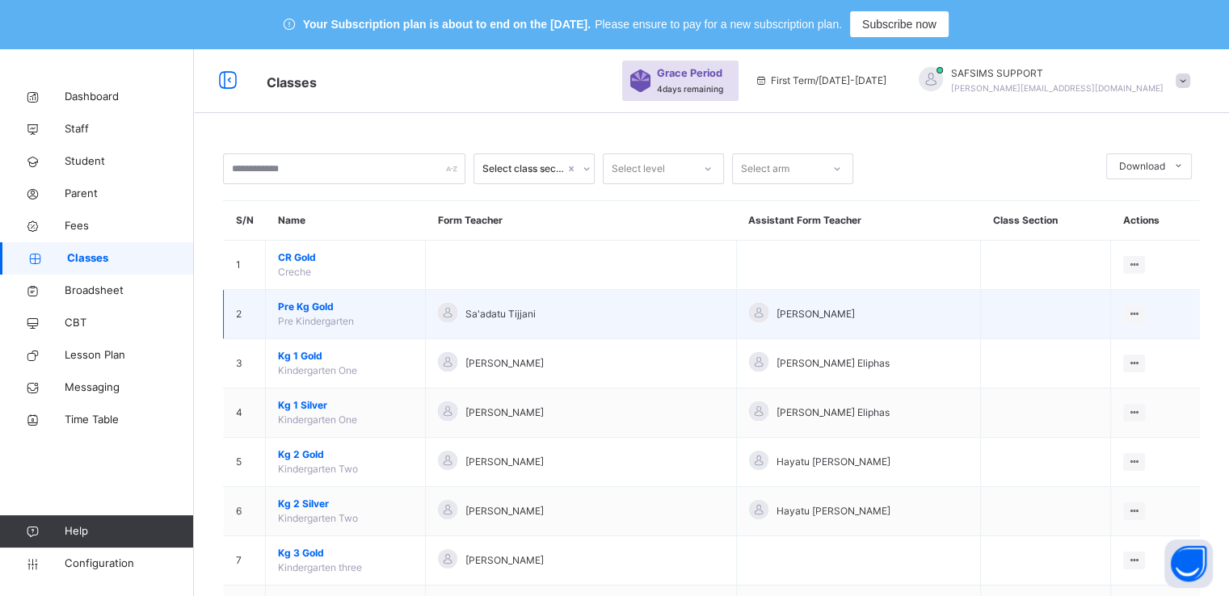
click at [294, 305] on span "Pre Kg Gold" at bounding box center [345, 307] width 135 height 15
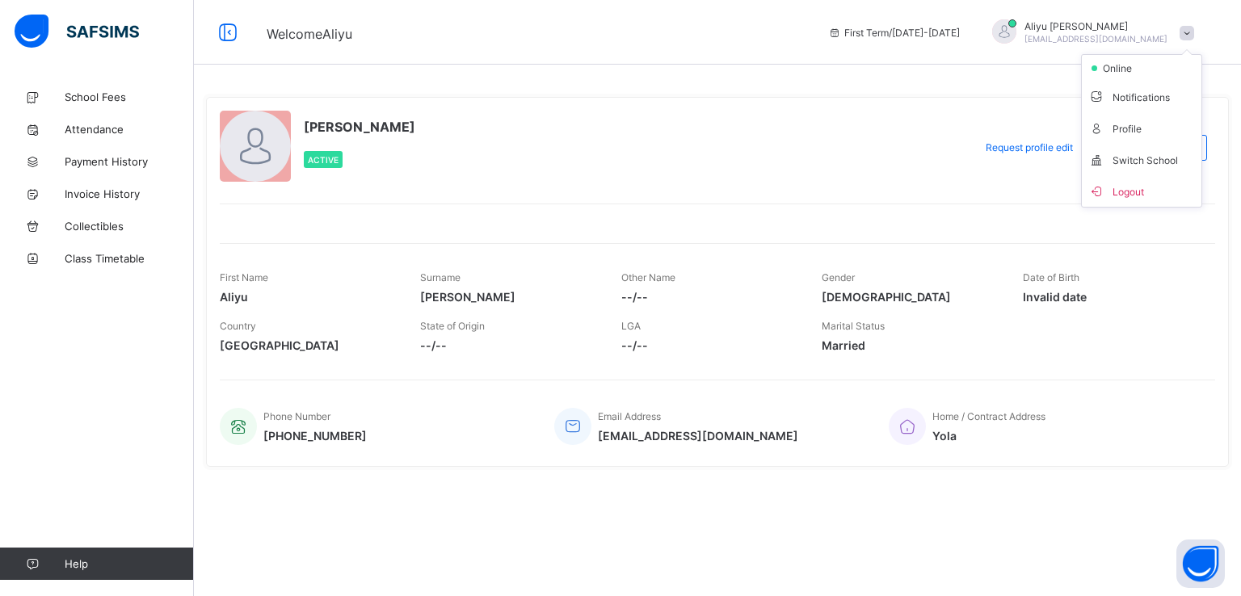
click at [1121, 191] on span "Logout" at bounding box center [1142, 191] width 107 height 19
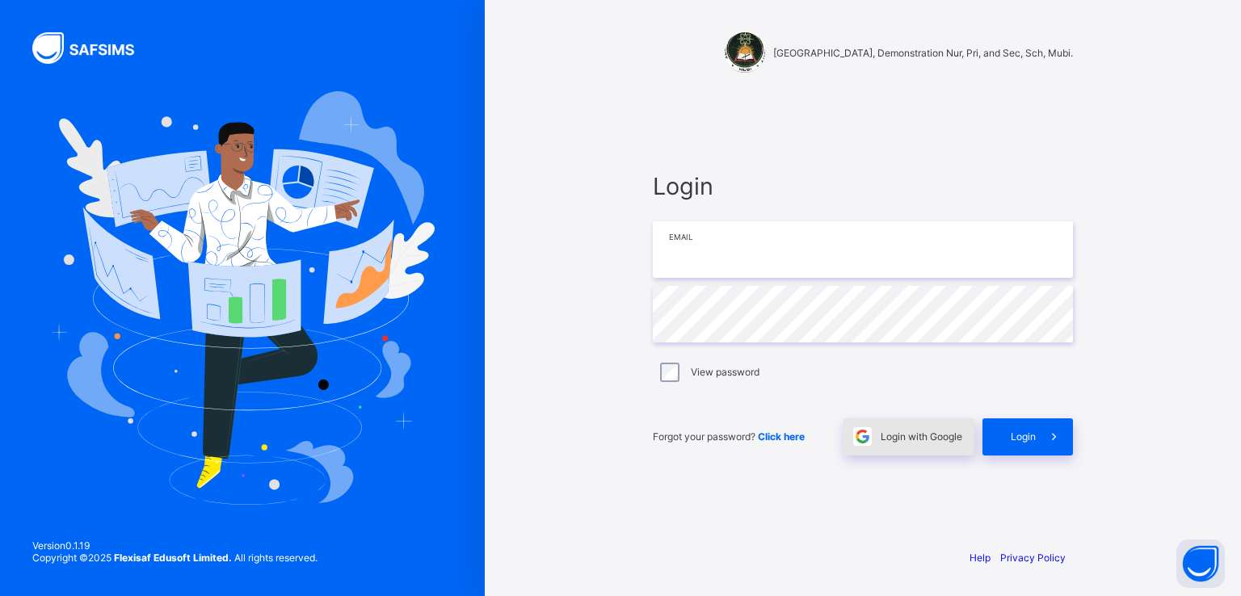
type input "**********"
click at [910, 432] on span "Login with Google" at bounding box center [922, 437] width 82 height 12
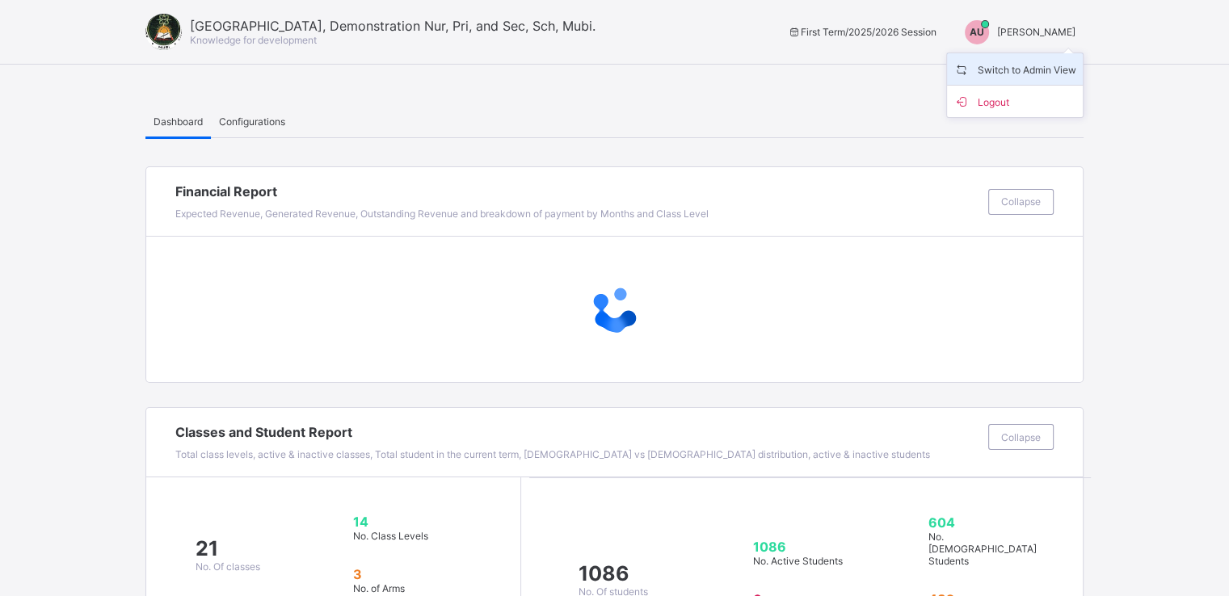
click at [1028, 69] on span "Switch to Admin View" at bounding box center [1015, 69] width 123 height 19
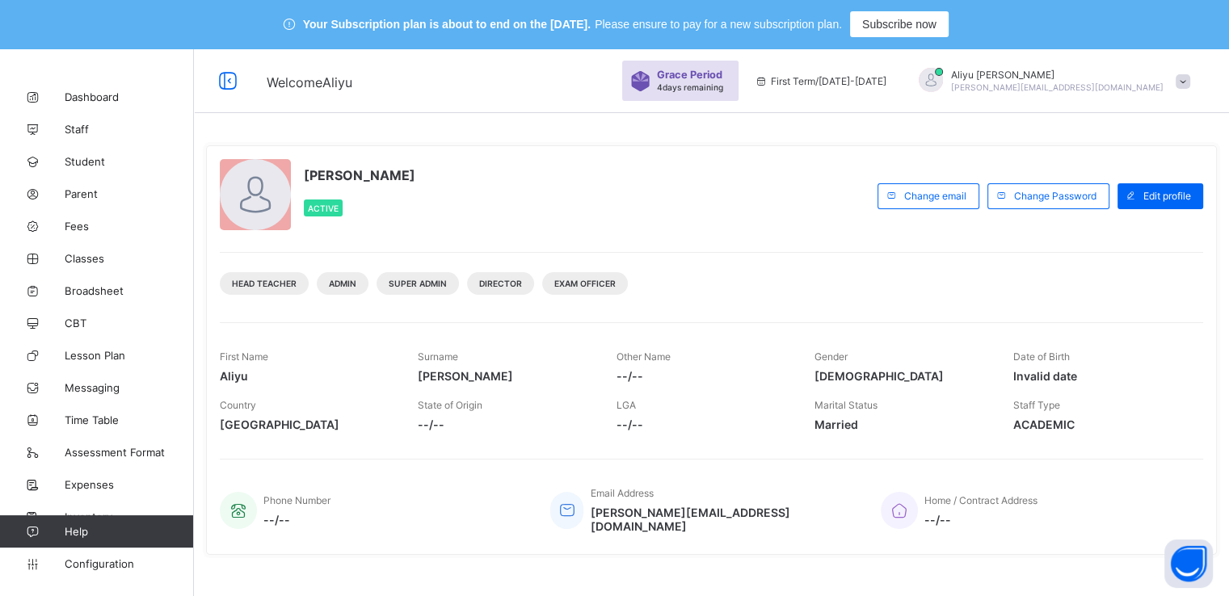
click at [1190, 82] on span at bounding box center [1183, 81] width 15 height 15
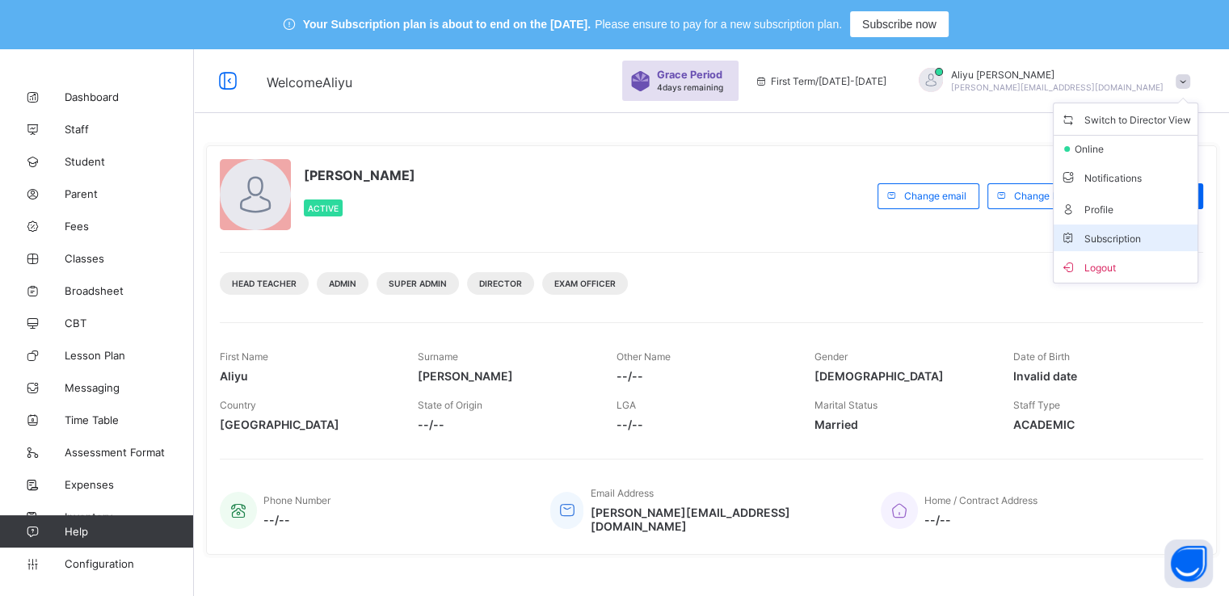
click at [1111, 237] on span "Subscription" at bounding box center [1100, 239] width 81 height 12
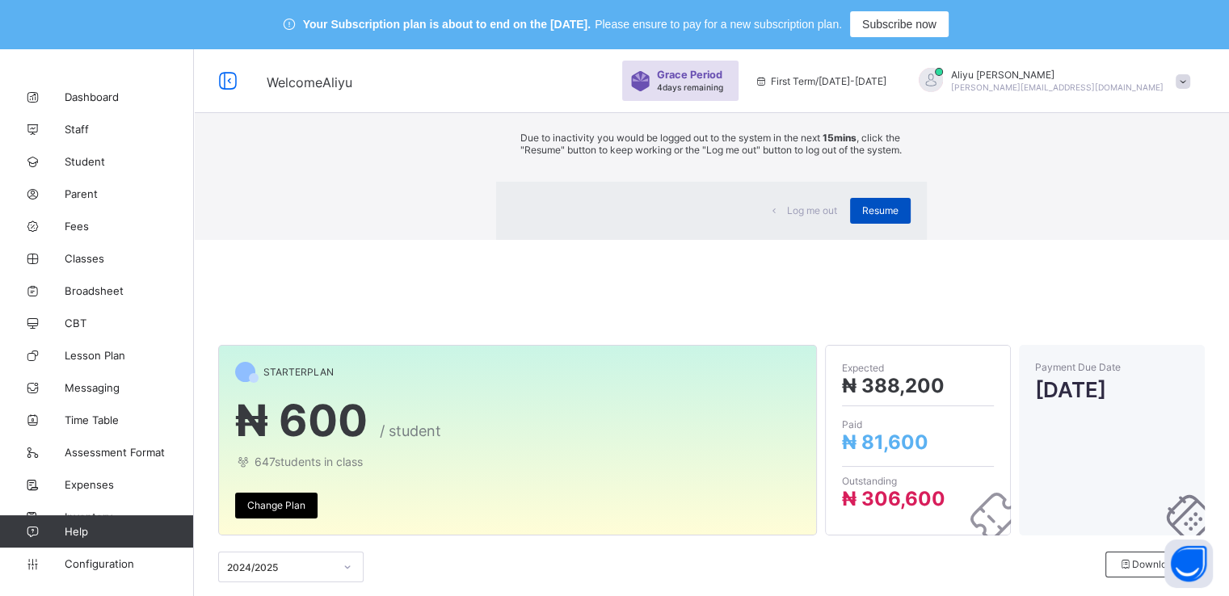
click at [862, 217] on span "Resume" at bounding box center [880, 210] width 36 height 12
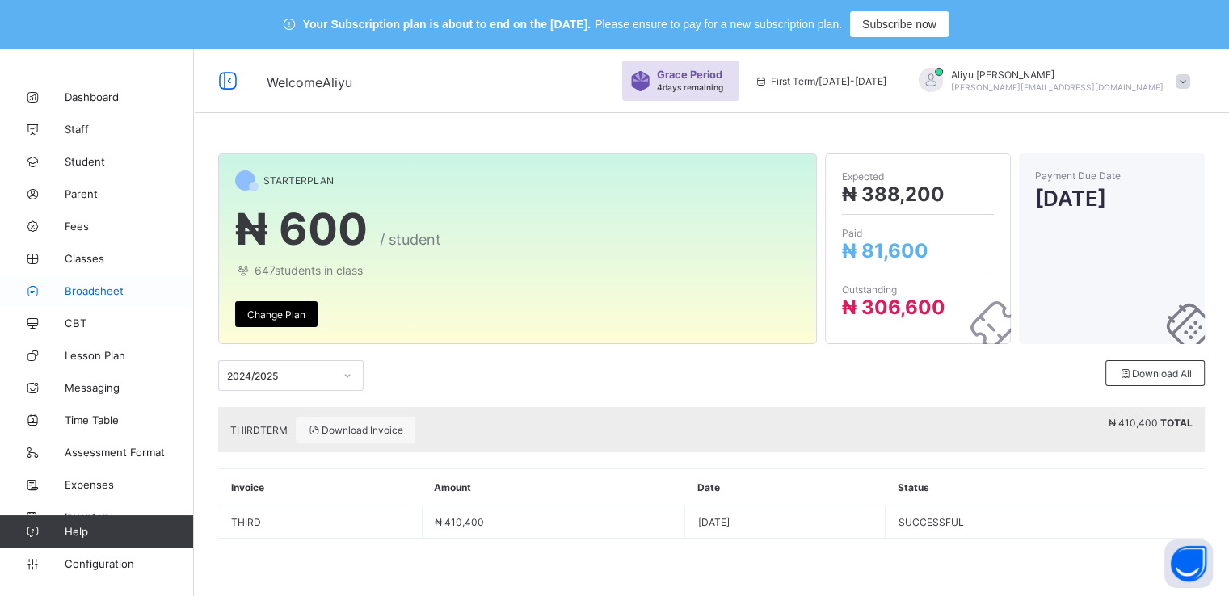
scroll to position [48, 0]
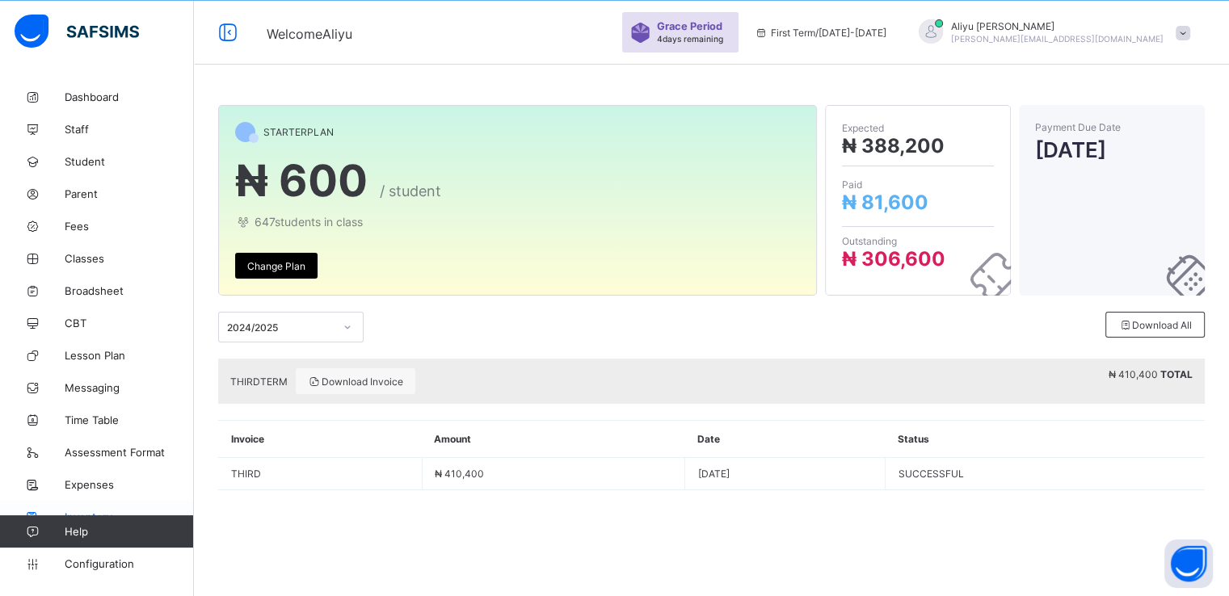
click at [78, 511] on span "Inventory" at bounding box center [129, 517] width 129 height 13
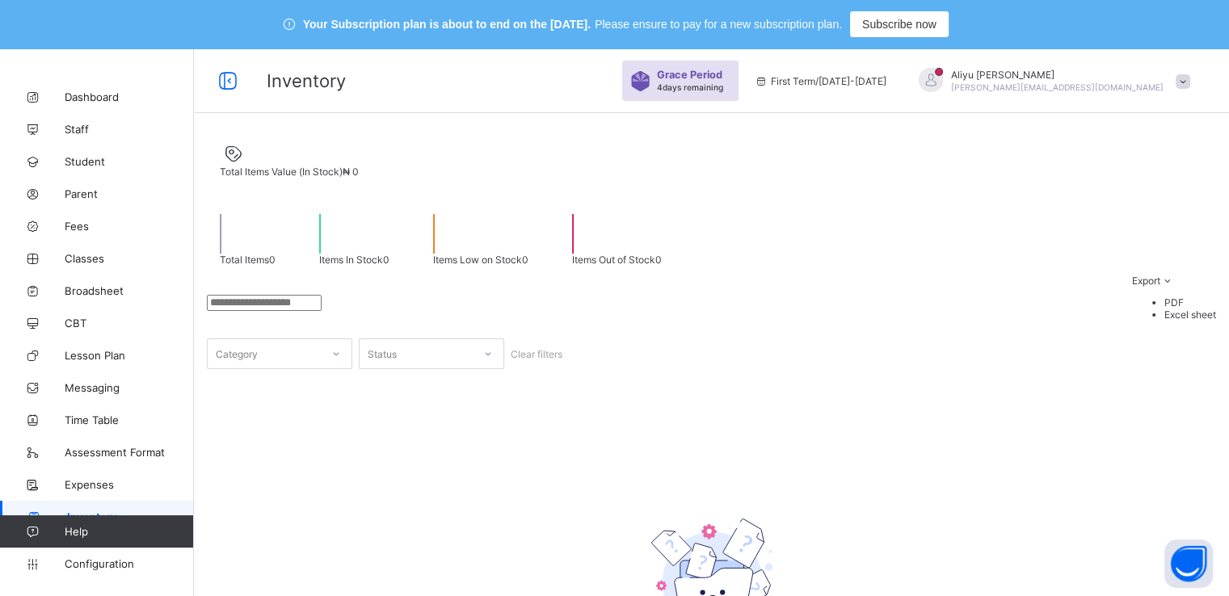
click at [402, 214] on div "Items In Stock 0" at bounding box center [354, 233] width 96 height 65
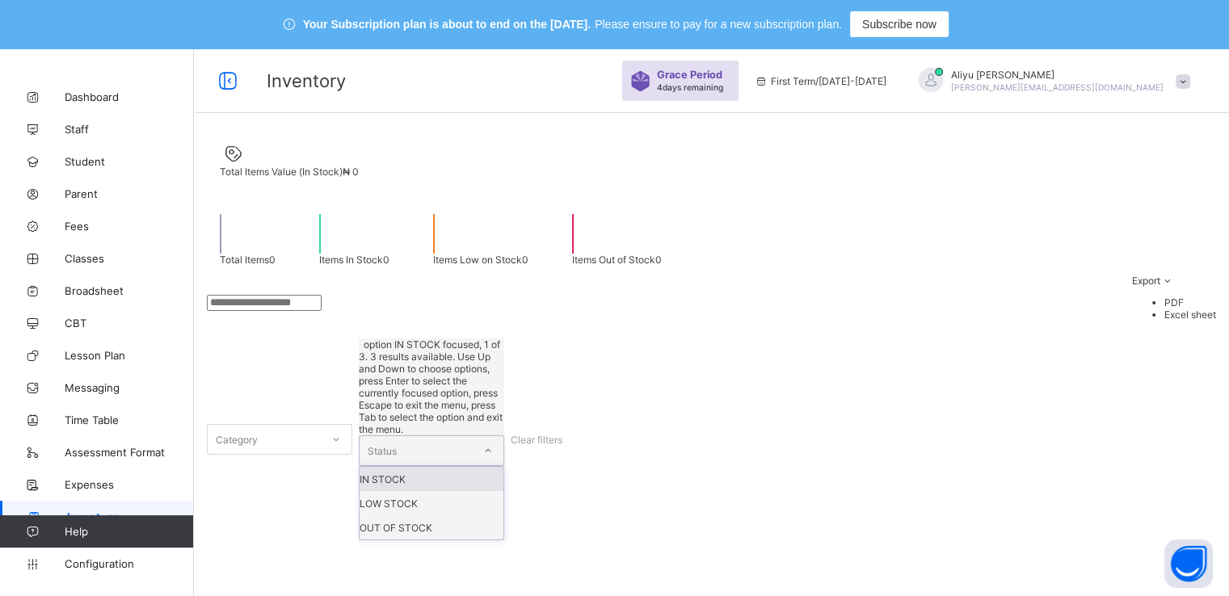
click at [481, 438] on div at bounding box center [487, 451] width 27 height 26
click at [408, 467] on div "IN STOCK" at bounding box center [432, 479] width 144 height 24
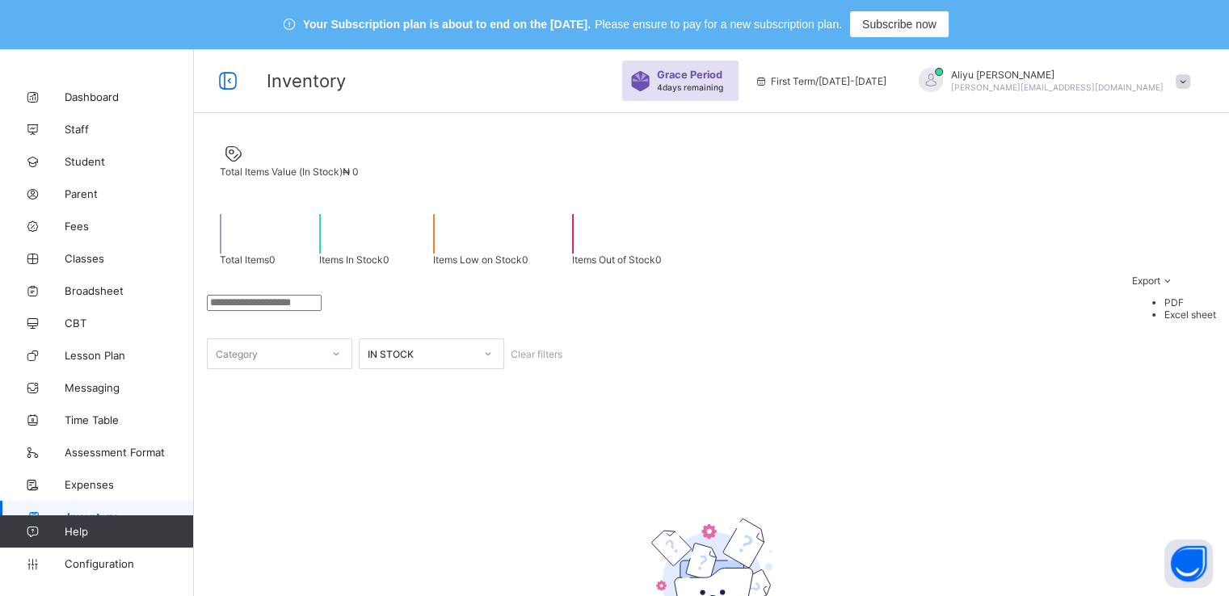
click at [307, 296] on input "search" at bounding box center [264, 303] width 115 height 16
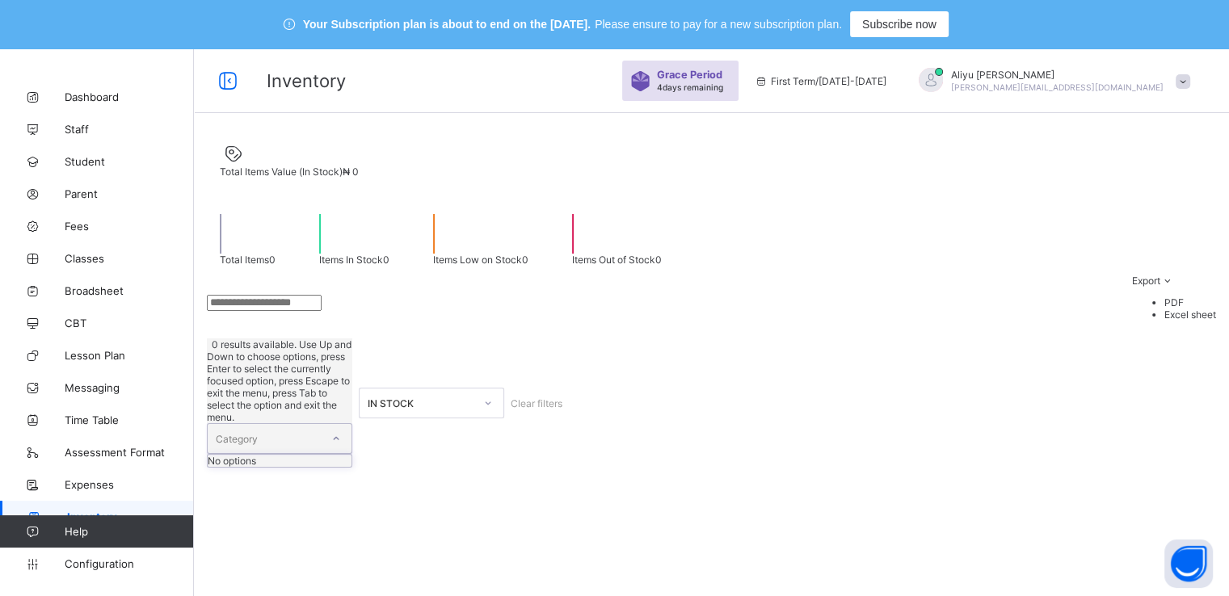
click at [293, 424] on div "Category" at bounding box center [264, 438] width 113 height 29
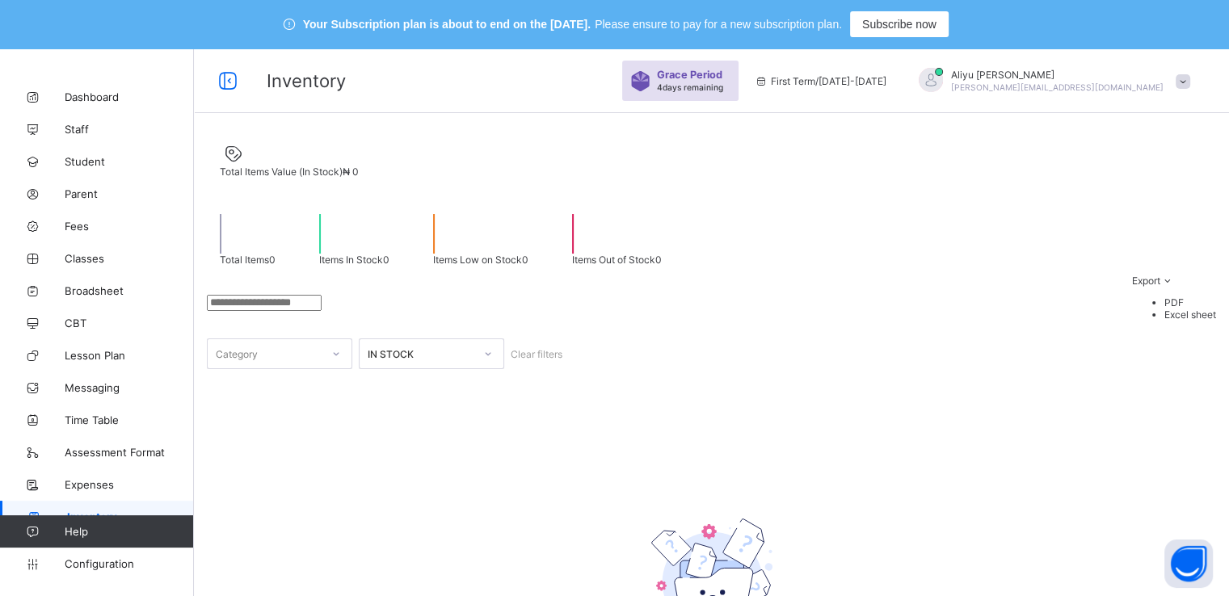
click at [402, 233] on div "Items In Stock 0" at bounding box center [354, 233] width 96 height 65
click at [541, 261] on div "Items Low on Stock 0" at bounding box center [480, 233] width 121 height 65
click at [91, 482] on span "Expenses" at bounding box center [129, 484] width 129 height 13
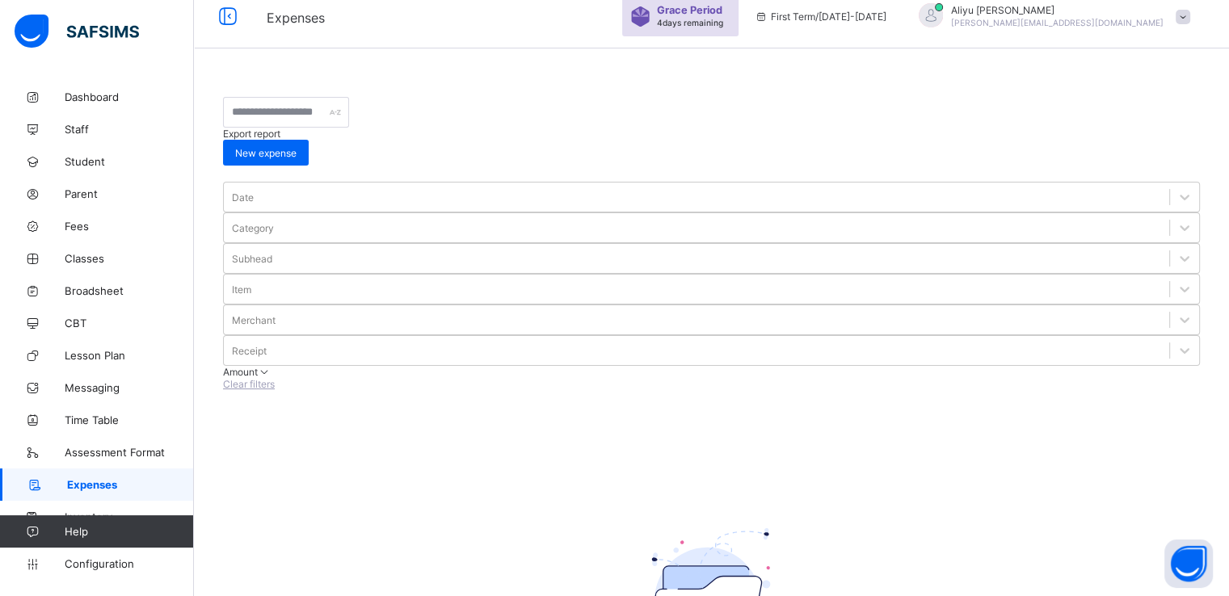
scroll to position [66, 0]
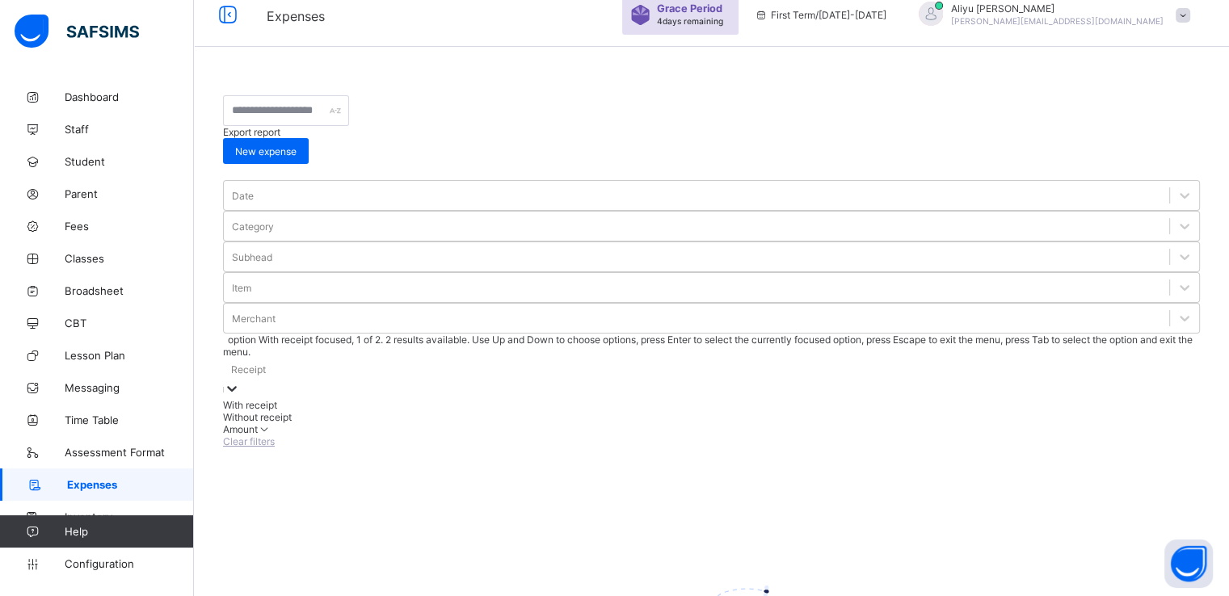
click at [240, 381] on icon at bounding box center [232, 389] width 16 height 16
